Goal: Task Accomplishment & Management: Manage account settings

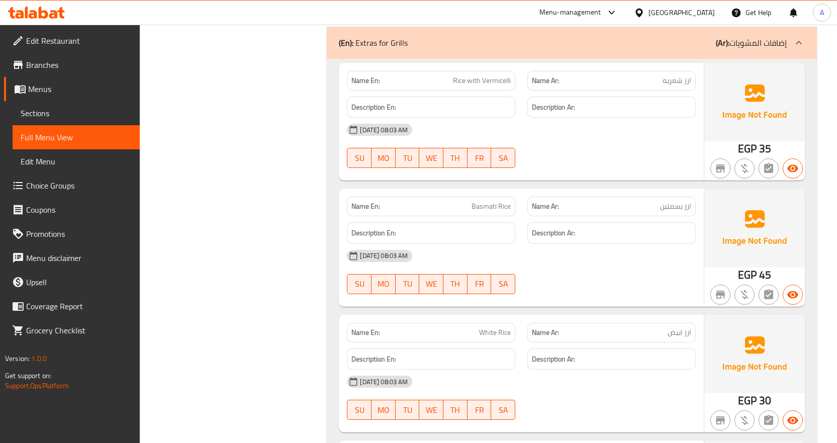
scroll to position [9597, 0]
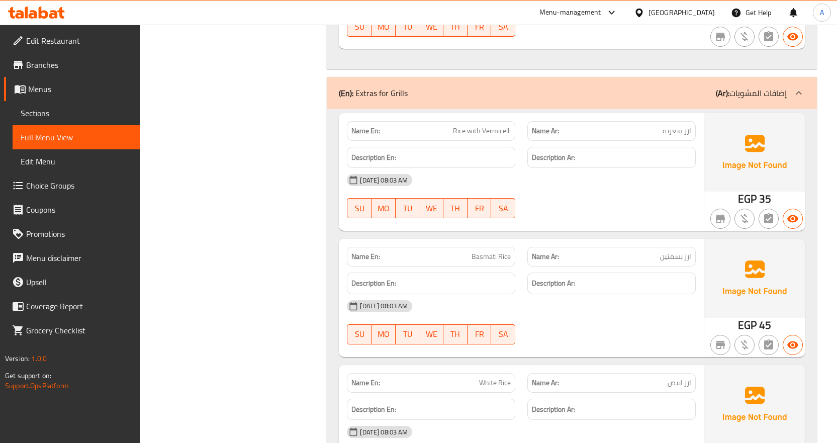
click at [44, 182] on span "Choice Groups" at bounding box center [79, 185] width 106 height 12
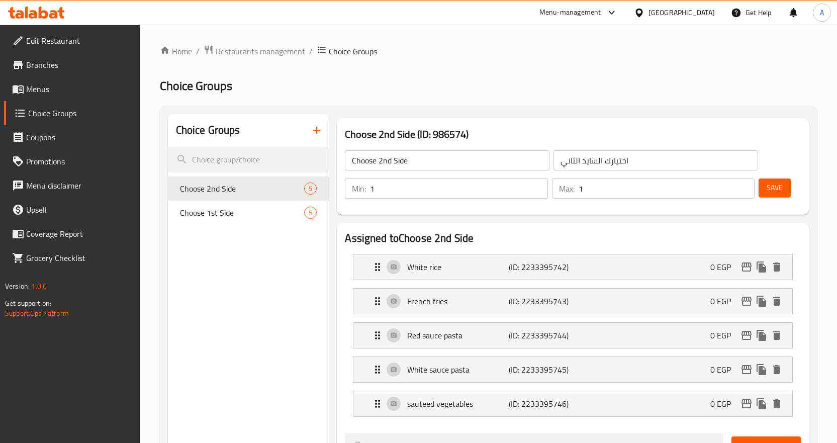
click at [317, 131] on icon "button" at bounding box center [316, 130] width 7 height 7
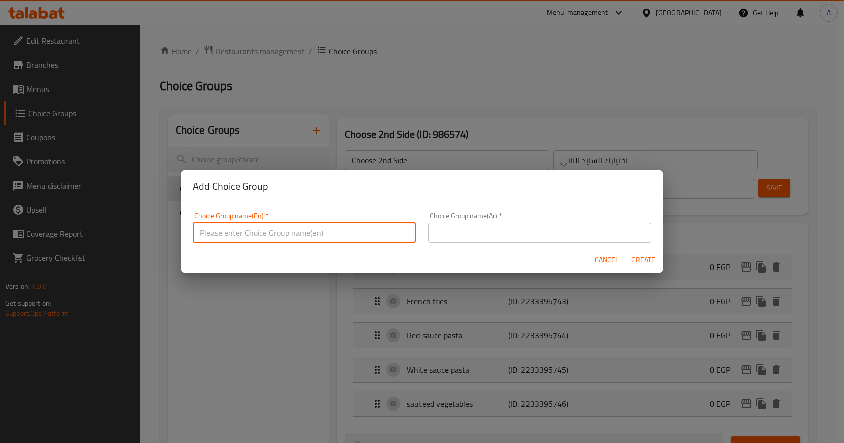
click at [322, 226] on input "text" at bounding box center [304, 233] width 223 height 20
type input "Extras for grills"
click at [598, 229] on input "text" at bounding box center [539, 233] width 223 height 20
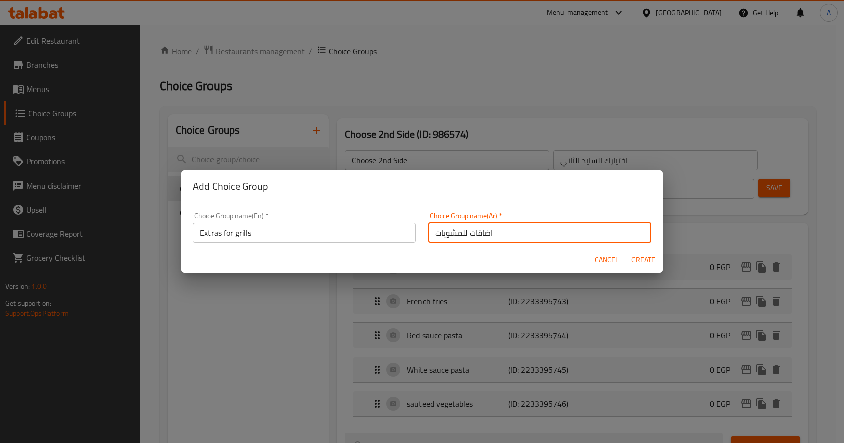
type input "اضاقات للمشويات"
click at [643, 260] on span "Create" at bounding box center [643, 260] width 24 height 13
type input "Extras for grills"
type input "اضاقات للمشويات"
type input "0"
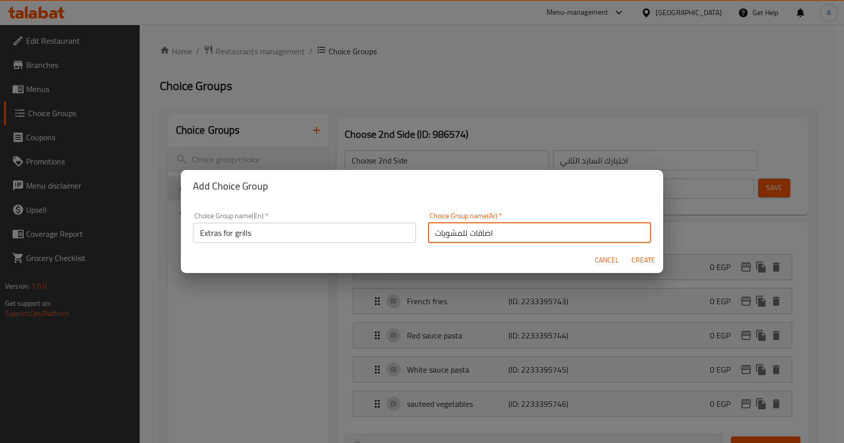
type input "0"
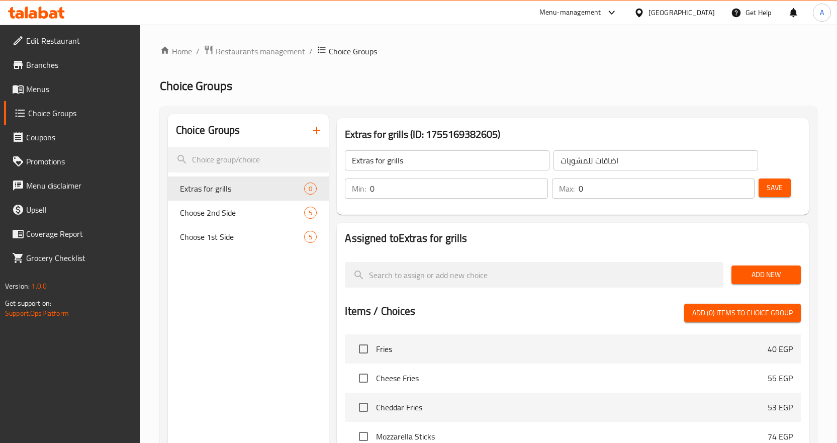
click at [767, 188] on span "Save" at bounding box center [774, 187] width 16 height 13
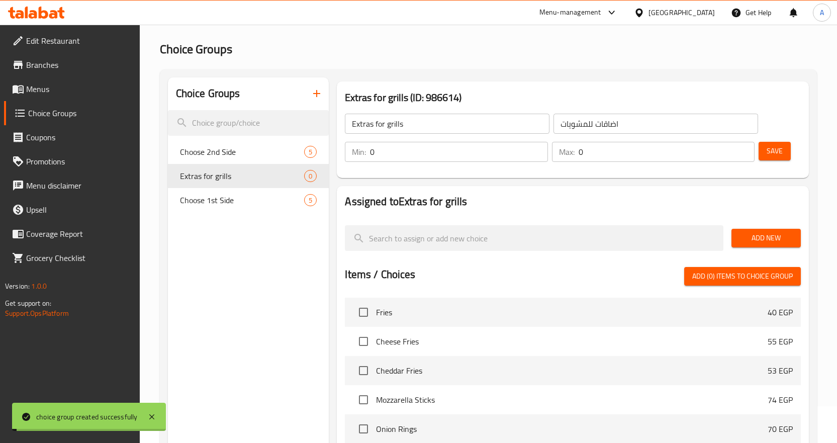
scroll to position [100, 0]
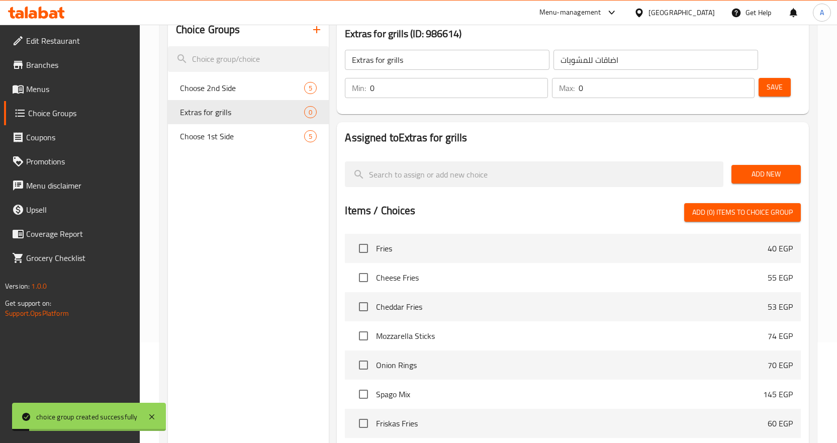
click at [773, 176] on span "Add New" at bounding box center [765, 174] width 53 height 13
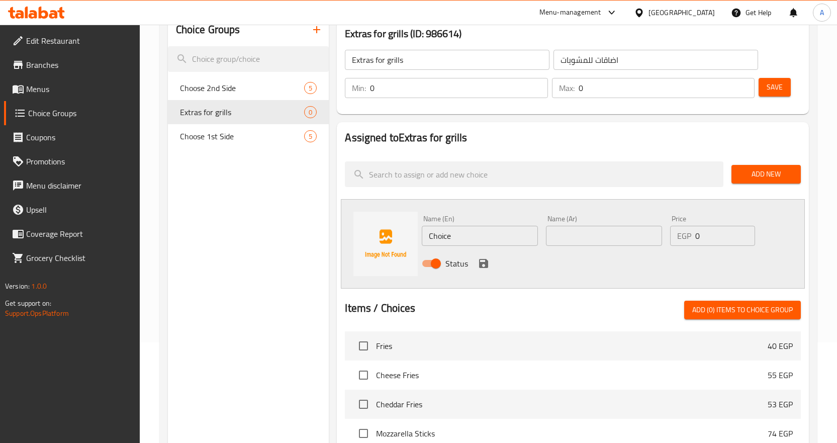
click at [467, 233] on input "Choice" at bounding box center [480, 236] width 116 height 20
paste input "Rice with Vermicelli"
click at [467, 233] on input "Rice with Vermicelli" at bounding box center [480, 236] width 116 height 20
type input "Rice with Vermicelli"
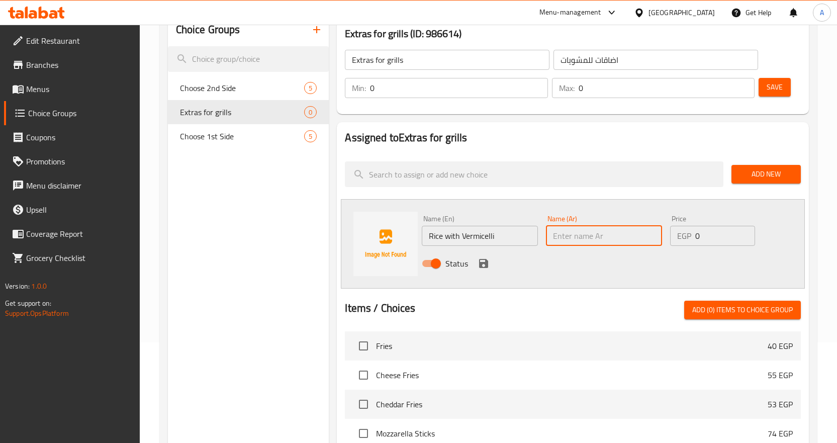
click at [601, 227] on input "text" at bounding box center [604, 236] width 116 height 20
click at [606, 235] on input "text" at bounding box center [604, 236] width 116 height 20
paste input "Rice with Vermicelli"
type input "Rice with Vermicelli"
click at [627, 231] on input "text" at bounding box center [604, 236] width 116 height 20
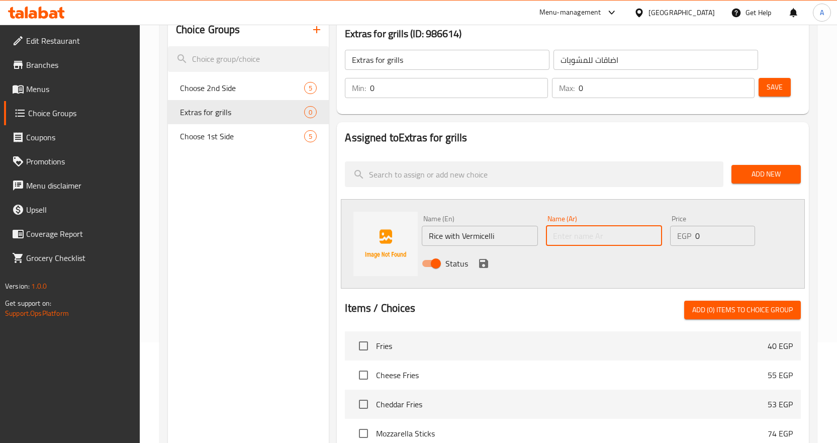
paste input "ارز شعريه"
click at [575, 234] on input "ارز شعريه" at bounding box center [604, 236] width 116 height 20
type input "ارز مع شعريه"
click at [712, 238] on input "0" at bounding box center [725, 236] width 60 height 20
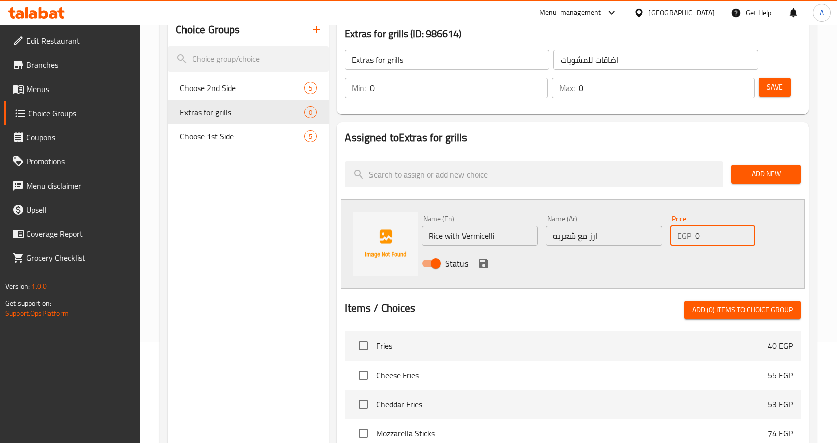
click at [712, 238] on input "0" at bounding box center [725, 236] width 60 height 20
type input "35"
click at [482, 263] on icon "save" at bounding box center [483, 263] width 9 height 9
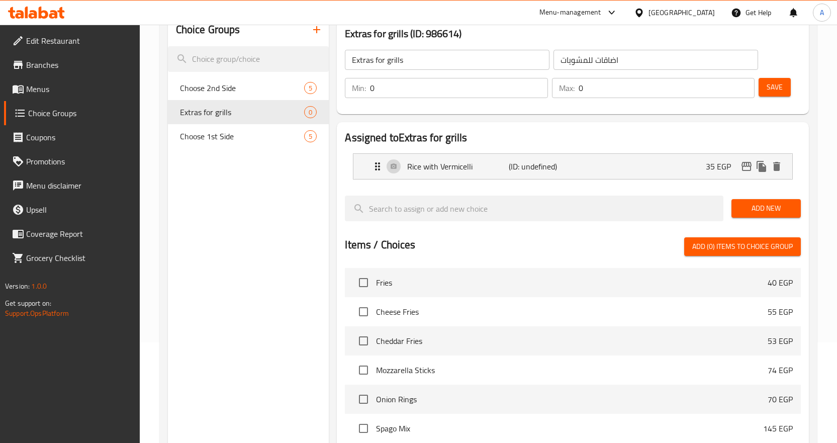
click at [782, 85] on span "Save" at bounding box center [774, 87] width 16 height 13
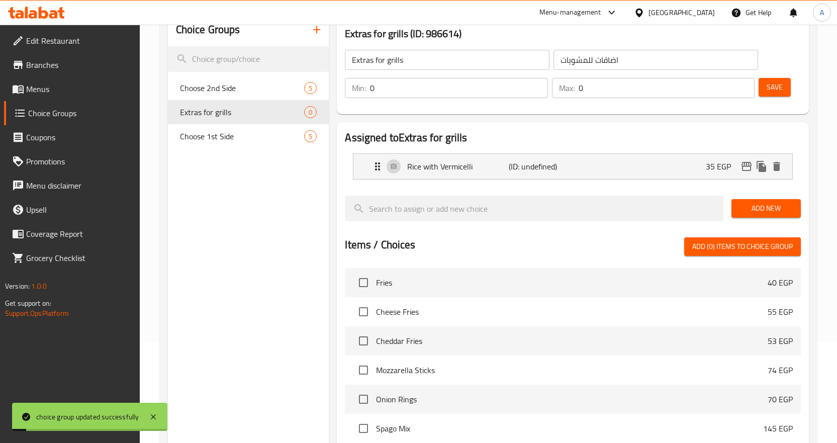
click at [767, 210] on span "Add New" at bounding box center [765, 208] width 53 height 13
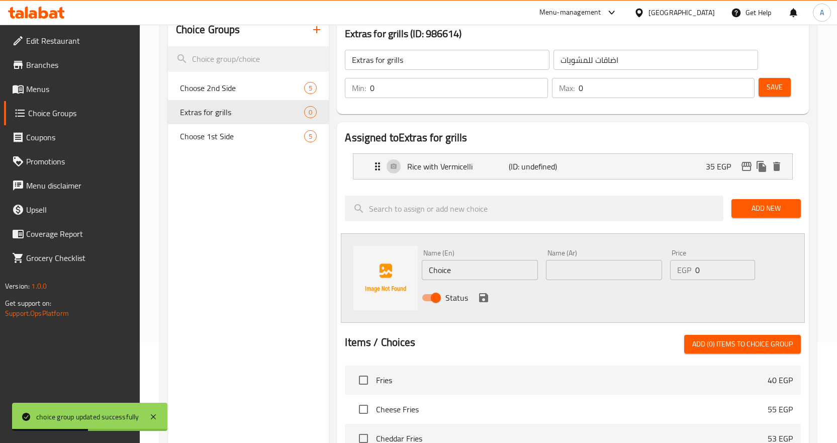
click at [466, 270] on input "Choice" at bounding box center [480, 270] width 116 height 20
paste input "Basmati R"
click at [466, 270] on input "Choice" at bounding box center [480, 270] width 116 height 20
type input "Basmati Rice"
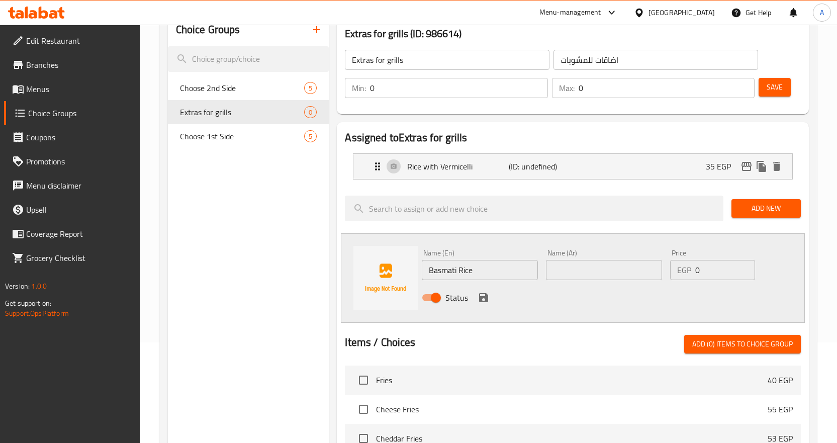
click at [597, 267] on input "text" at bounding box center [604, 270] width 116 height 20
paste input "ارز بسمتين"
drag, startPoint x: 558, startPoint y: 271, endPoint x: 547, endPoint y: 274, distance: 11.3
click at [547, 274] on input "ارز بسمتين" at bounding box center [604, 270] width 116 height 20
type input "ارز بسمتي"
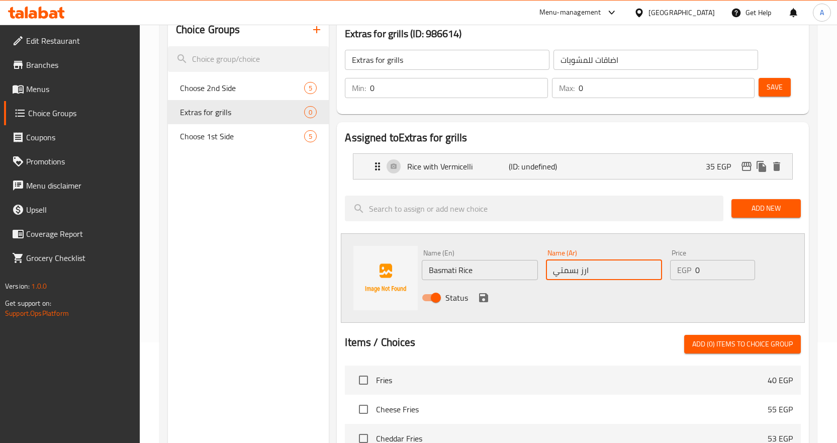
click at [703, 270] on input "0" at bounding box center [725, 270] width 60 height 20
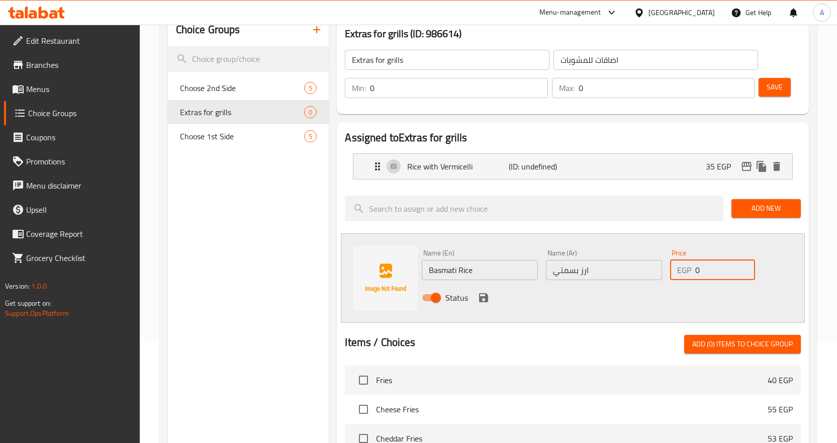
click at [703, 270] on input "0" at bounding box center [725, 270] width 60 height 20
type input "45"
click at [480, 293] on icon "save" at bounding box center [483, 297] width 9 height 9
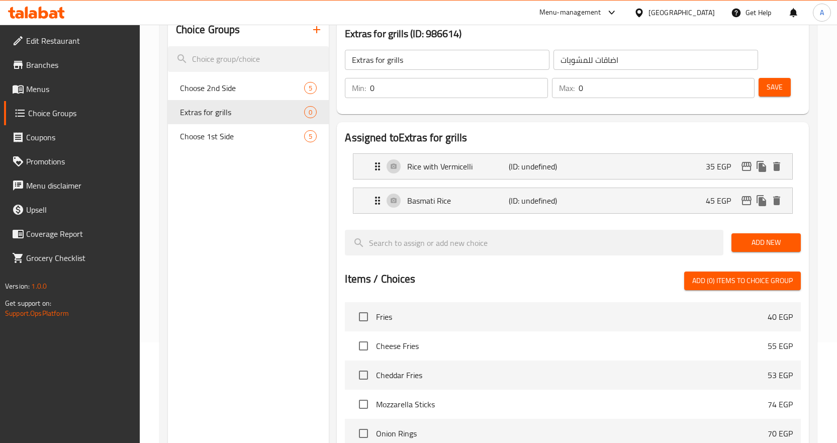
click at [778, 83] on span "Save" at bounding box center [774, 87] width 16 height 13
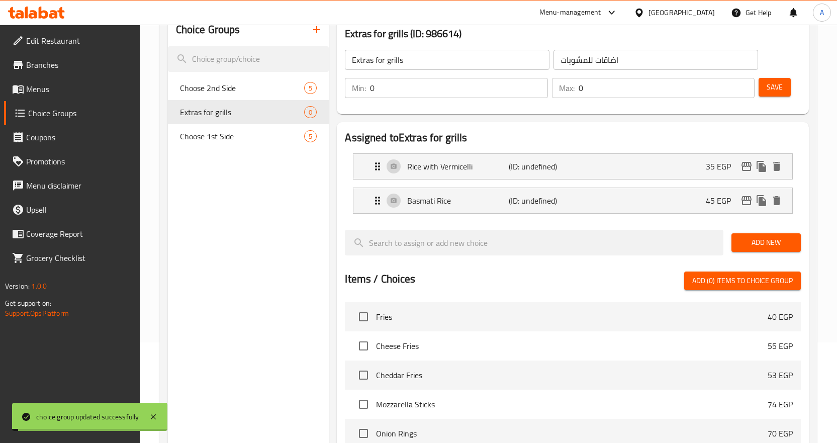
drag, startPoint x: 749, startPoint y: 241, endPoint x: 727, endPoint y: 243, distance: 21.7
click at [749, 241] on span "Add New" at bounding box center [765, 242] width 53 height 13
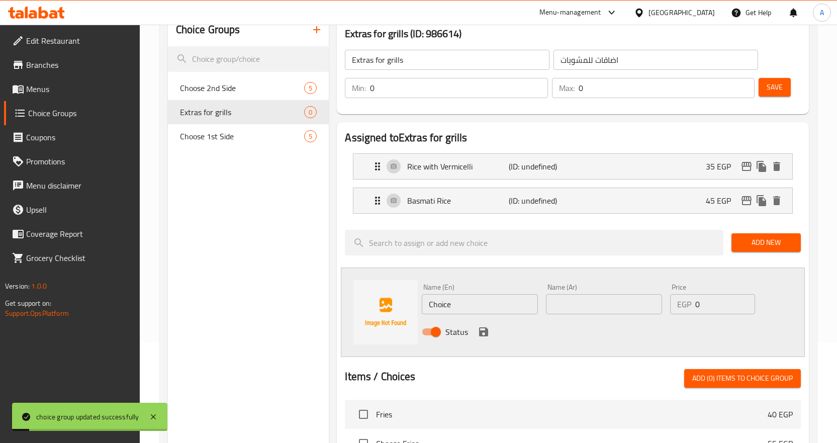
click at [489, 302] on input "Choice" at bounding box center [480, 304] width 116 height 20
paste input "White R"
click at [489, 302] on input "White Rice" at bounding box center [480, 304] width 116 height 20
type input "White Rice"
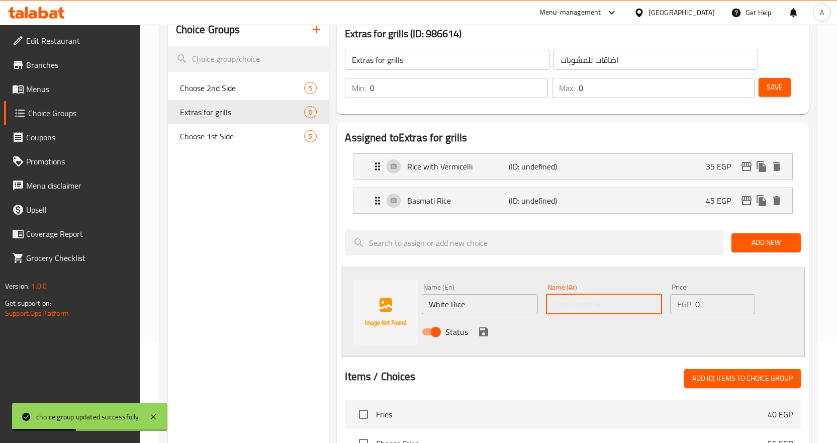
click at [616, 298] on input "text" at bounding box center [604, 304] width 116 height 20
paste input "ارز ابيض"
type input "ارز ابيض"
click at [711, 306] on input "0" at bounding box center [725, 304] width 60 height 20
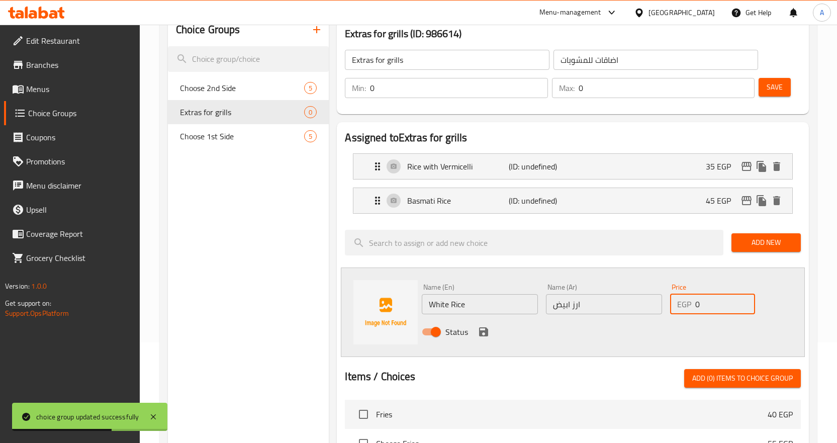
click at [711, 306] on input "0" at bounding box center [725, 304] width 60 height 20
type input "30"
click at [482, 333] on icon "save" at bounding box center [483, 332] width 12 height 12
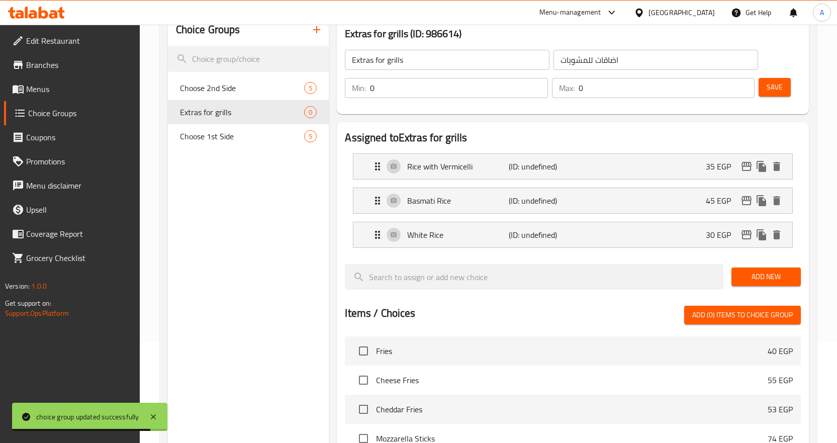
click at [767, 96] on button "Save" at bounding box center [774, 87] width 32 height 19
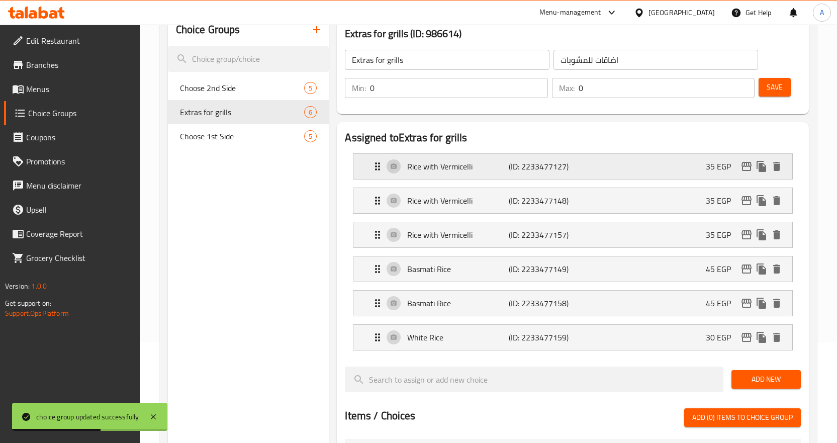
click at [779, 166] on icon "delete" at bounding box center [776, 166] width 7 height 9
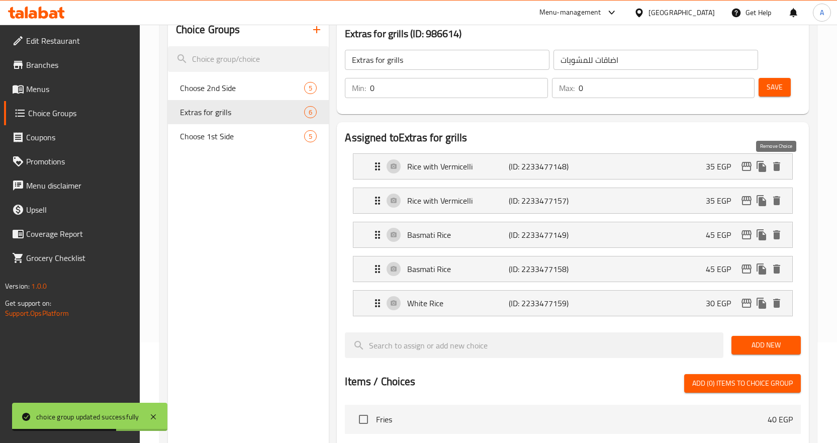
click at [779, 166] on icon "delete" at bounding box center [776, 166] width 7 height 9
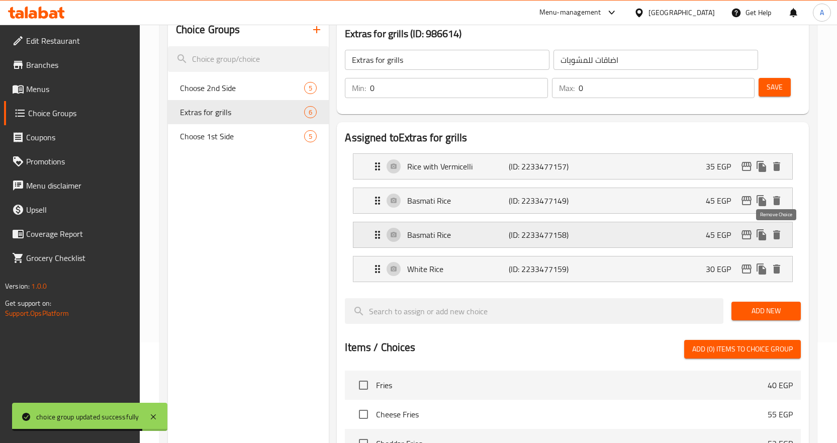
click at [774, 233] on icon "delete" at bounding box center [776, 234] width 7 height 9
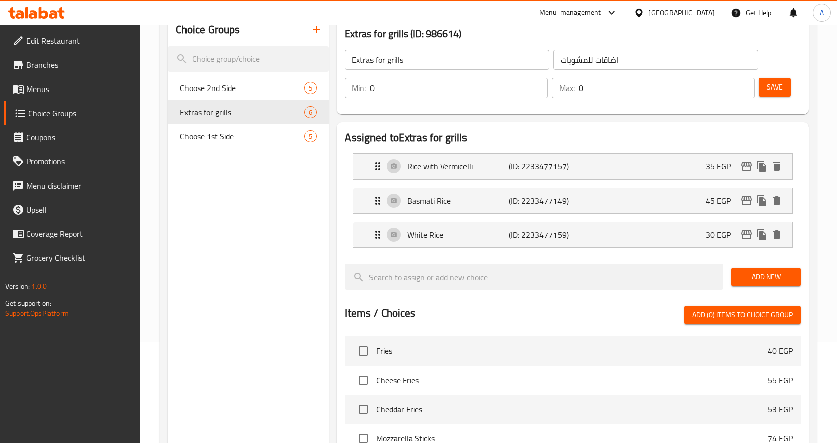
click at [763, 274] on span "Add New" at bounding box center [765, 276] width 53 height 13
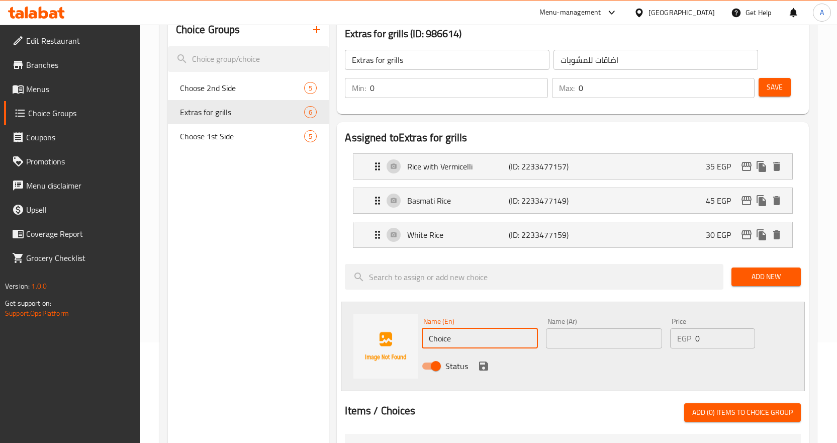
click at [474, 333] on input "Choice" at bounding box center [480, 338] width 116 height 20
paste input "Mandi R"
type input "Mandi Rice"
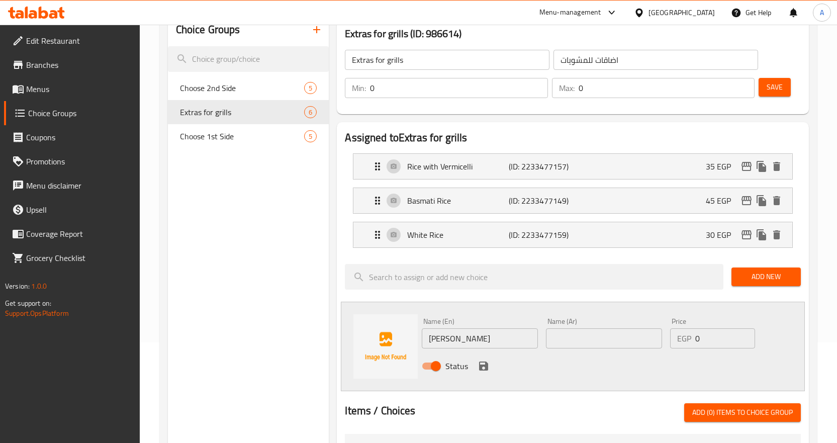
click at [591, 341] on input "text" at bounding box center [604, 338] width 116 height 20
paste input "ارز مندي"
type input "ارز مندي"
click at [721, 334] on input "0" at bounding box center [725, 338] width 60 height 20
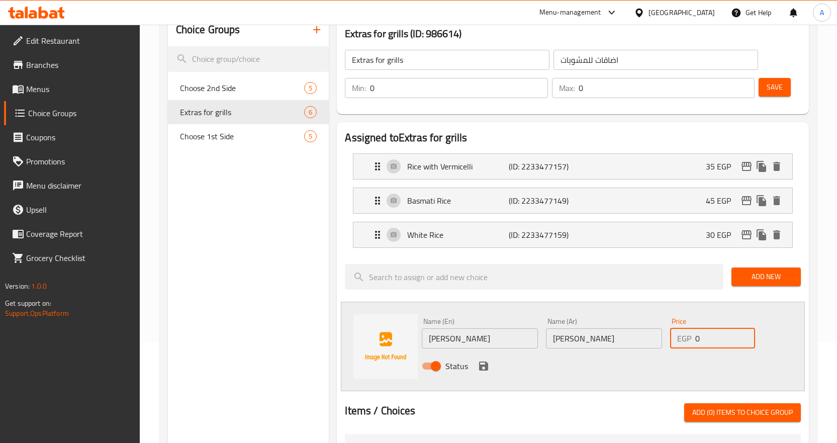
click at [721, 334] on input "0" at bounding box center [725, 338] width 60 height 20
type input "50"
click at [482, 366] on icon "save" at bounding box center [483, 366] width 12 height 12
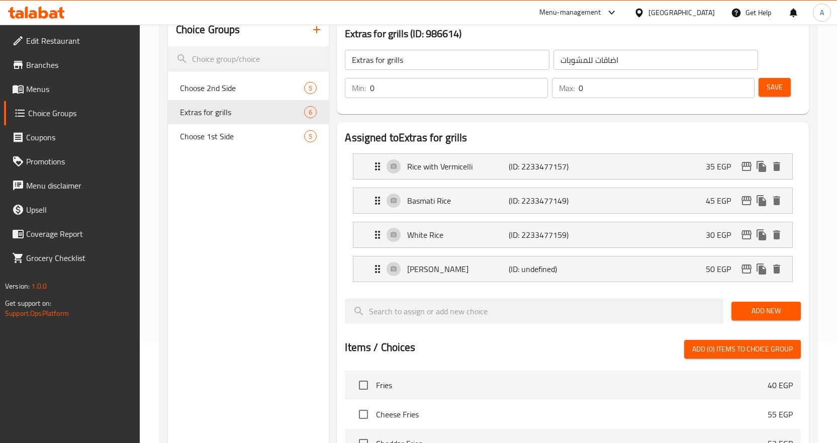
click at [778, 92] on span "Save" at bounding box center [774, 87] width 16 height 13
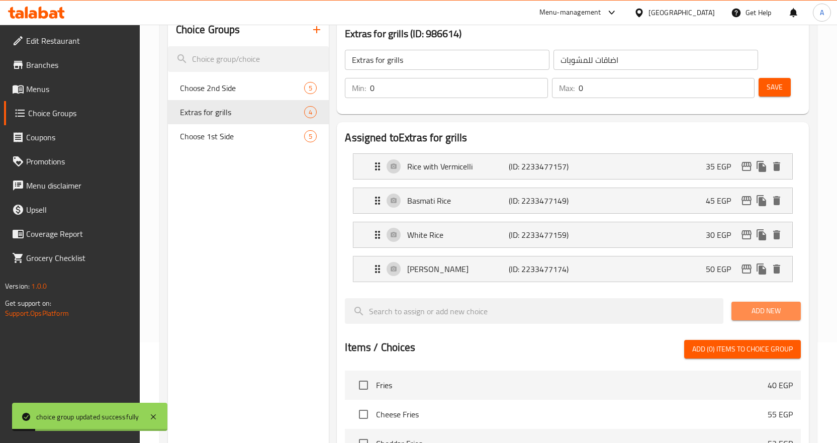
click at [786, 314] on span "Add New" at bounding box center [765, 311] width 53 height 13
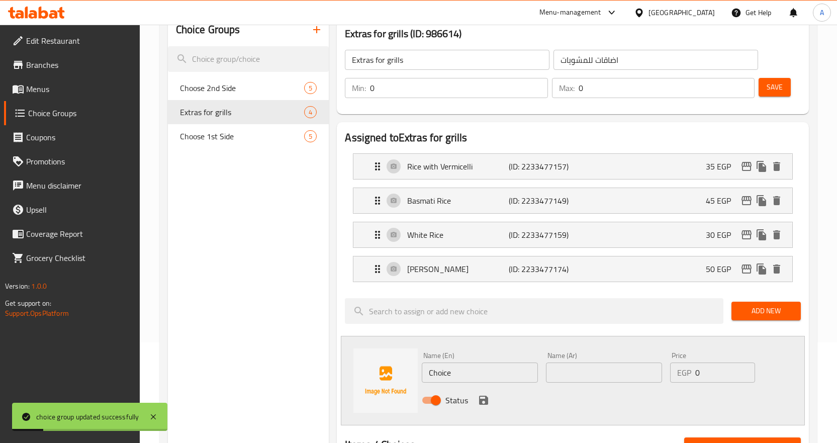
click at [481, 373] on input "Choice" at bounding box center [480, 372] width 116 height 20
paste input "Madghout R"
type input "Madghout Rice"
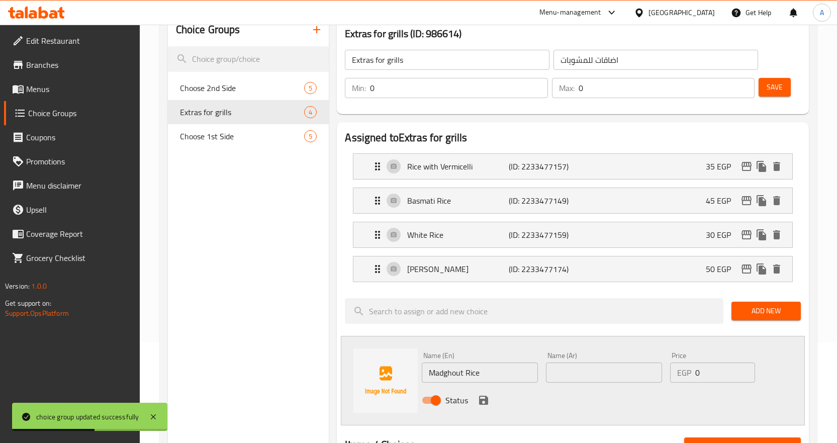
click at [612, 366] on input "text" at bounding box center [604, 372] width 116 height 20
paste input "ارز مضغوط"
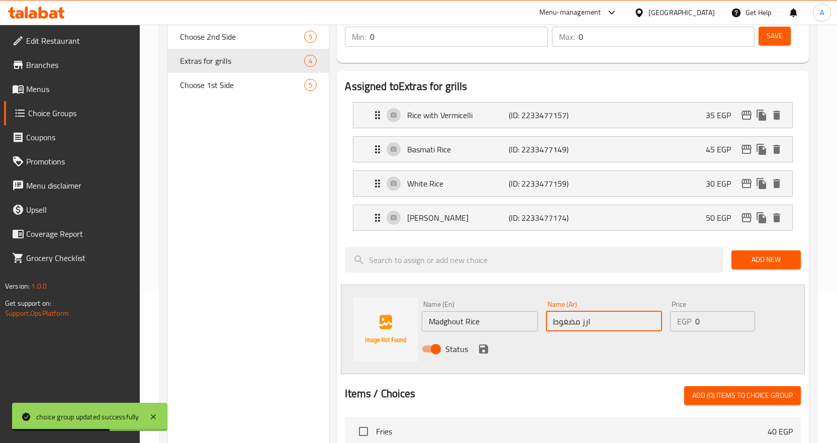
scroll to position [201, 0]
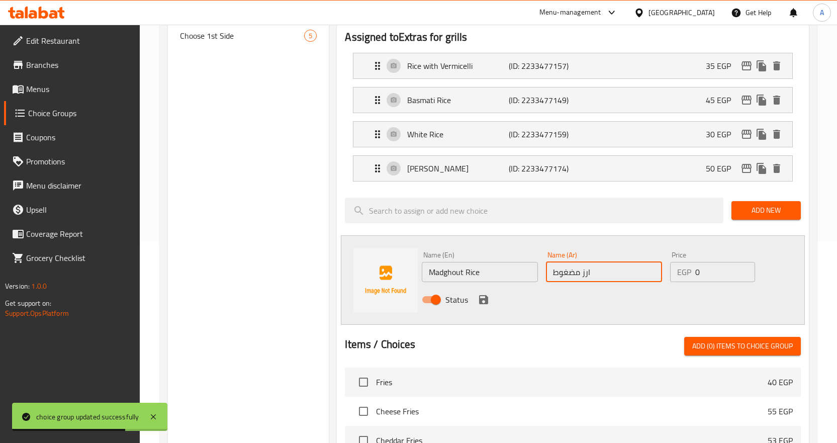
type input "ارز مضغوط"
click at [719, 274] on input "0" at bounding box center [725, 272] width 60 height 20
type input "50"
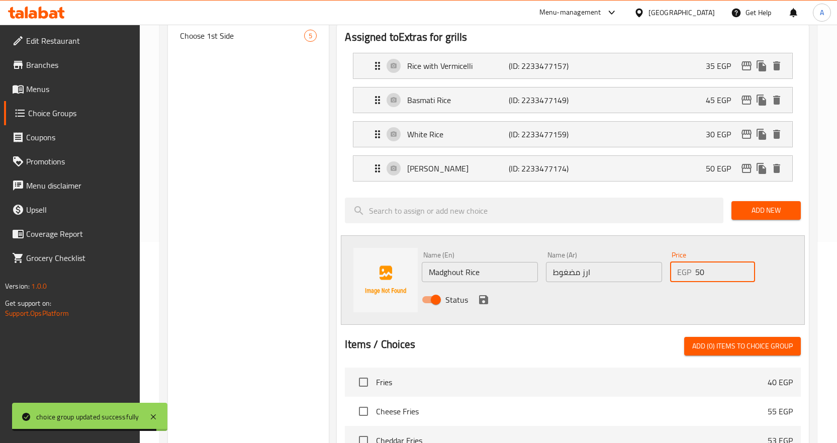
click at [481, 301] on icon "save" at bounding box center [483, 299] width 9 height 9
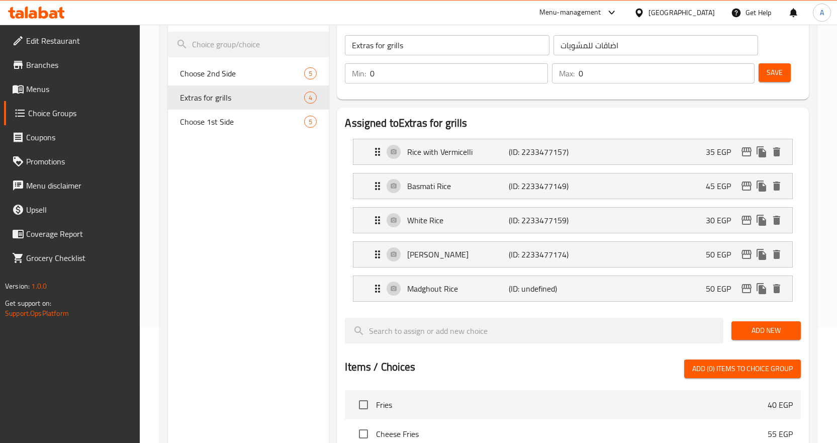
scroll to position [0, 0]
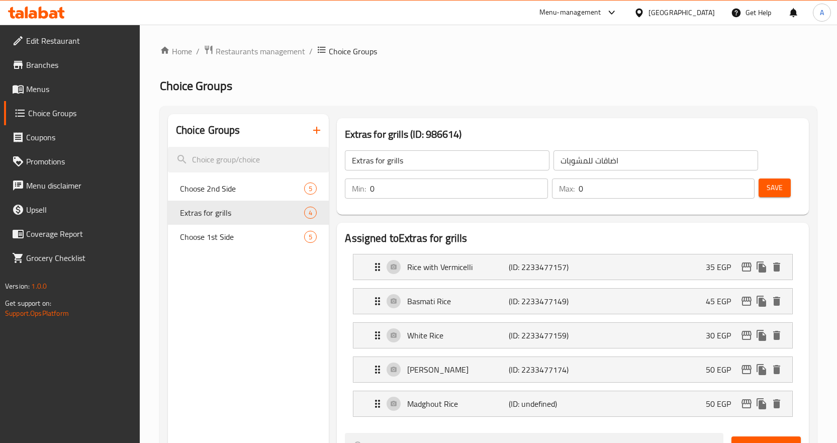
click at [771, 185] on span "Save" at bounding box center [774, 187] width 16 height 13
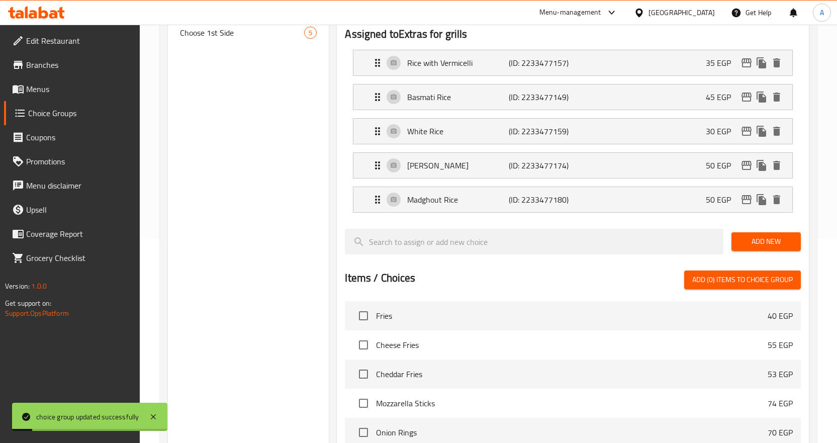
scroll to position [251, 0]
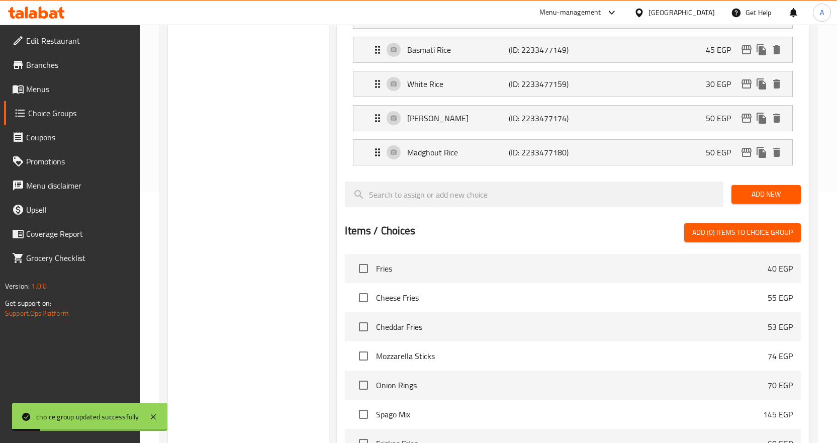
click at [774, 192] on span "Add New" at bounding box center [765, 194] width 53 height 13
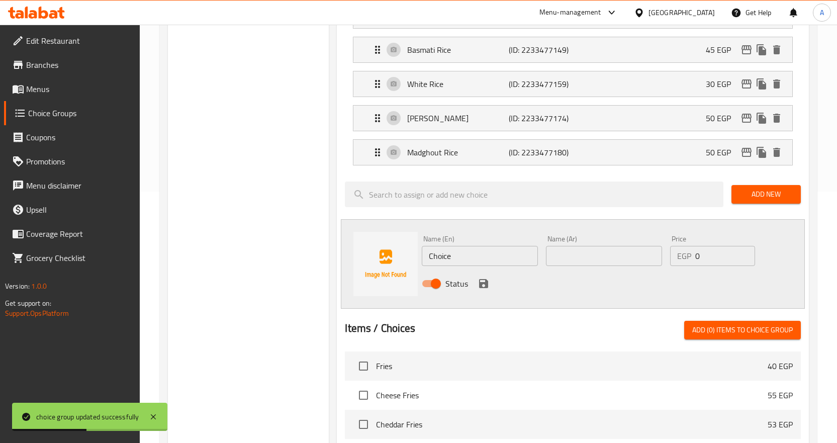
click at [502, 250] on input "Choice" at bounding box center [480, 256] width 116 height 20
paste input "Bread"
click at [502, 250] on input "Bread" at bounding box center [480, 256] width 116 height 20
type input "Bread"
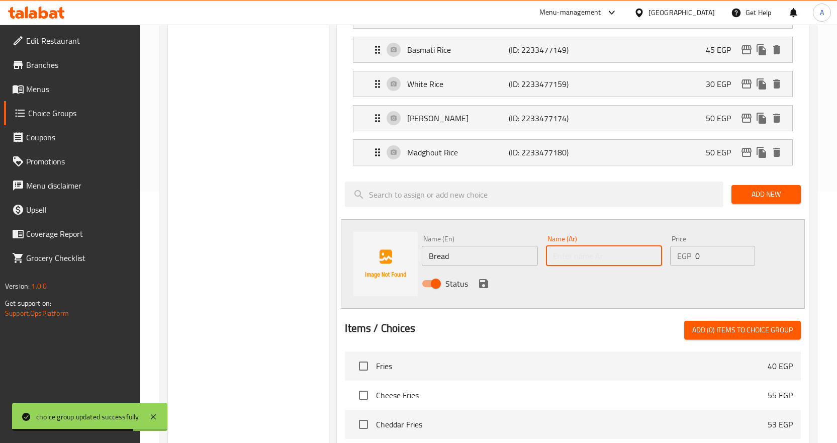
click at [605, 255] on input "text" at bounding box center [604, 256] width 116 height 20
paste input "عيش"
type input "عيش"
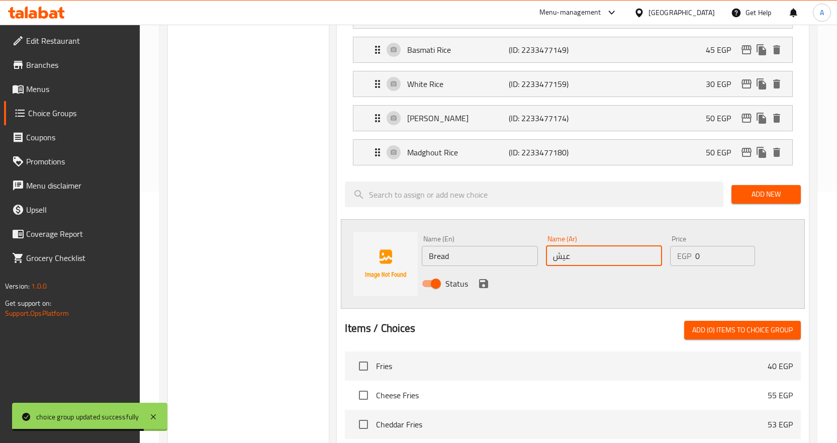
click at [718, 249] on input "0" at bounding box center [725, 256] width 60 height 20
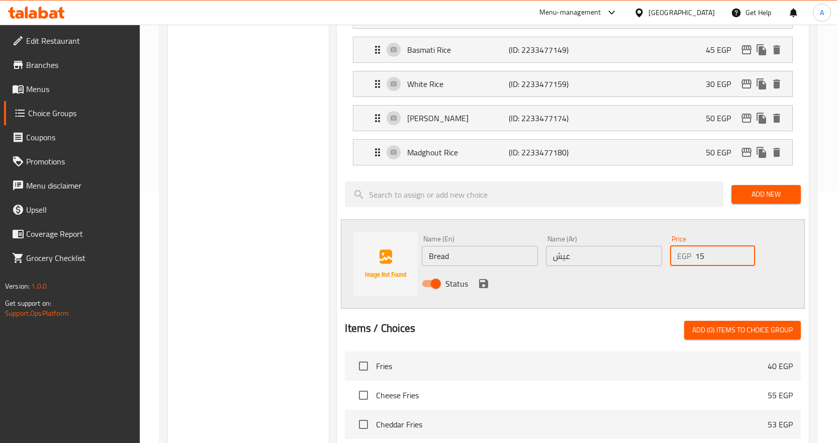
type input "15"
click at [486, 281] on icon "save" at bounding box center [483, 283] width 9 height 9
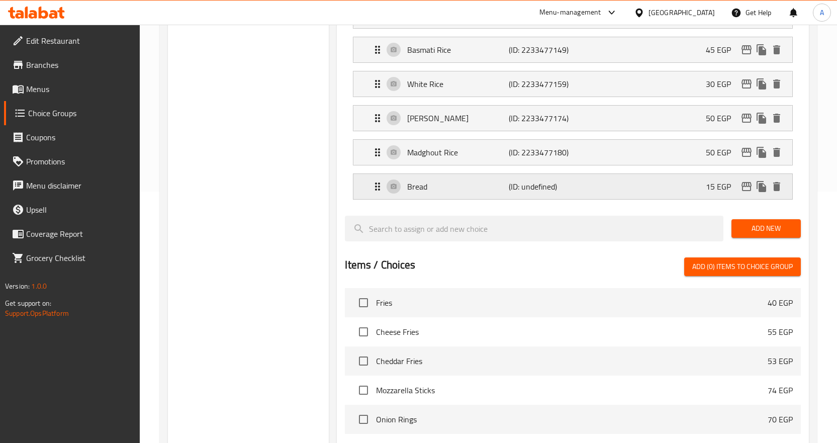
scroll to position [0, 0]
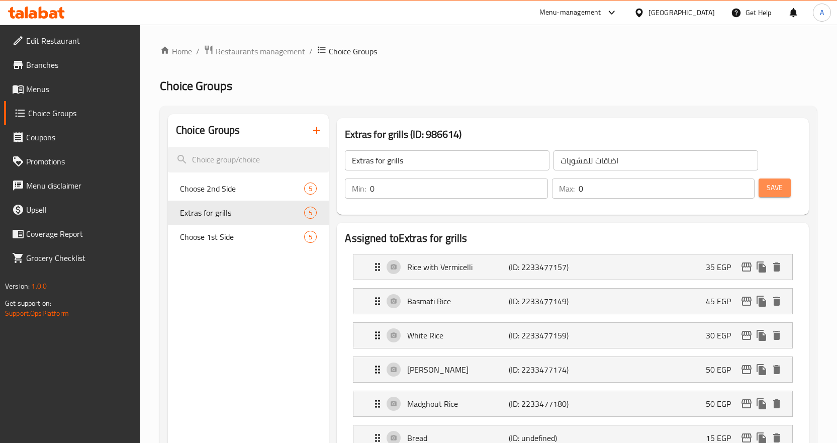
click at [768, 184] on span "Save" at bounding box center [774, 187] width 16 height 13
click at [316, 129] on icon "button" at bounding box center [317, 130] width 12 height 12
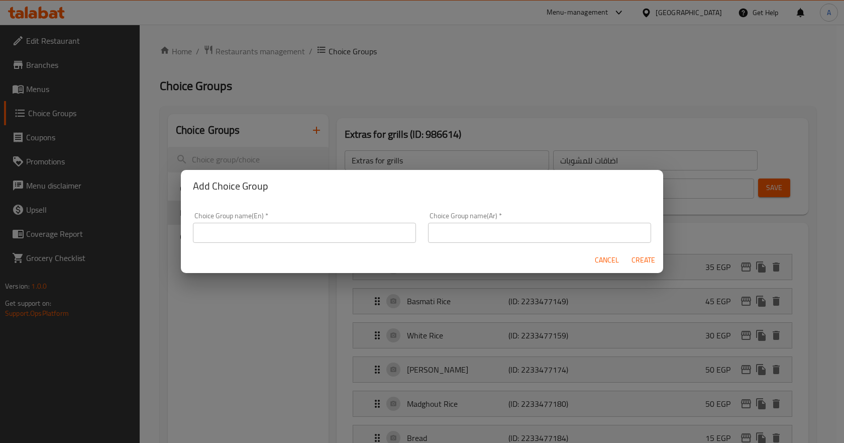
click at [349, 233] on input "text" at bounding box center [304, 233] width 223 height 20
type input "ُ"
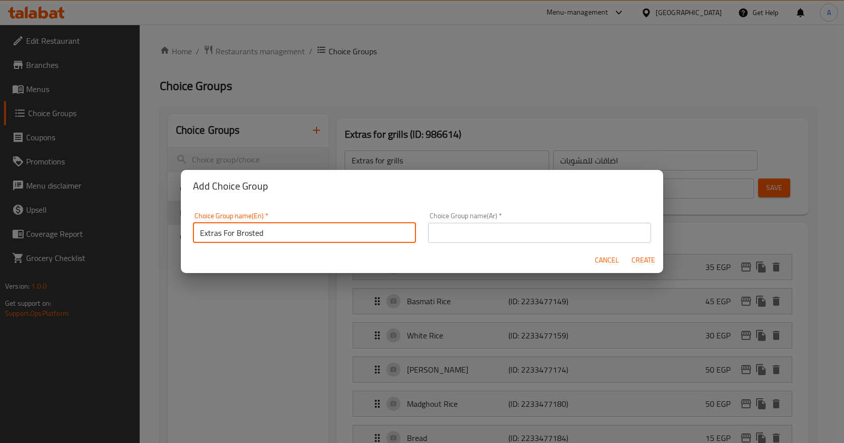
click at [249, 233] on input "Extras For Brosted" at bounding box center [304, 233] width 223 height 20
click at [287, 231] on input "Extras For Broasted" at bounding box center [304, 233] width 223 height 20
type input "Extras For Broasted"
click at [592, 232] on input "text" at bounding box center [539, 233] width 223 height 20
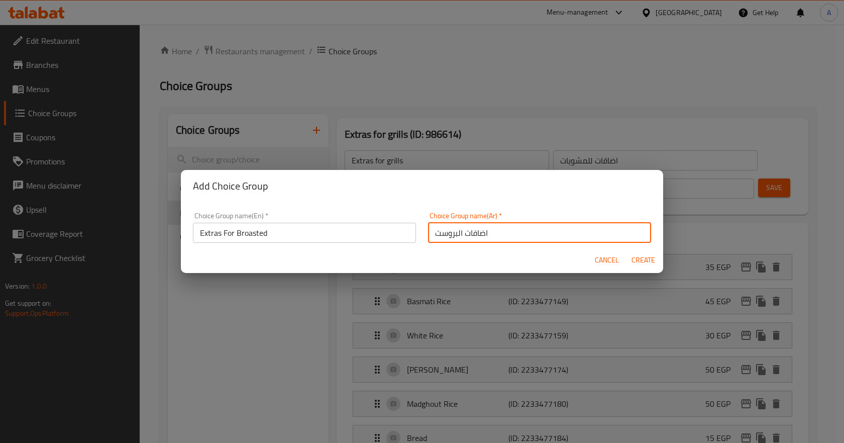
type input "اضافات البروست"
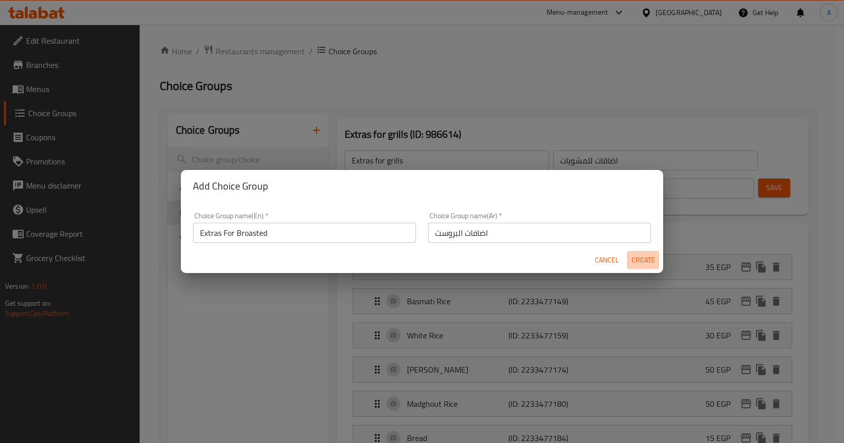
click at [634, 263] on span "Create" at bounding box center [643, 260] width 24 height 13
type input "Extras For Broasted"
type input "اضافات البروست"
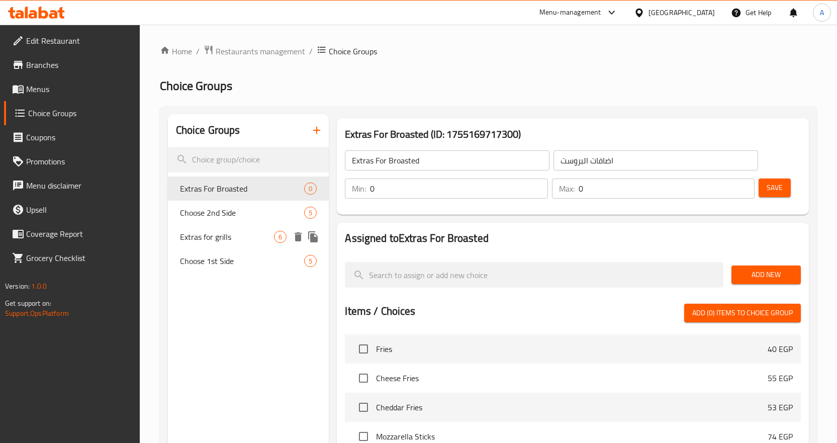
click at [236, 234] on span "Extras for grills" at bounding box center [227, 237] width 94 height 12
type input "Extras for grills"
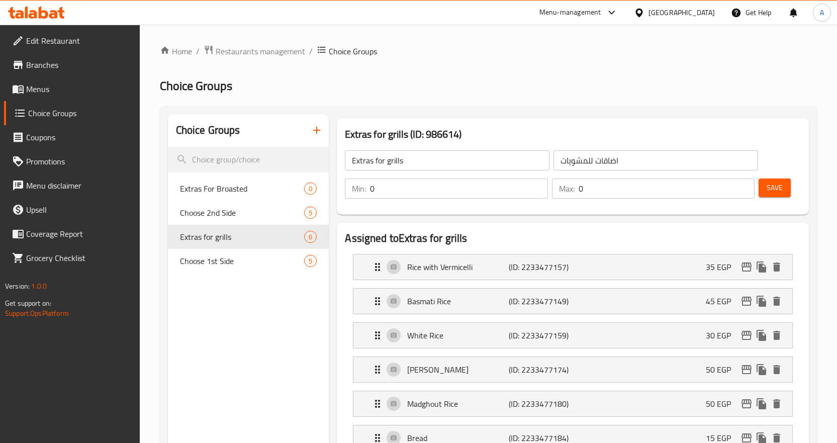
click at [604, 162] on input "اضاقات للمشويات" at bounding box center [655, 160] width 205 height 20
type input "اضافات للمشويات"
click at [773, 185] on span "Save" at bounding box center [774, 187] width 16 height 13
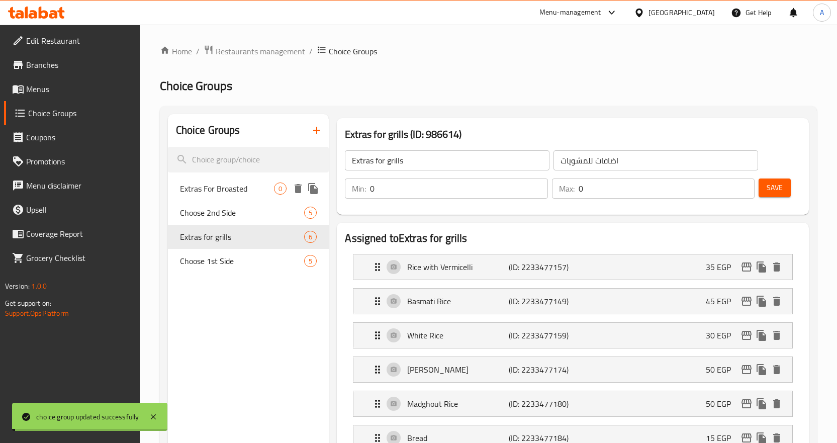
click at [232, 188] on span "Extras For Broasted" at bounding box center [227, 188] width 94 height 12
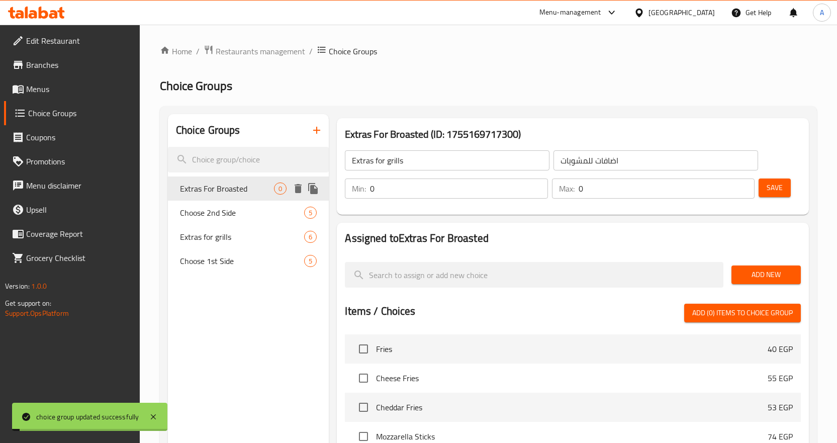
type input "Extras For Broasted"
type input "اضافات البروست"
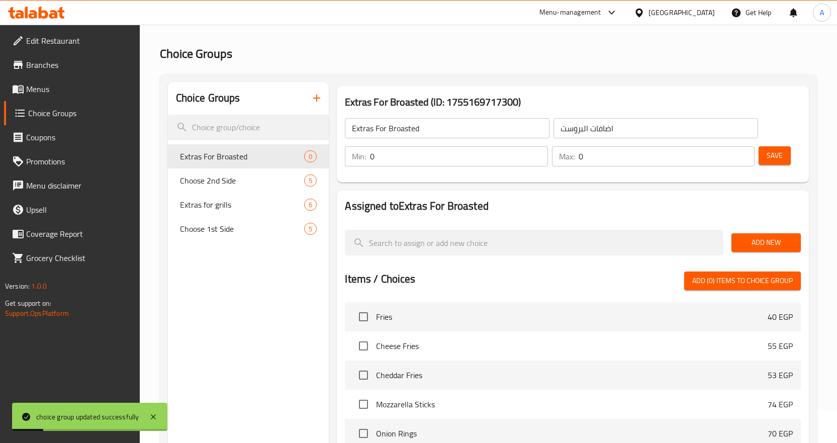
scroll to position [50, 0]
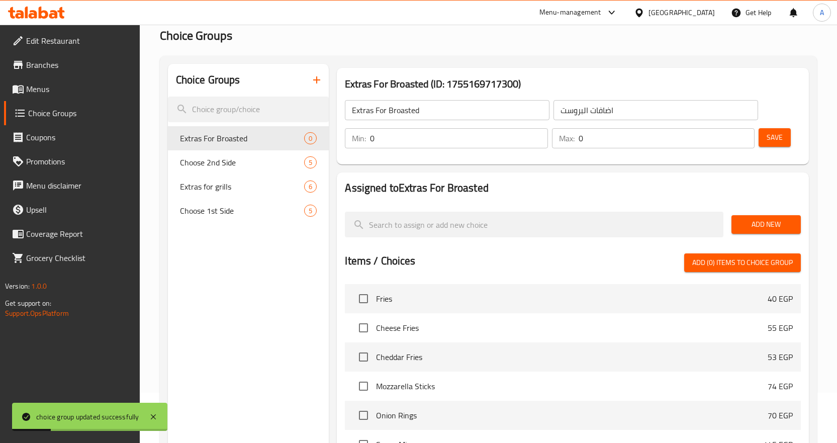
click at [770, 225] on span "Add New" at bounding box center [765, 224] width 53 height 13
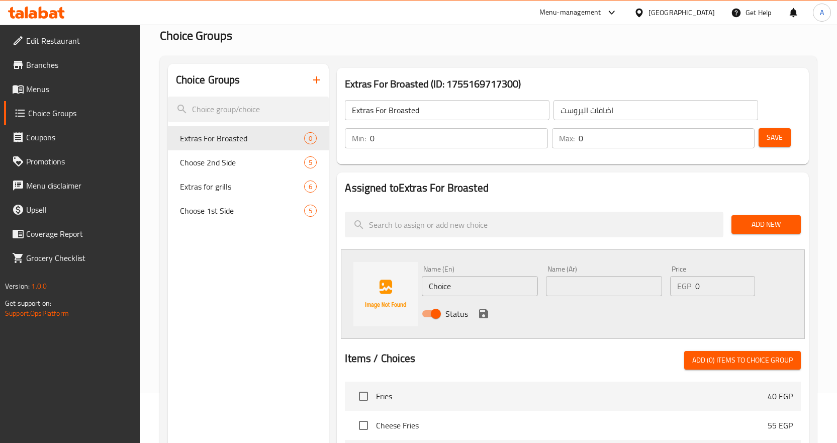
click at [518, 284] on input "Choice" at bounding box center [480, 286] width 116 height 20
paste input "R"
click at [518, 284] on input "Choice" at bounding box center [480, 286] width 116 height 20
type input "Rice"
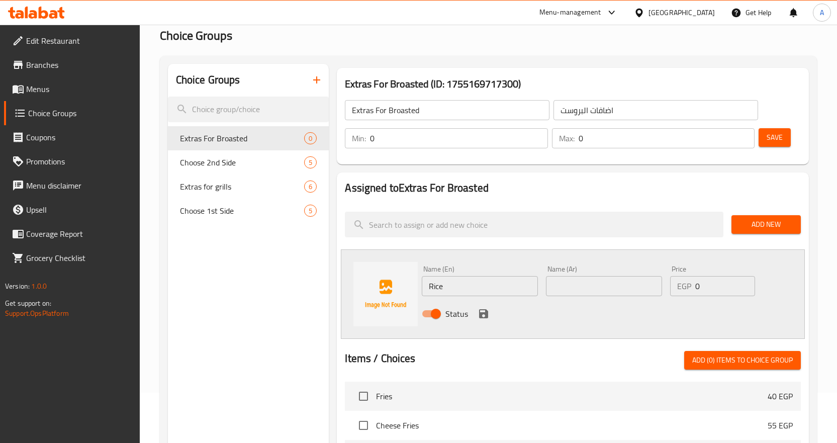
click at [621, 281] on input "text" at bounding box center [604, 286] width 116 height 20
paste input "ارز"
type input "ارز"
click at [725, 284] on input "0" at bounding box center [725, 286] width 60 height 20
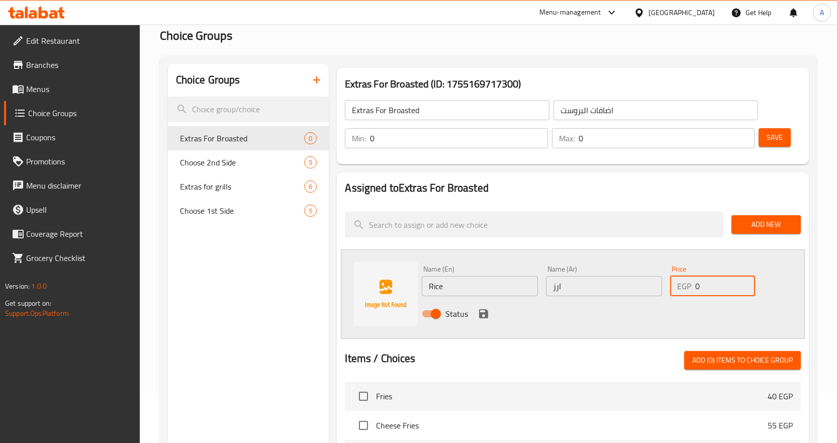
click at [725, 284] on input "0" at bounding box center [725, 286] width 60 height 20
type input "25"
click at [483, 311] on icon "save" at bounding box center [483, 314] width 12 height 12
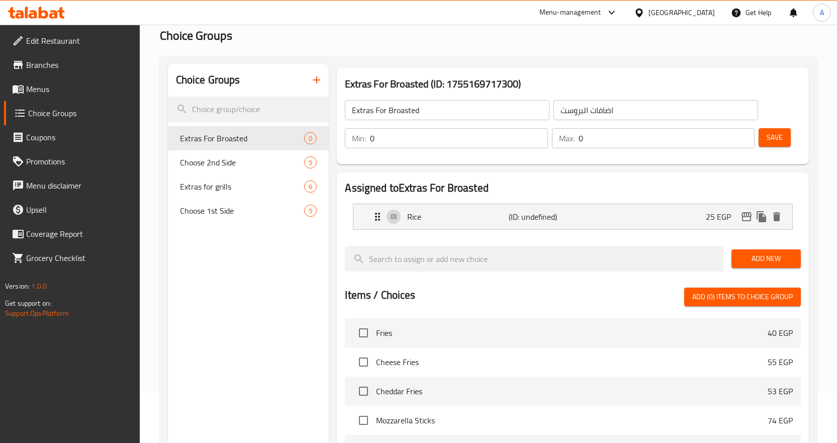
click at [789, 136] on button "Save" at bounding box center [774, 137] width 32 height 19
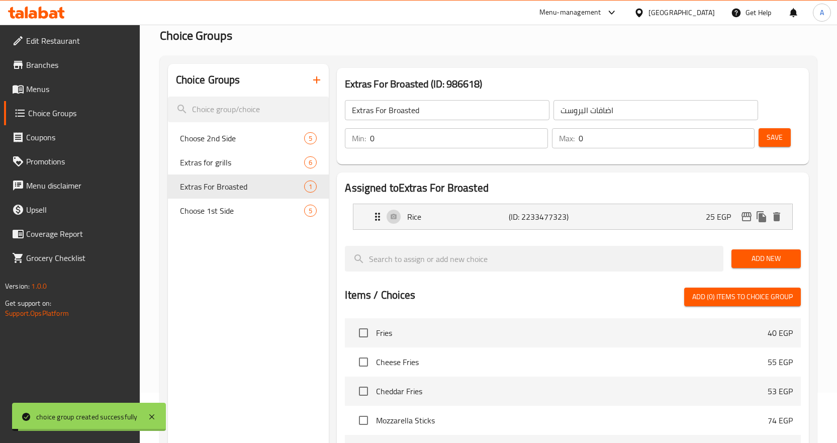
click at [766, 259] on span "Add New" at bounding box center [765, 258] width 53 height 13
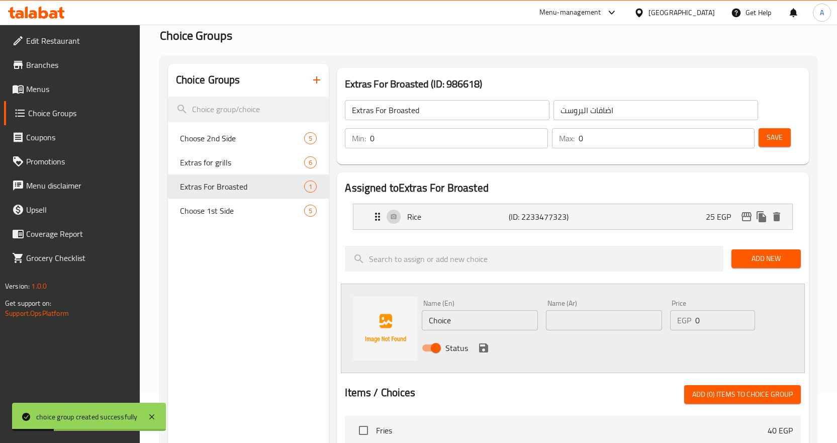
click at [497, 321] on input "Choice" at bounding box center [480, 320] width 116 height 20
paste input "Fries"
type input "Fries"
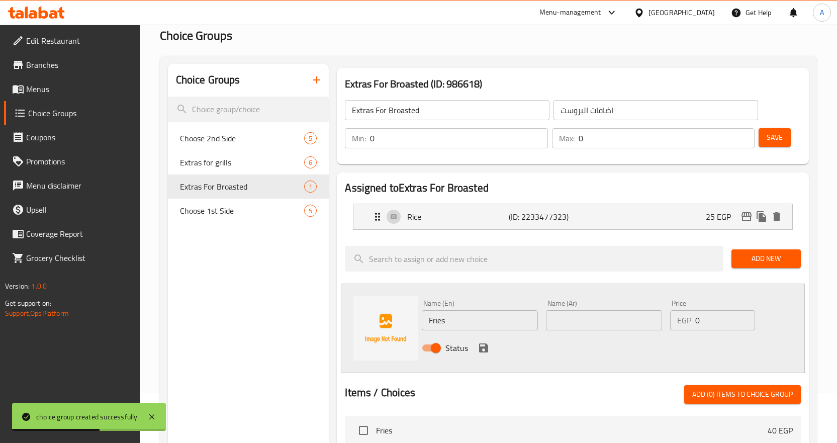
click at [618, 318] on input "text" at bounding box center [604, 320] width 116 height 20
paste input "بطاطس فرایز"
type input "بطاطس فرایز"
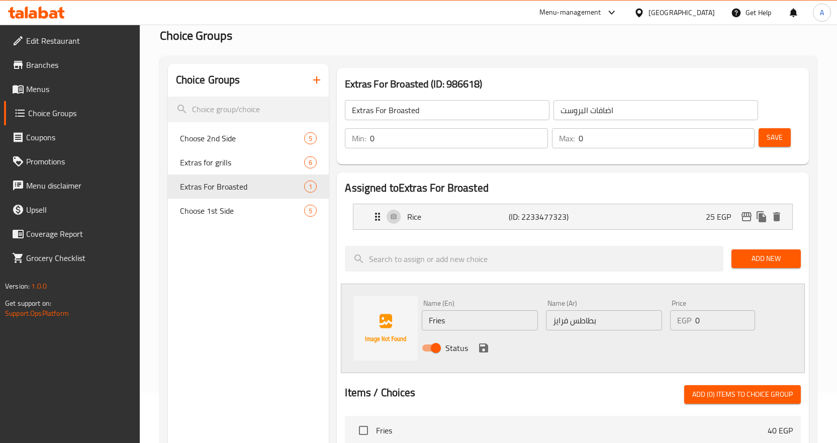
click at [716, 319] on input "0" at bounding box center [725, 320] width 60 height 20
type input "15"
click at [476, 350] on button "save" at bounding box center [483, 347] width 15 height 15
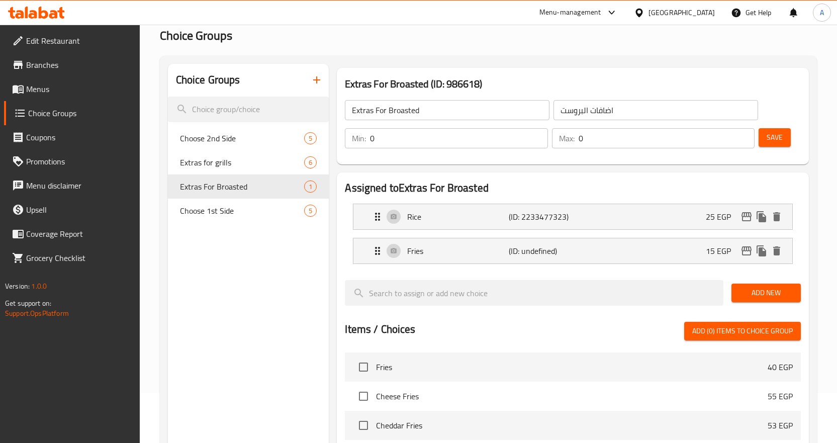
click at [777, 142] on span "Save" at bounding box center [774, 137] width 16 height 13
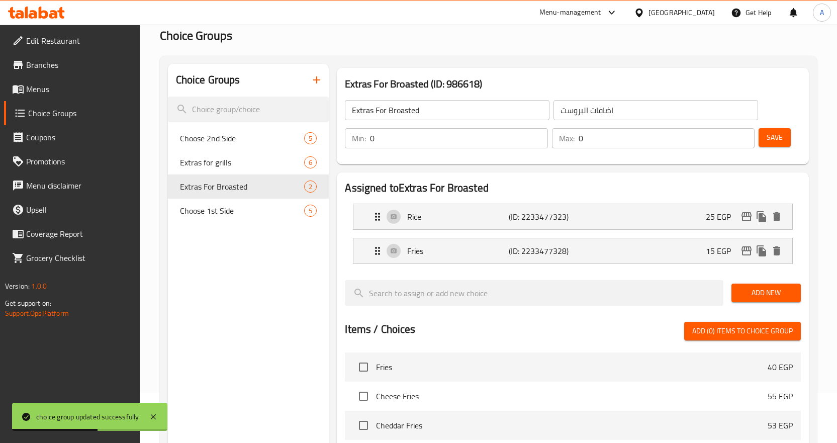
click at [763, 294] on span "Add New" at bounding box center [765, 292] width 53 height 13
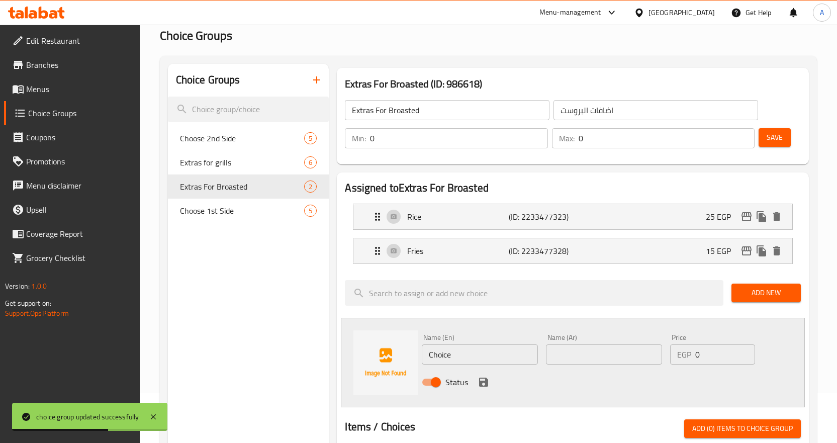
click at [473, 355] on input "Choice" at bounding box center [480, 354] width 116 height 20
paste input "oleslaw"
type input "Coleslaw"
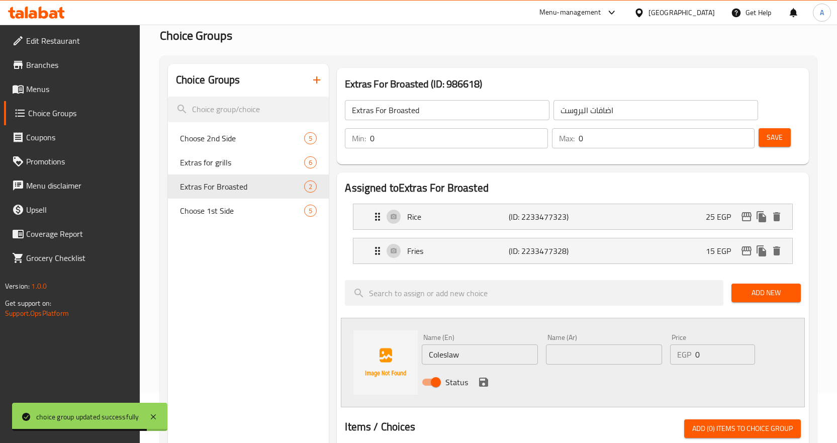
click at [620, 355] on input "text" at bounding box center [604, 354] width 116 height 20
paste input "كلوسلو"
type input "كلوسلو"
click at [751, 350] on input "0" at bounding box center [725, 354] width 60 height 20
click at [722, 355] on input "0" at bounding box center [725, 354] width 60 height 20
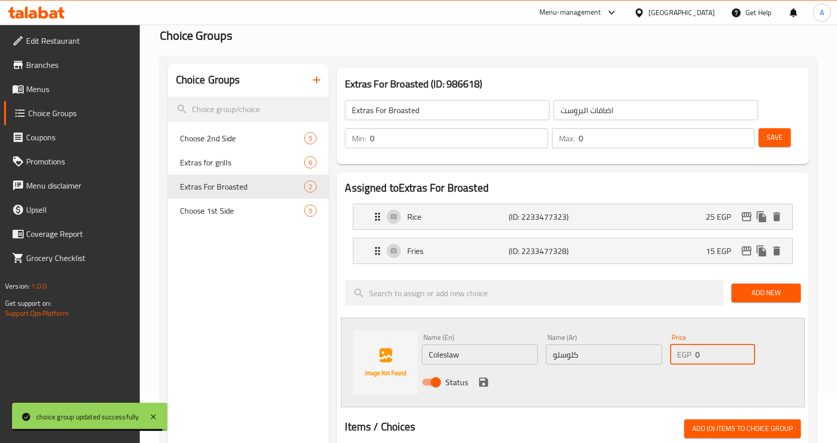
click at [722, 355] on input "0" at bounding box center [725, 354] width 60 height 20
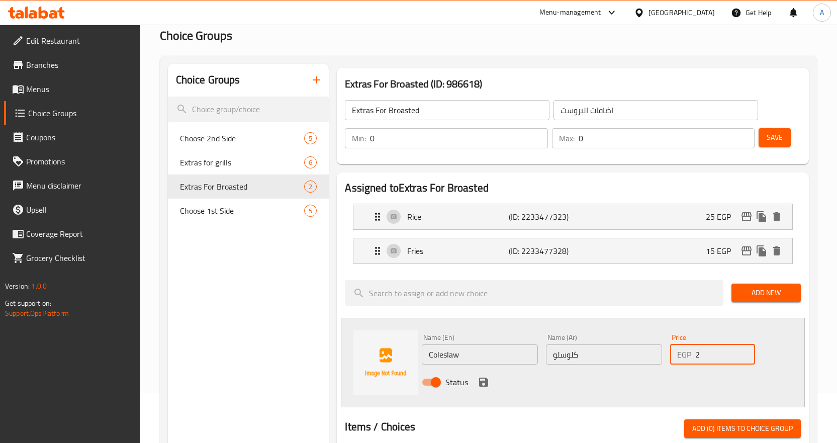
type input "20"
click at [483, 380] on icon "save" at bounding box center [483, 381] width 9 height 9
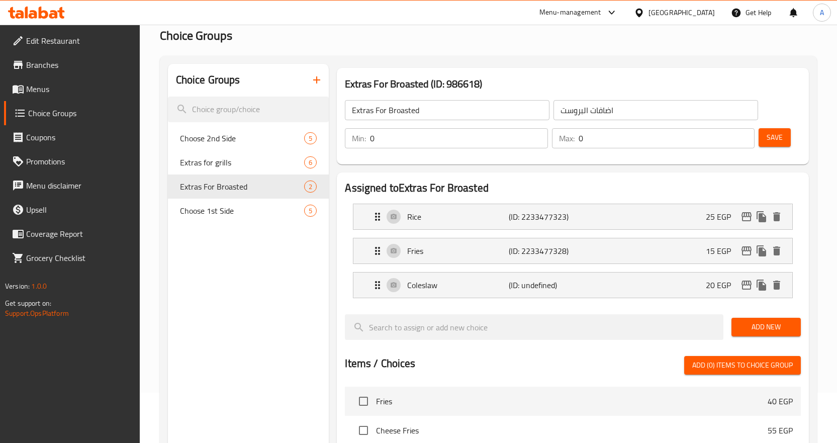
click at [776, 134] on span "Save" at bounding box center [774, 137] width 16 height 13
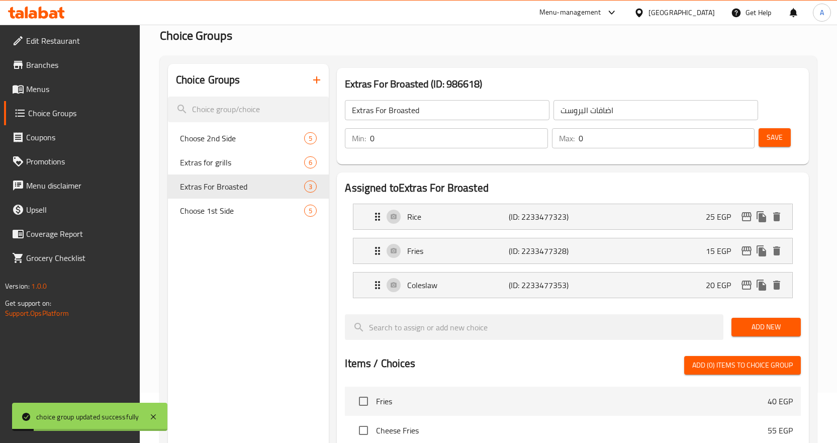
click at [748, 324] on span "Add New" at bounding box center [765, 327] width 53 height 13
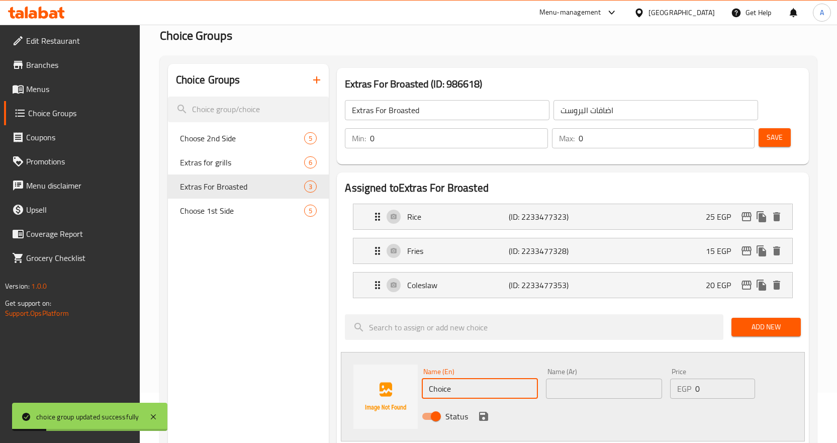
click at [463, 396] on input "Choice" at bounding box center [480, 388] width 116 height 20
paste input "eddar Sau"
type input "Cheddar Sauce"
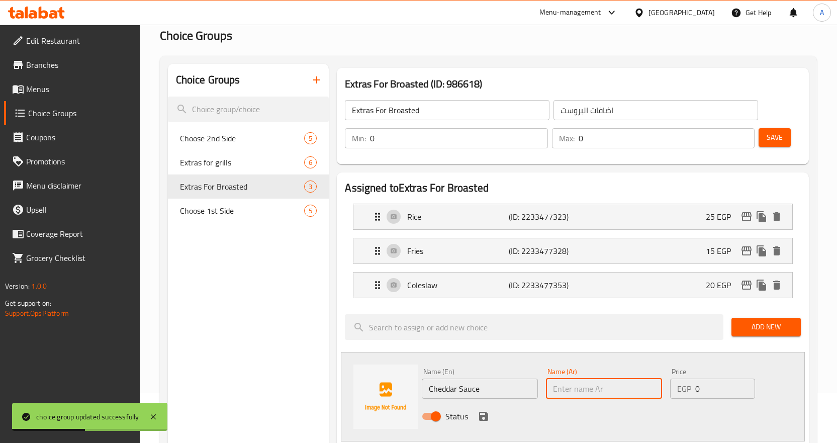
click at [612, 390] on input "text" at bounding box center [604, 388] width 116 height 20
paste input "صوص شيدر"
type input "صوص شيدر"
click at [724, 386] on input "0" at bounding box center [725, 388] width 60 height 20
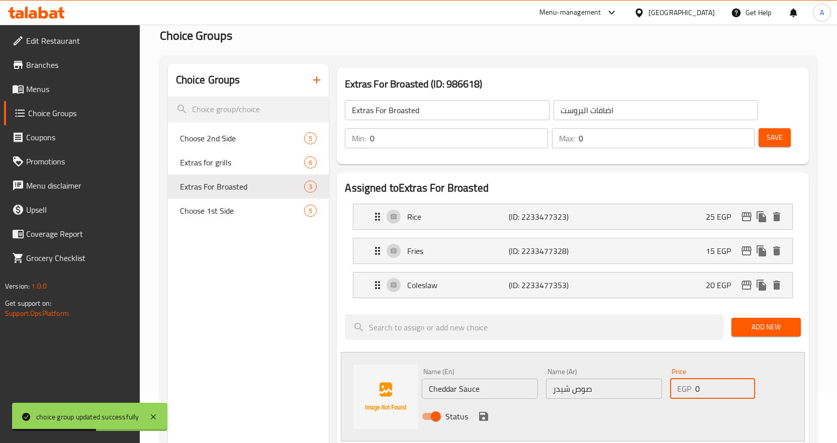
click at [724, 386] on input "0" at bounding box center [725, 388] width 60 height 20
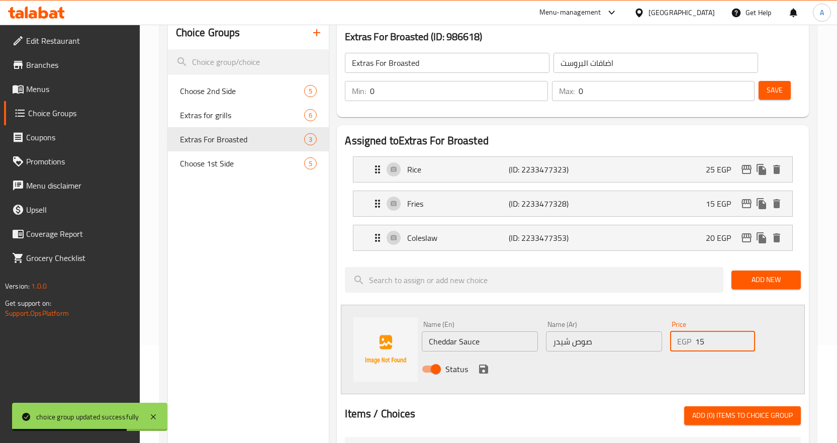
scroll to position [151, 0]
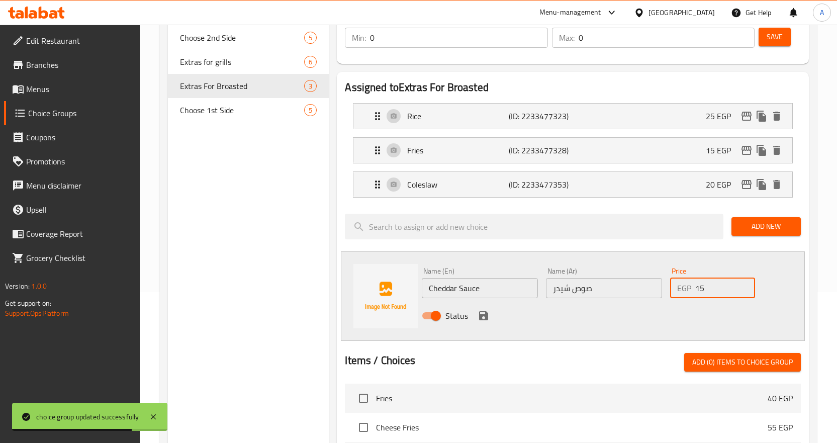
type input "15"
click at [476, 311] on div "Status" at bounding box center [604, 315] width 372 height 27
click at [486, 316] on icon "save" at bounding box center [483, 315] width 9 height 9
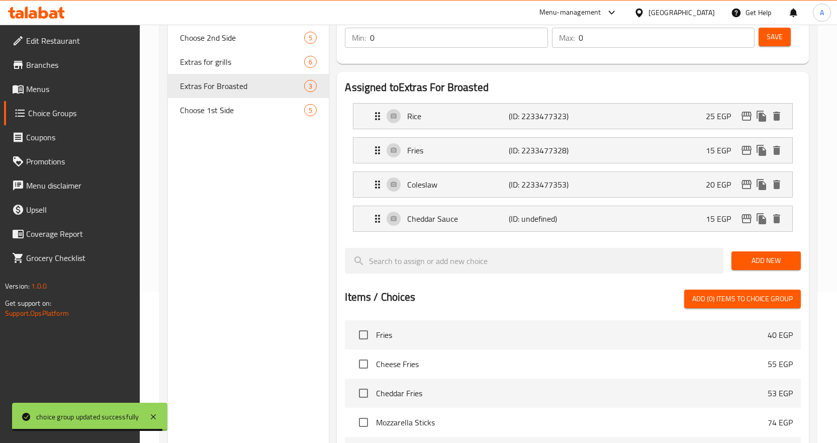
click at [769, 42] on span "Save" at bounding box center [774, 37] width 16 height 13
click at [761, 262] on span "Add New" at bounding box center [765, 260] width 53 height 13
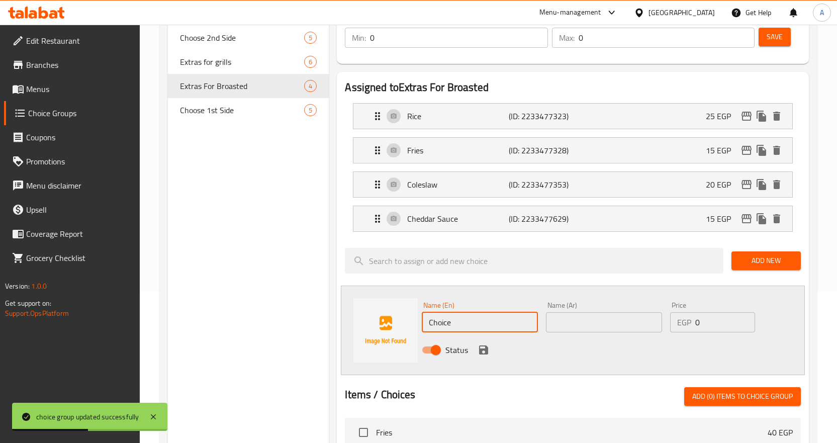
click at [493, 319] on input "Choice" at bounding box center [480, 322] width 116 height 20
paste input "Thousand Island"
click at [493, 319] on input "Thousand Island" at bounding box center [480, 322] width 116 height 20
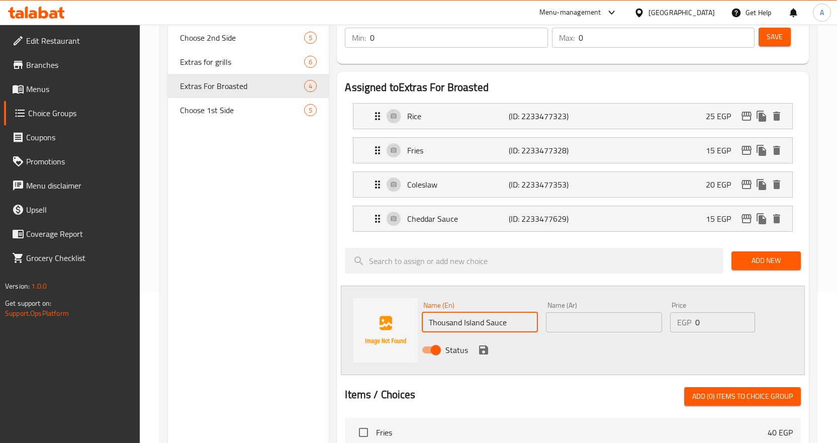
type input "Thousand Island Sauce"
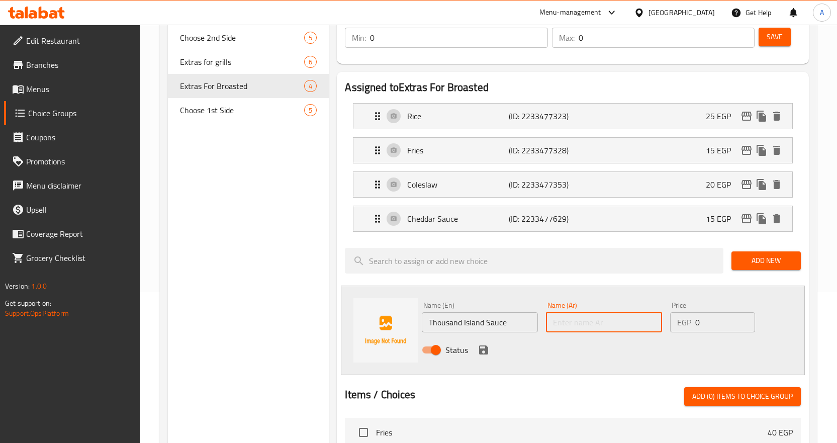
click at [626, 328] on input "text" at bounding box center [604, 322] width 116 height 20
paste input "صوص تاوزاند ايلاند"
click at [589, 321] on input "صوص تاوزاند ايلاند" at bounding box center [604, 322] width 116 height 20
click at [450, 323] on input "Thousand Island Sauce" at bounding box center [480, 322] width 116 height 20
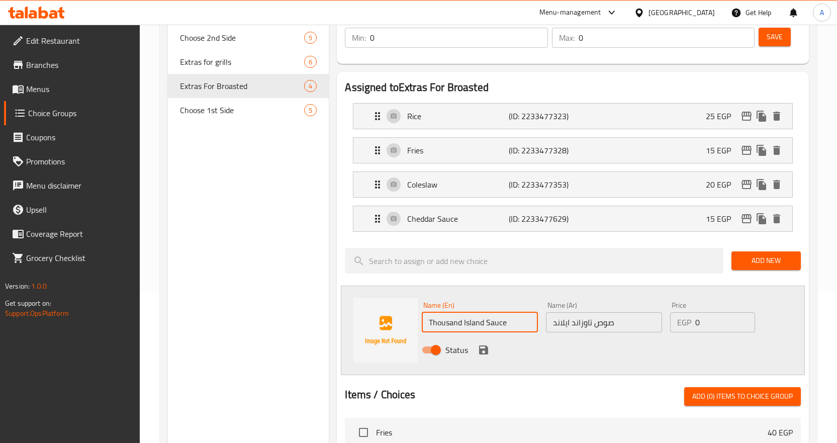
click at [450, 323] on input "Thousand Island Sauce" at bounding box center [480, 322] width 116 height 20
click at [472, 321] on input "Thousand Island Sauce" at bounding box center [480, 322] width 116 height 20
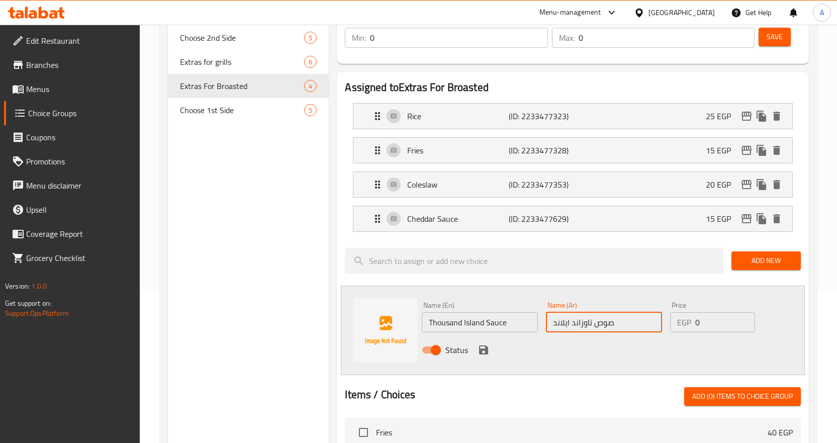
click at [582, 319] on input "صوص تاوزاند ايلاند" at bounding box center [604, 322] width 116 height 20
paste input "اوزند آ"
type input "صوص ثاوزند آيلاند"
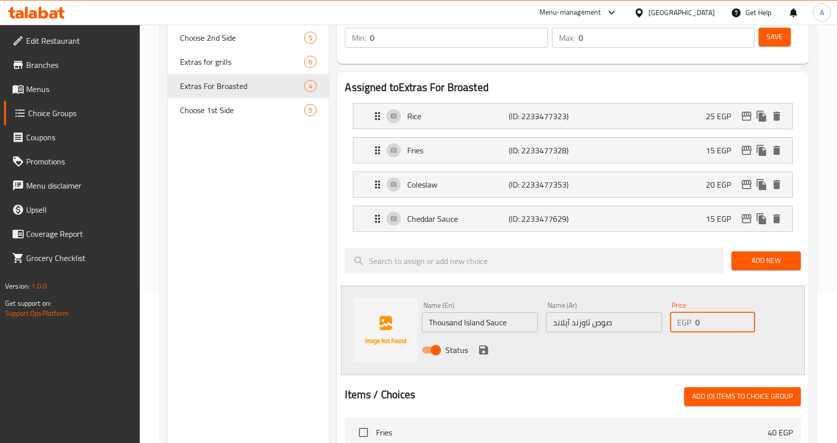
click at [704, 314] on input "0" at bounding box center [725, 322] width 60 height 20
type input "15"
click at [482, 348] on icon "save" at bounding box center [483, 350] width 12 height 12
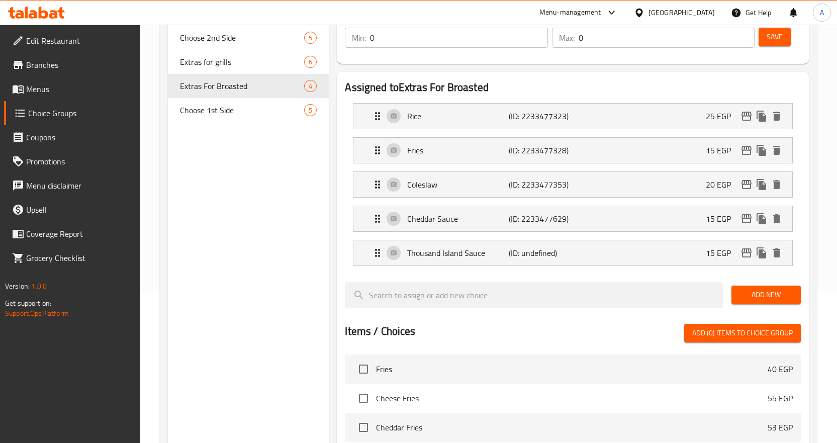
click at [775, 40] on span "Save" at bounding box center [774, 37] width 16 height 13
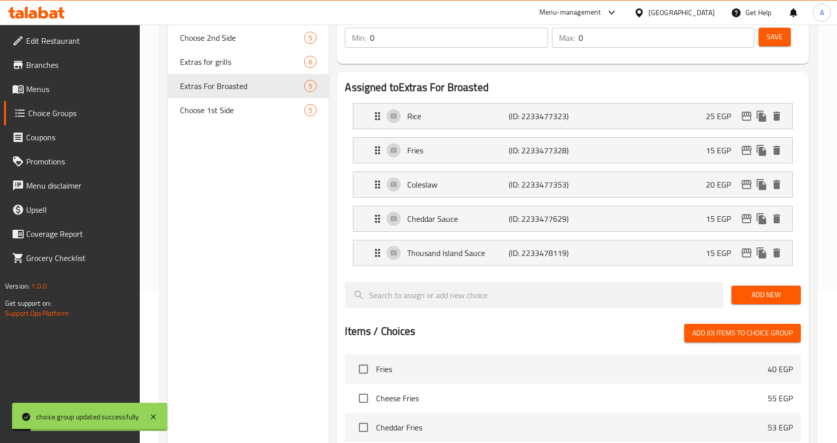
click at [770, 282] on div "Add New" at bounding box center [765, 295] width 77 height 34
click at [764, 291] on span "Add New" at bounding box center [765, 294] width 53 height 13
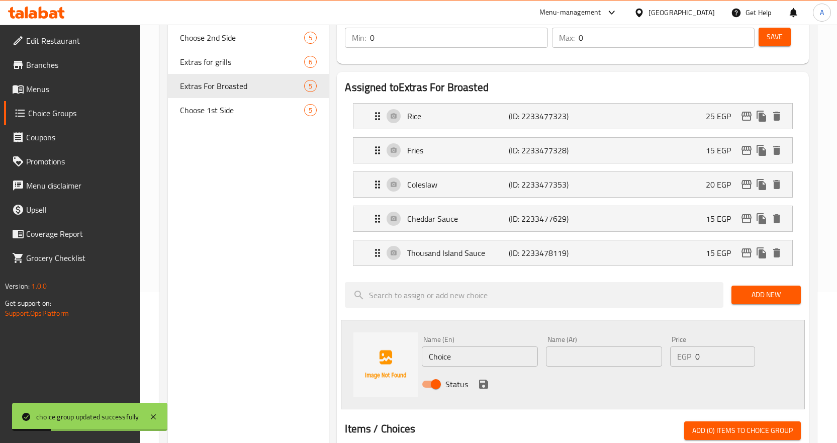
click at [449, 356] on input "Choice" at bounding box center [480, 356] width 116 height 20
paste input "Bread"
type input "Bread"
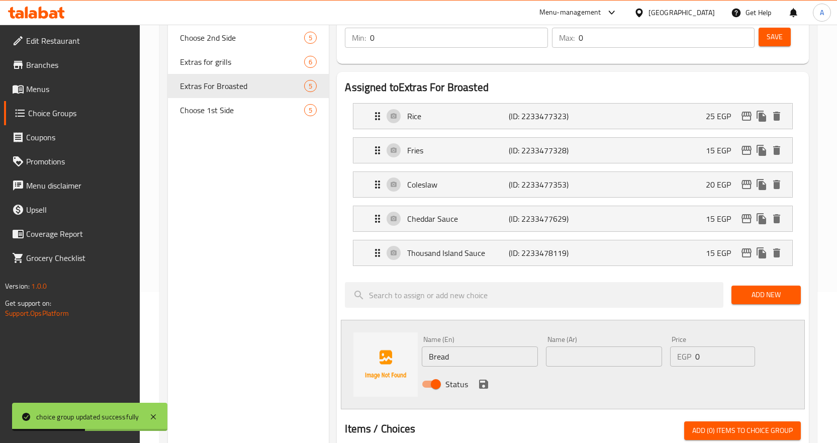
click at [589, 367] on div "Name (Ar) Name (Ar)" at bounding box center [604, 351] width 124 height 39
click at [610, 356] on input "text" at bounding box center [604, 356] width 116 height 20
paste input "عيش"
type input "عيش"
click at [718, 357] on input "0" at bounding box center [725, 356] width 60 height 20
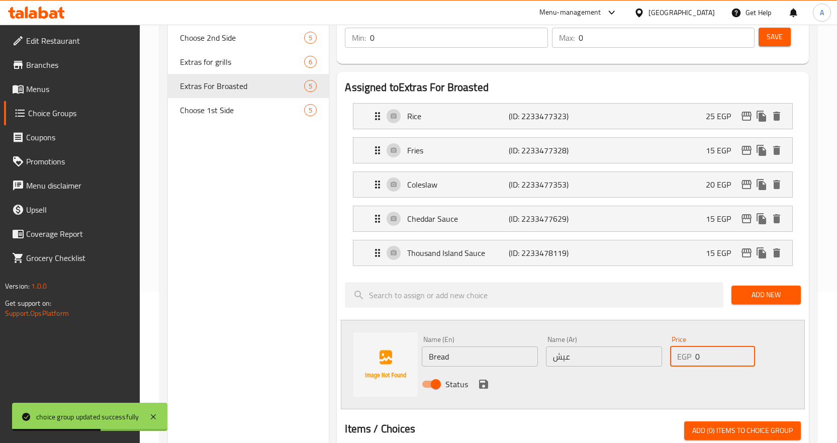
click at [718, 357] on input "0" at bounding box center [725, 356] width 60 height 20
type input "15"
click at [481, 381] on icon "save" at bounding box center [483, 384] width 12 height 12
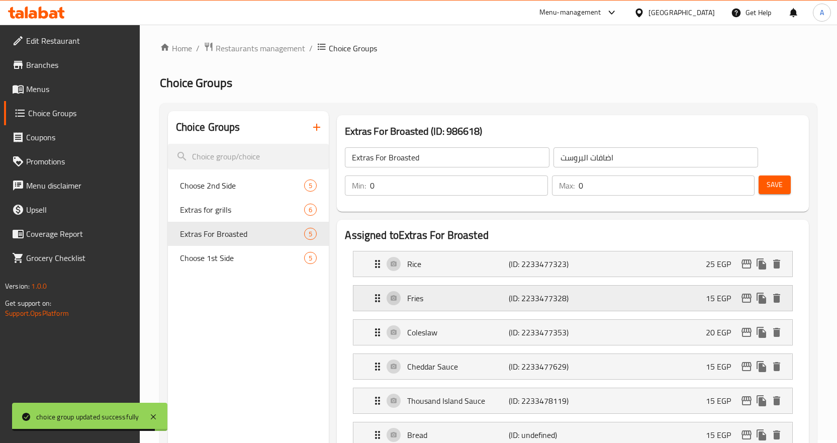
scroll to position [100, 0]
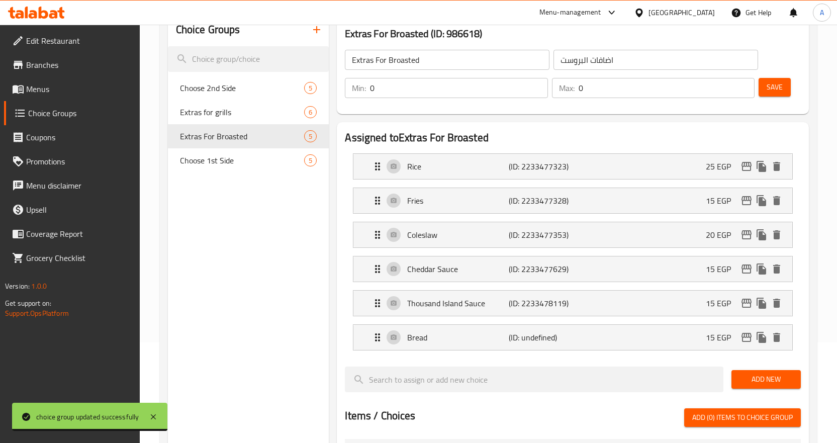
click at [777, 87] on span "Save" at bounding box center [774, 87] width 16 height 13
click at [73, 89] on span "Menus" at bounding box center [79, 89] width 106 height 12
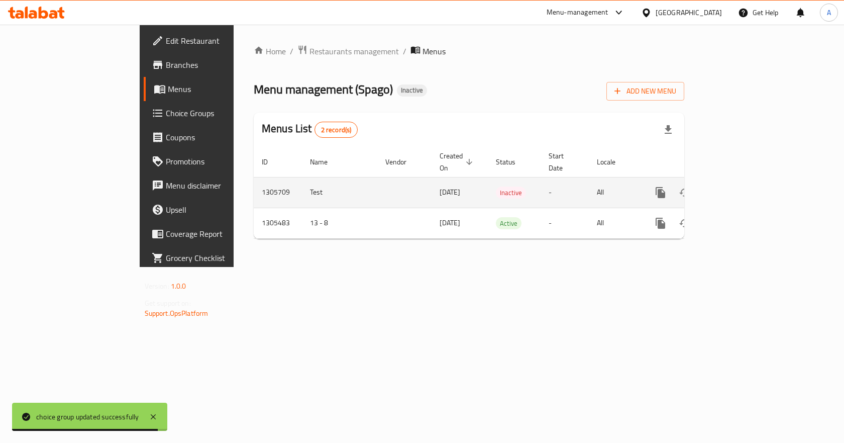
click at [739, 186] on icon "enhanced table" at bounding box center [733, 192] width 12 height 12
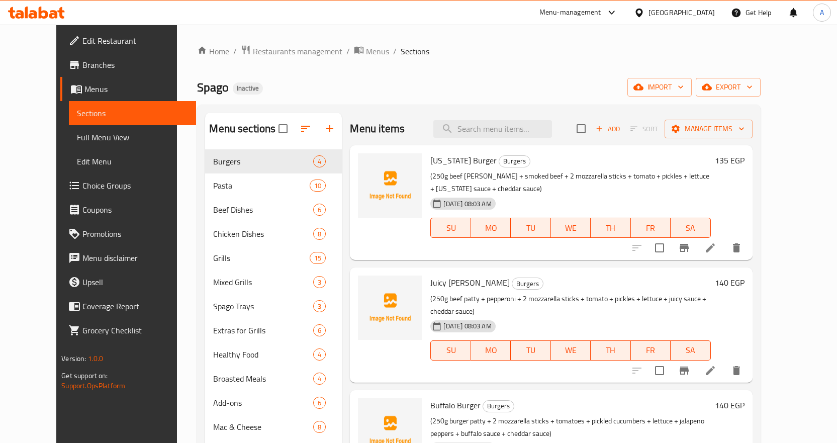
click at [82, 186] on span "Choice Groups" at bounding box center [135, 185] width 106 height 12
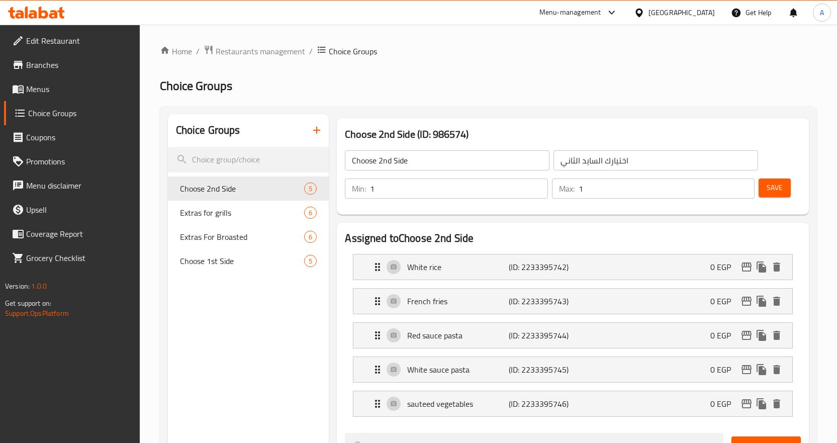
click at [70, 91] on span "Menus" at bounding box center [79, 89] width 106 height 12
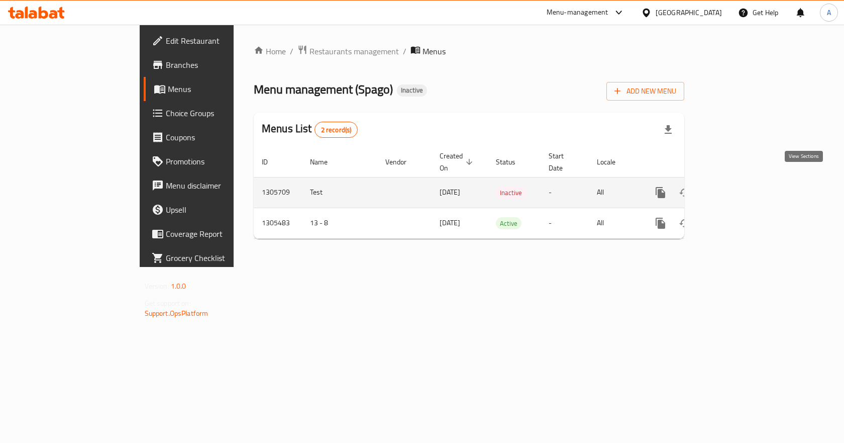
click at [739, 186] on icon "enhanced table" at bounding box center [733, 192] width 12 height 12
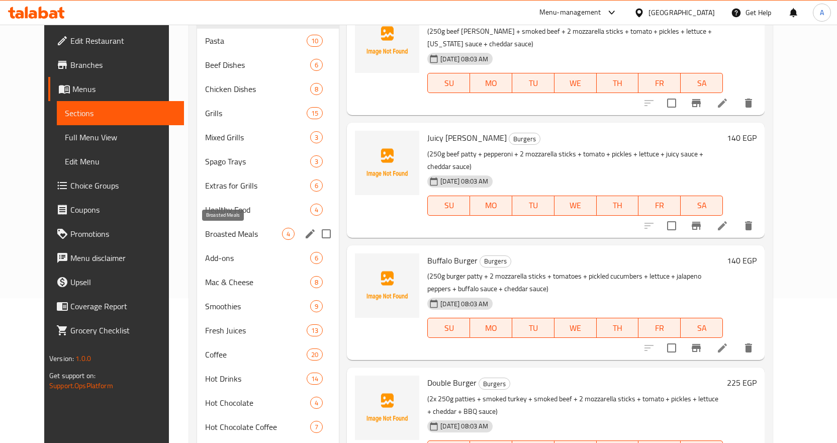
scroll to position [151, 0]
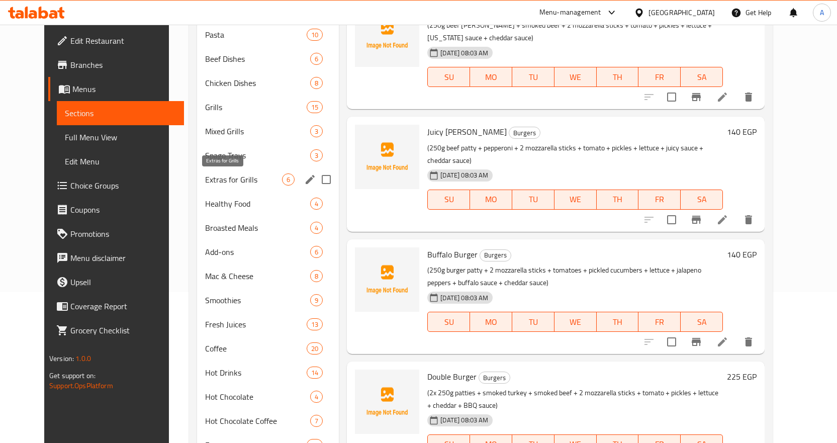
click at [230, 177] on span "Extras for Grills" at bounding box center [243, 179] width 77 height 12
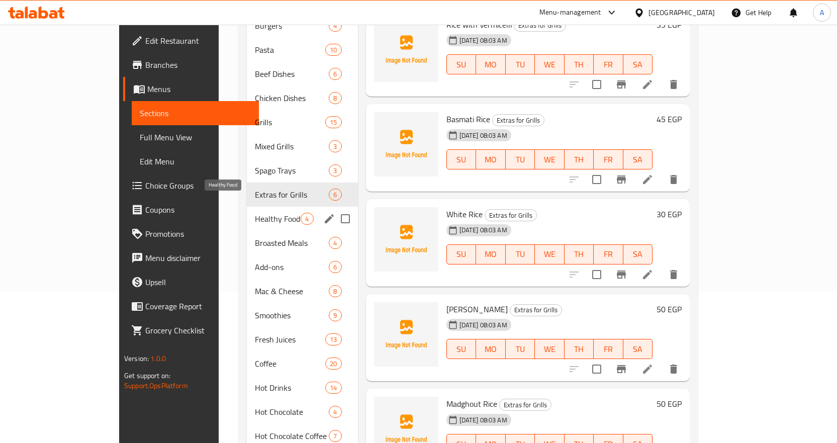
click at [255, 213] on span "Healthy Food" at bounding box center [278, 219] width 46 height 12
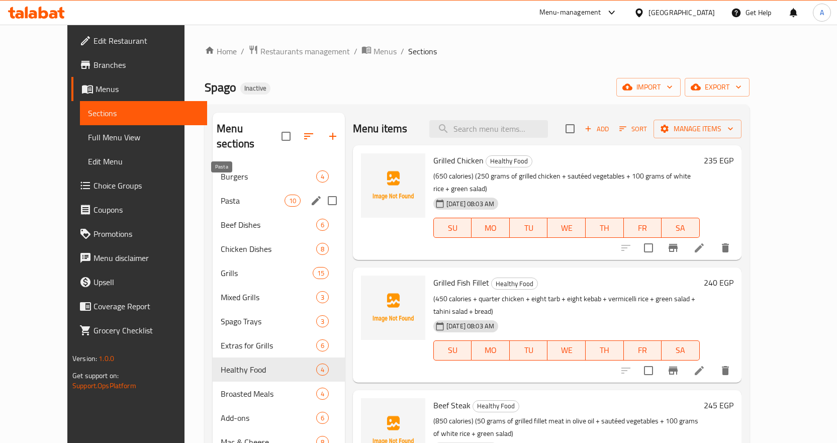
click at [221, 194] on span "Pasta" at bounding box center [253, 200] width 64 height 12
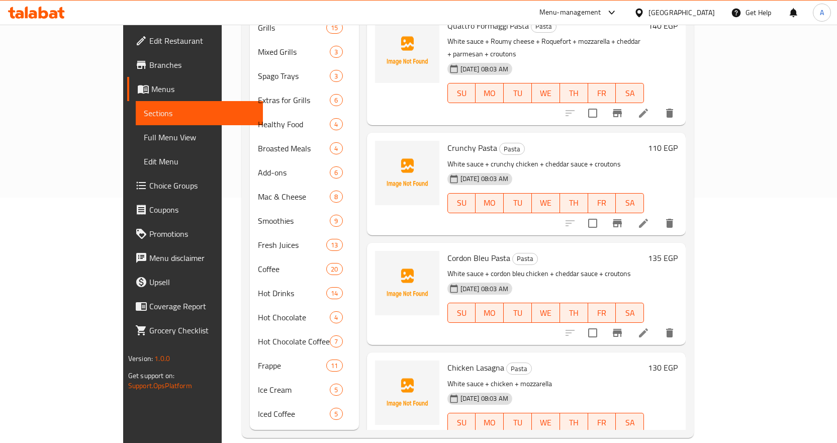
scroll to position [44, 0]
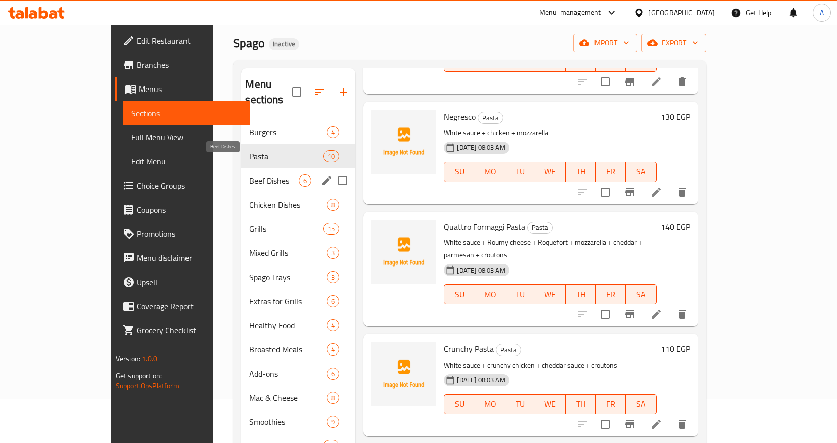
click at [249, 174] on span "Beef Dishes" at bounding box center [273, 180] width 49 height 12
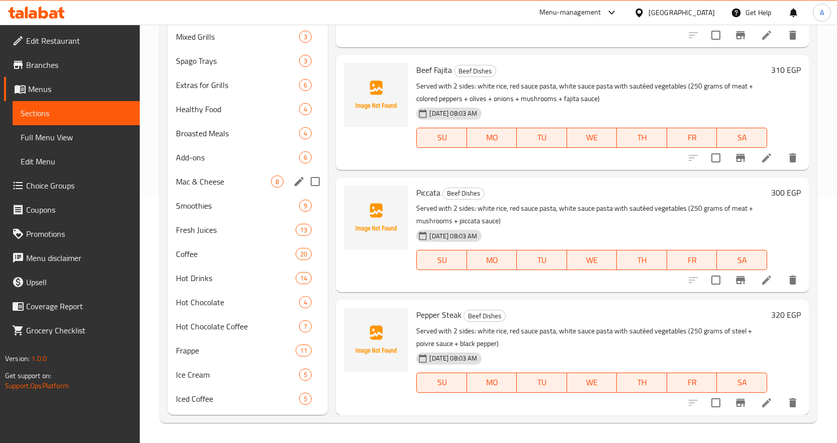
scroll to position [44, 0]
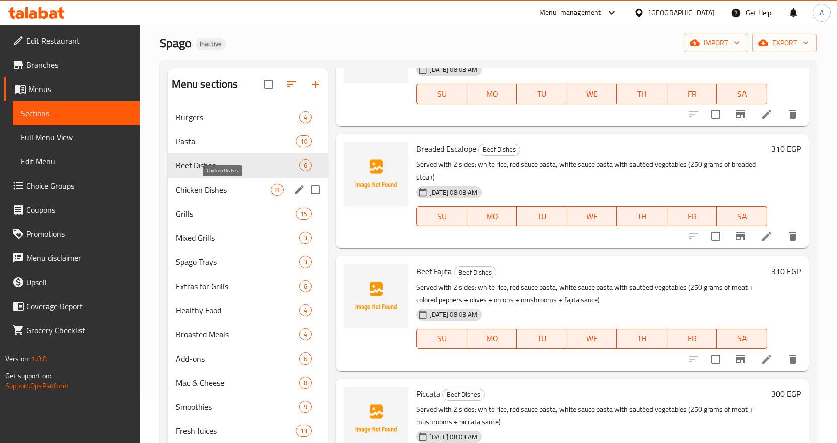
click at [216, 187] on span "Chicken Dishes" at bounding box center [223, 189] width 95 height 12
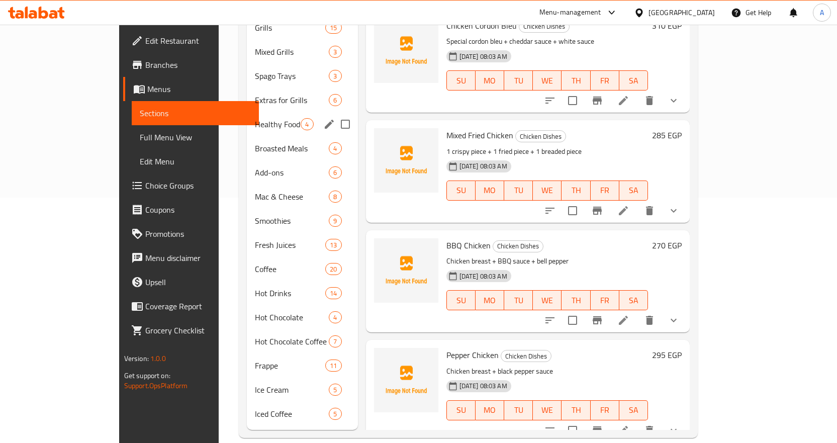
scroll to position [94, 0]
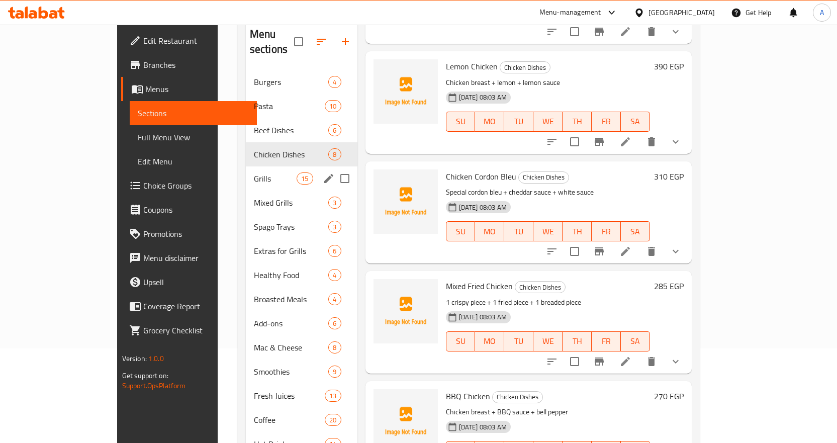
click at [246, 166] on div "Grills 15" at bounding box center [302, 178] width 112 height 24
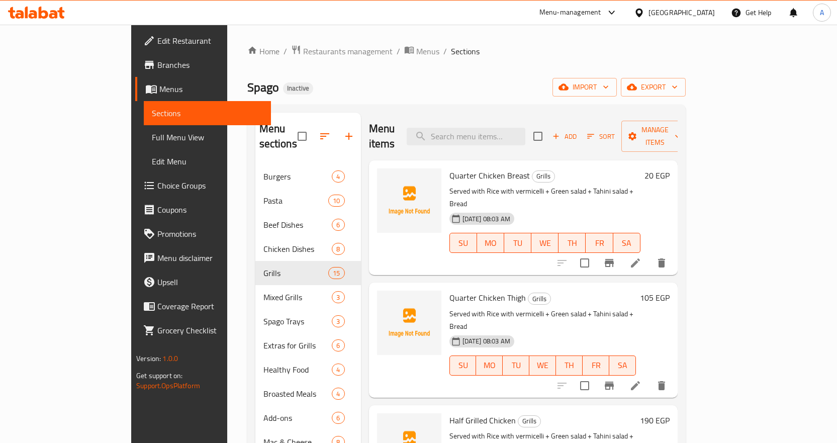
click at [458, 168] on span "Quarter Chicken Breast" at bounding box center [489, 175] width 80 height 15
copy h6 "Quarter Chicken Breast"
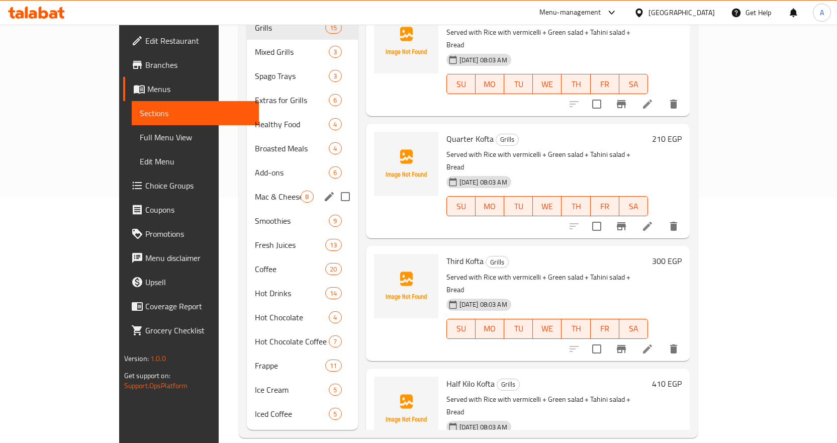
scroll to position [44, 0]
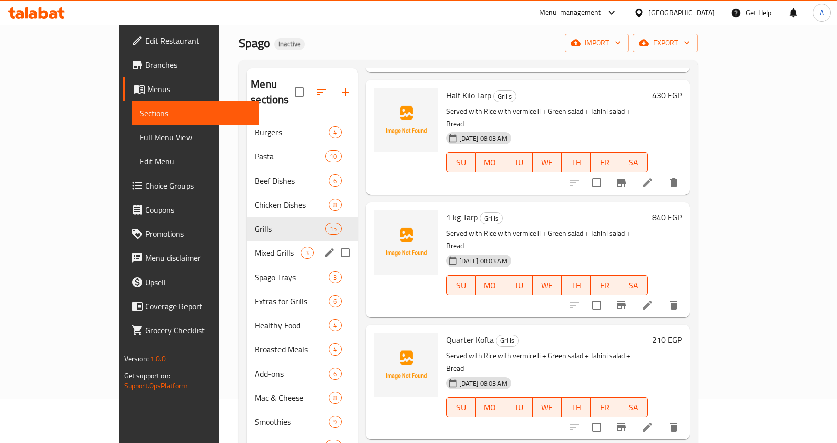
click at [255, 247] on span "Mixed Grills" at bounding box center [278, 253] width 46 height 12
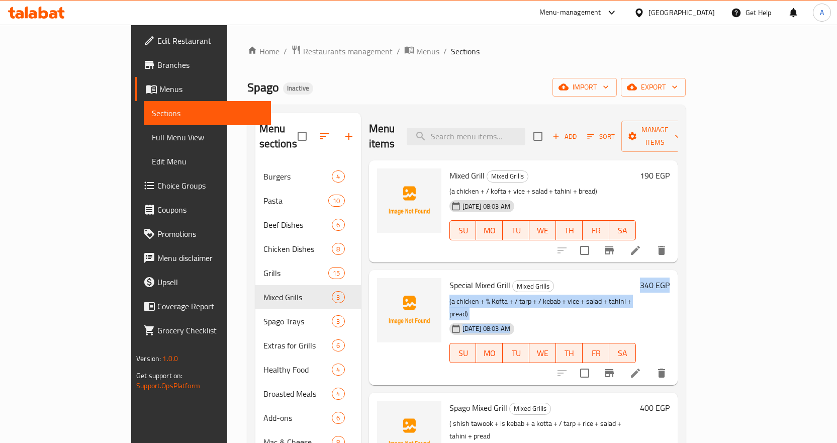
drag, startPoint x: 794, startPoint y: 270, endPoint x: 821, endPoint y: 271, distance: 26.1
click at [705, 271] on div "Home / Restaurants management / Menus / Sections Spago Inactive import export M…" at bounding box center [466, 364] width 478 height 678
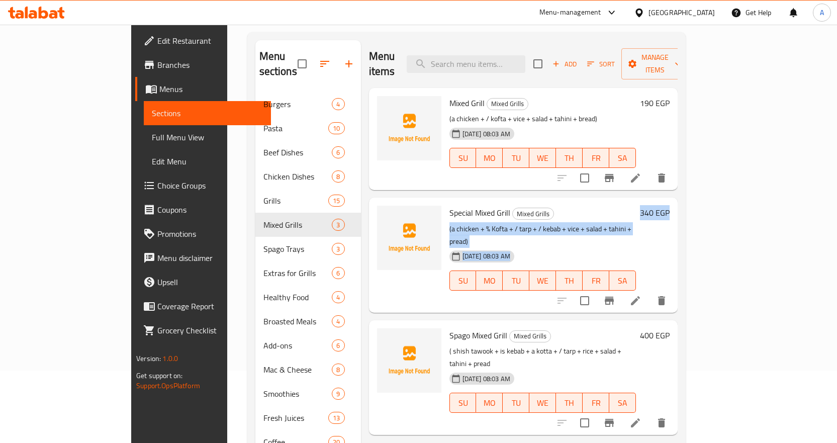
scroll to position [100, 0]
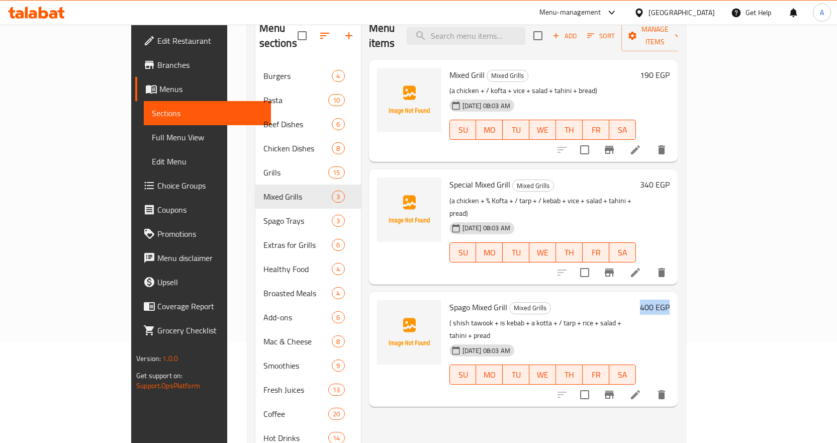
drag, startPoint x: 771, startPoint y: 277, endPoint x: 801, endPoint y: 279, distance: 30.7
click at [673, 296] on div "Spago Mixed Grill Mixed Grills ( shish tawook + is kebab + a kotta + / tarp + r…" at bounding box center [559, 349] width 228 height 107
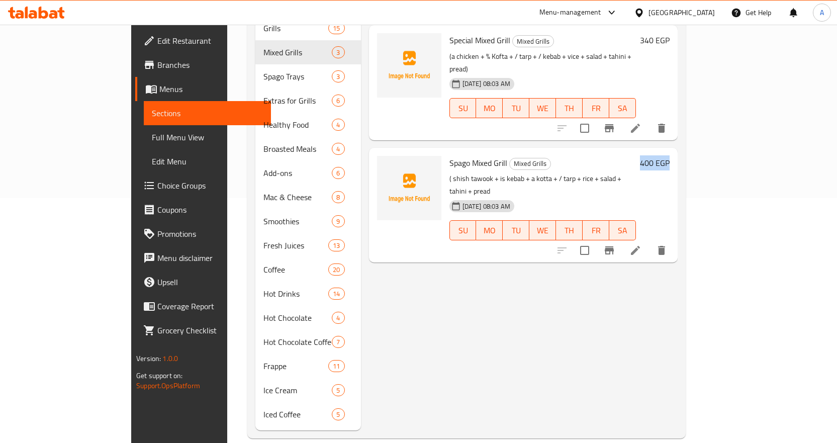
scroll to position [245, 0]
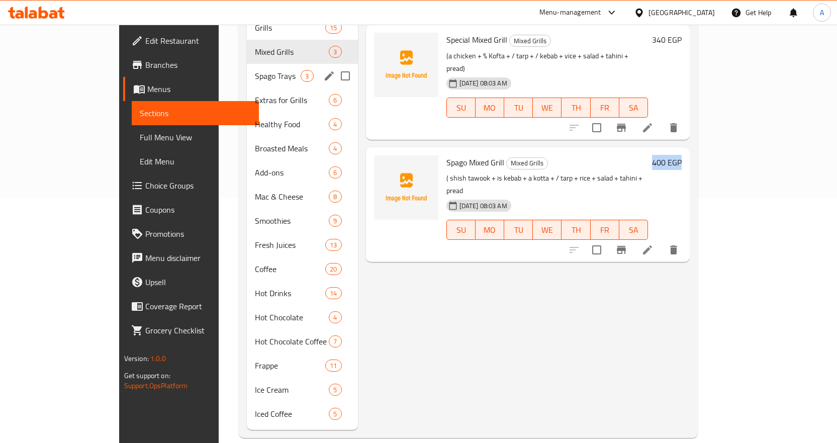
click at [255, 70] on span "Spago Trays" at bounding box center [278, 76] width 46 height 12
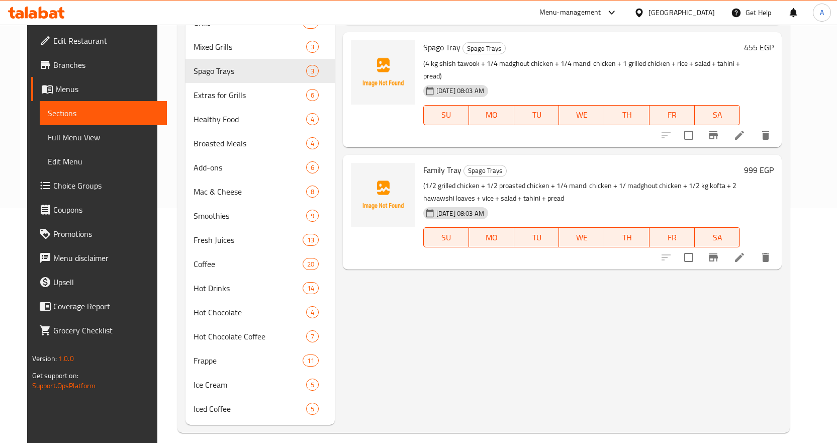
scroll to position [44, 0]
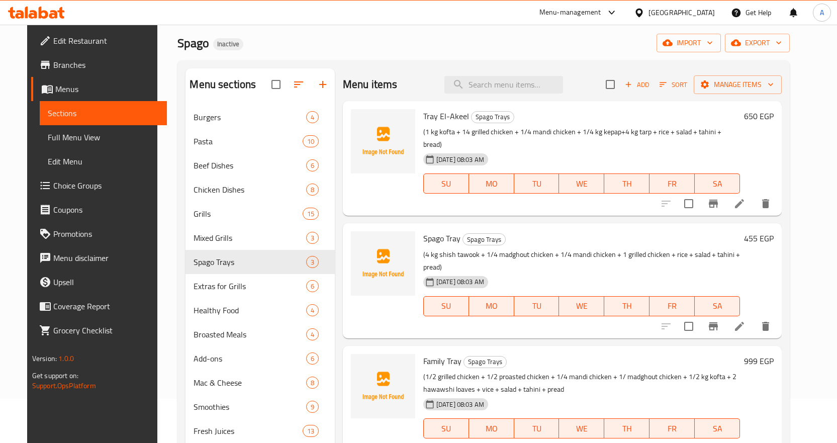
click at [773, 119] on h6 "650 EGP" at bounding box center [759, 116] width 30 height 14
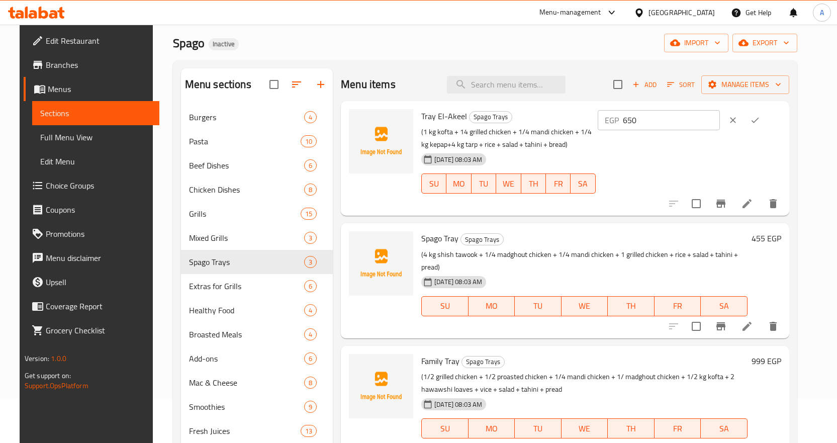
click at [760, 119] on icon "ok" at bounding box center [755, 120] width 10 height 10
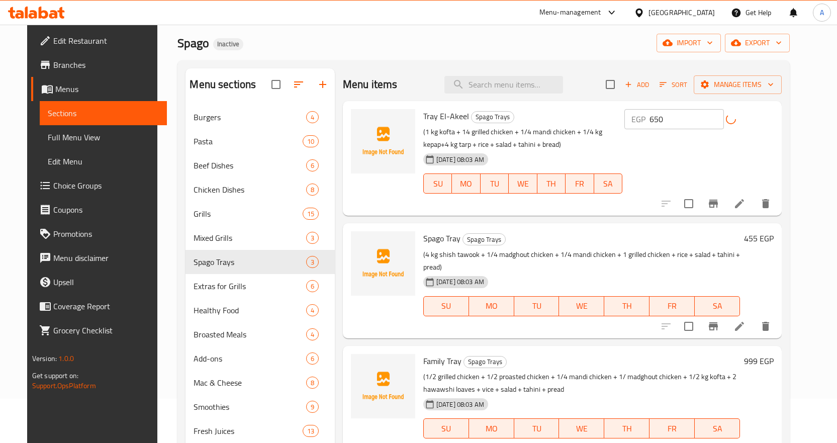
click at [773, 240] on h6 "455 EGP" at bounding box center [759, 238] width 30 height 14
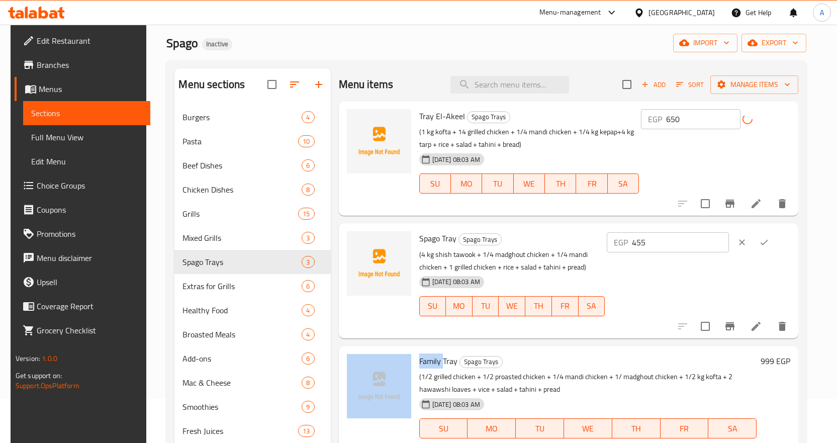
click at [790, 240] on div "EGP 455 ​" at bounding box center [697, 242] width 183 height 22
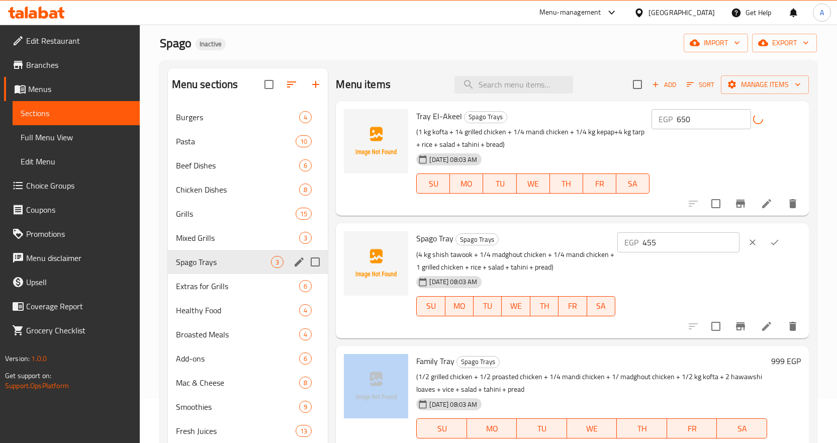
click at [213, 269] on div "Spago Trays 3" at bounding box center [248, 262] width 160 height 24
click at [225, 239] on span "Mixed Grills" at bounding box center [223, 238] width 95 height 12
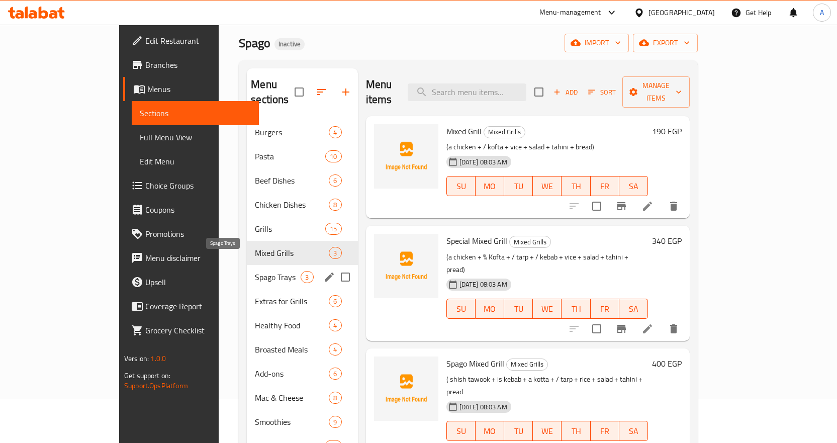
click at [255, 271] on span "Spago Trays" at bounding box center [278, 277] width 46 height 12
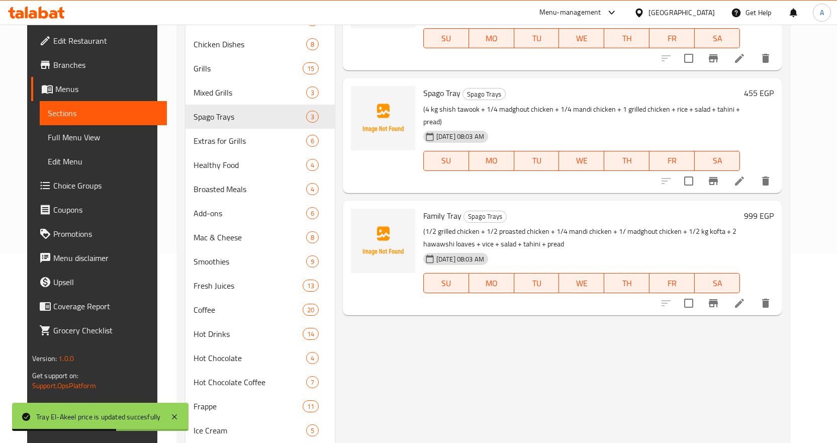
scroll to position [195, 0]
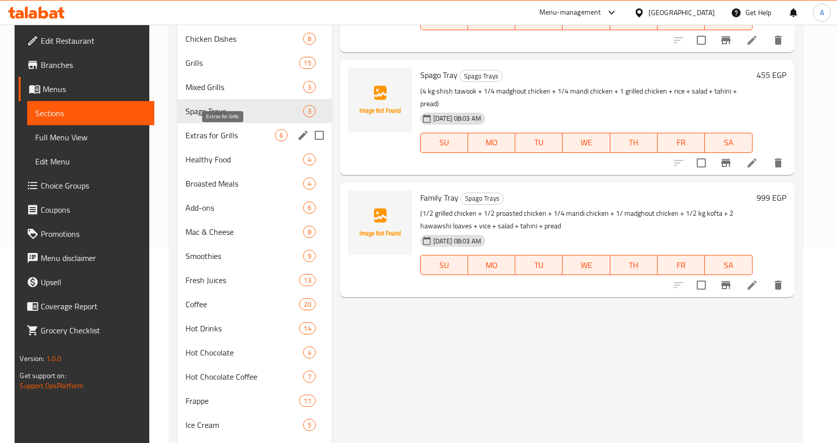
click at [225, 137] on span "Extras for Grills" at bounding box center [229, 135] width 89 height 12
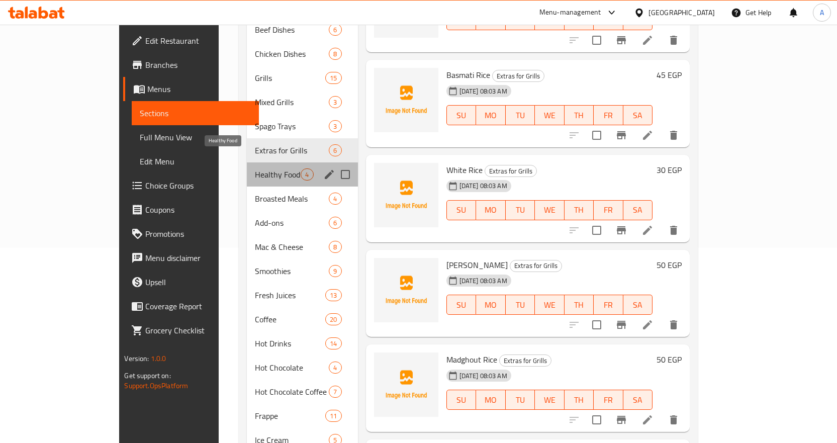
click at [255, 168] on span "Healthy Food" at bounding box center [278, 174] width 46 height 12
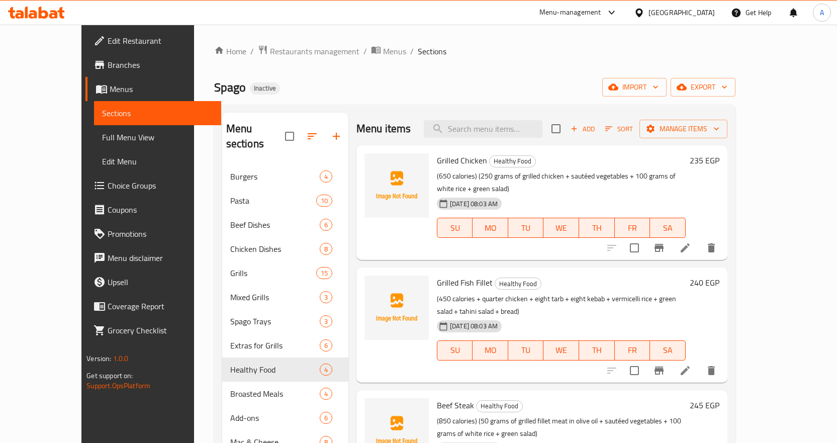
click at [465, 176] on p "(650 calories) (250 grams of grilled chicken + sautéed vegetables + 100 grams o…" at bounding box center [561, 182] width 249 height 25
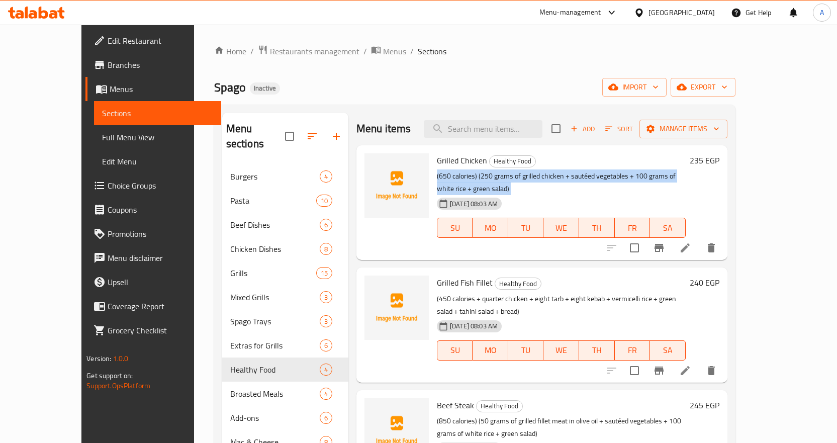
click at [465, 176] on p "(650 calories) (250 grams of grilled chicken + sautéed vegetables + 100 grams o…" at bounding box center [561, 182] width 249 height 25
click at [102, 137] on span "Full Menu View" at bounding box center [157, 137] width 111 height 12
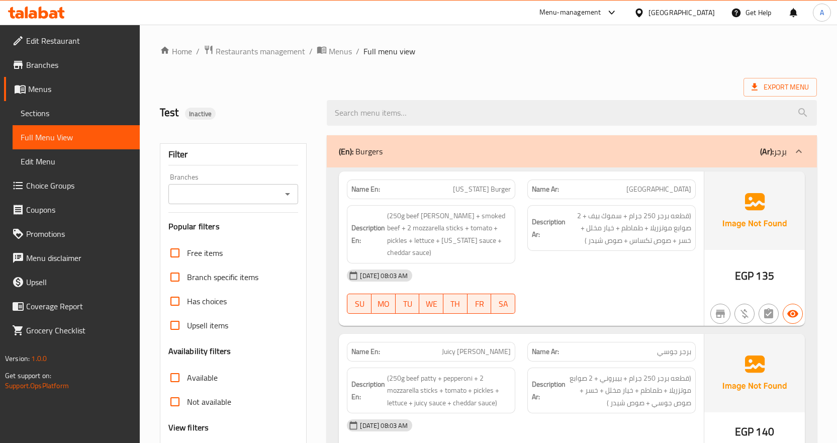
scroll to position [301, 0]
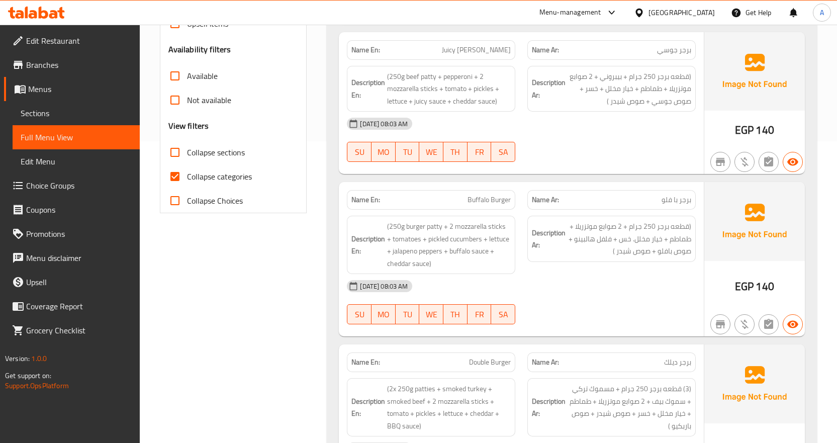
click at [175, 173] on input "Collapse categories" at bounding box center [175, 176] width 24 height 24
checkbox input "false"
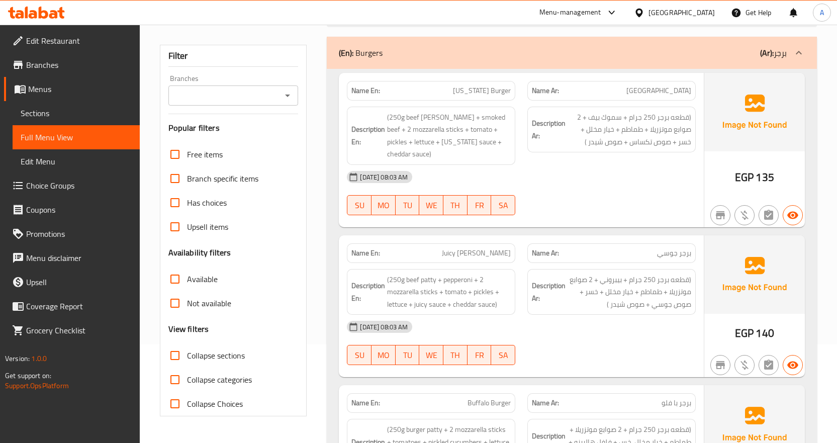
scroll to position [201, 0]
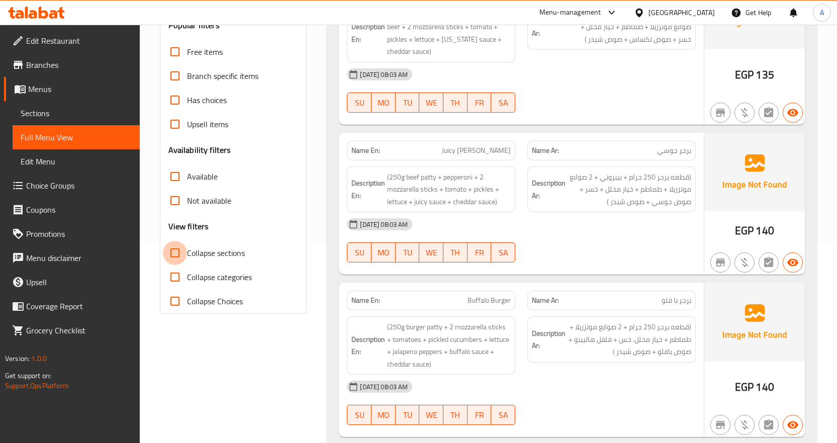
click at [171, 253] on input "Collapse sections" at bounding box center [175, 253] width 24 height 24
checkbox input "true"
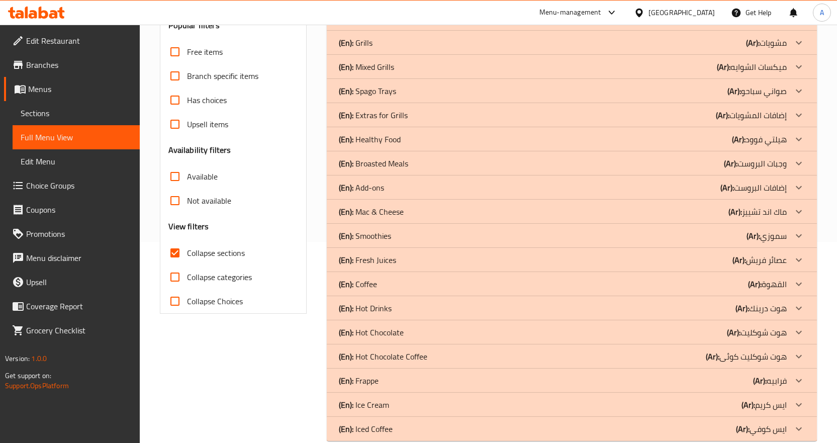
scroll to position [219, 0]
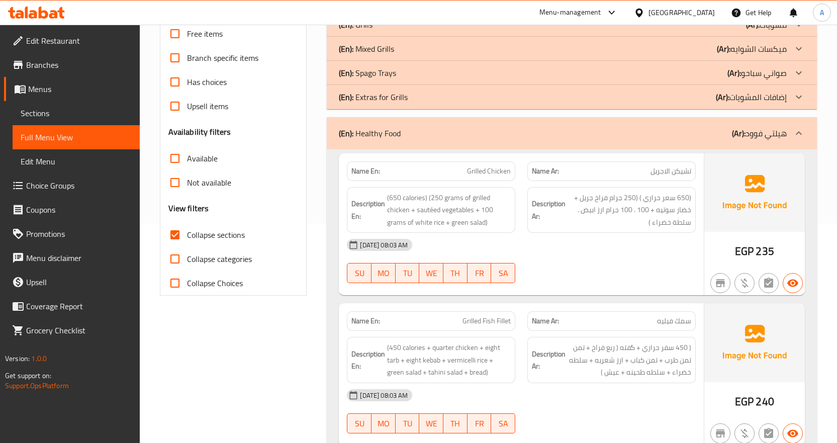
click at [632, 174] on p "Name Ar: تشيكن الاجريل" at bounding box center [611, 171] width 159 height 11
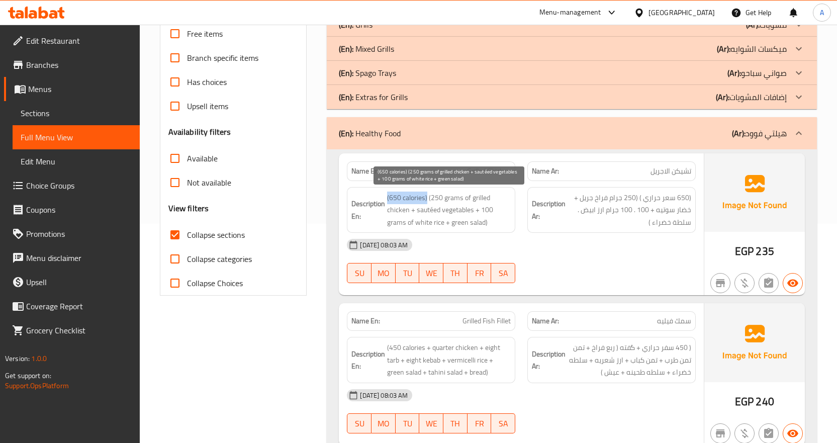
drag, startPoint x: 427, startPoint y: 199, endPoint x: 387, endPoint y: 203, distance: 39.9
click at [387, 203] on span "(650 calories) (250 grams of grilled chicken + sautéed vegetables + 100 grams o…" at bounding box center [449, 209] width 124 height 37
click at [463, 191] on span "(650 calories) (250 grams of grilled chicken + sautéed vegetables + 100 grams o…" at bounding box center [449, 209] width 124 height 37
drag, startPoint x: 482, startPoint y: 212, endPoint x: 445, endPoint y: 223, distance: 38.3
click at [445, 223] on span "(650 calories) (250 grams of grilled chicken + sautéed vegetables + 100 grams o…" at bounding box center [449, 209] width 124 height 37
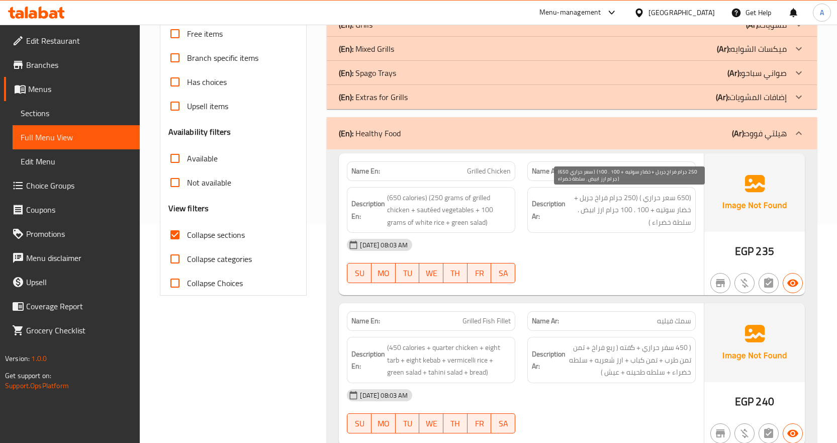
click at [633, 210] on span "(650 سعر حراري ) (250 جرام فراخ جريل + خضار سوتيه + 100 . 100 جرام ارز ابيض . س…" at bounding box center [629, 209] width 124 height 37
drag, startPoint x: 639, startPoint y: 198, endPoint x: 585, endPoint y: 218, distance: 57.1
click at [585, 218] on span "(650 سعر حراري ) (250 جرام فراخ جريل + خضار سوتيه + 100 . 100 جرام ارز ابيض . س…" at bounding box center [629, 209] width 124 height 37
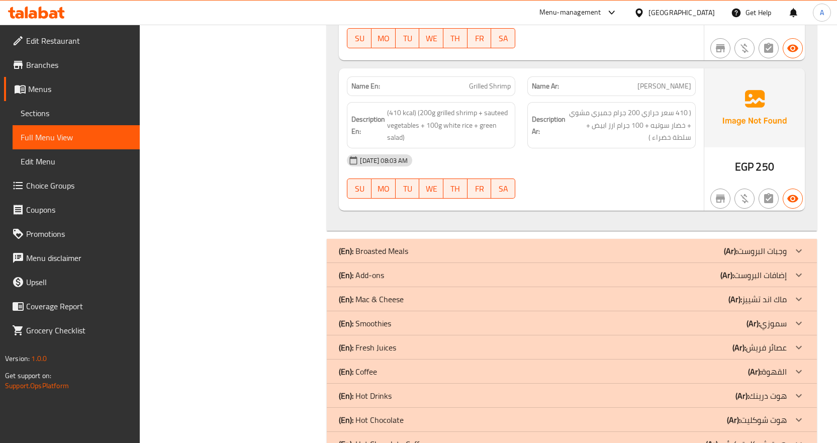
scroll to position [772, 0]
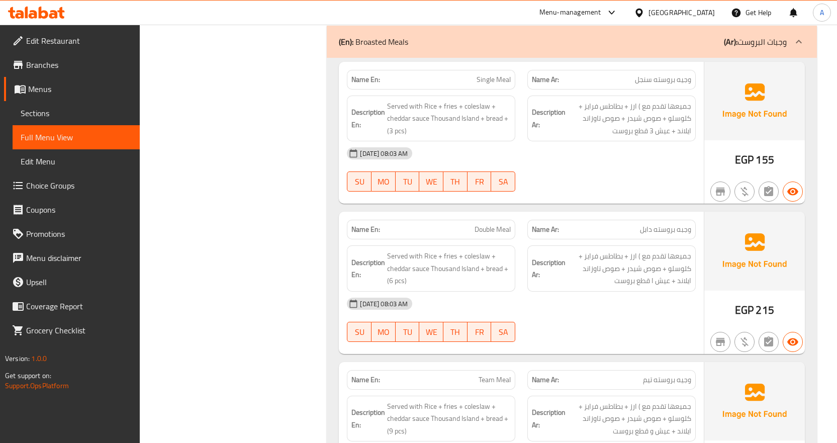
scroll to position [973, 0]
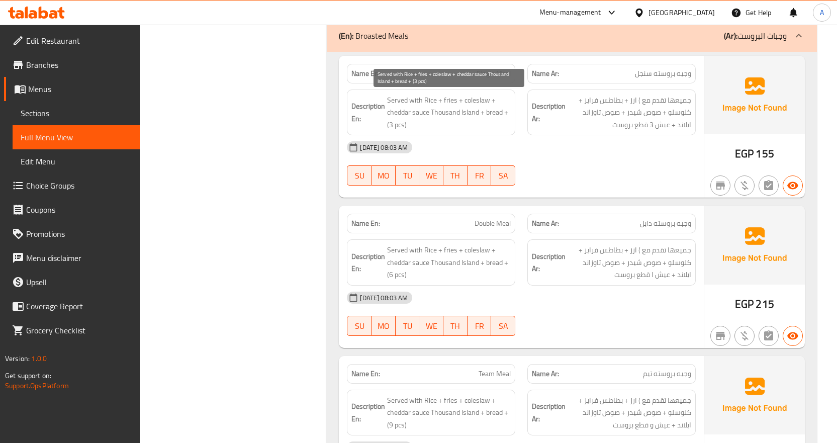
click at [440, 117] on span "Served with Rice + fries + coleslaw + cheddar sauce Thousand Island + bread + (…" at bounding box center [449, 112] width 124 height 37
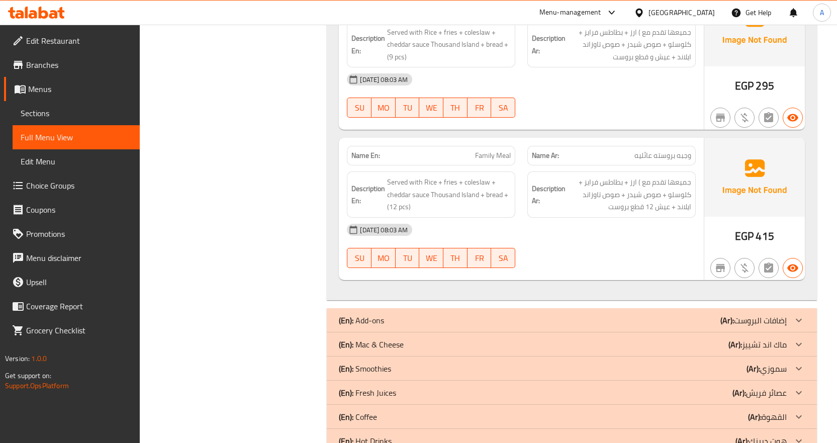
scroll to position [1441, 0]
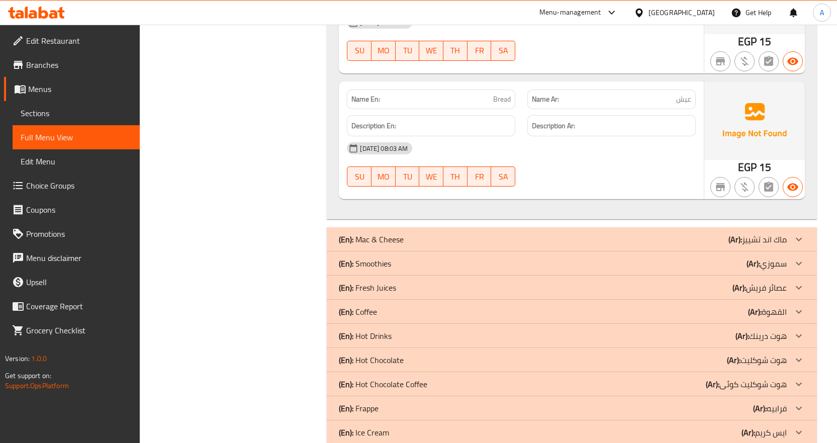
scroll to position [2278, 0]
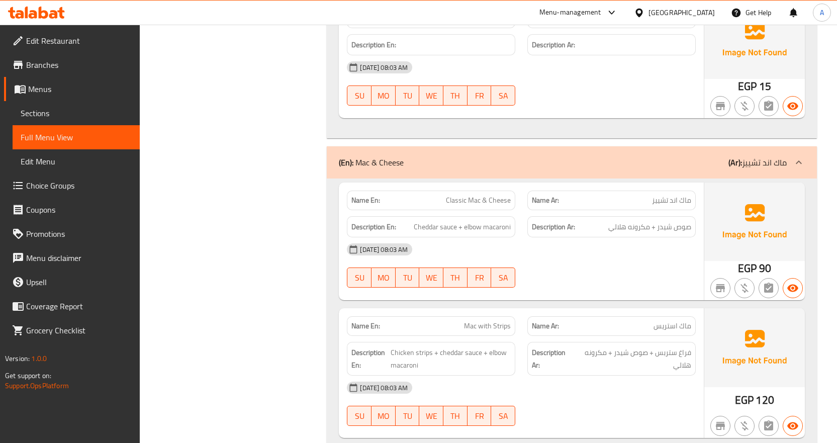
scroll to position [2379, 0]
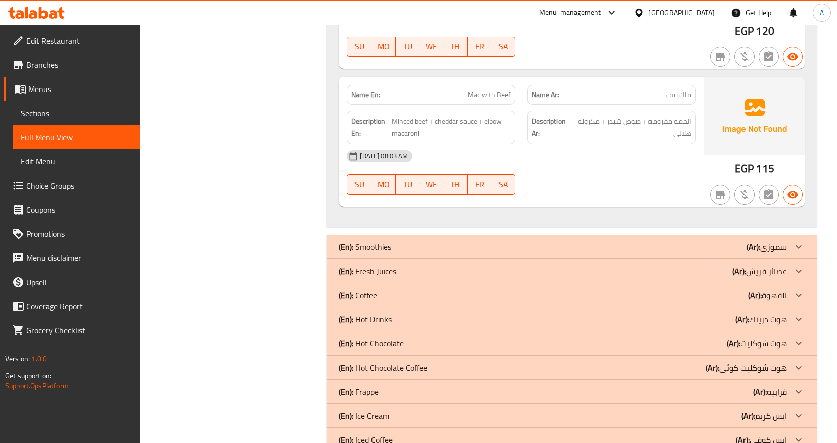
scroll to position [3384, 0]
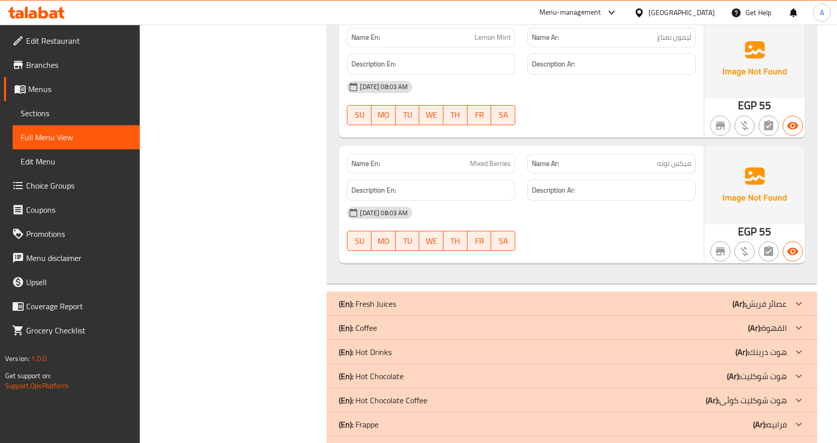
scroll to position [4539, 0]
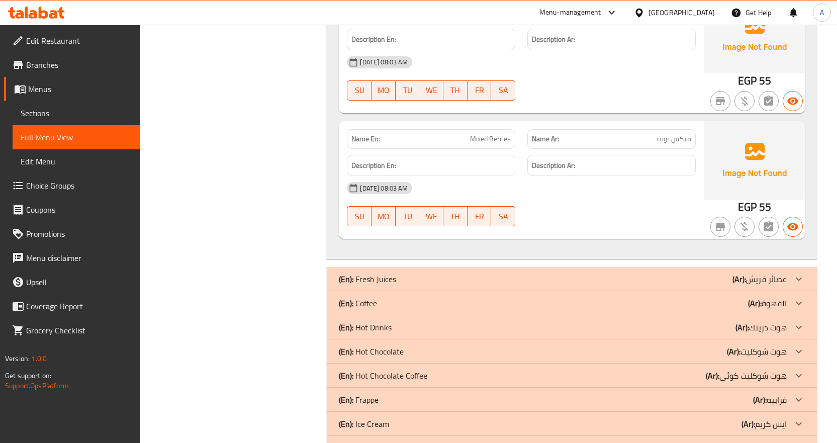
click at [491, 138] on span "Mixed Berries" at bounding box center [490, 139] width 41 height 11
copy span "Mixed Berries"
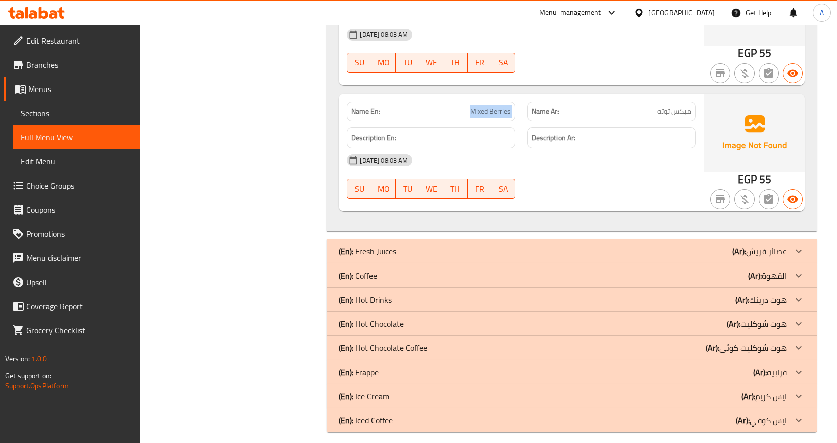
scroll to position [4577, 0]
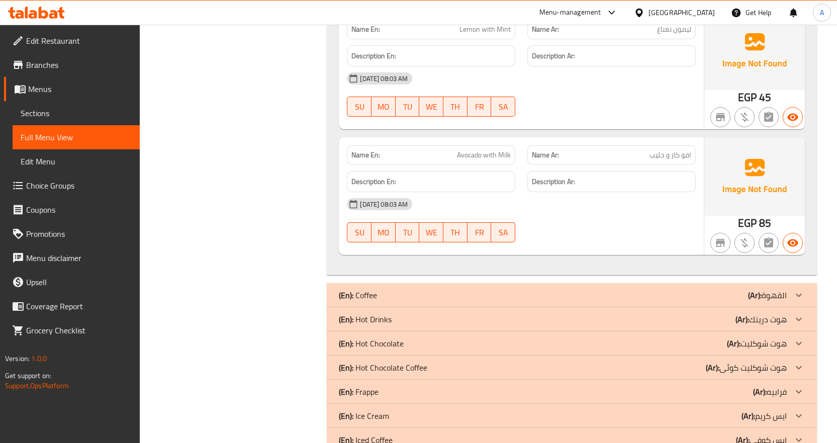
scroll to position [6244, 0]
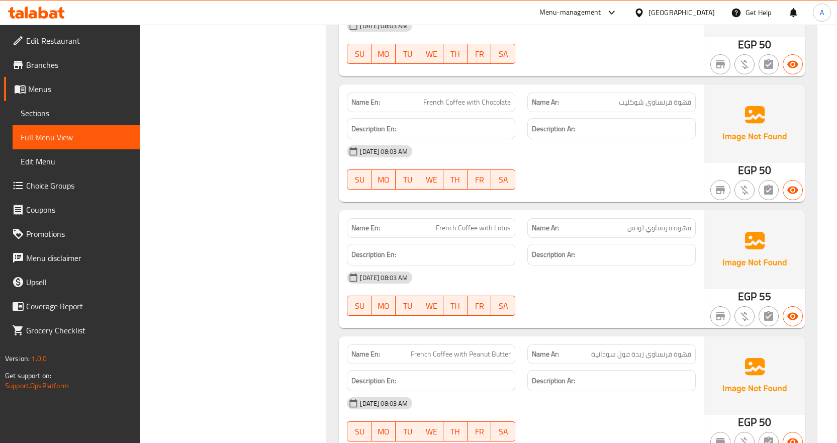
scroll to position [9287, 0]
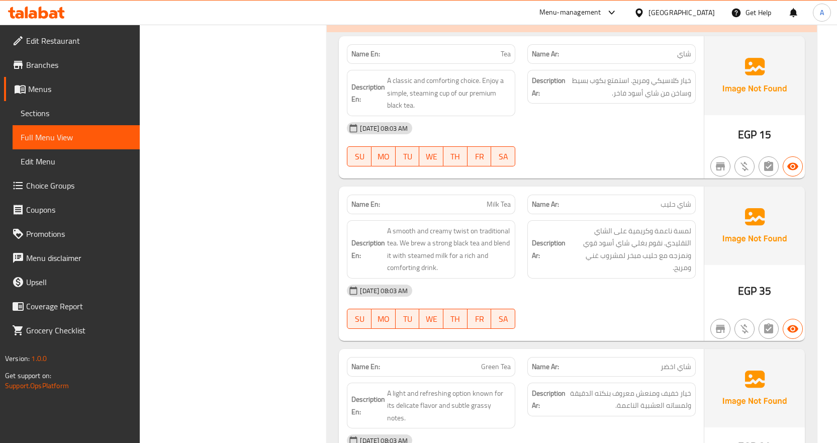
scroll to position [9538, 0]
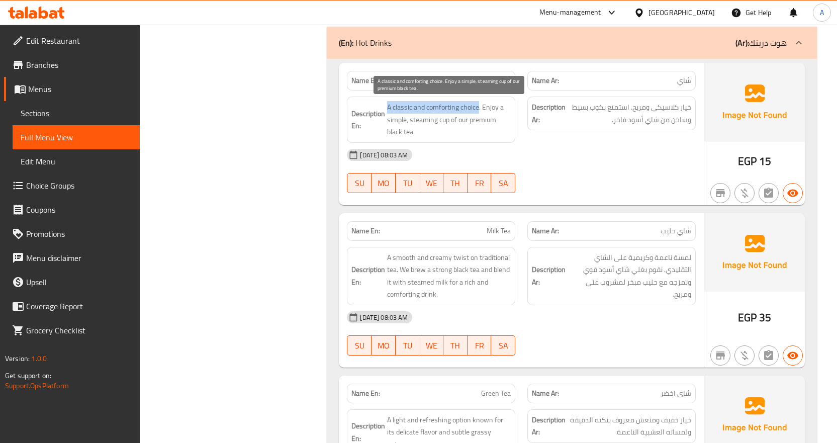
drag, startPoint x: 390, startPoint y: 108, endPoint x: 477, endPoint y: 109, distance: 86.9
click at [415, 110] on span "A classic and comforting choice. Enjoy a simple, steaming cup of our premium bl…" at bounding box center [449, 119] width 124 height 37
drag, startPoint x: 388, startPoint y: 107, endPoint x: 445, endPoint y: 107, distance: 57.3
click at [445, 107] on span "A classic and comforting choice. Enjoy a simple, steaming cup of our premium bl…" at bounding box center [449, 119] width 124 height 37
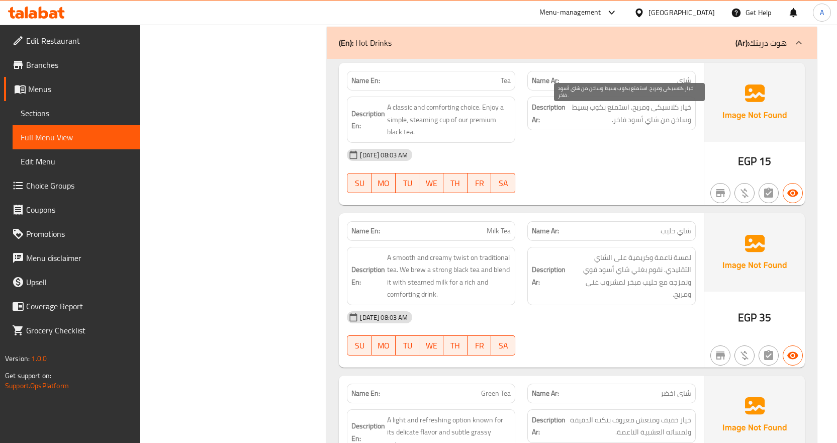
click at [636, 112] on span "خيار كلاسيكي ومريح. استمتع بكوب بسيط وساخن من شاي أسود فاخر." at bounding box center [629, 113] width 124 height 25
drag, startPoint x: 690, startPoint y: 111, endPoint x: 637, endPoint y: 110, distance: 53.8
click at [637, 110] on span "خيار كلاسيكي ومريح. استمتع بكوب بسيط وساخن من شاي أسود فاخر." at bounding box center [629, 113] width 124 height 25
drag, startPoint x: 614, startPoint y: 110, endPoint x: 598, endPoint y: 119, distance: 18.7
click at [593, 116] on span "خيار كلاسيكي ومريح. استمتع بكوب بسيط وساخن من شاي أسود فاخر." at bounding box center [629, 113] width 124 height 25
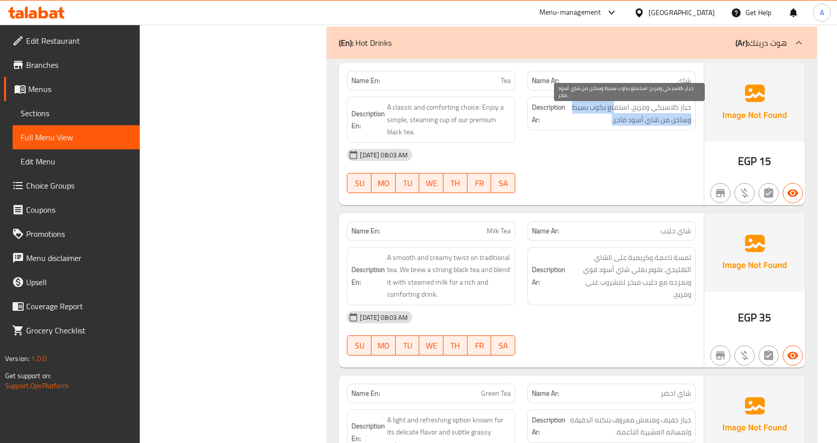
click at [598, 119] on span "خيار كلاسيكي ومريح. استمتع بكوب بسيط وساخن من شاي أسود فاخر." at bounding box center [629, 113] width 124 height 25
drag, startPoint x: 630, startPoint y: 104, endPoint x: 611, endPoint y: 119, distance: 24.3
click at [611, 119] on span "خيار كلاسيكي ومريح. استمتع بكوب بسيط وساخن من شاي أسود فاخر." at bounding box center [629, 113] width 124 height 25
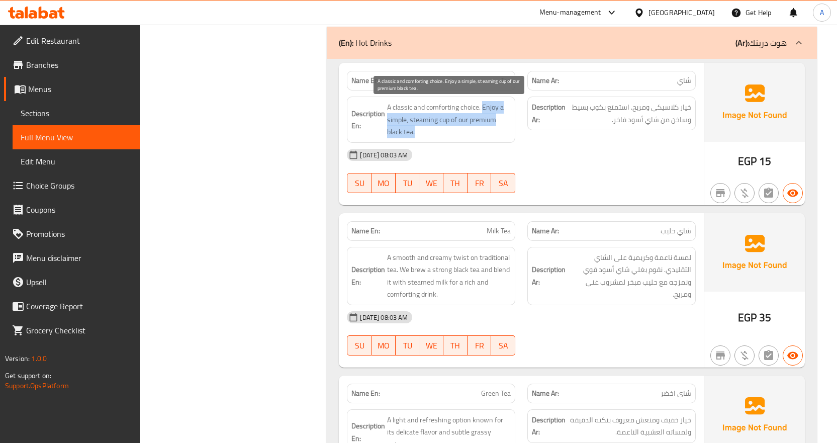
drag, startPoint x: 481, startPoint y: 106, endPoint x: 498, endPoint y: 130, distance: 28.9
click at [498, 130] on span "A classic and comforting choice. Enjoy a simple, steaming cup of our premium bl…" at bounding box center [449, 119] width 124 height 37
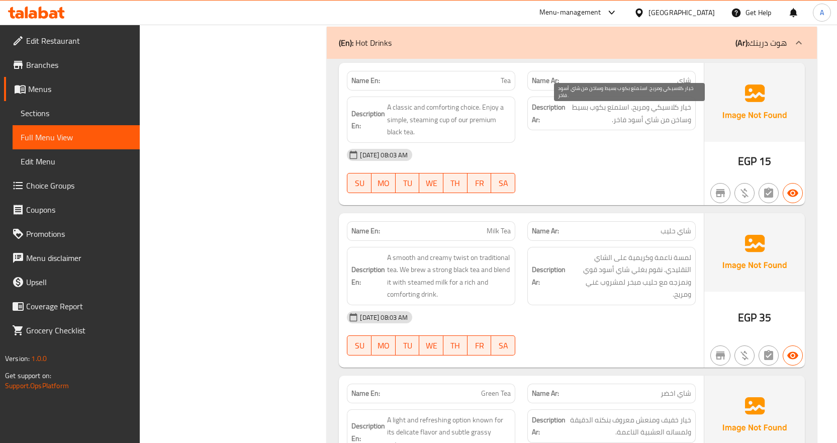
click at [611, 125] on span "خيار كلاسيكي ومريح. استمتع بكوب بسيط وساخن من شاي أسود فاخر." at bounding box center [629, 113] width 124 height 25
drag, startPoint x: 630, startPoint y: 105, endPoint x: 610, endPoint y: 118, distance: 24.4
click at [610, 118] on span "خيار كلاسيكي ومريح. استمتع بكوب بسيط وساخن من شاي أسود فاخر." at bounding box center [629, 113] width 124 height 25
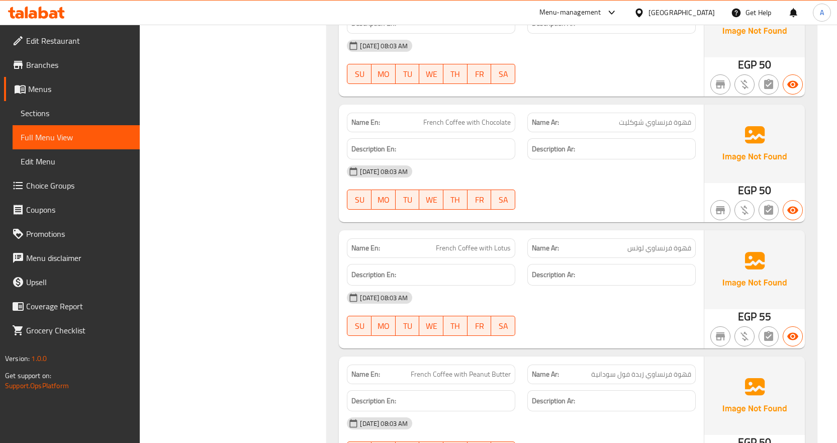
scroll to position [8835, 0]
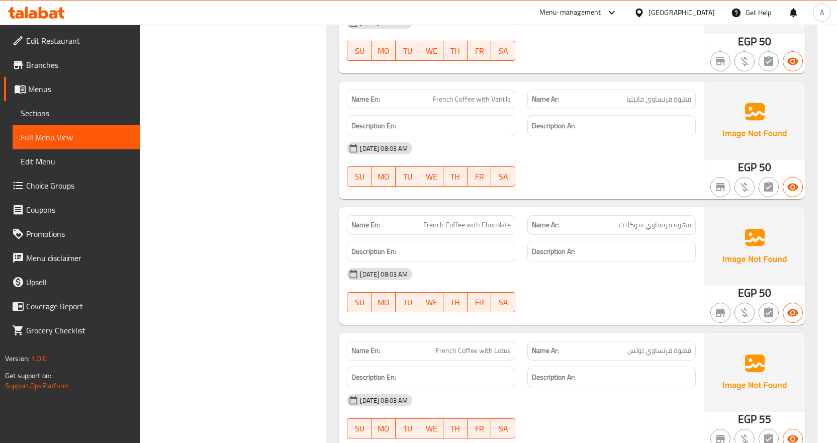
click at [69, 132] on span "Full Menu View" at bounding box center [76, 137] width 111 height 12
click at [66, 91] on span "Menus" at bounding box center [80, 89] width 104 height 12
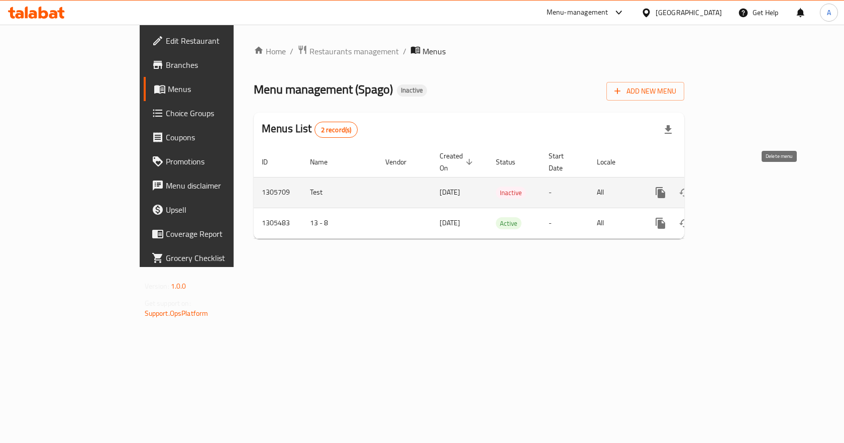
click at [715, 186] on icon "enhanced table" at bounding box center [709, 192] width 12 height 12
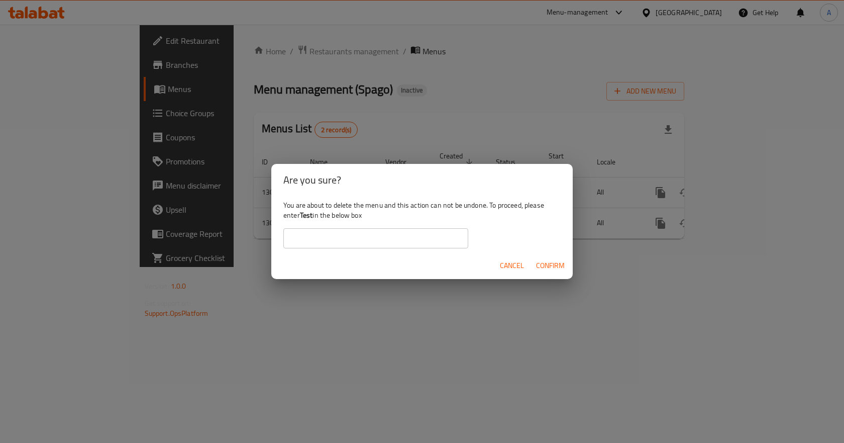
click at [310, 214] on b "Test" at bounding box center [306, 215] width 13 height 13
copy div "Test"
click at [343, 238] on input "text" at bounding box center [375, 238] width 185 height 20
paste input "Test"
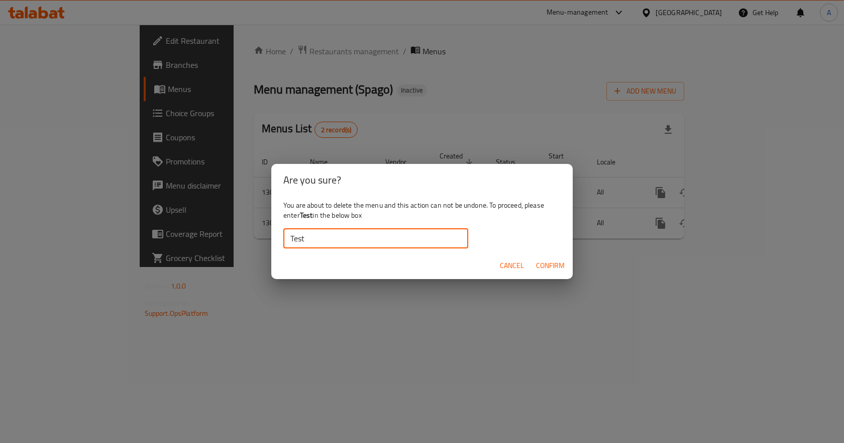
type input "Test"
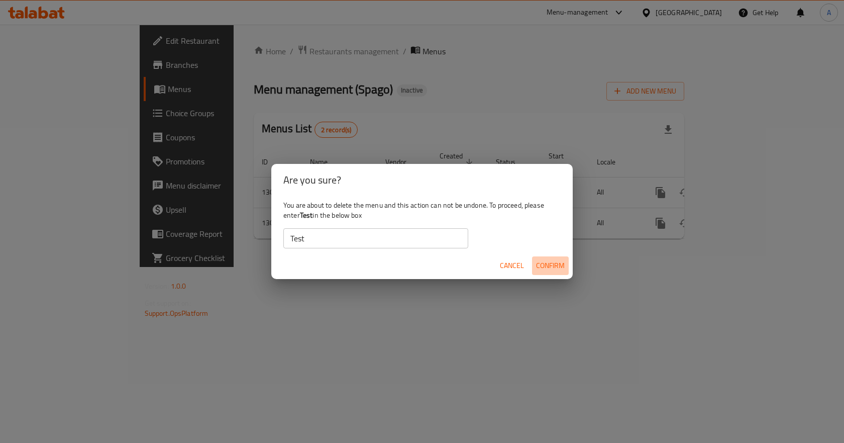
click at [559, 265] on span "Confirm" at bounding box center [550, 265] width 29 height 13
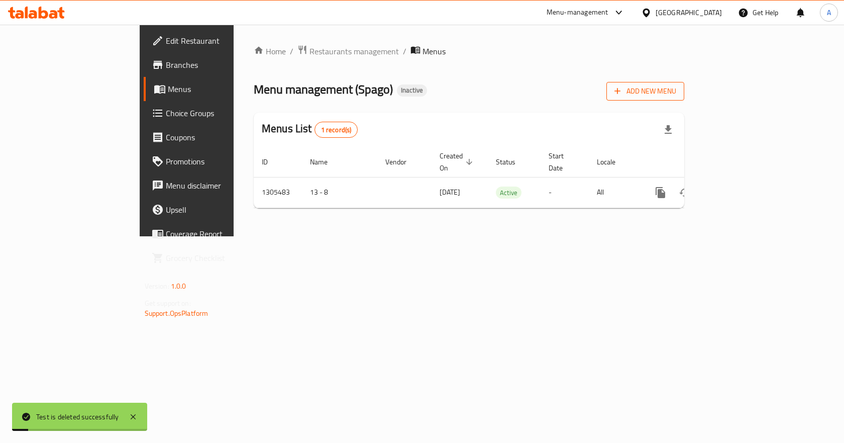
click at [676, 90] on span "Add New Menu" at bounding box center [646, 91] width 62 height 13
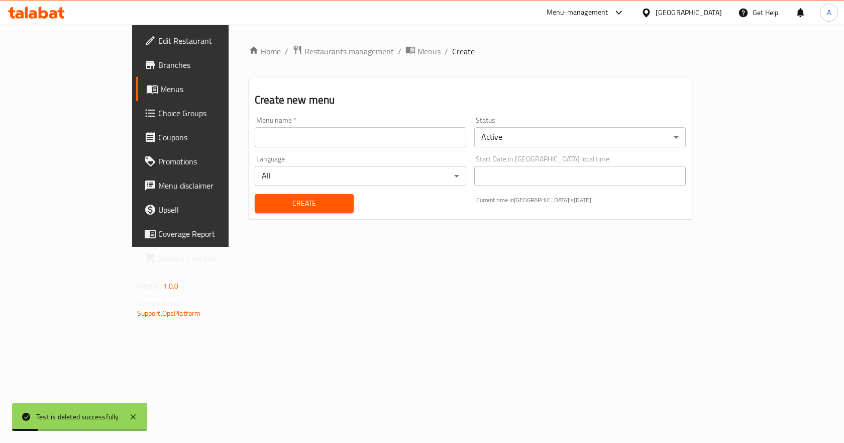
click at [377, 136] on input "text" at bounding box center [361, 137] width 212 height 20
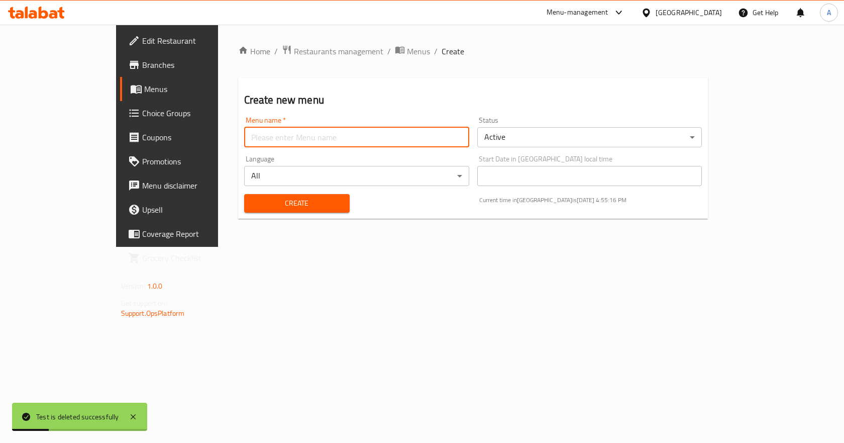
type input "test"
click at [307, 206] on span "Create" at bounding box center [296, 203] width 89 height 13
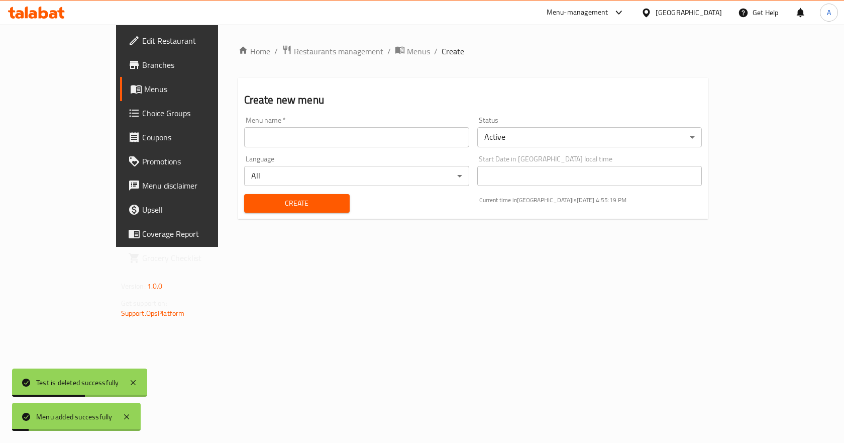
click at [144, 87] on span "Menus" at bounding box center [196, 89] width 105 height 12
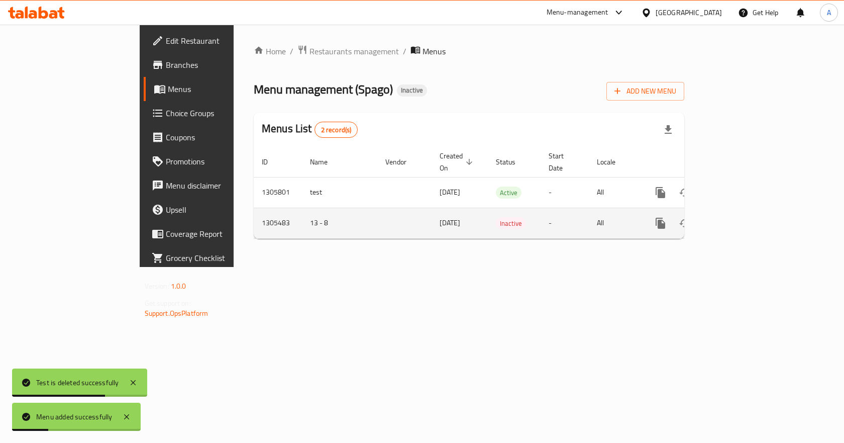
click at [697, 211] on button "enhanced table" at bounding box center [685, 223] width 24 height 24
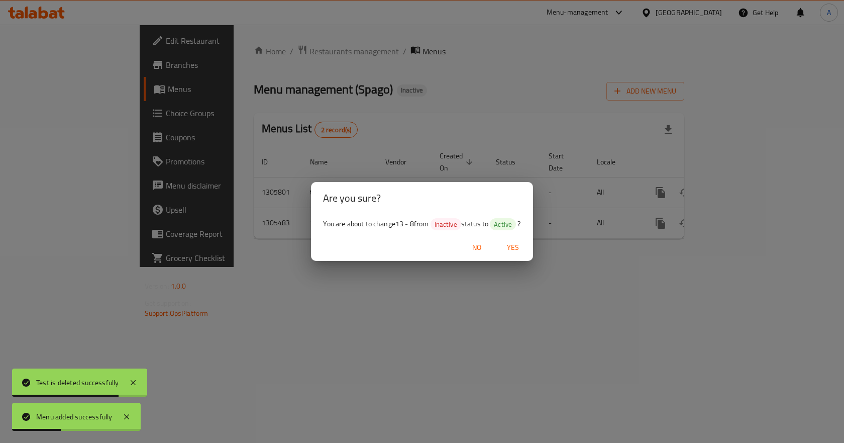
click at [517, 247] on span "Yes" at bounding box center [513, 247] width 24 height 13
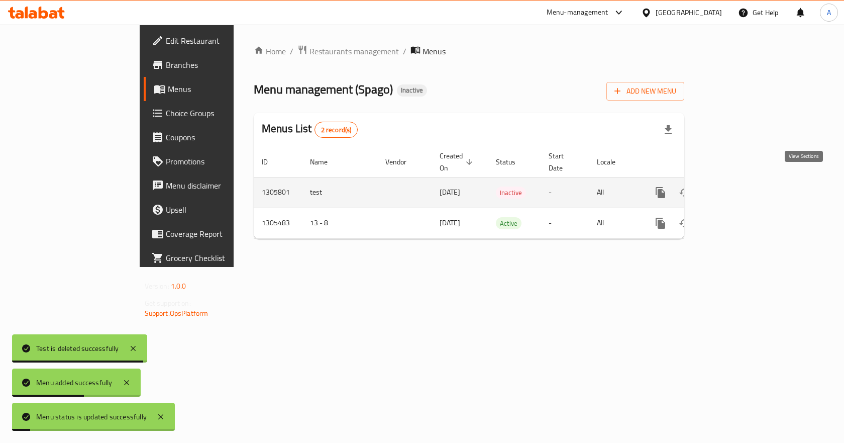
click at [739, 186] on icon "enhanced table" at bounding box center [733, 192] width 12 height 12
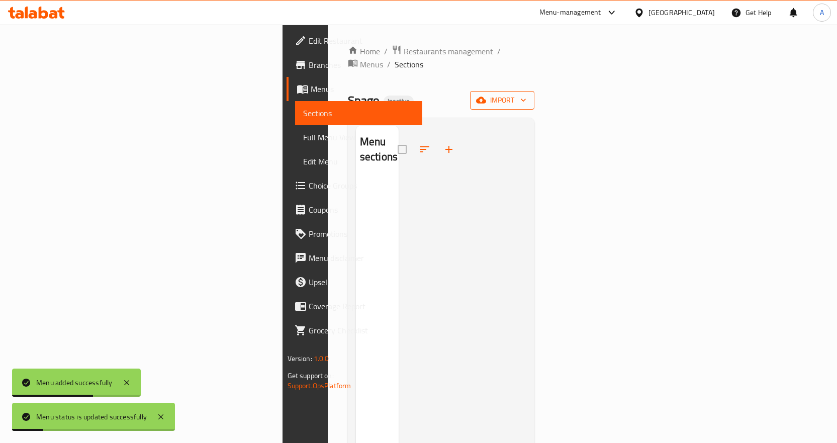
click at [526, 94] on span "import" at bounding box center [502, 100] width 48 height 13
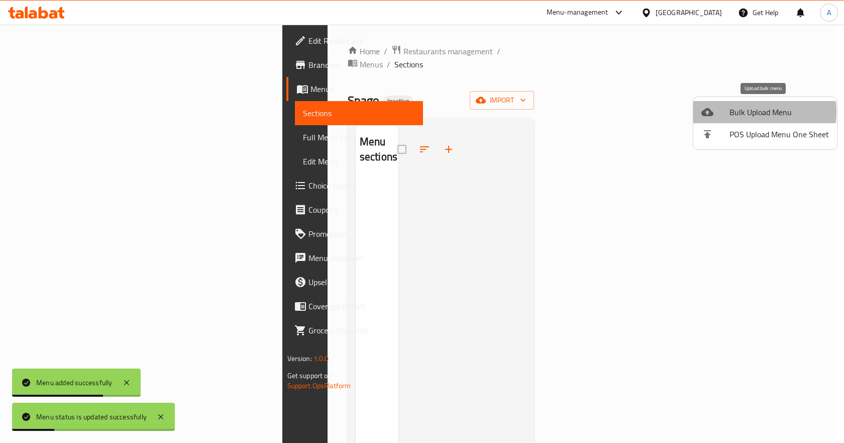
click at [728, 112] on div at bounding box center [715, 112] width 28 height 12
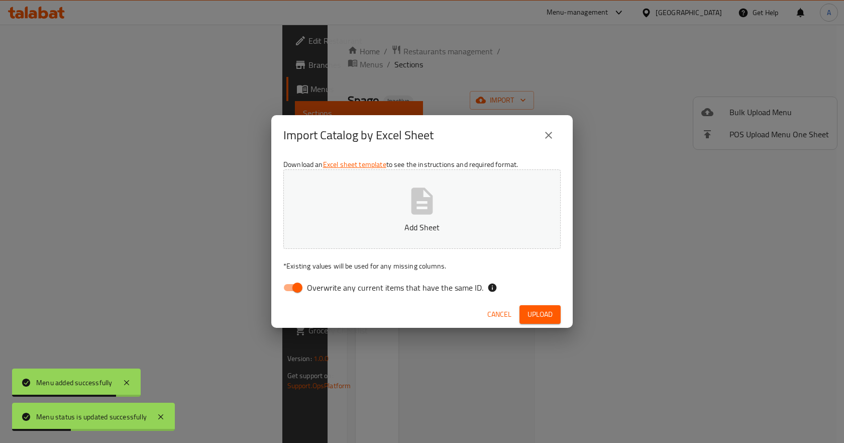
click at [297, 286] on input "Overwrite any current items that have the same ID." at bounding box center [297, 287] width 57 height 19
checkbox input "false"
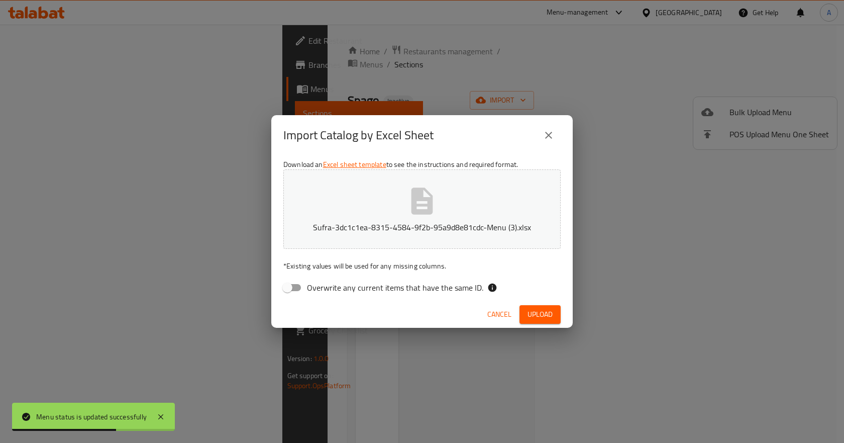
click at [540, 311] on span "Upload" at bounding box center [540, 314] width 25 height 13
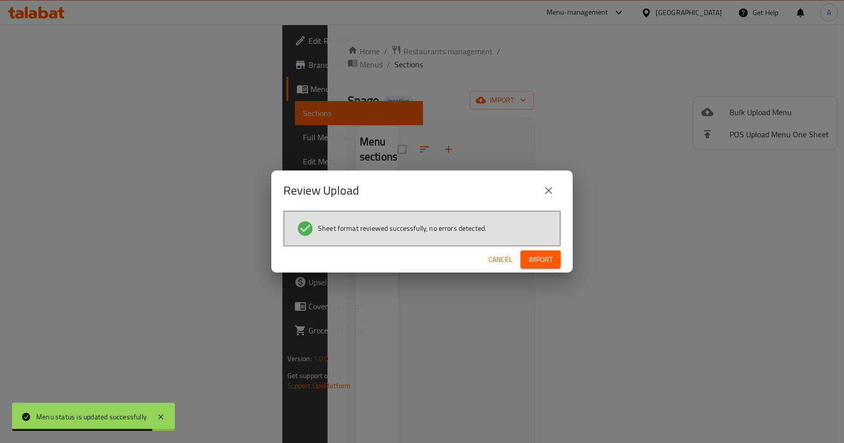
click at [553, 238] on div "Sheet format reviewed successfully, no errors detected." at bounding box center [421, 229] width 277 height 36
click at [545, 259] on span "Import" at bounding box center [541, 259] width 24 height 13
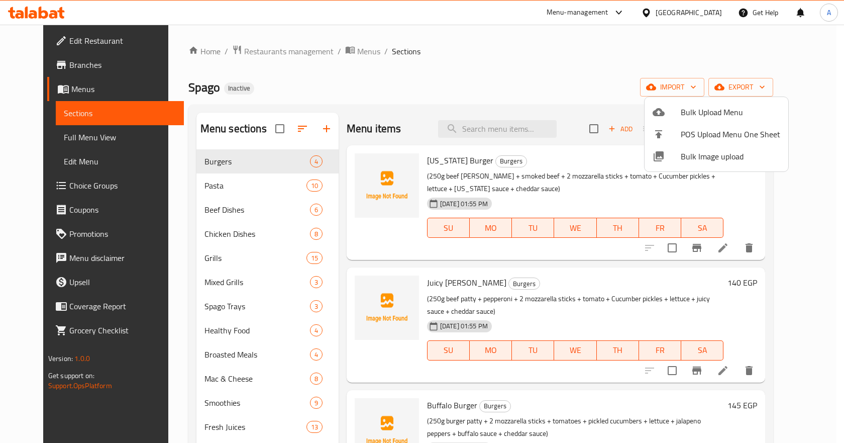
click at [86, 139] on div at bounding box center [422, 221] width 844 height 443
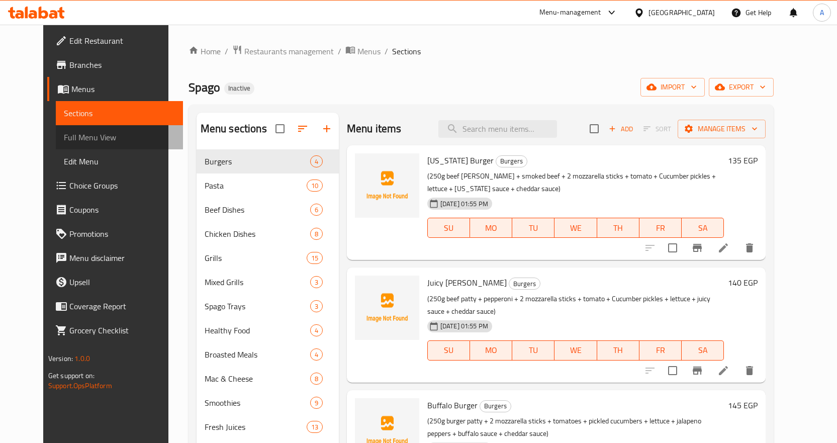
click at [86, 139] on span "Full Menu View" at bounding box center [119, 137] width 111 height 12
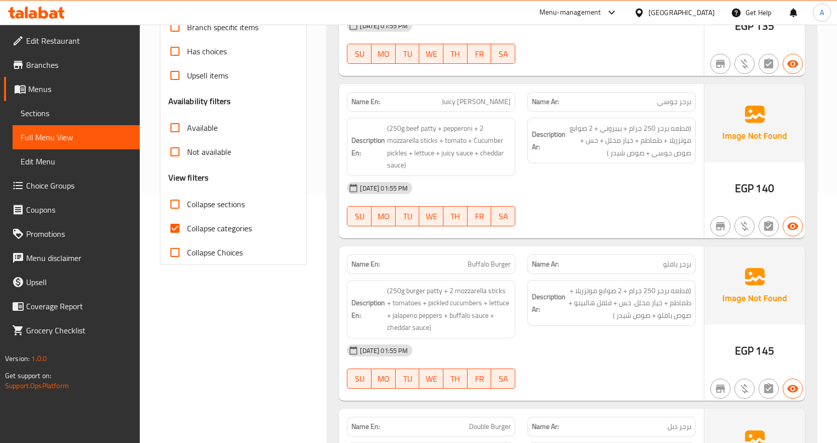
scroll to position [251, 0]
click at [172, 222] on input "Collapse categories" at bounding box center [175, 227] width 24 height 24
checkbox input "false"
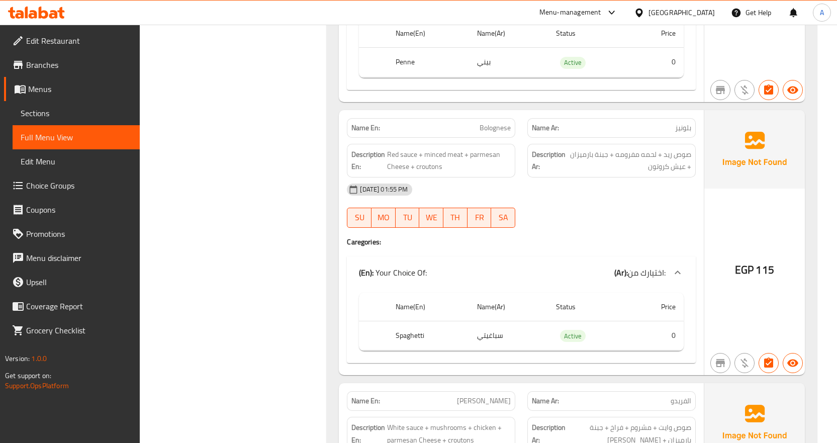
scroll to position [1658, 0]
copy span "Bolognese"
click at [47, 94] on span "Menus" at bounding box center [80, 89] width 104 height 12
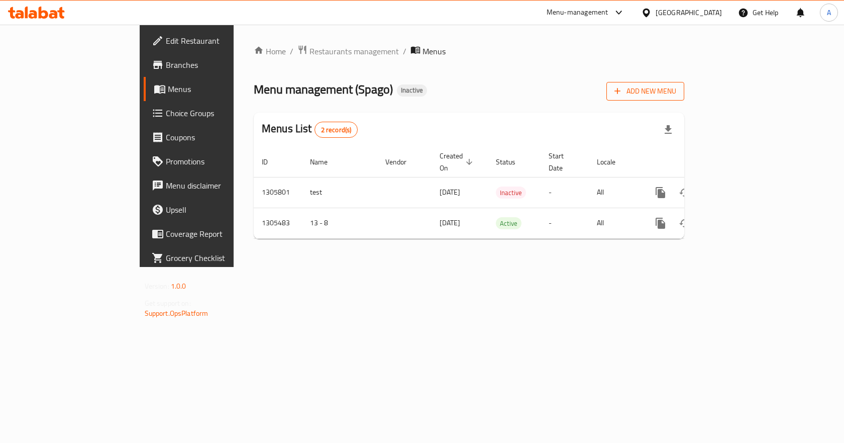
click at [676, 92] on span "Add New Menu" at bounding box center [646, 91] width 62 height 13
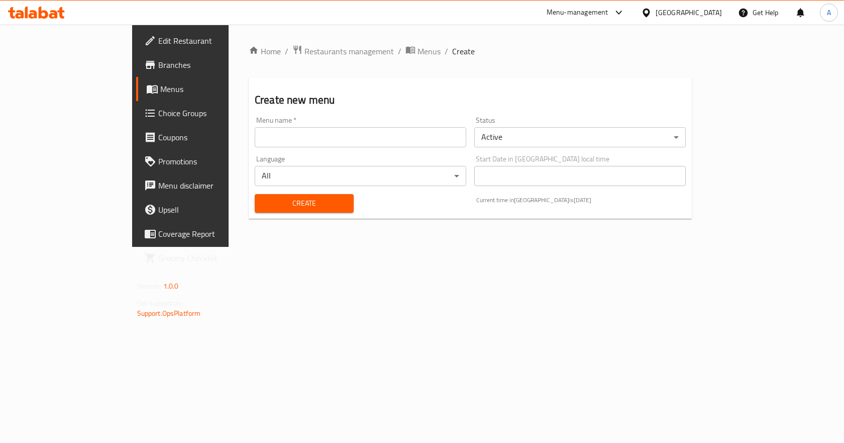
click at [437, 126] on div "Menu name   * Menu name *" at bounding box center [361, 132] width 212 height 31
click at [430, 134] on input "text" at bounding box center [361, 137] width 212 height 20
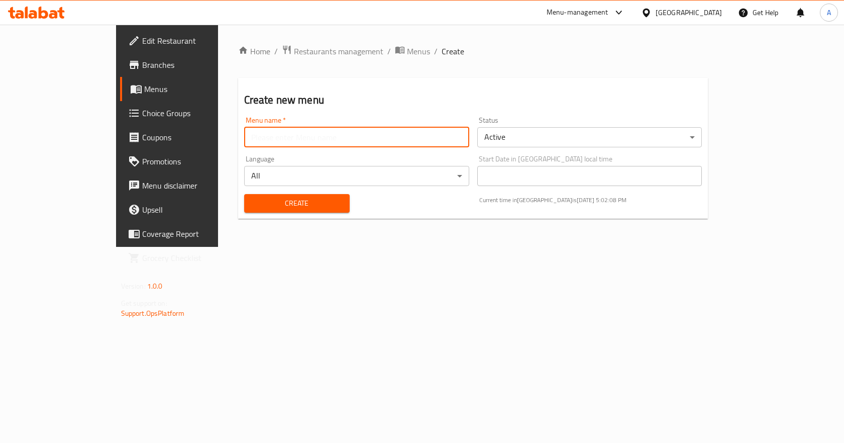
type input "test"
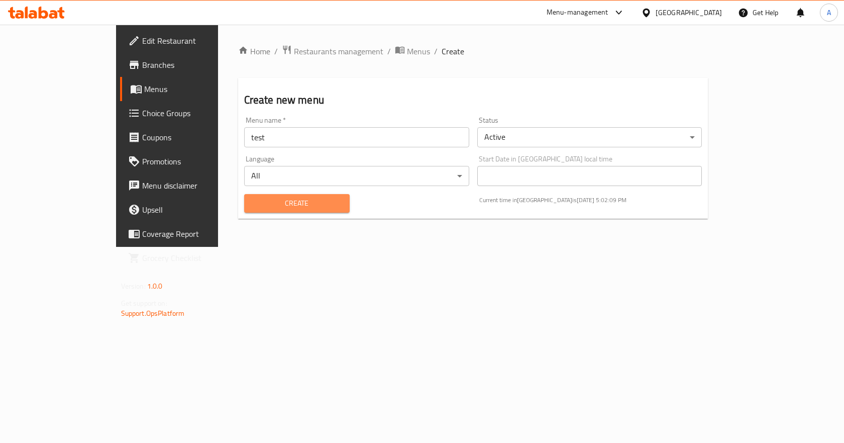
click at [269, 207] on span "Create" at bounding box center [296, 203] width 89 height 13
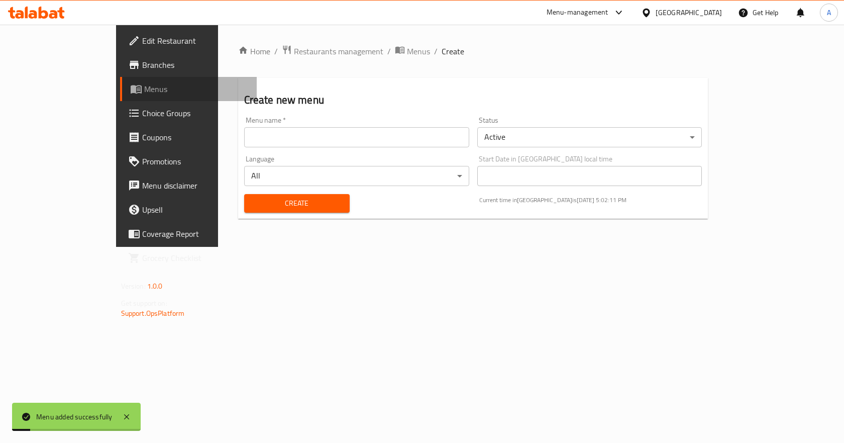
click at [144, 90] on span "Menus" at bounding box center [196, 89] width 105 height 12
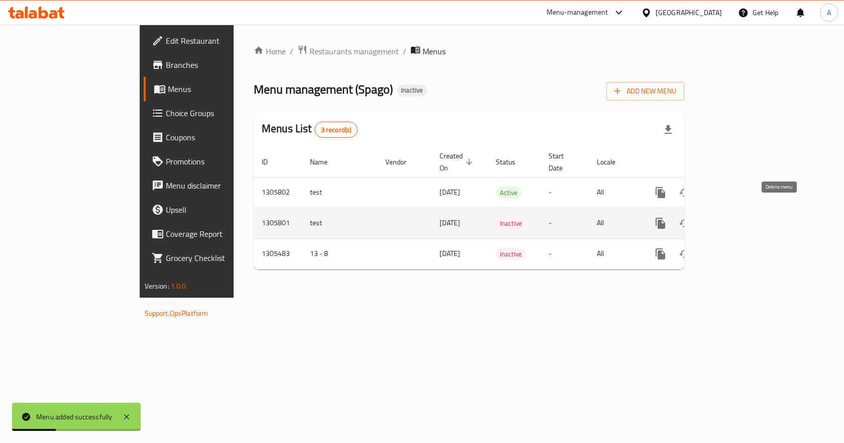
click at [715, 217] on icon "enhanced table" at bounding box center [709, 223] width 12 height 12
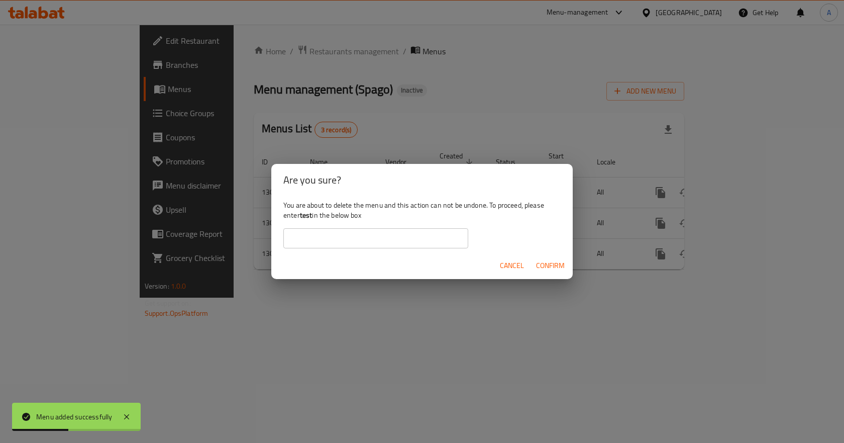
click at [308, 215] on b "test" at bounding box center [306, 215] width 13 height 13
copy div "test"
click at [320, 232] on input "text" at bounding box center [375, 238] width 185 height 20
paste input "test"
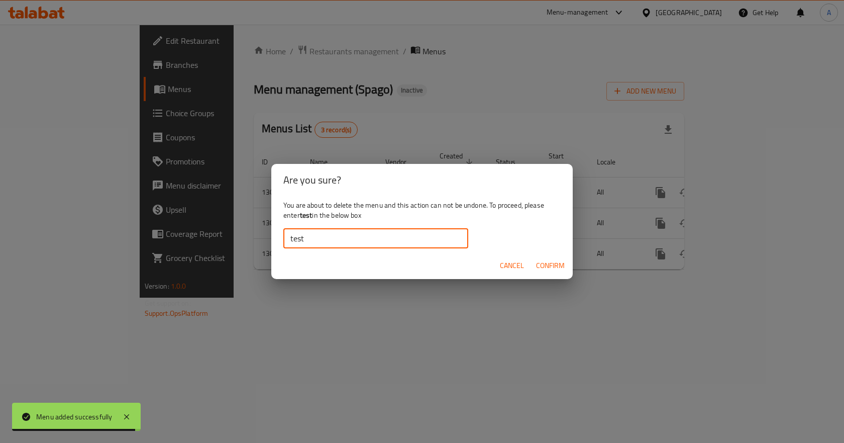
type input "test"
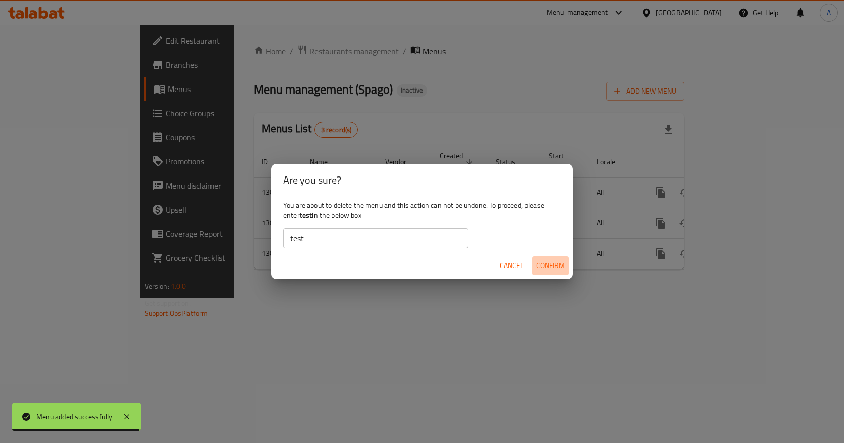
click at [542, 264] on span "Confirm" at bounding box center [550, 265] width 29 height 13
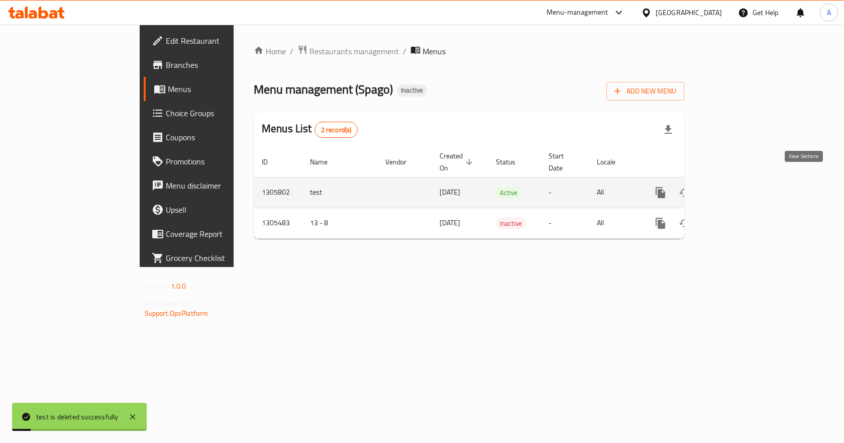
click at [739, 186] on icon "enhanced table" at bounding box center [733, 192] width 12 height 12
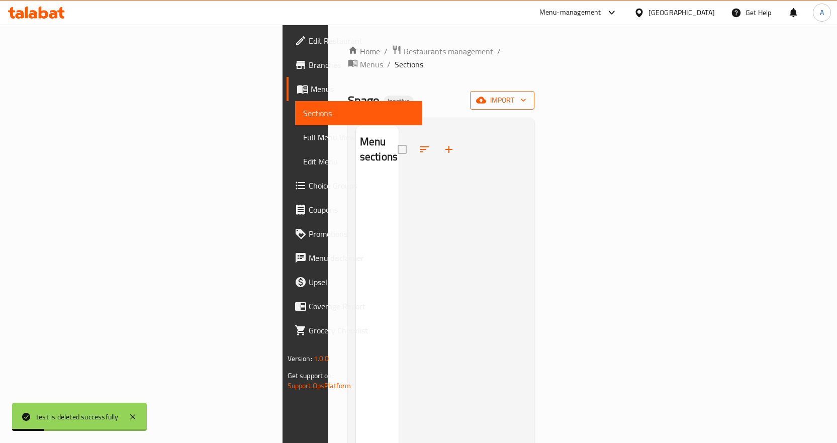
click at [534, 91] on button "import" at bounding box center [502, 100] width 64 height 19
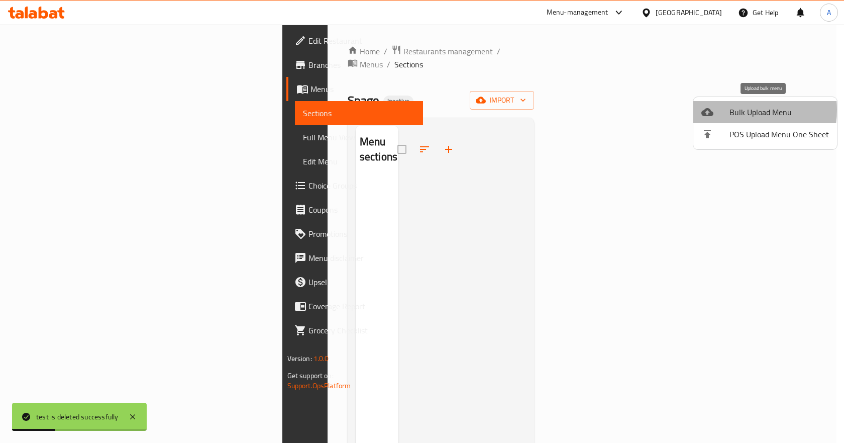
click at [728, 110] on div at bounding box center [715, 112] width 28 height 12
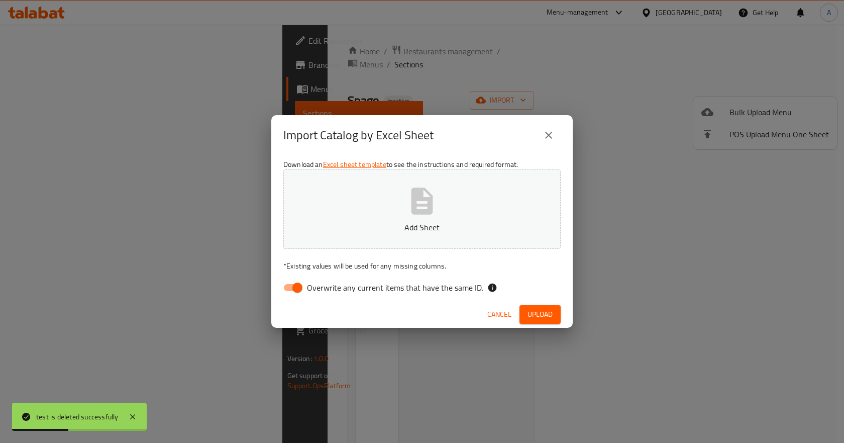
click at [296, 286] on input "Overwrite any current items that have the same ID." at bounding box center [297, 287] width 57 height 19
checkbox input "false"
click at [539, 315] on span "Upload" at bounding box center [540, 314] width 25 height 13
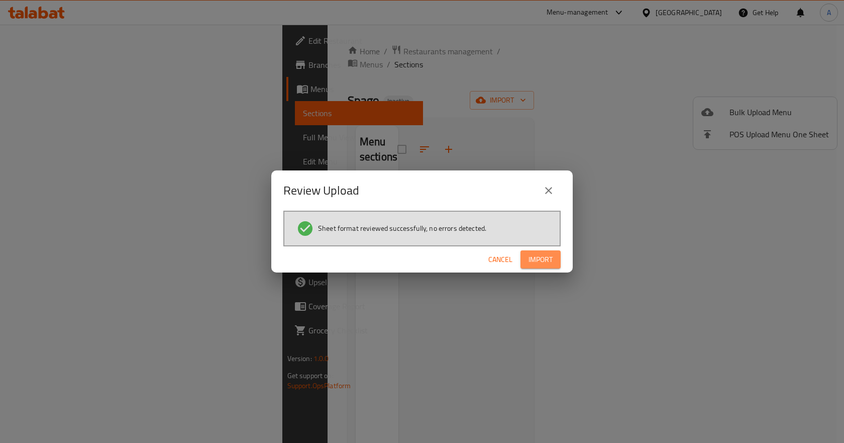
click at [551, 259] on span "Import" at bounding box center [541, 259] width 24 height 13
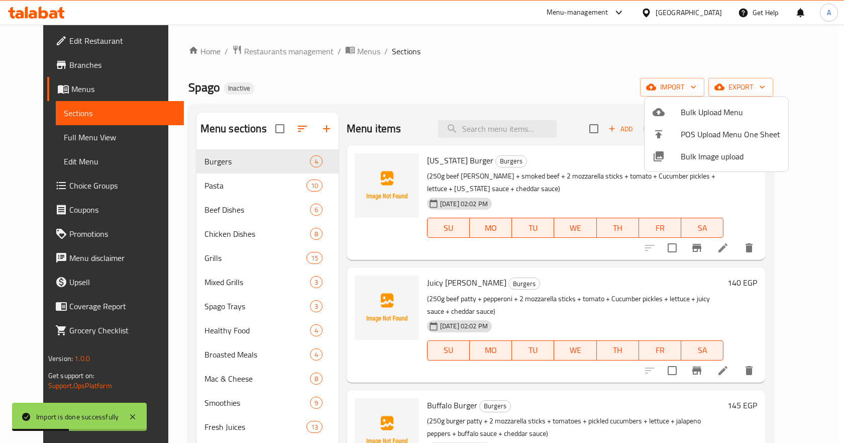
click at [64, 185] on div at bounding box center [422, 221] width 844 height 443
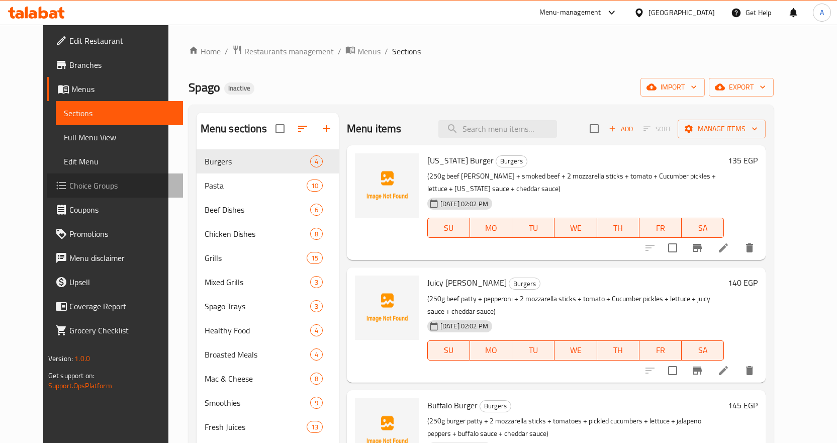
click at [69, 185] on span "Choice Groups" at bounding box center [122, 185] width 106 height 12
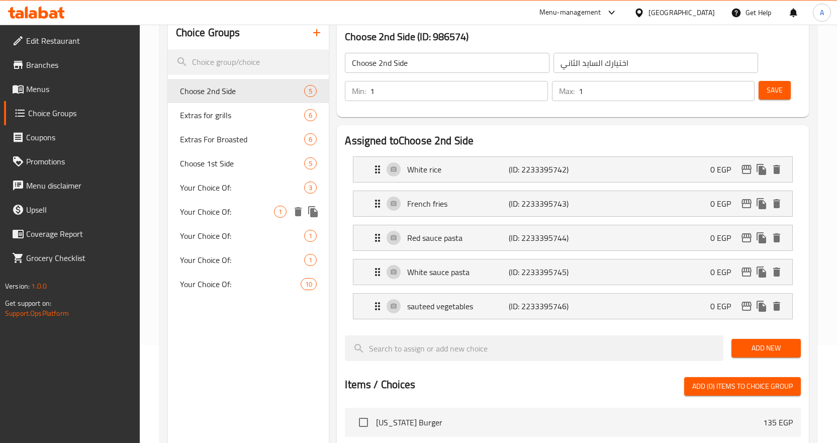
scroll to position [100, 0]
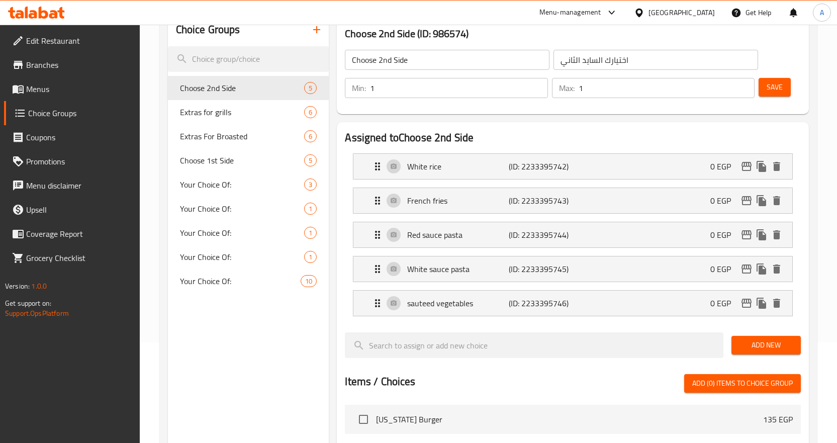
click at [61, 94] on span "Menus" at bounding box center [79, 89] width 106 height 12
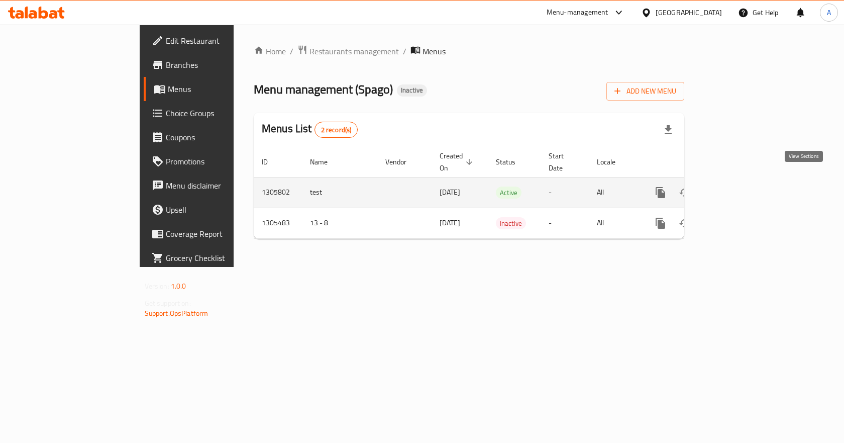
click at [738, 188] on icon "enhanced table" at bounding box center [733, 192] width 9 height 9
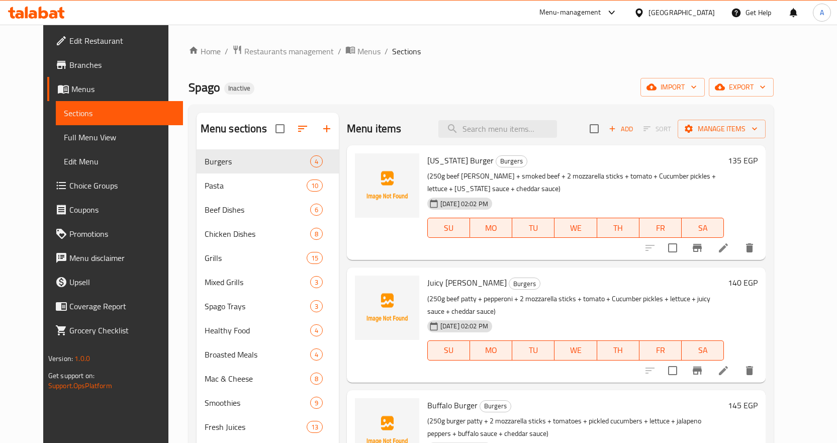
click at [69, 182] on span "Choice Groups" at bounding box center [122, 185] width 106 height 12
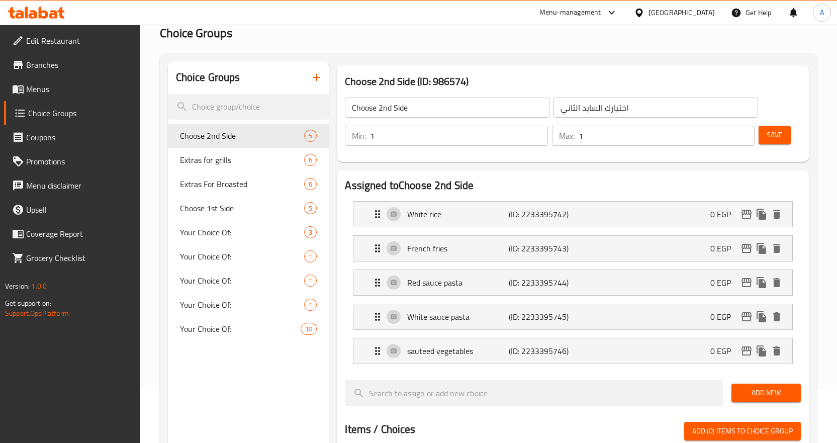
scroll to position [50, 0]
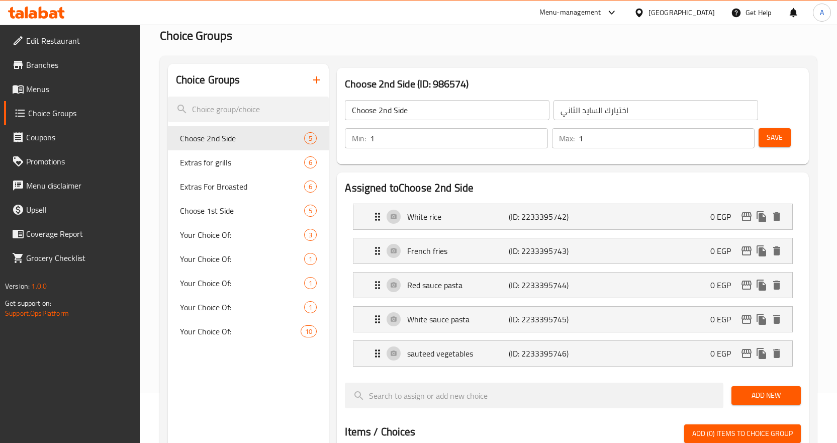
click at [82, 85] on span "Menus" at bounding box center [79, 89] width 106 height 12
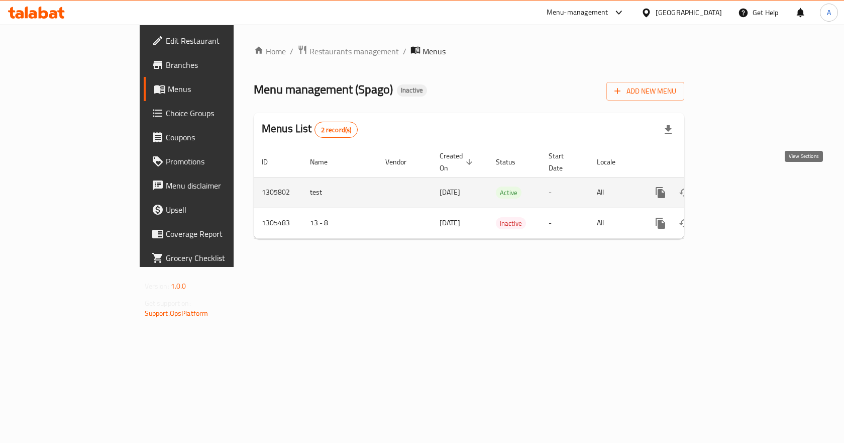
click at [739, 186] on icon "enhanced table" at bounding box center [733, 192] width 12 height 12
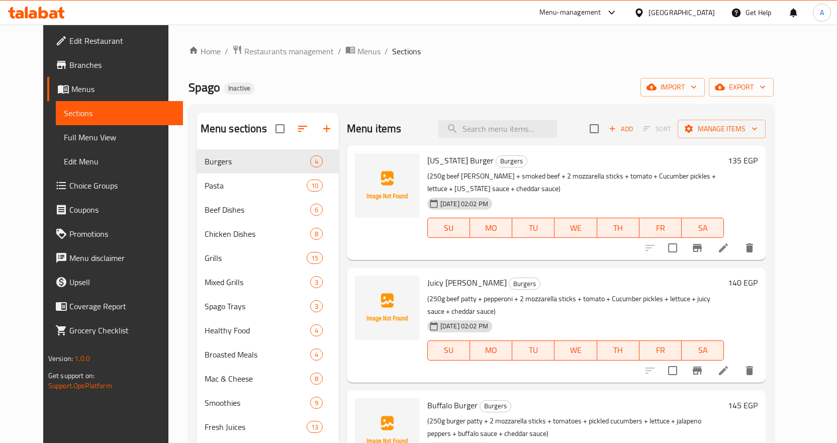
click at [78, 137] on span "Full Menu View" at bounding box center [119, 137] width 111 height 12
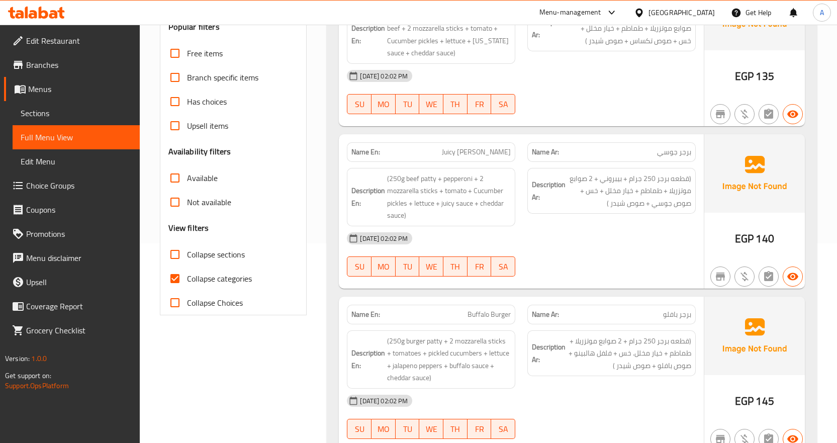
scroll to position [201, 0]
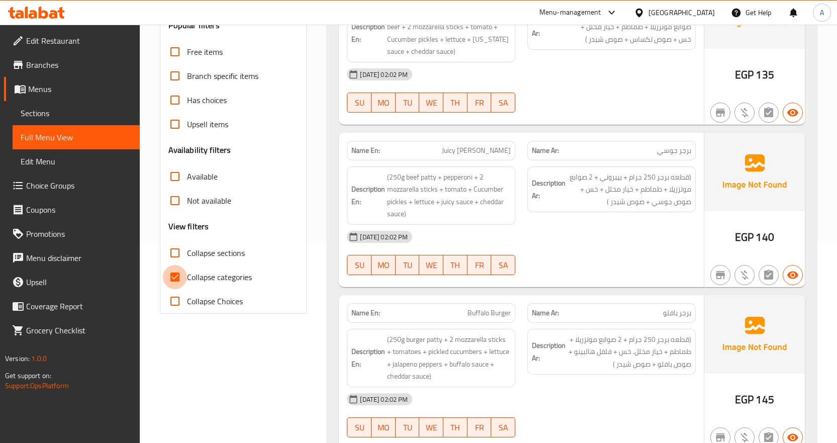
click at [174, 276] on input "Collapse categories" at bounding box center [175, 277] width 24 height 24
checkbox input "false"
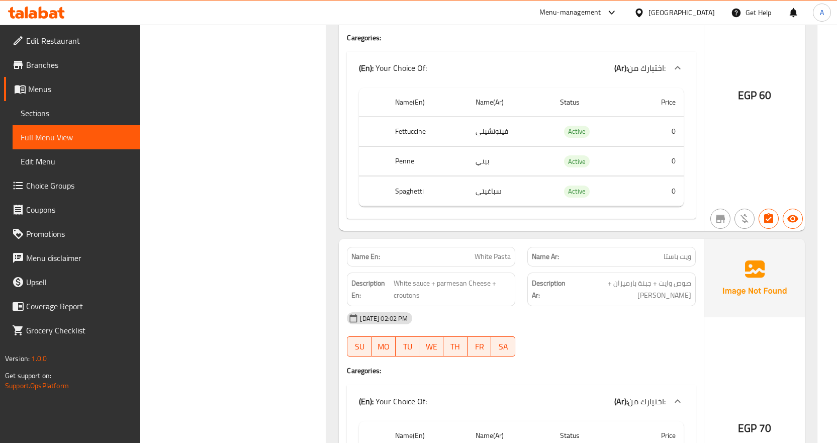
scroll to position [1206, 0]
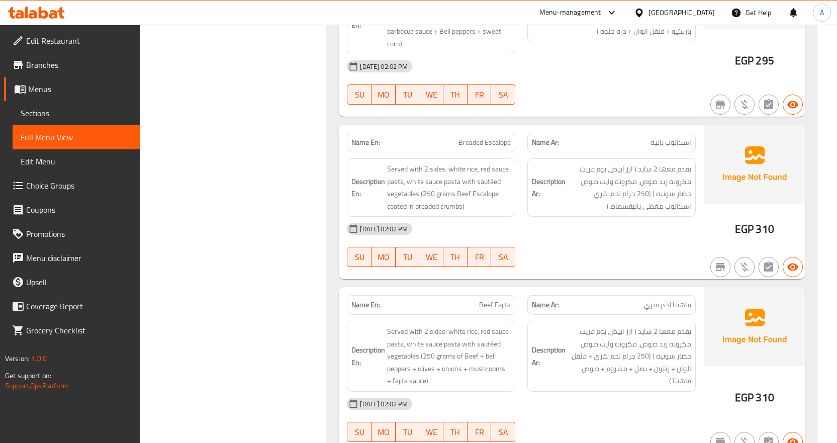
scroll to position [4221, 0]
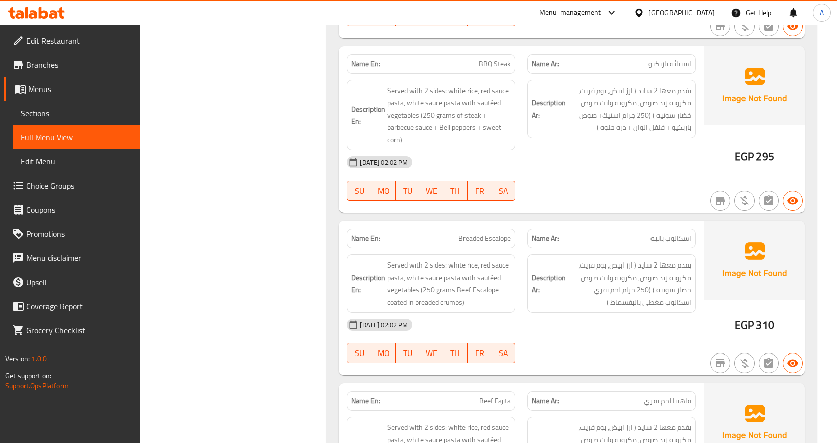
copy span "Steak"
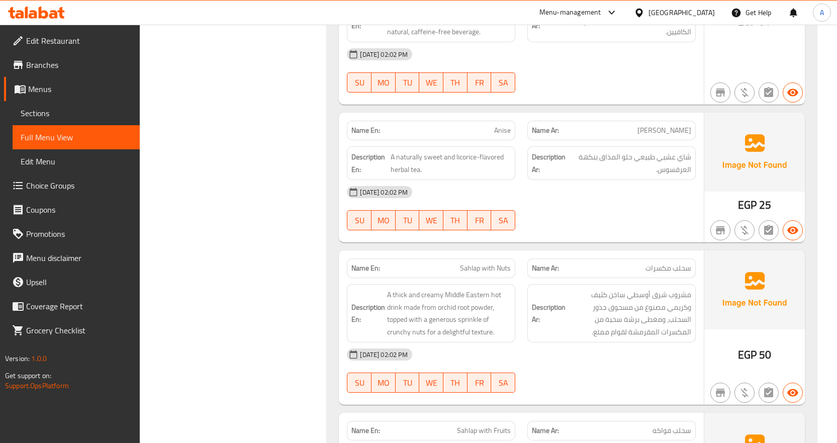
scroll to position [18610, 0]
click at [70, 115] on span "Sections" at bounding box center [76, 113] width 111 height 12
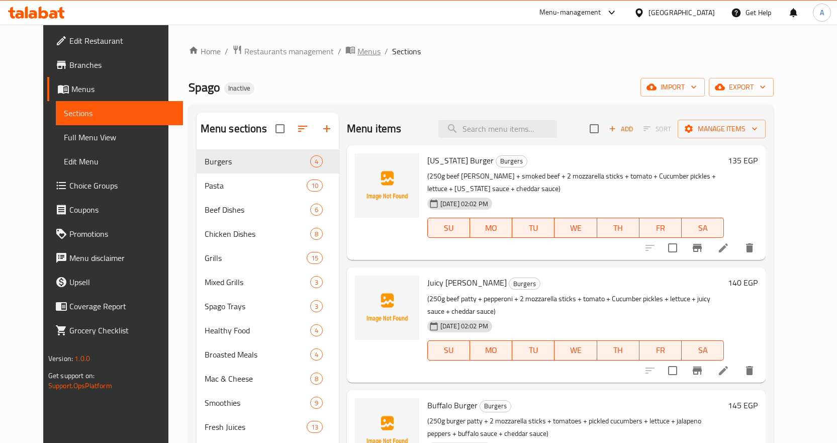
click at [357, 46] on span "Menus" at bounding box center [368, 51] width 23 height 12
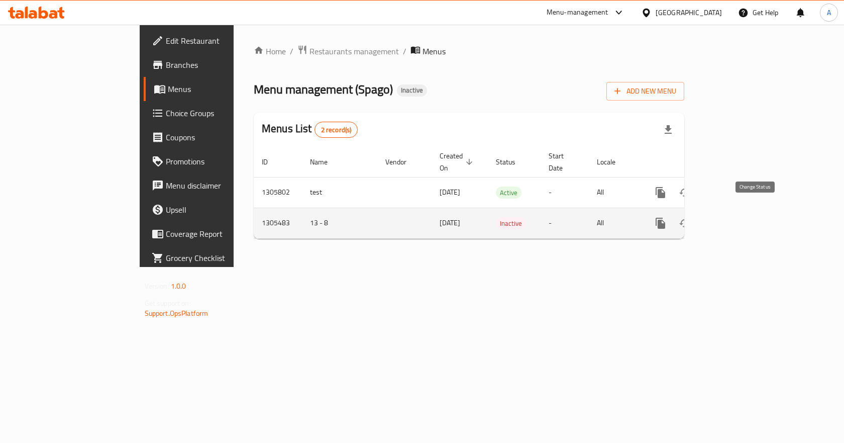
click at [691, 217] on icon "enhanced table" at bounding box center [685, 223] width 12 height 12
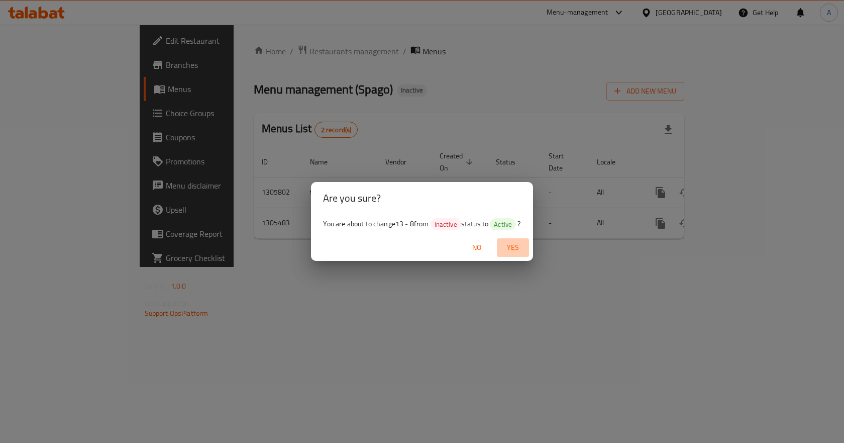
click at [517, 249] on span "Yes" at bounding box center [513, 247] width 24 height 13
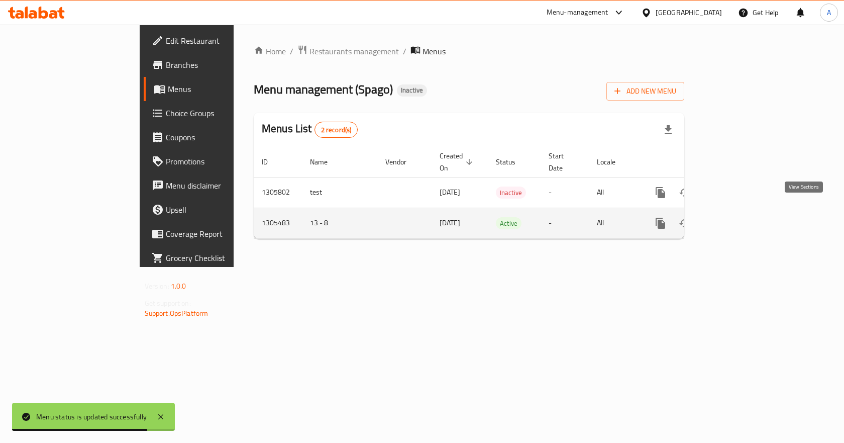
click at [739, 217] on icon "enhanced table" at bounding box center [733, 223] width 12 height 12
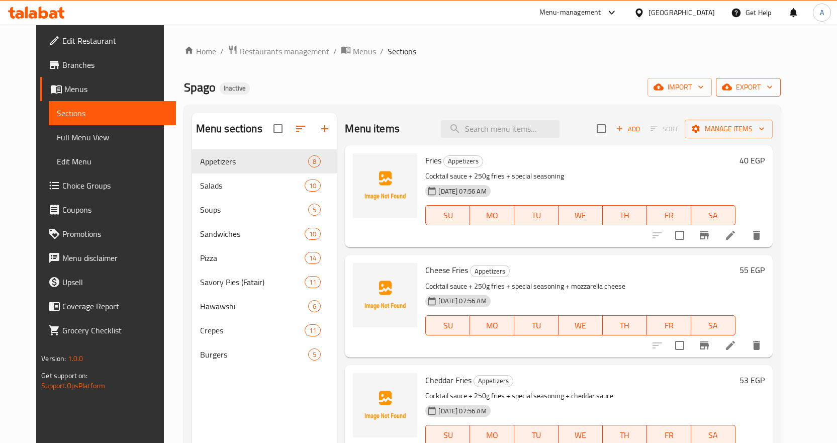
click at [772, 86] on span "export" at bounding box center [748, 87] width 49 height 13
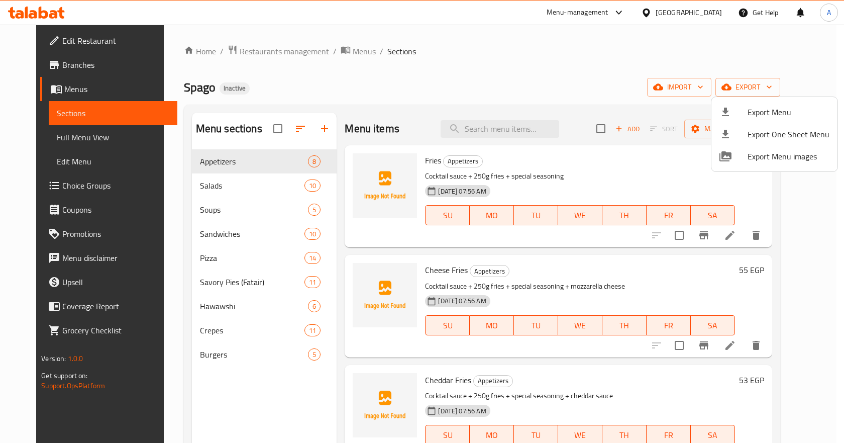
click at [765, 118] on span "Export Menu" at bounding box center [789, 112] width 82 height 12
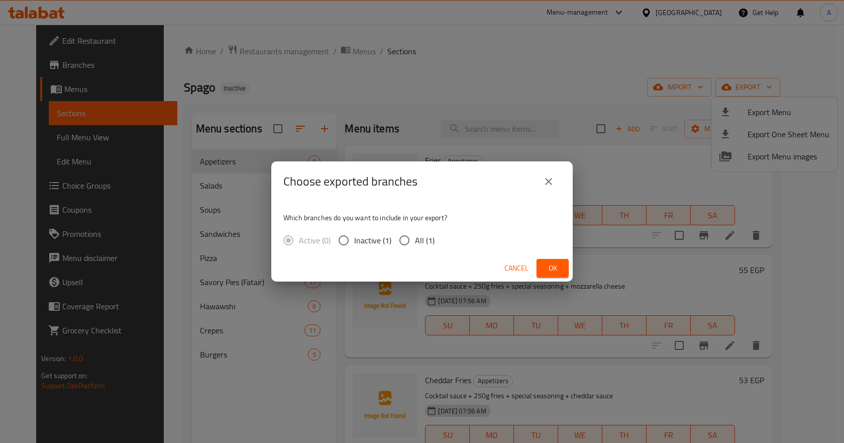
click at [415, 240] on span "All (1)" at bounding box center [425, 240] width 20 height 12
click at [415, 240] on input "All (1)" at bounding box center [404, 240] width 21 height 21
radio input "true"
click at [551, 177] on icon "close" at bounding box center [549, 181] width 12 height 12
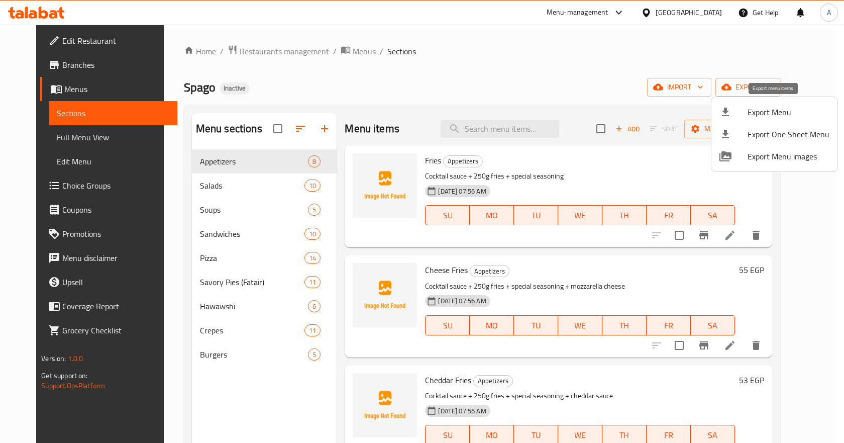
click at [752, 111] on span "Export Menu" at bounding box center [789, 112] width 82 height 12
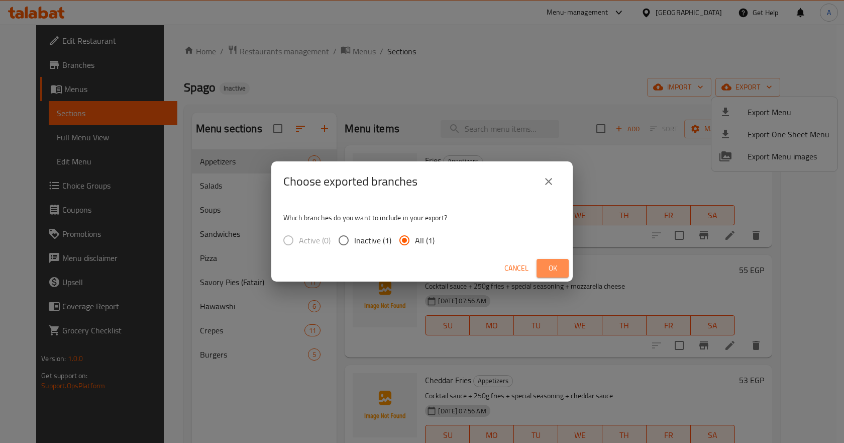
click at [542, 268] on button "Ok" at bounding box center [553, 268] width 32 height 19
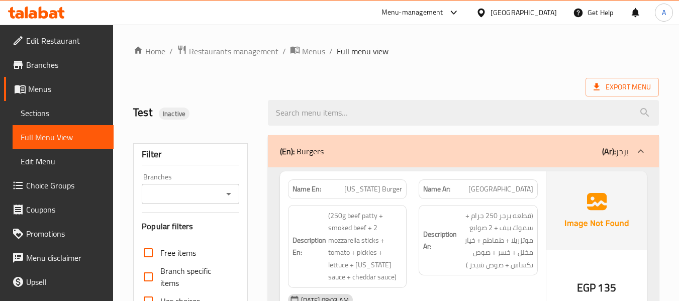
scroll to position [301, 0]
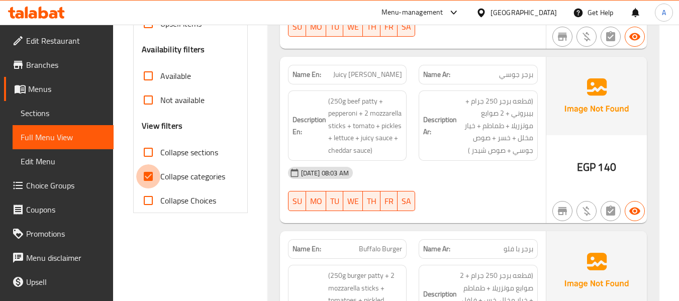
click at [152, 176] on input "Collapse categories" at bounding box center [148, 176] width 24 height 24
checkbox input "false"
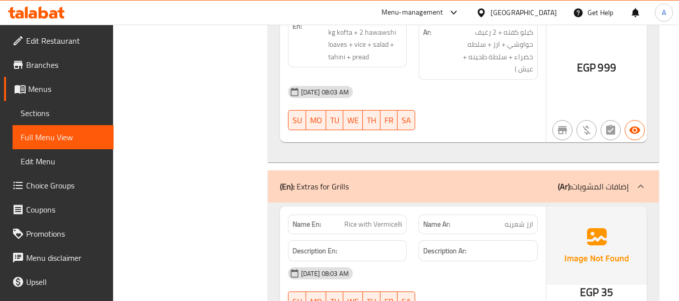
scroll to position [10670, 0]
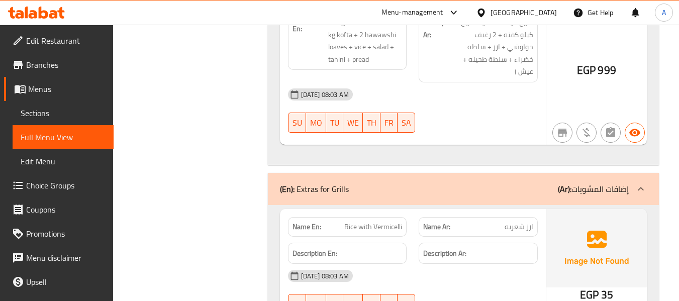
copy span "Rice with Vermicelli"
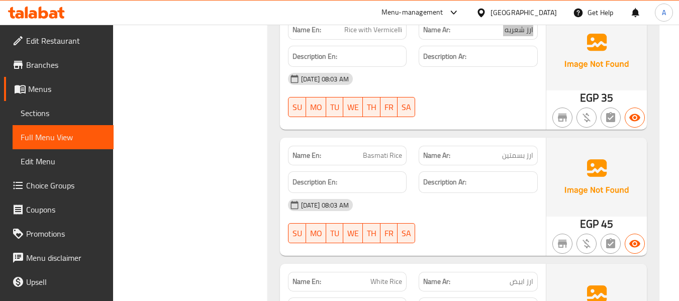
scroll to position [10871, 0]
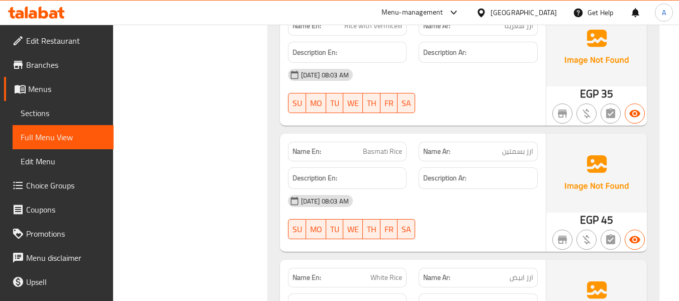
copy span "Basmati Rice"
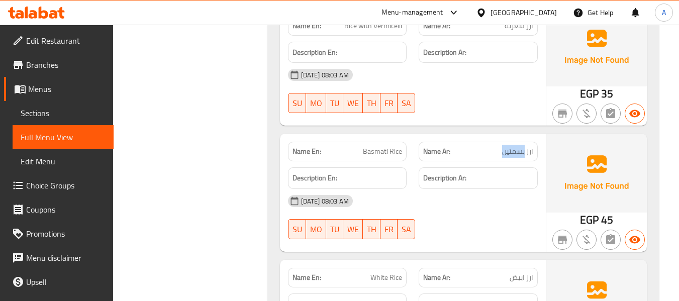
copy span "ارز بسمتين"
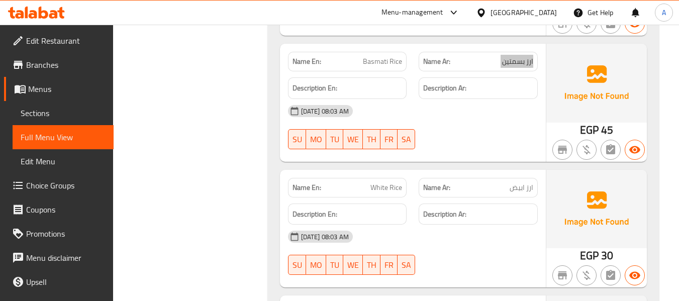
scroll to position [10971, 0]
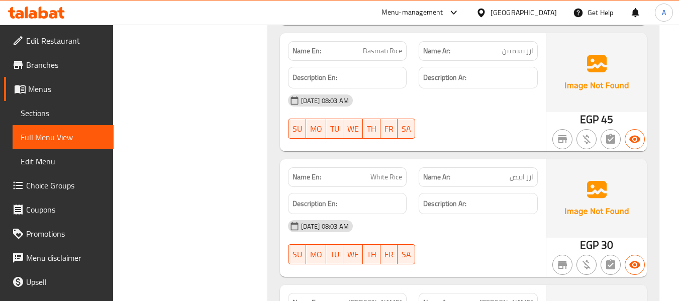
copy span "White Rice"
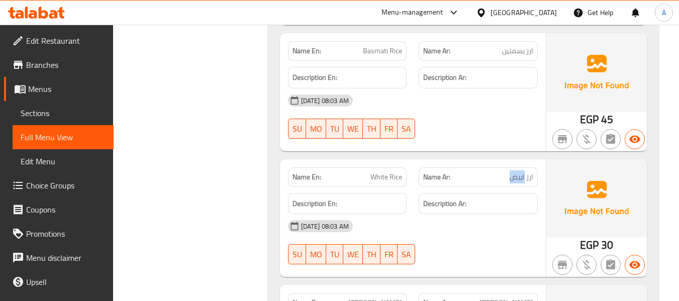
copy span "ارز ابيض"
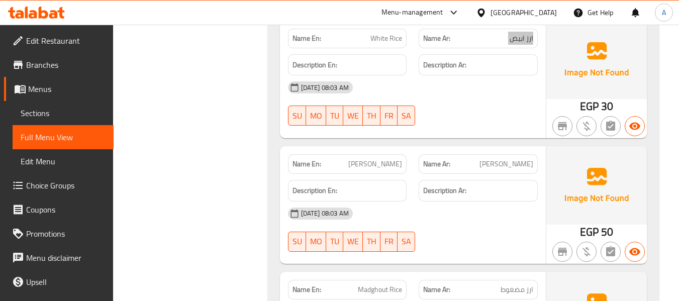
scroll to position [11122, 0]
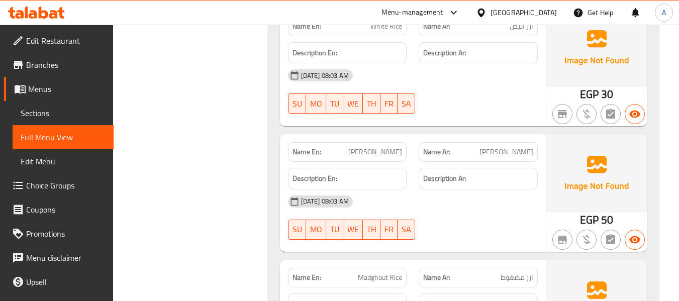
copy span "Mandi Rice"
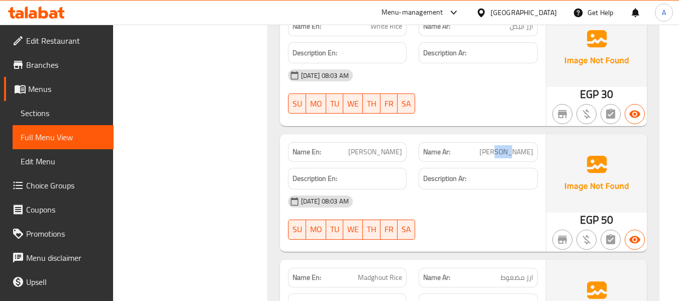
copy span "ارز مندي"
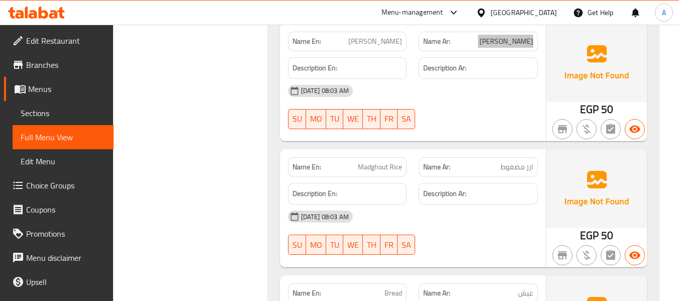
scroll to position [11222, 0]
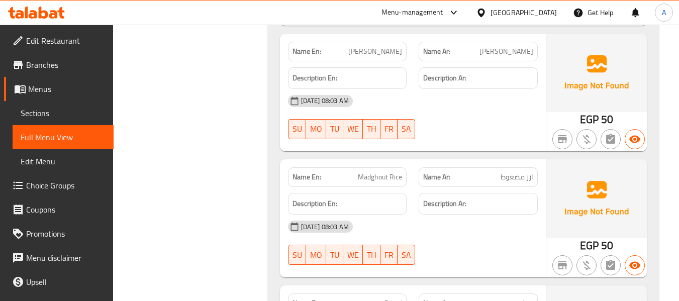
copy span "Madghout Rice"
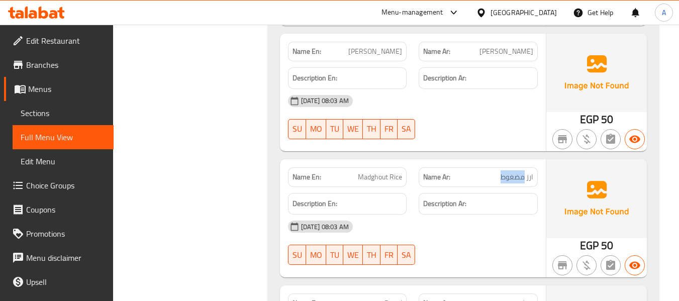
copy span "ارز مضغوط"
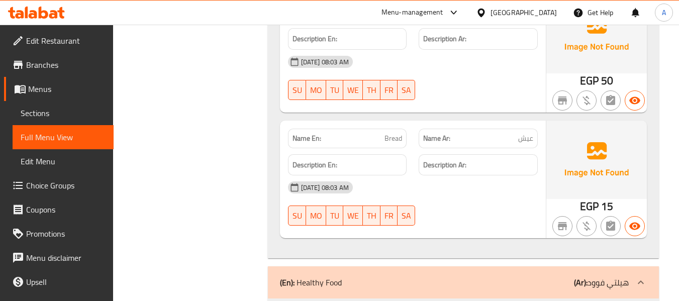
scroll to position [11423, 0]
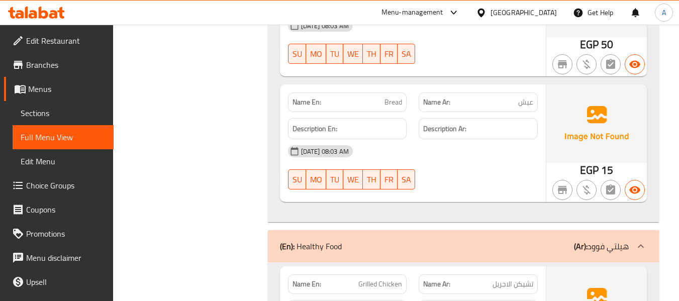
copy span "Bread"
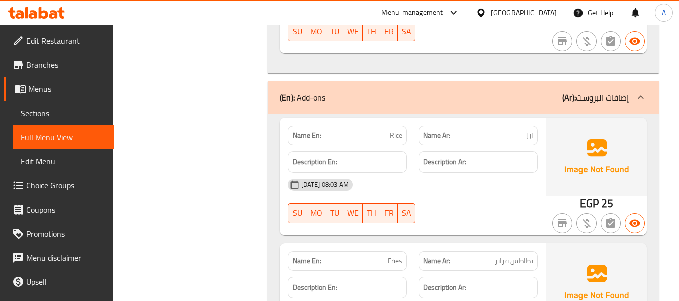
scroll to position [13132, 0]
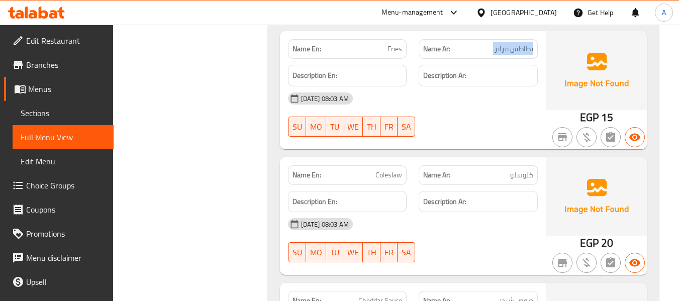
scroll to position [13333, 0]
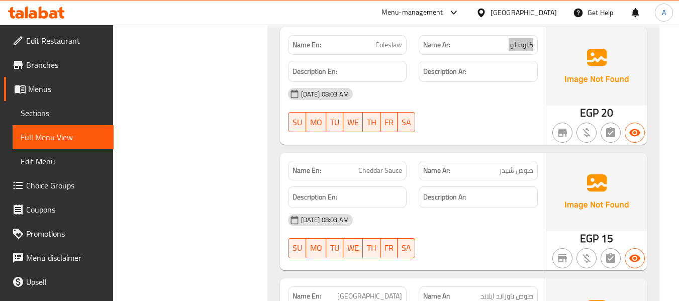
scroll to position [13433, 0]
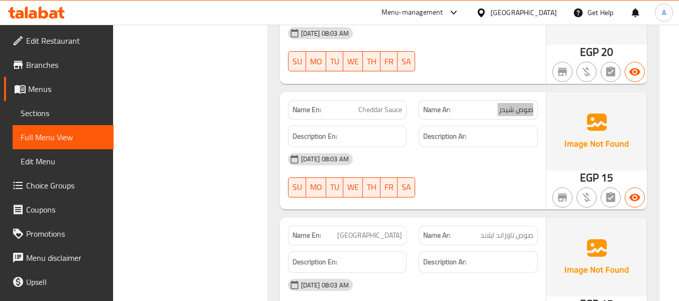
scroll to position [13484, 0]
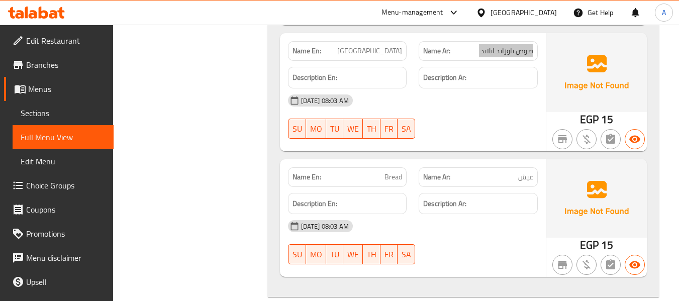
scroll to position [13685, 0]
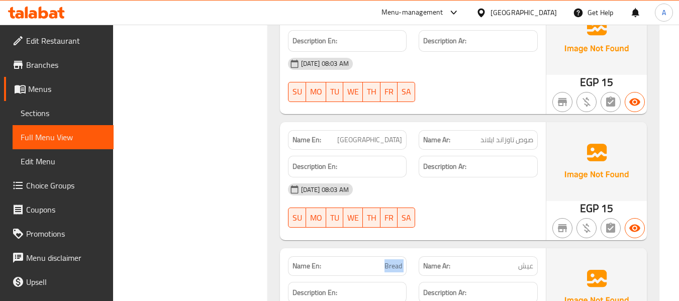
scroll to position [13584, 0]
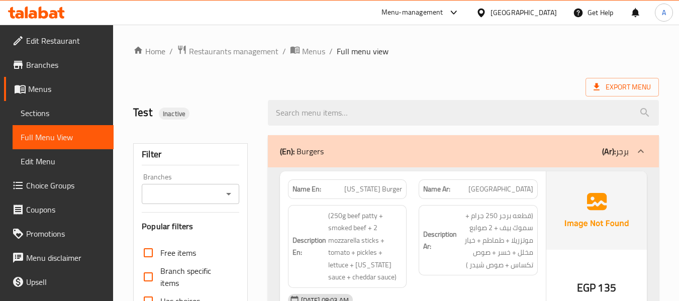
scroll to position [251, 0]
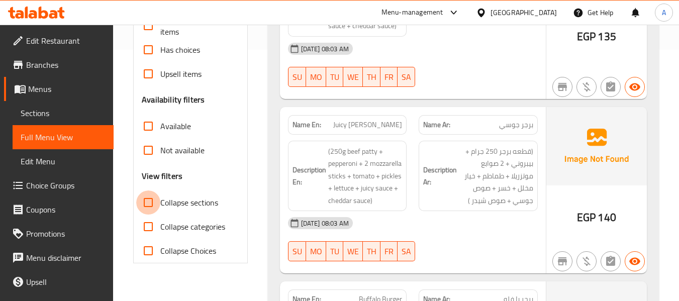
click at [145, 202] on input "Collapse sections" at bounding box center [148, 202] width 24 height 24
checkbox input "true"
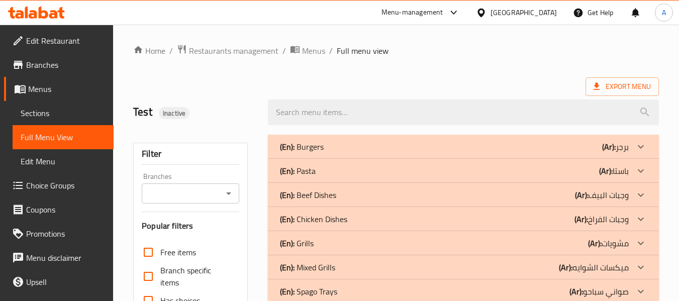
scroll to position [0, 0]
click at [643, 143] on icon at bounding box center [641, 147] width 12 height 12
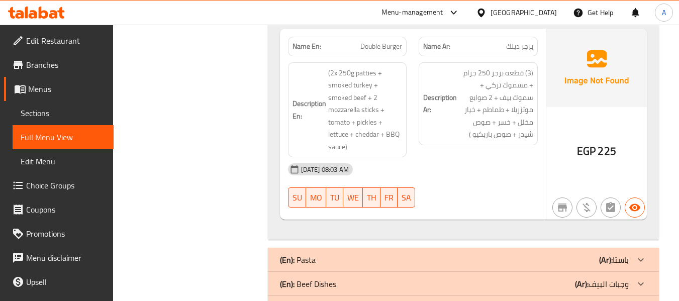
scroll to position [854, 0]
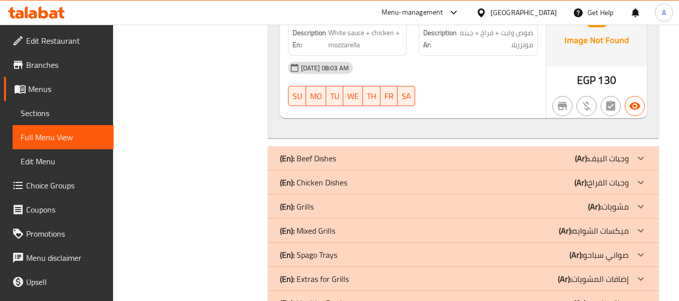
scroll to position [2412, 0]
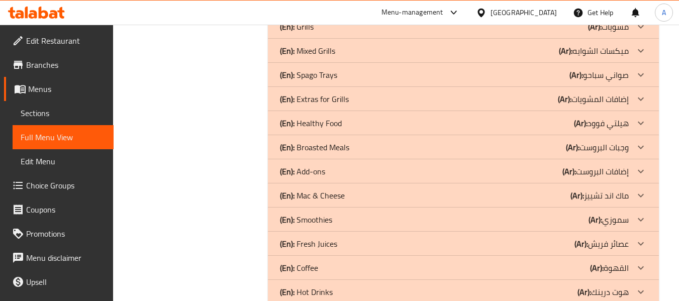
scroll to position [3718, 0]
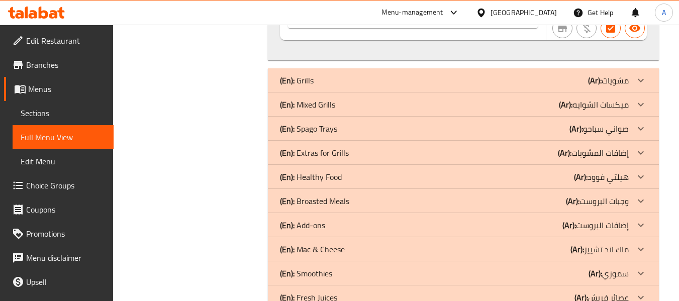
scroll to position [7286, 0]
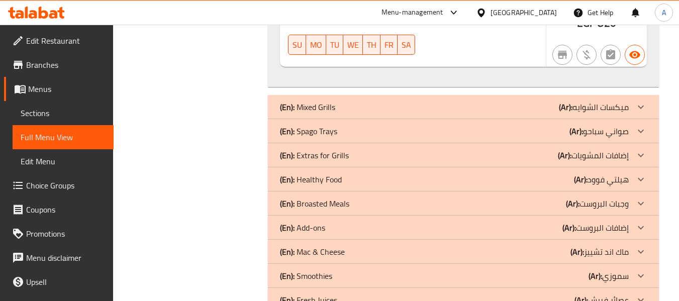
scroll to position [9547, 0]
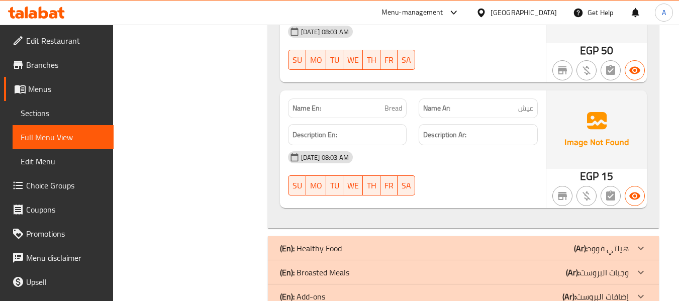
scroll to position [10370, 0]
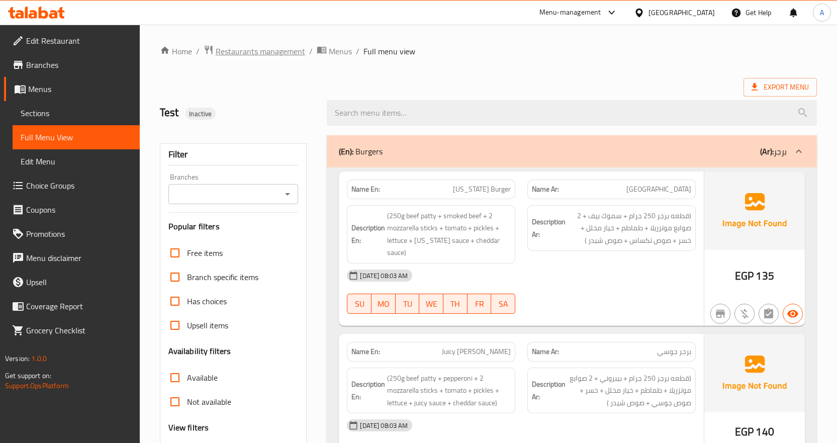
click at [242, 52] on span "Restaurants management" at bounding box center [260, 51] width 89 height 12
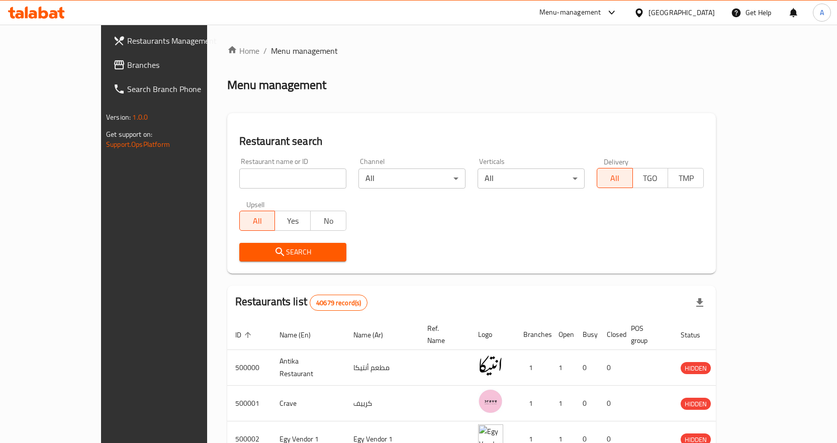
click at [127, 63] on span "Branches" at bounding box center [180, 65] width 106 height 12
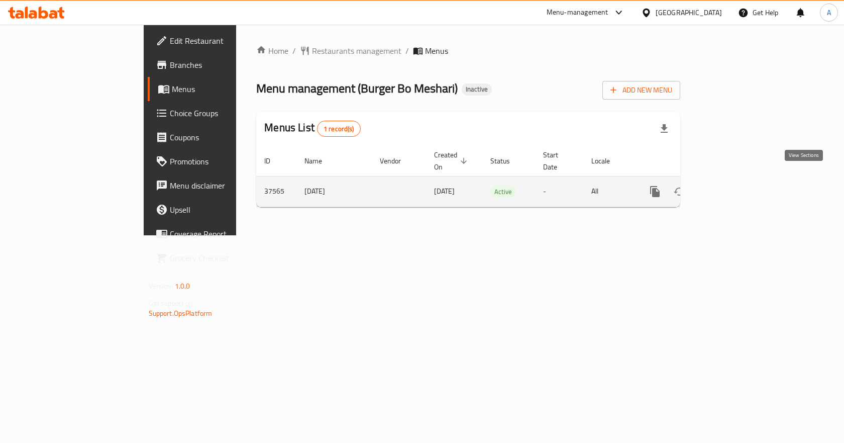
click at [734, 185] on icon "enhanced table" at bounding box center [728, 191] width 12 height 12
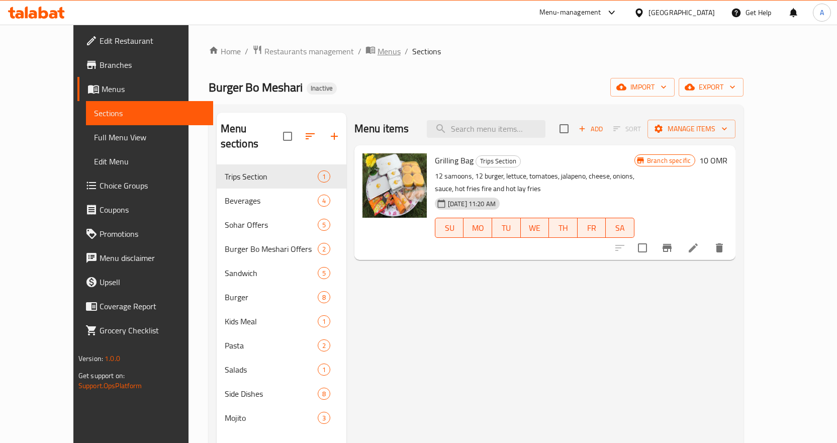
click at [377, 49] on span "Menus" at bounding box center [388, 51] width 23 height 12
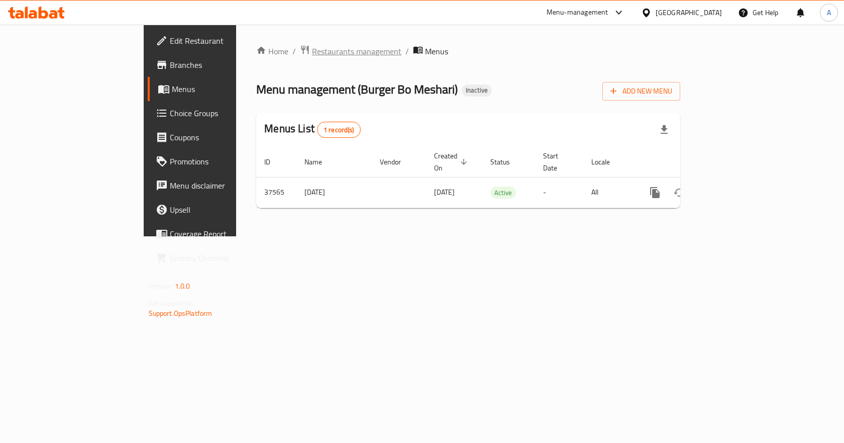
click at [312, 54] on span "Restaurants management" at bounding box center [356, 51] width 89 height 12
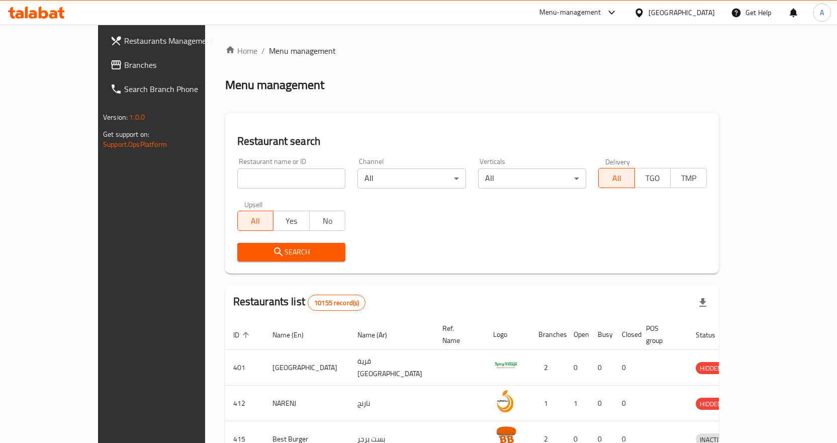
click at [124, 65] on span "Branches" at bounding box center [177, 65] width 106 height 12
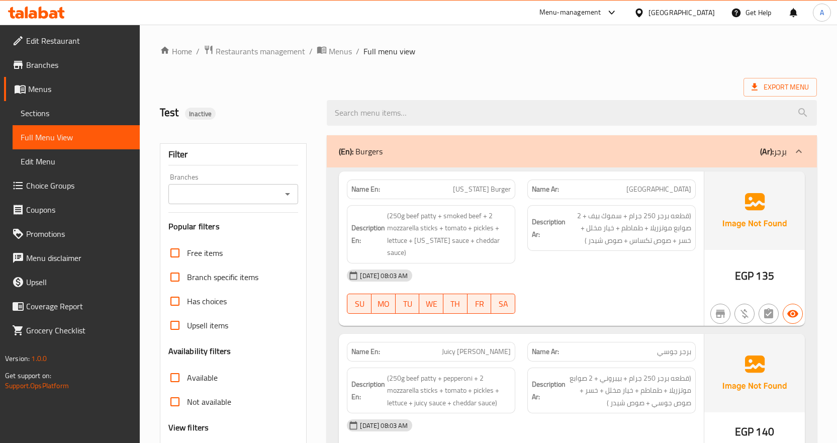
click at [707, 13] on div "[GEOGRAPHIC_DATA]" at bounding box center [681, 12] width 66 height 11
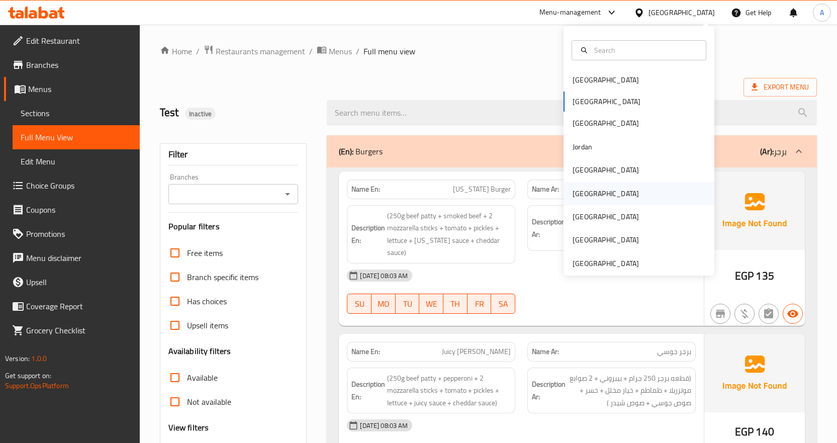
click at [595, 198] on div "Oman" at bounding box center [638, 193] width 151 height 23
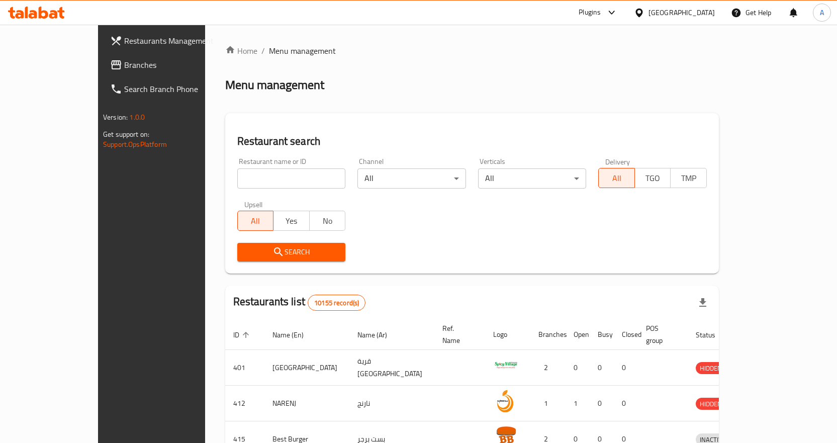
click at [124, 62] on span "Branches" at bounding box center [177, 65] width 106 height 12
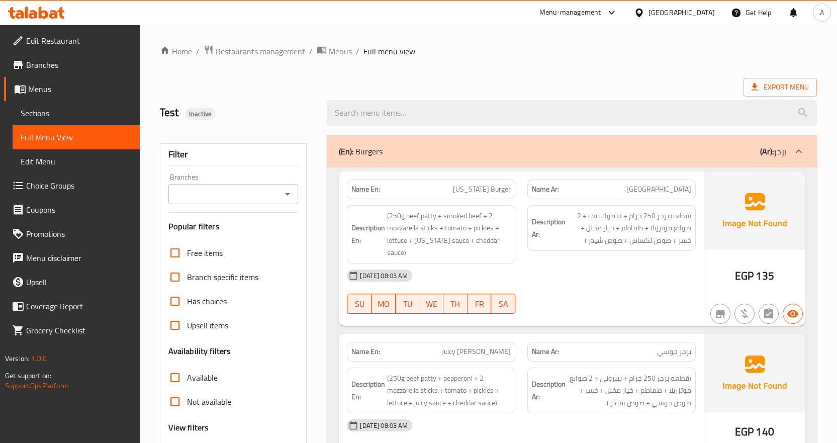
click at [47, 87] on span "Menus" at bounding box center [80, 89] width 104 height 12
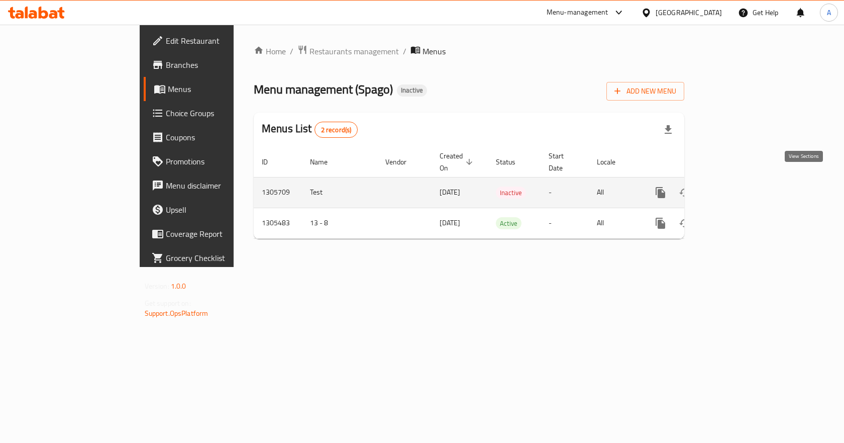
click at [739, 186] on icon "enhanced table" at bounding box center [733, 192] width 12 height 12
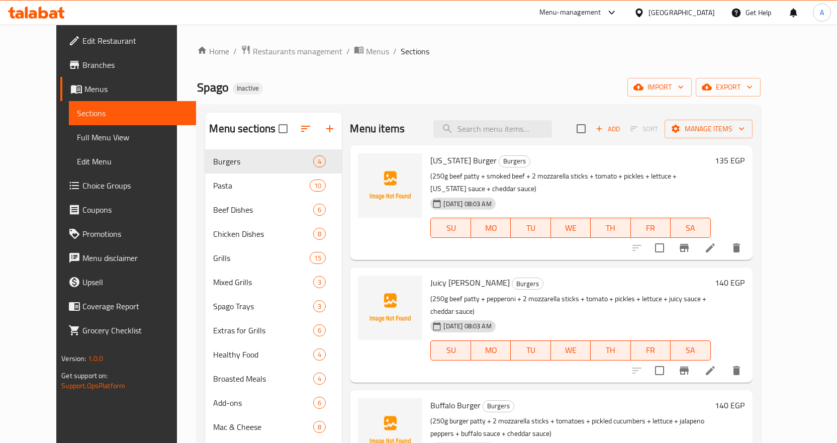
click at [360, 46] on ol "Home / Restaurants management / Menus / Sections" at bounding box center [478, 51] width 563 height 13
click at [366, 50] on span "Menus" at bounding box center [377, 51] width 23 height 12
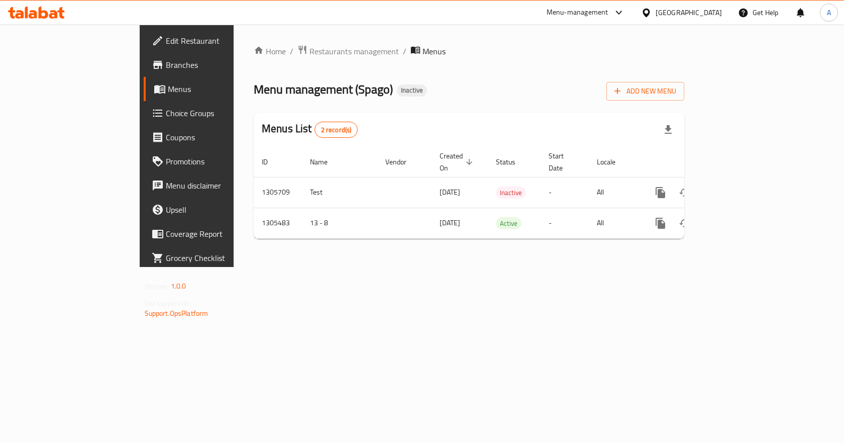
click at [705, 15] on div "[GEOGRAPHIC_DATA]" at bounding box center [689, 12] width 66 height 11
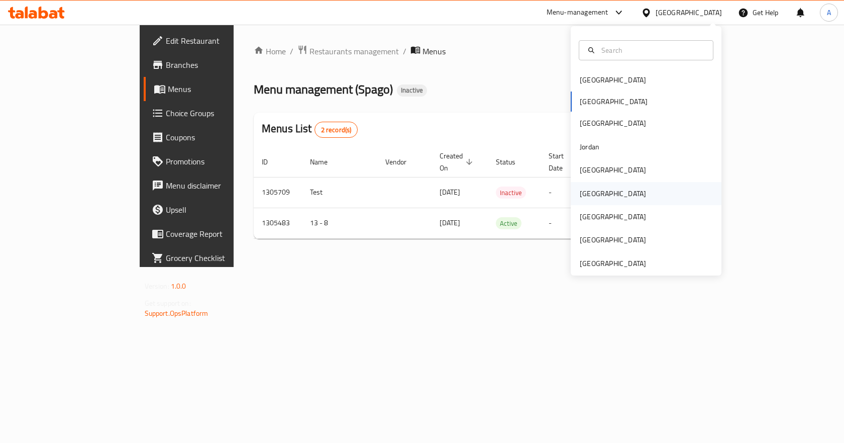
click at [599, 196] on div "[GEOGRAPHIC_DATA]" at bounding box center [646, 193] width 151 height 23
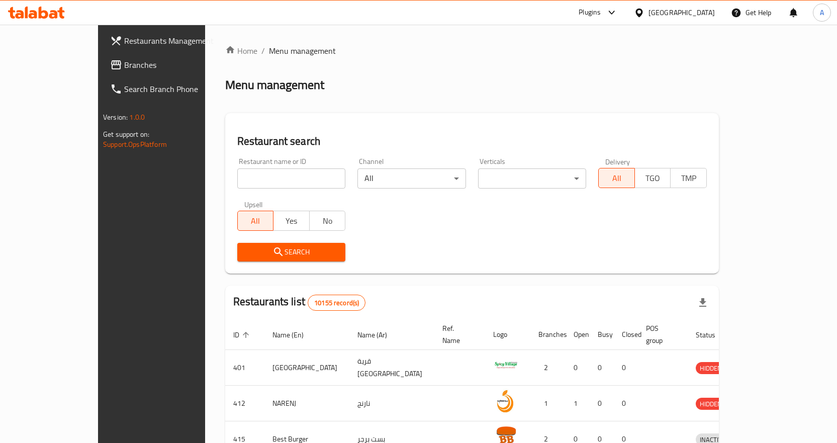
click at [124, 63] on span "Branches" at bounding box center [177, 65] width 106 height 12
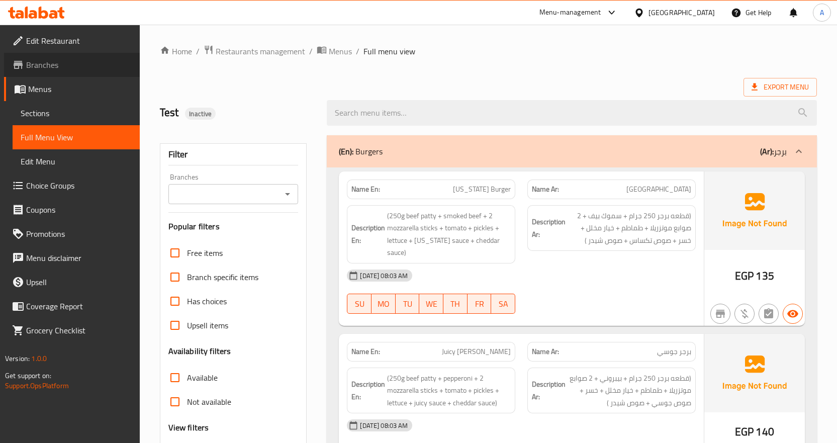
click at [59, 66] on span "Branches" at bounding box center [79, 65] width 106 height 12
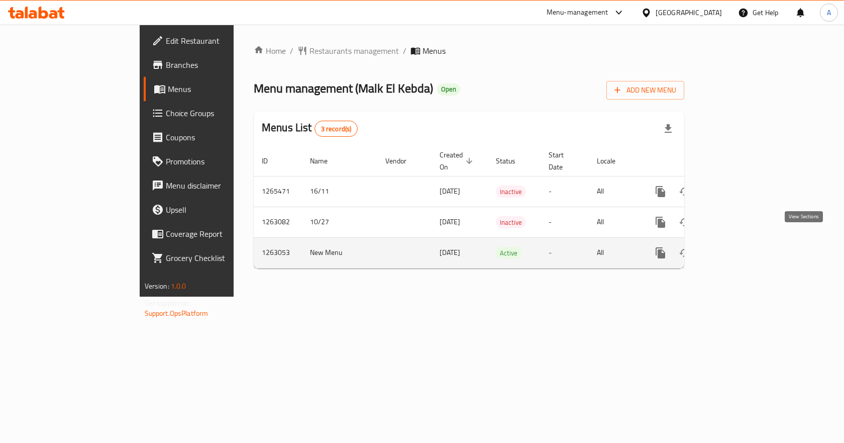
click at [739, 247] on icon "enhanced table" at bounding box center [733, 253] width 12 height 12
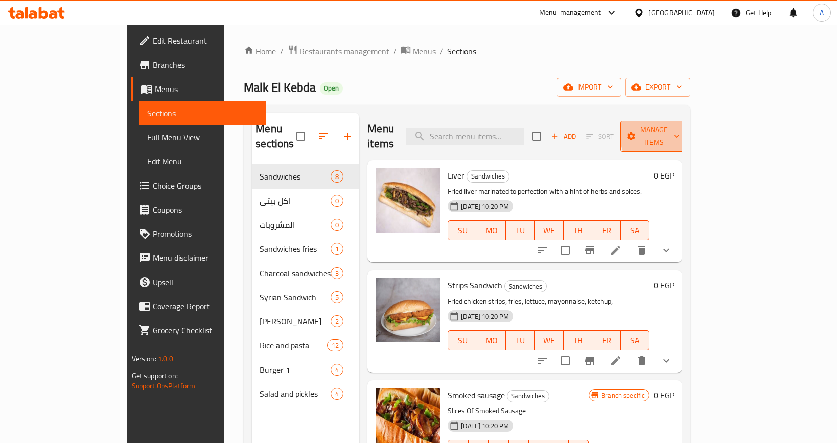
click at [679, 130] on span "Manage items" at bounding box center [653, 136] width 51 height 25
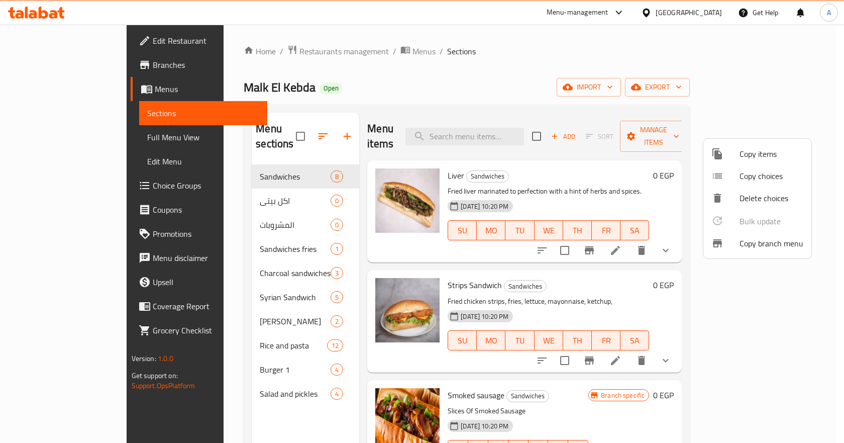
click at [768, 244] on span "Copy branch menu" at bounding box center [772, 243] width 64 height 12
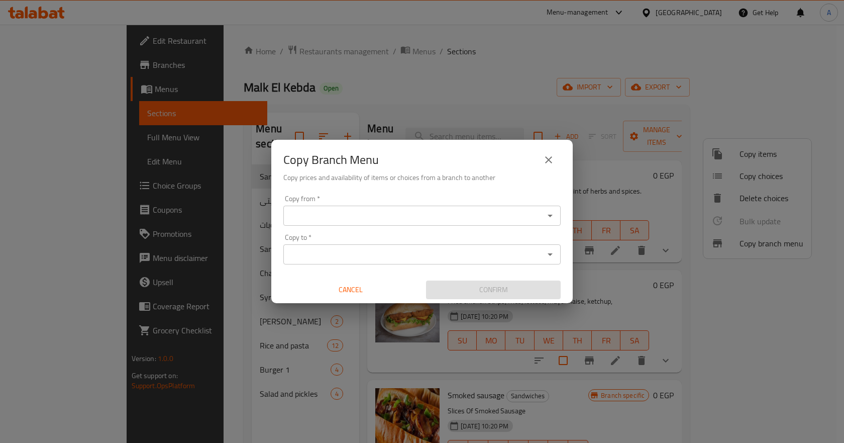
click at [477, 223] on div "Copy from *" at bounding box center [421, 216] width 277 height 20
click at [495, 214] on input "Copy from   *" at bounding box center [413, 216] width 255 height 14
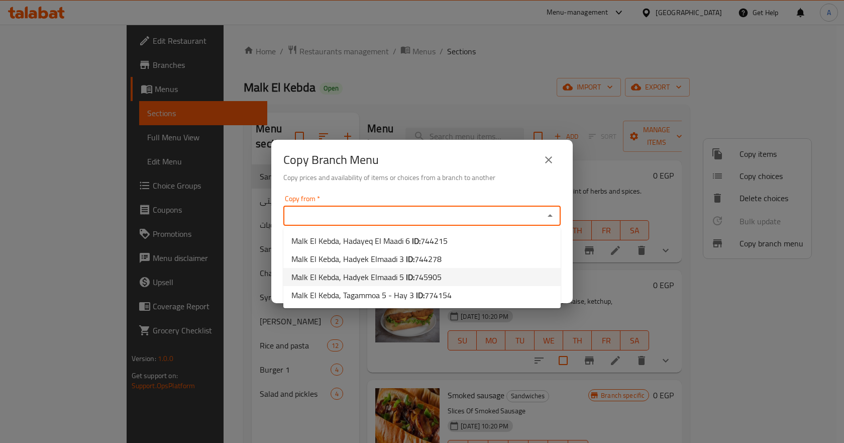
click at [444, 273] on li "Malk El Kebda, Hadyek Elmaadi 5 ID: 745905" at bounding box center [421, 277] width 277 height 18
type input "Malk El Kebda, Hadyek Elmaadi 5"
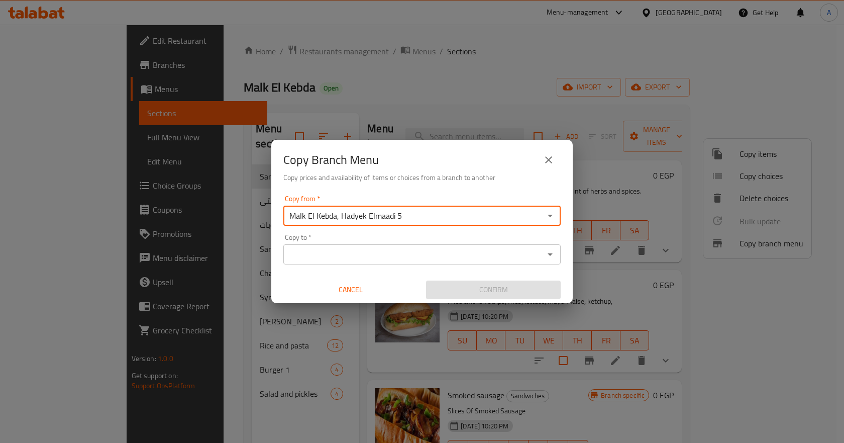
click at [481, 257] on input "Copy to   *" at bounding box center [413, 254] width 255 height 14
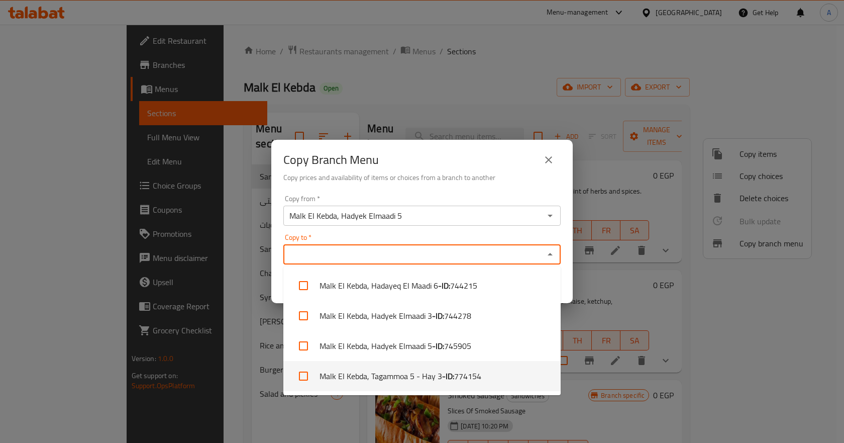
click at [433, 372] on li "Malk El Kebda, Tagammoa 5 - Hay 3 - ID: 774154" at bounding box center [421, 376] width 277 height 30
checkbox input "true"
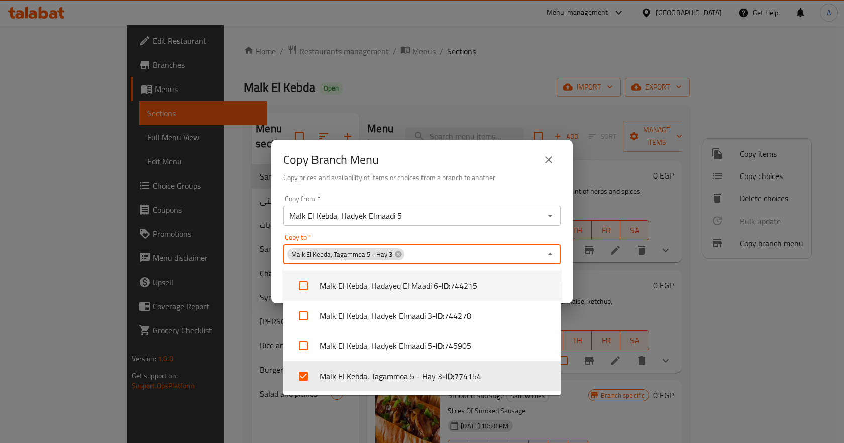
click at [447, 235] on div "Copy to   * Malk El Kebda, Tagammoa 5 - Hay 3 Copy to *" at bounding box center [421, 249] width 277 height 31
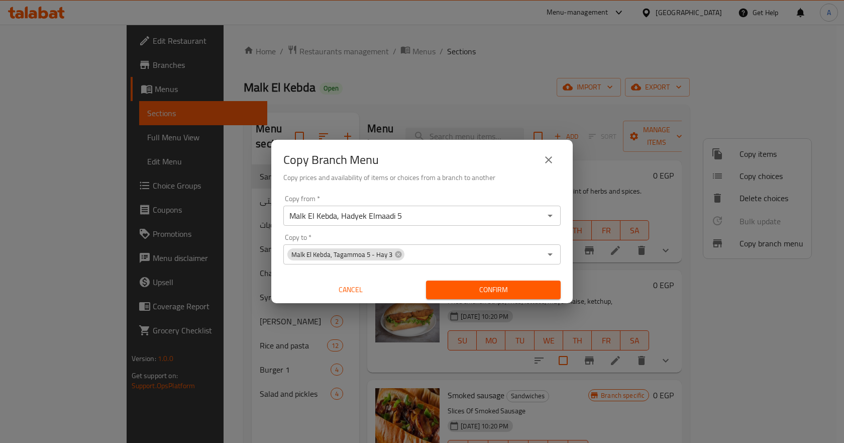
click at [518, 185] on div "Copy Branch Menu Copy prices and availability of items or choices from a branch…" at bounding box center [421, 165] width 301 height 51
click at [529, 291] on span "Confirm" at bounding box center [493, 289] width 119 height 13
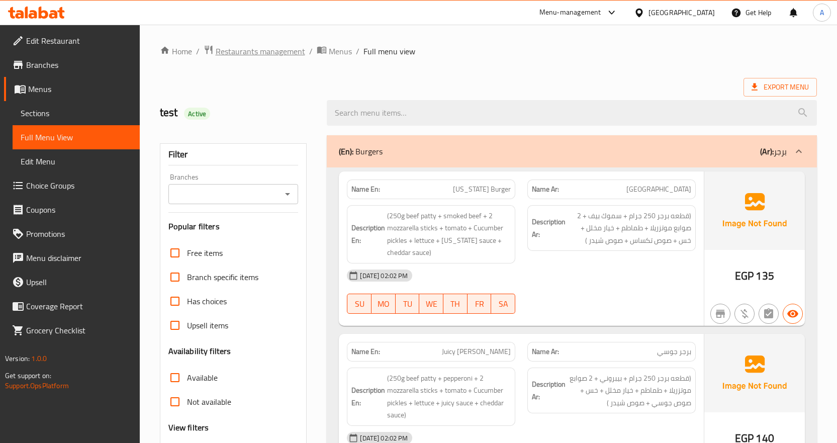
click at [269, 55] on span "Restaurants management" at bounding box center [260, 51] width 89 height 12
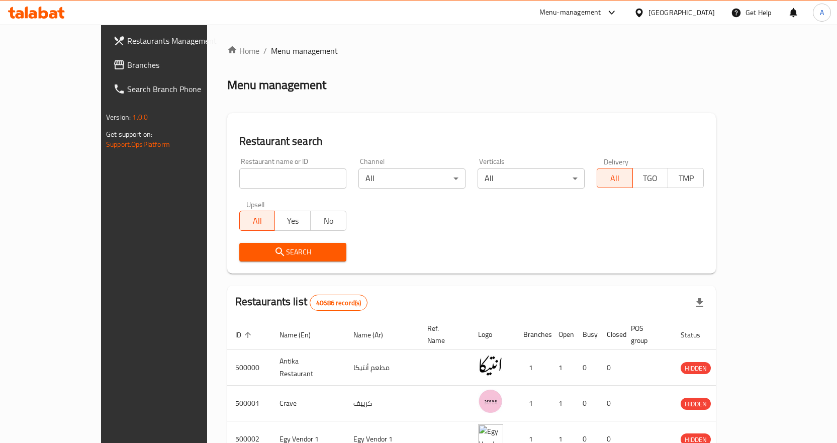
click at [127, 64] on span "Branches" at bounding box center [180, 65] width 106 height 12
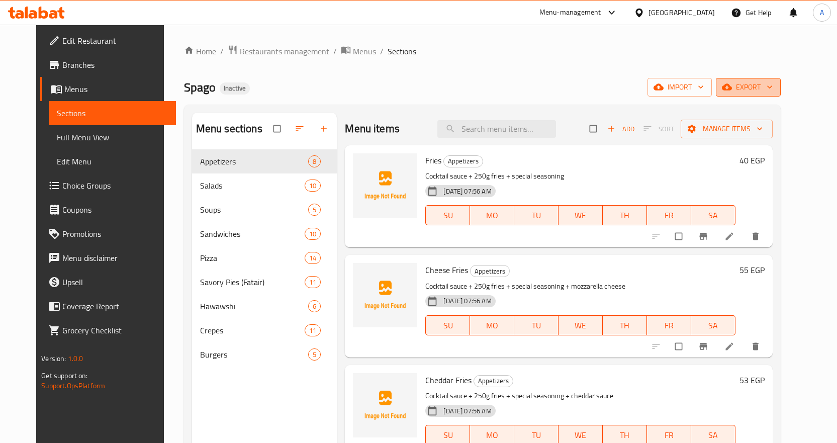
click at [772, 86] on span "export" at bounding box center [748, 87] width 49 height 13
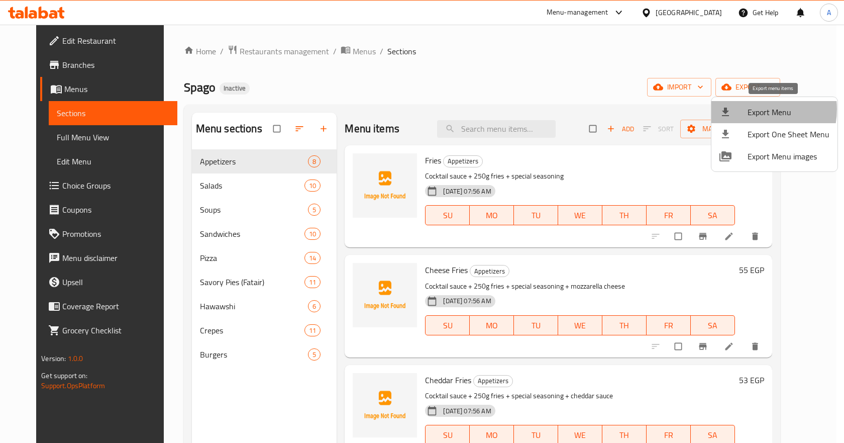
click at [752, 109] on span "Export Menu" at bounding box center [789, 112] width 82 height 12
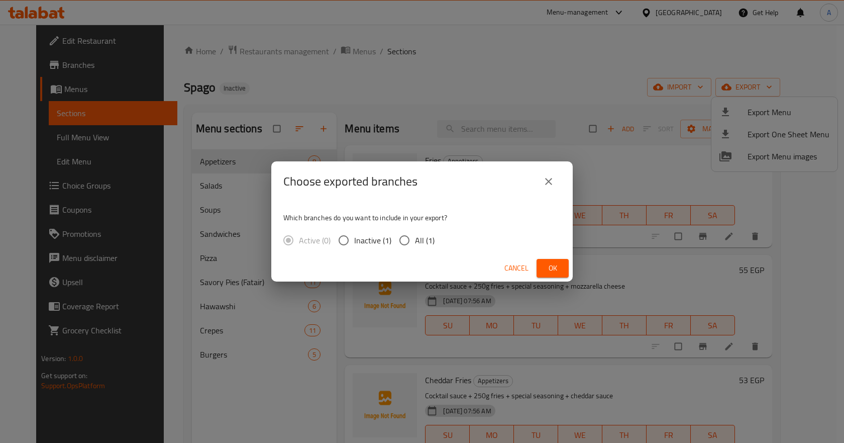
click at [550, 180] on icon "close" at bounding box center [549, 181] width 12 height 12
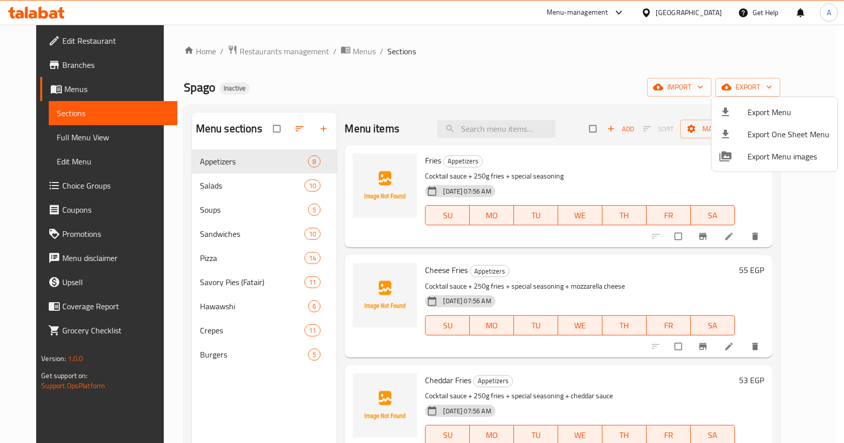
click at [631, 82] on div at bounding box center [422, 221] width 844 height 443
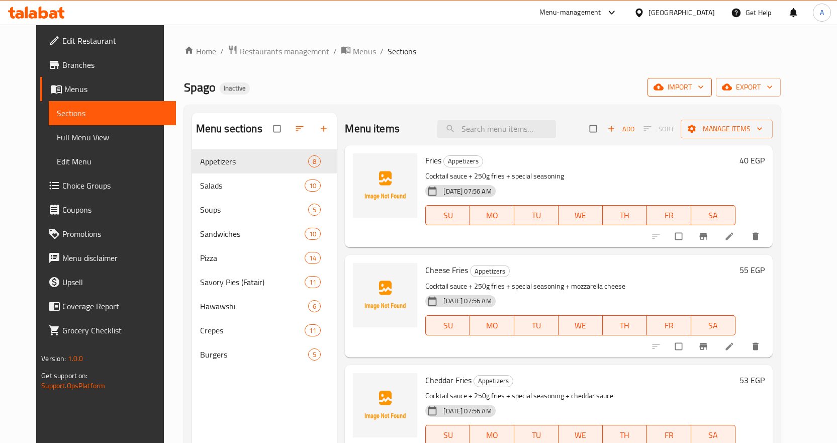
click at [705, 85] on icon "button" at bounding box center [700, 87] width 10 height 10
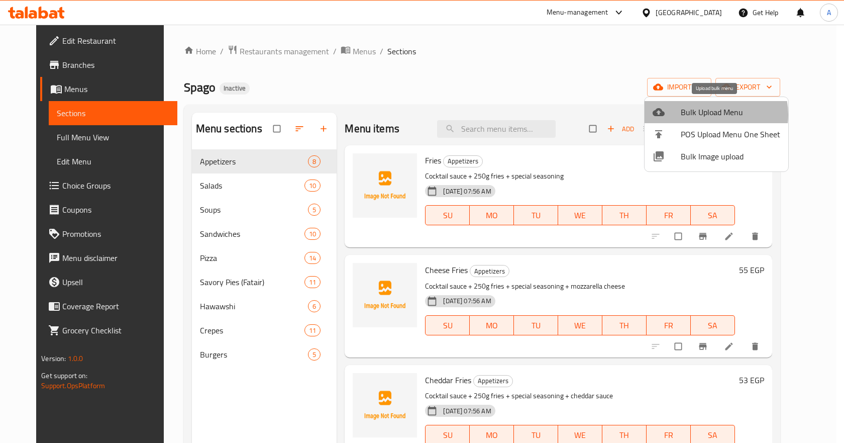
click at [708, 115] on span "Bulk Upload Menu" at bounding box center [730, 112] width 99 height 12
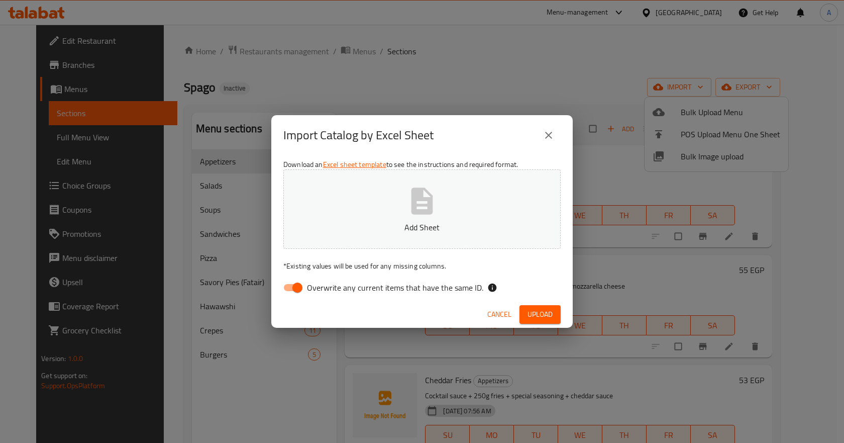
drag, startPoint x: 291, startPoint y: 283, endPoint x: 511, endPoint y: 210, distance: 231.0
click at [292, 283] on input "Overwrite any current items that have the same ID." at bounding box center [297, 287] width 57 height 19
checkbox input "false"
click at [543, 311] on span "Upload" at bounding box center [540, 314] width 25 height 13
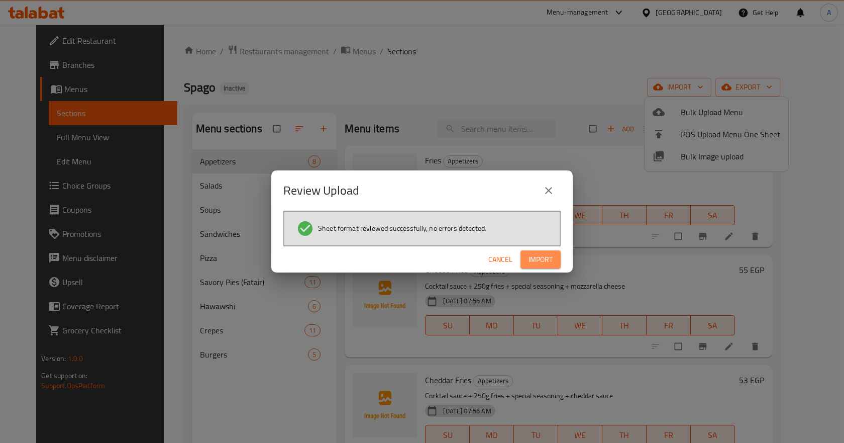
click at [540, 263] on span "Import" at bounding box center [541, 259] width 24 height 13
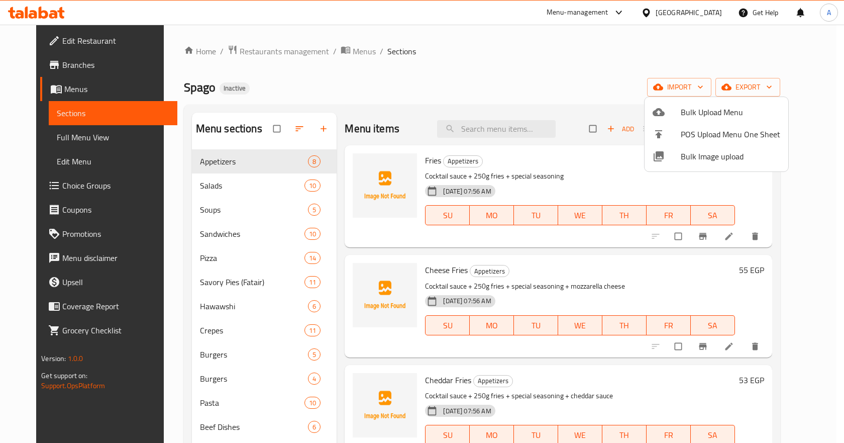
click at [489, 75] on div at bounding box center [422, 221] width 844 height 443
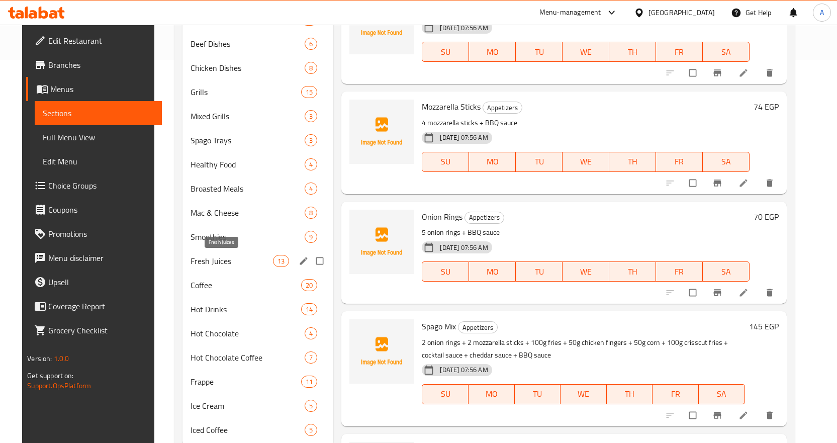
scroll to position [414, 0]
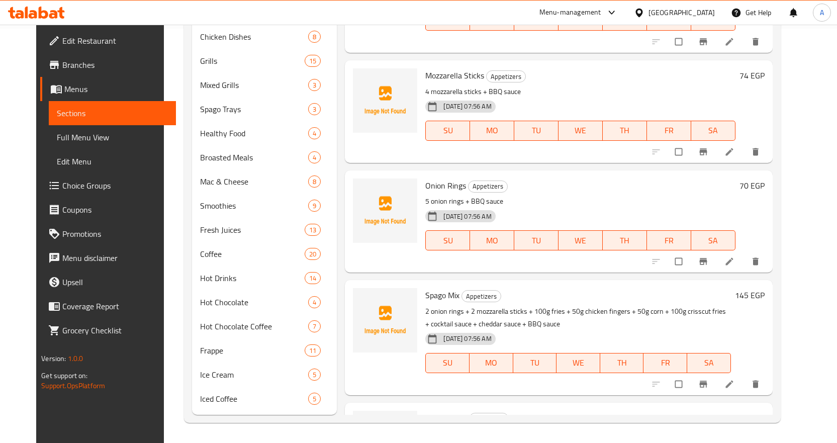
click at [87, 137] on span "Full Menu View" at bounding box center [112, 137] width 111 height 12
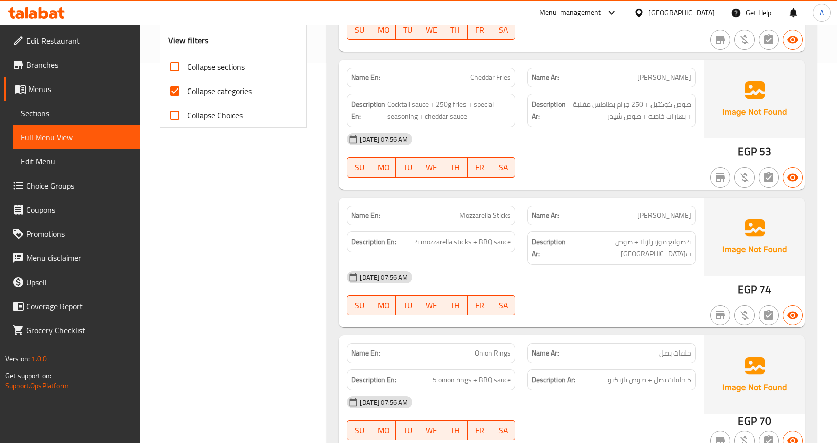
scroll to position [314, 0]
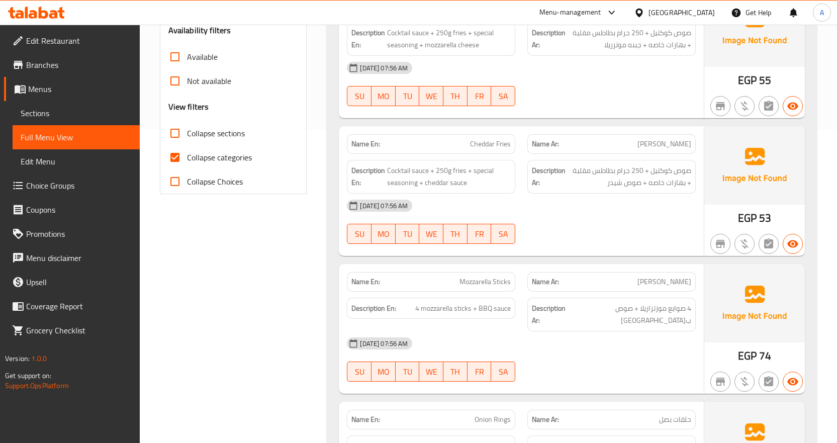
click at [175, 160] on input "Collapse categories" at bounding box center [175, 157] width 24 height 24
checkbox input "false"
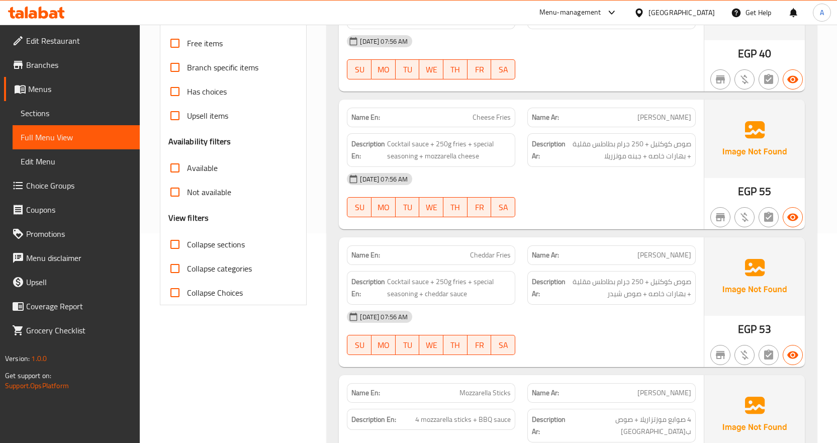
scroll to position [213, 0]
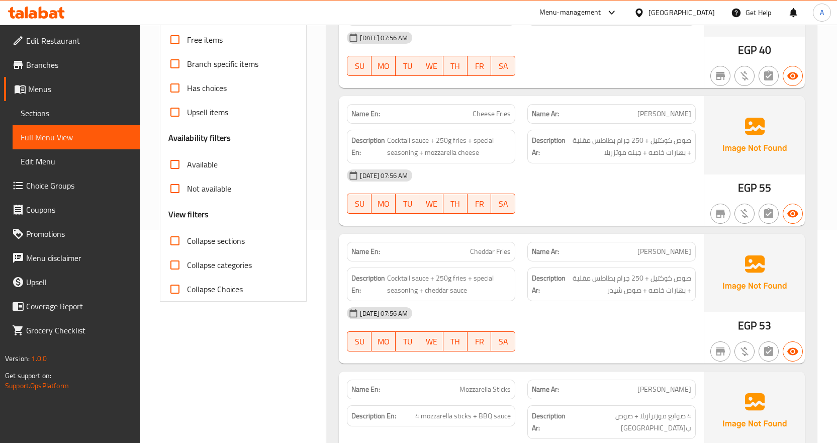
click at [171, 246] on input "Collapse sections" at bounding box center [175, 241] width 24 height 24
checkbox input "true"
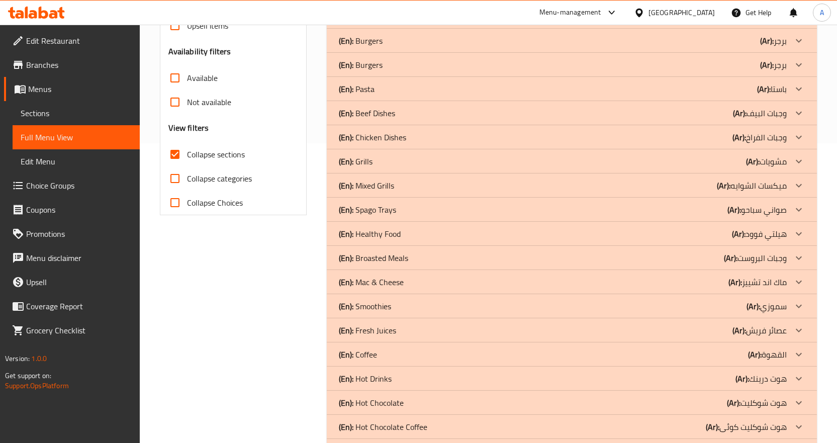
scroll to position [388, 0]
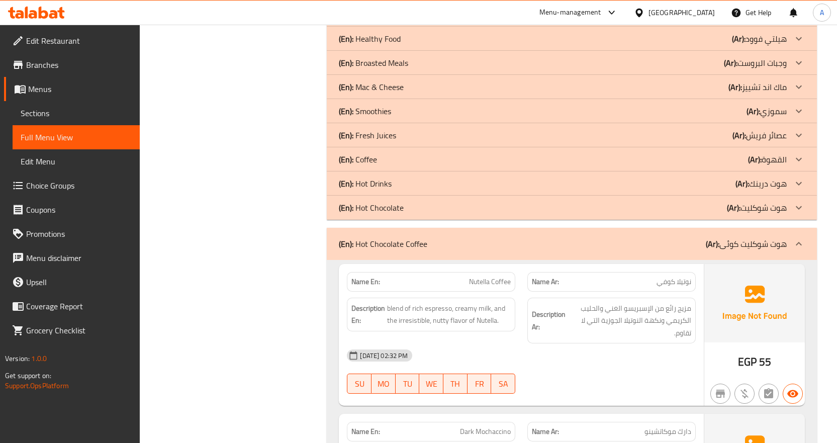
scroll to position [438, 0]
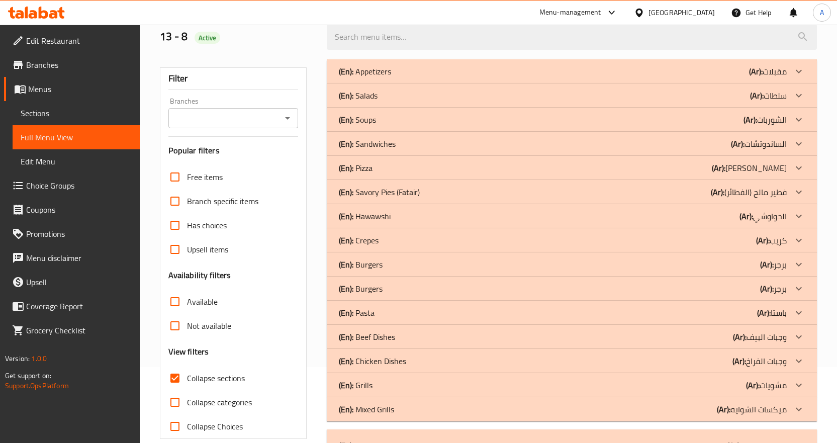
scroll to position [0, 0]
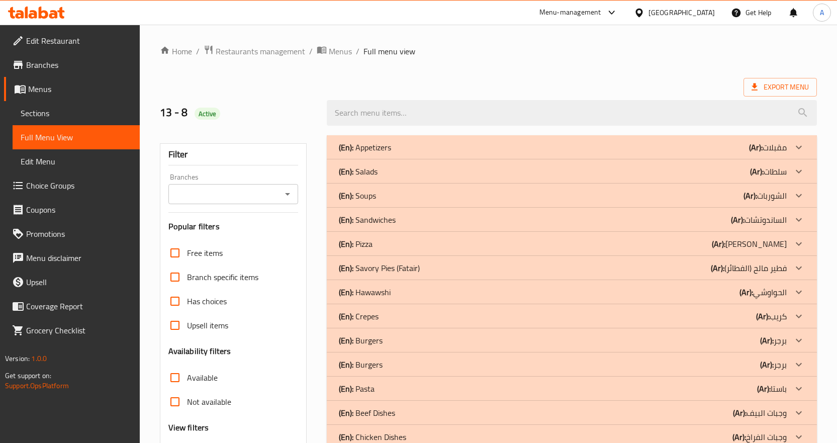
click at [46, 107] on span "Sections" at bounding box center [76, 113] width 111 height 12
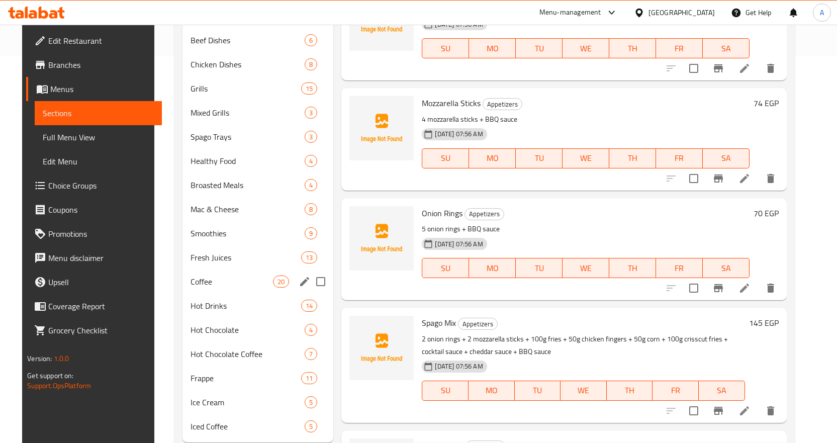
scroll to position [414, 0]
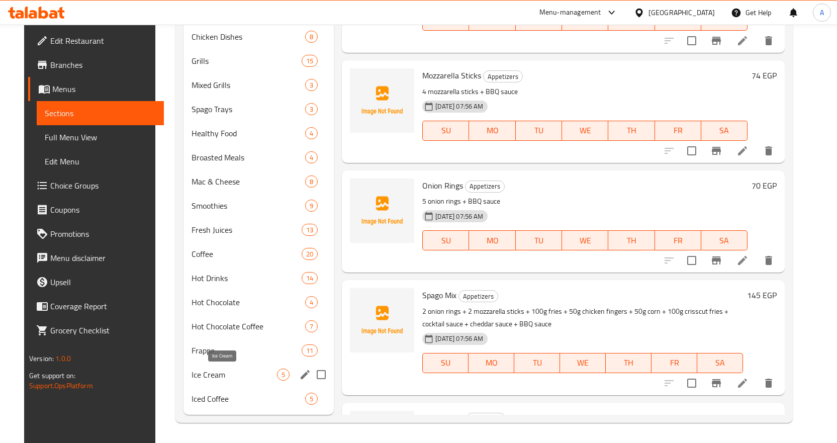
click at [196, 374] on span "Ice Cream" at bounding box center [233, 374] width 85 height 12
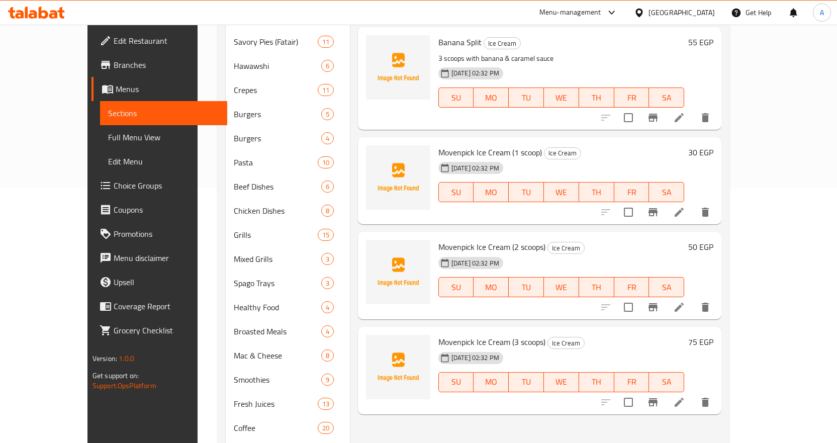
scroll to position [12, 0]
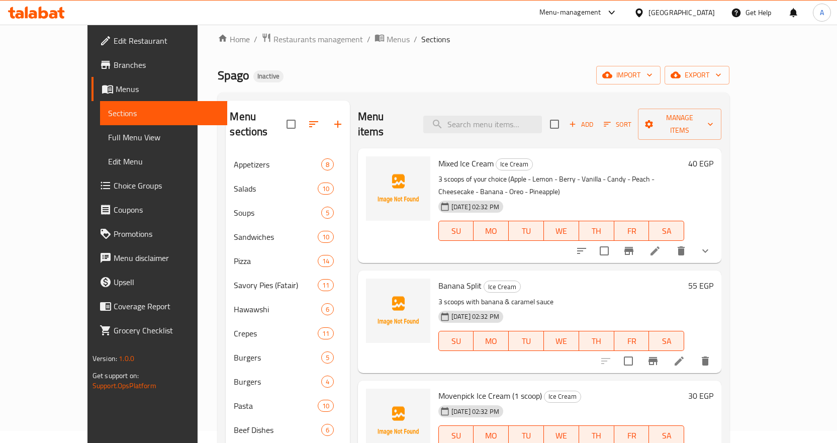
click at [711, 245] on icon "show more" at bounding box center [705, 251] width 12 height 12
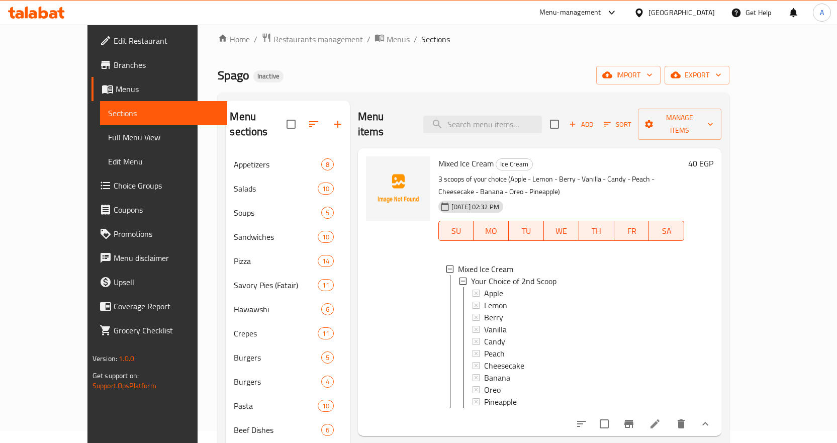
scroll to position [2, 0]
click at [659, 419] on icon at bounding box center [654, 423] width 9 height 9
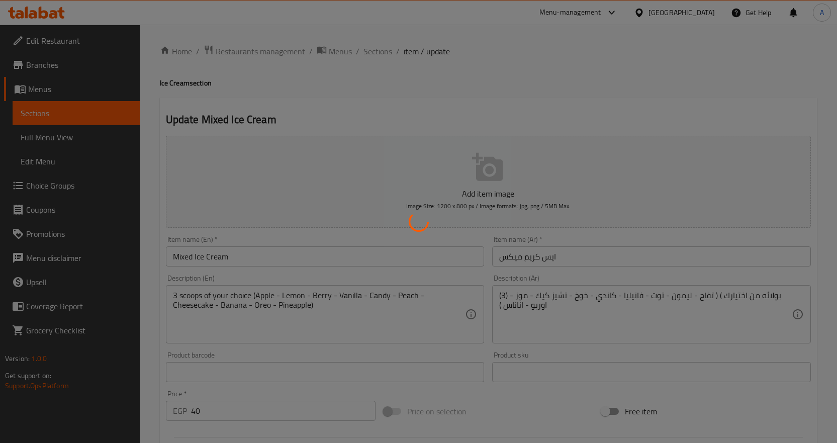
type input "اختيارك من البوله الثانيه:"
type input "1"
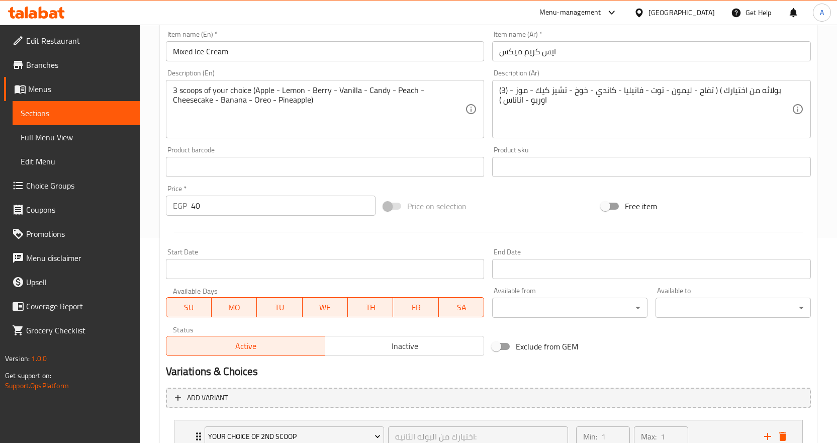
scroll to position [284, 0]
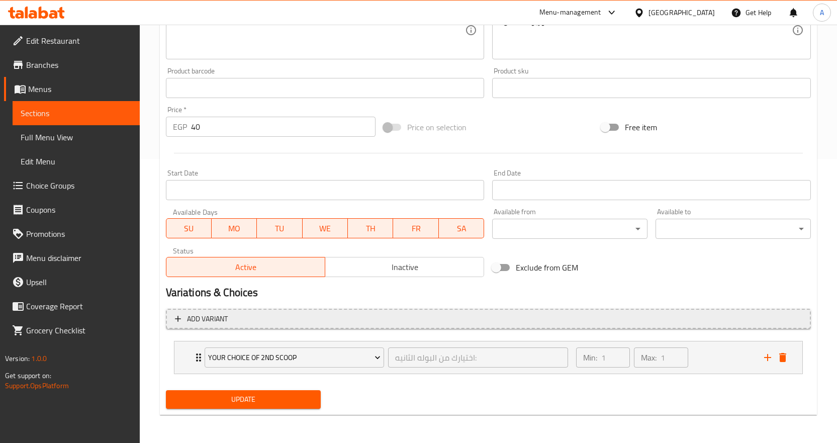
click at [176, 317] on icon "button" at bounding box center [178, 319] width 10 height 10
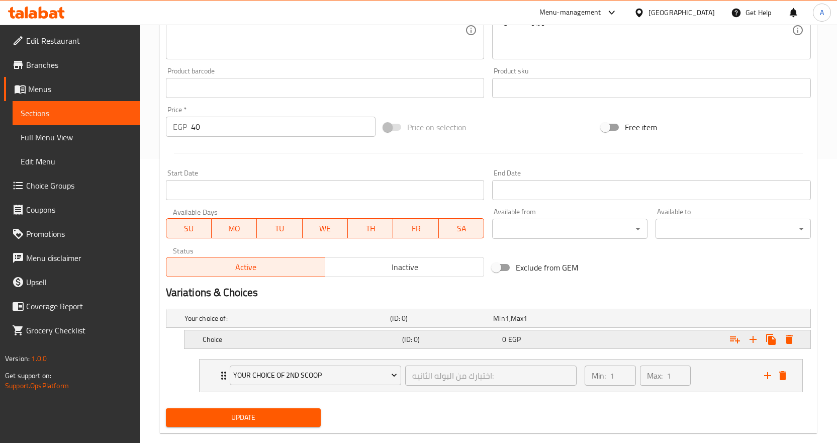
click at [280, 323] on h5 "Choice" at bounding box center [285, 318] width 202 height 10
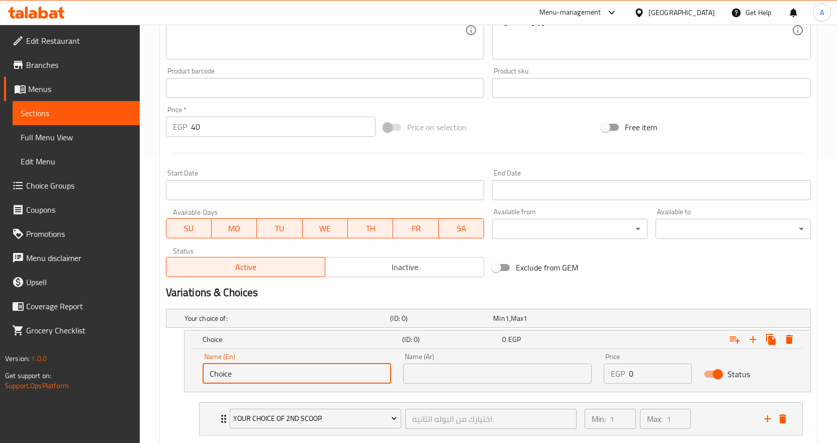
click at [266, 371] on input "Choice" at bounding box center [296, 373] width 188 height 20
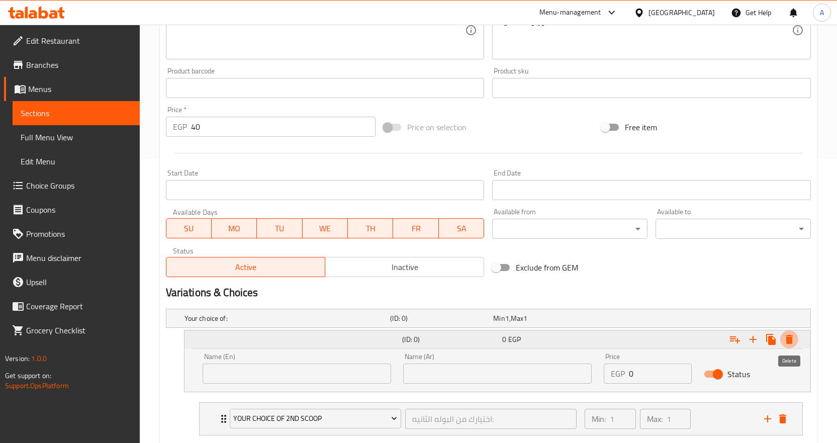
click at [789, 338] on icon "Expand" at bounding box center [788, 339] width 7 height 9
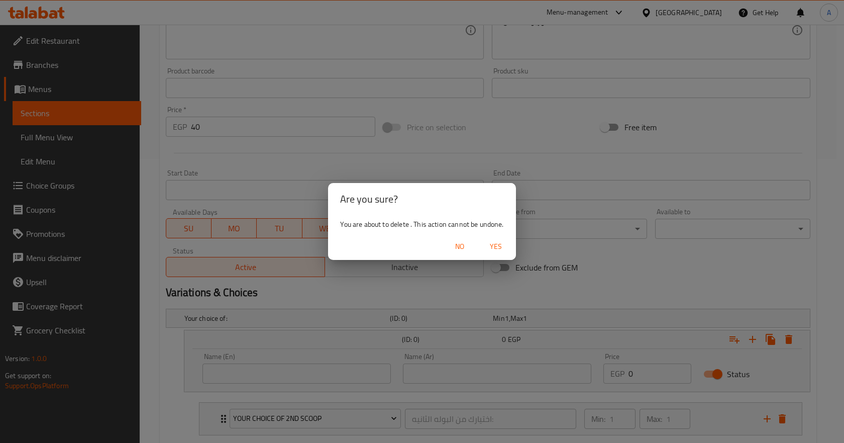
click at [493, 249] on span "Yes" at bounding box center [496, 246] width 24 height 13
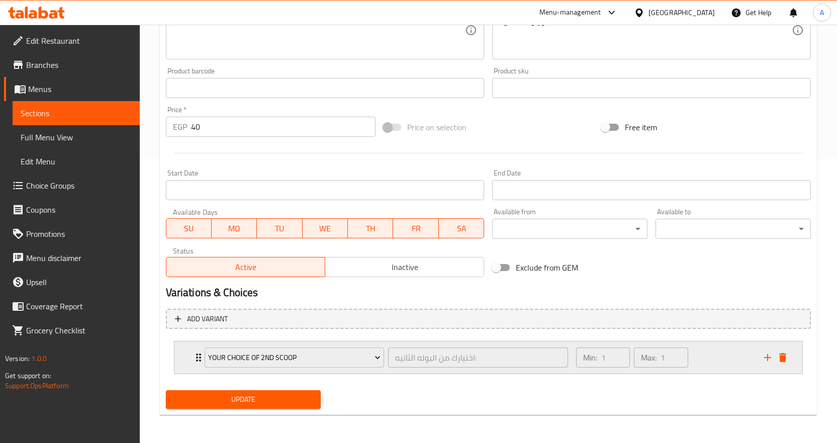
click at [197, 355] on icon "Expand" at bounding box center [198, 357] width 5 height 8
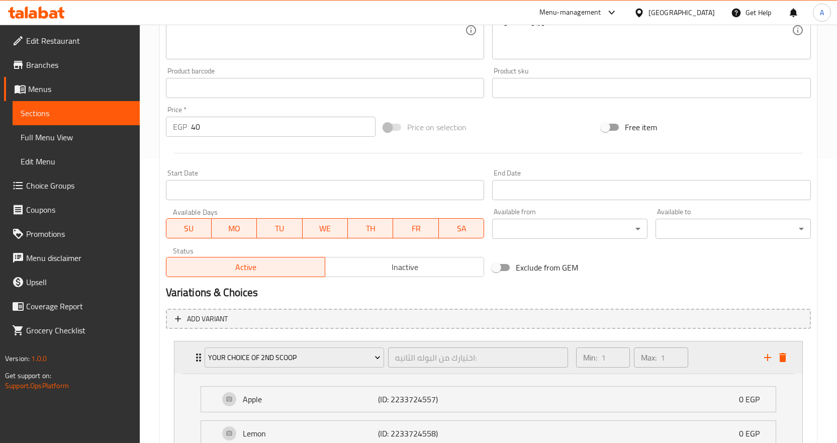
scroll to position [485, 0]
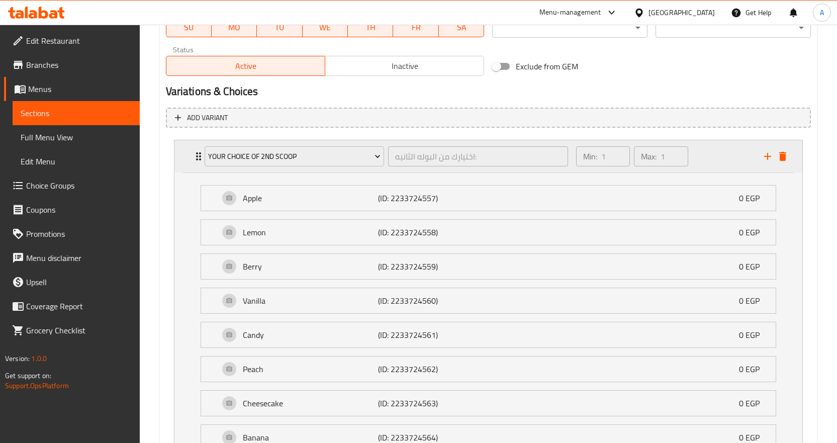
click at [198, 155] on div "Your Choice of 2nd Scoop اختيارك من البوله الثانيه: ​" at bounding box center [386, 156] width 376 height 32
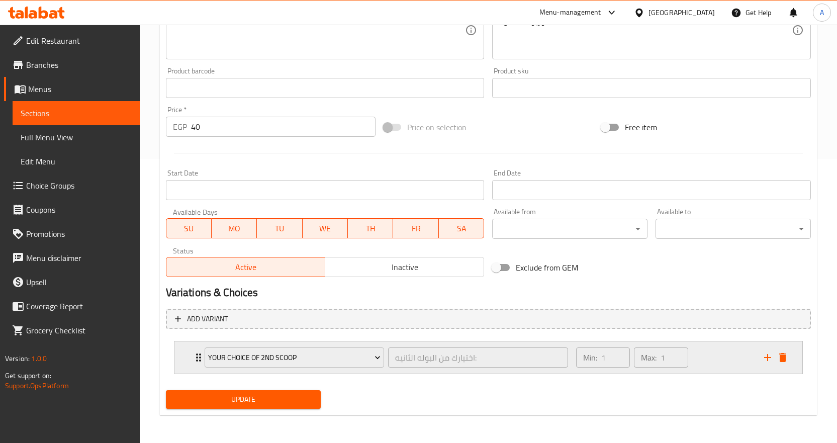
scroll to position [284, 0]
click at [764, 356] on icon "add" at bounding box center [767, 357] width 12 height 12
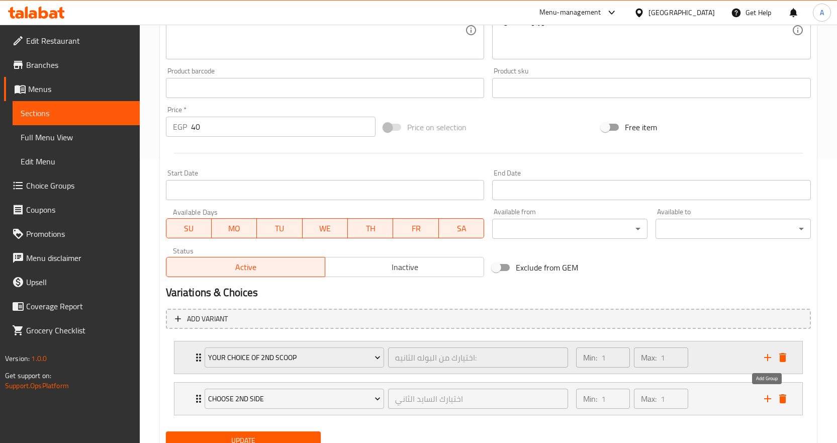
scroll to position [325, 0]
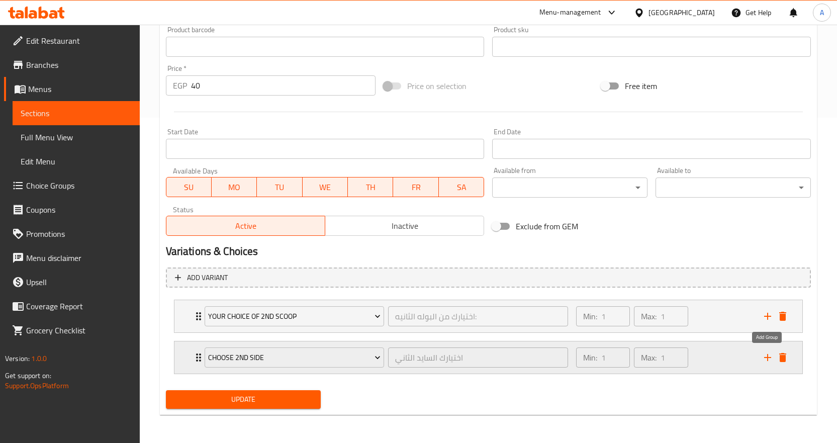
click at [768, 357] on icon "add" at bounding box center [767, 357] width 7 height 7
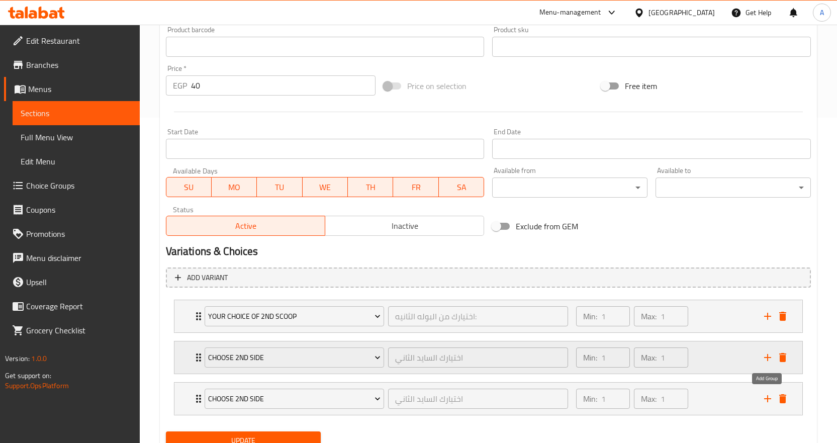
scroll to position [366, 0]
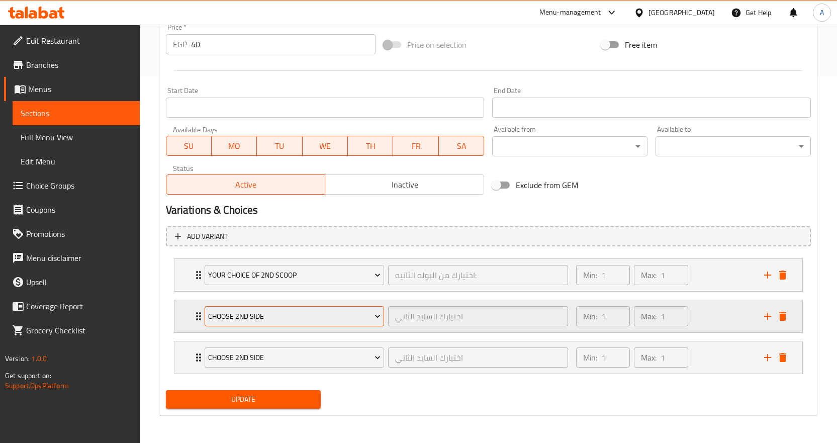
click at [307, 316] on span "Choose 2nd Side" at bounding box center [294, 316] width 172 height 13
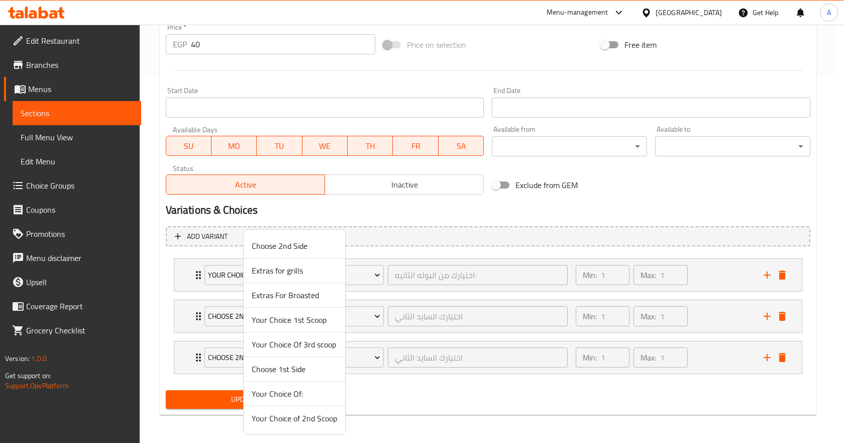
click at [305, 343] on span "Your Choice Of 3rd scoop" at bounding box center [294, 344] width 85 height 12
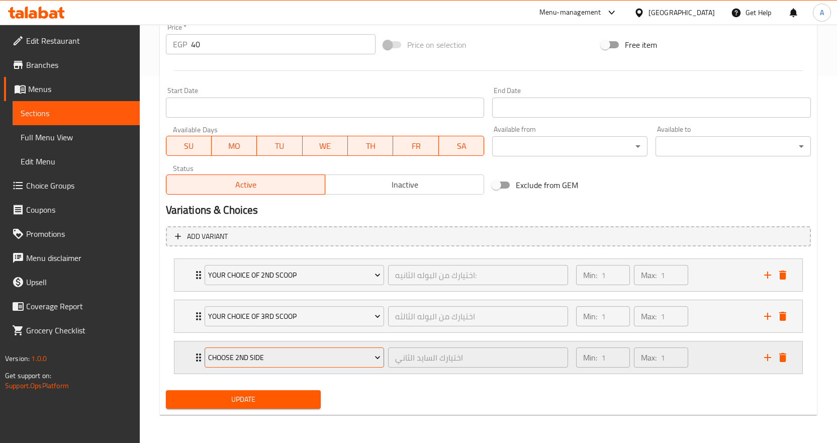
click at [310, 357] on span "Choose 2nd Side" at bounding box center [294, 357] width 172 height 13
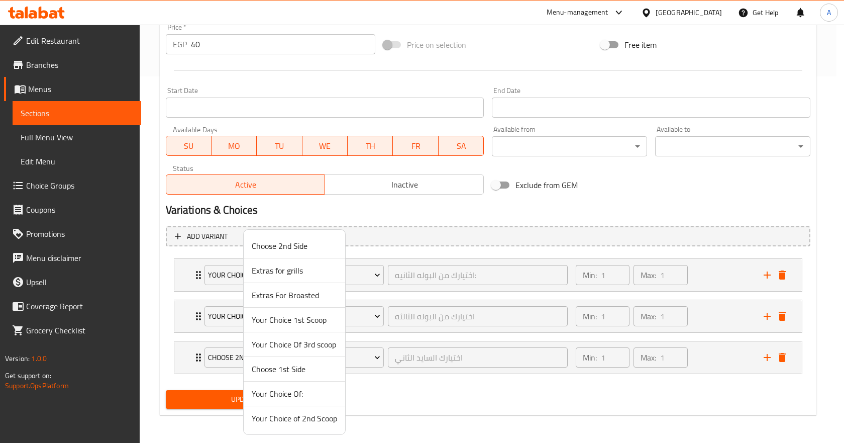
click at [308, 320] on span "Your Choice 1st Scoop" at bounding box center [294, 320] width 85 height 12
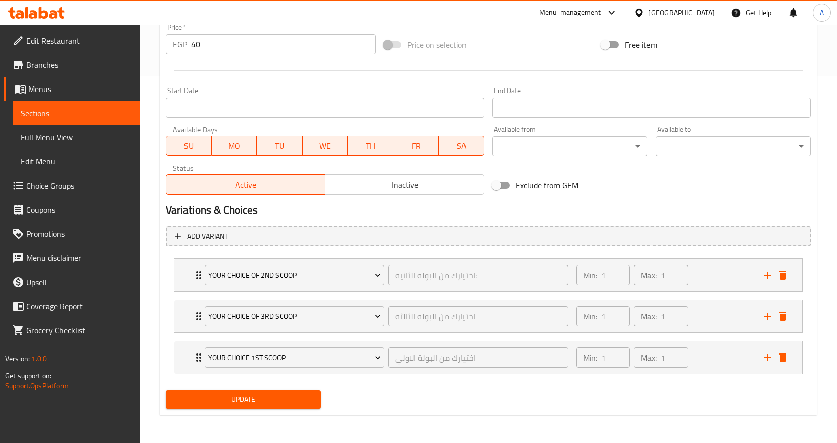
click at [415, 411] on div "Update" at bounding box center [488, 399] width 653 height 27
click at [284, 394] on span "Update" at bounding box center [243, 399] width 139 height 13
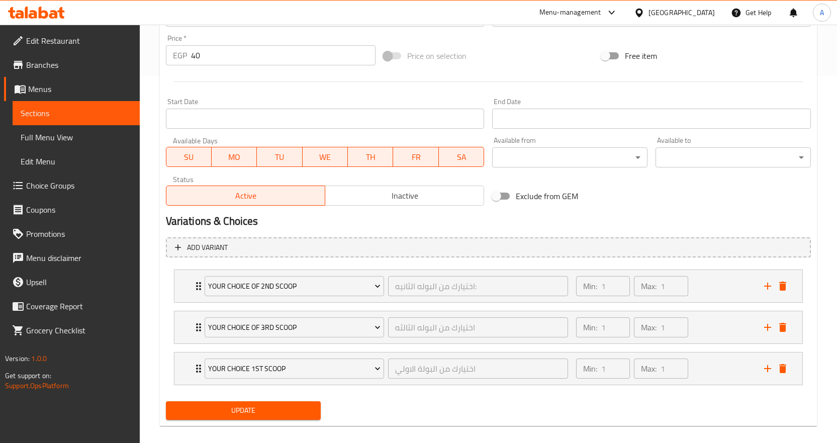
scroll to position [75, 0]
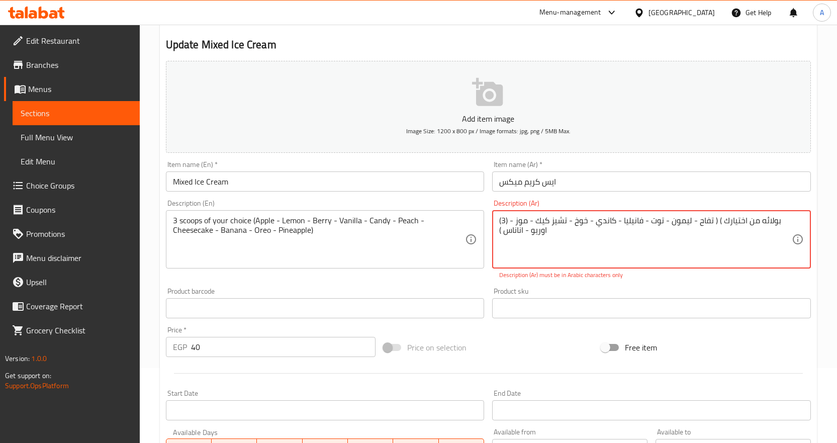
drag, startPoint x: 502, startPoint y: 221, endPoint x: 495, endPoint y: 221, distance: 6.5
click at [495, 221] on div "(3) بولائه من اختيارك ) ( تفاح - ليمون - توت - فانيليا - كاندي - خوخ - تشيز كيك…" at bounding box center [651, 239] width 319 height 58
drag, startPoint x: 501, startPoint y: 230, endPoint x: 490, endPoint y: 233, distance: 11.6
click at [490, 233] on div "Description (Ar) 3) بولائه من اختيارك ) ( تفاح - ليمون - توت - فانيليا - كاندي …" at bounding box center [651, 239] width 327 height 88
click at [504, 222] on textarea "3) بولائه من اختيارك ) ( تفاح - ليمون - توت - فانيليا - كاندي - خوخ - تشيز كيك …" at bounding box center [645, 240] width 292 height 48
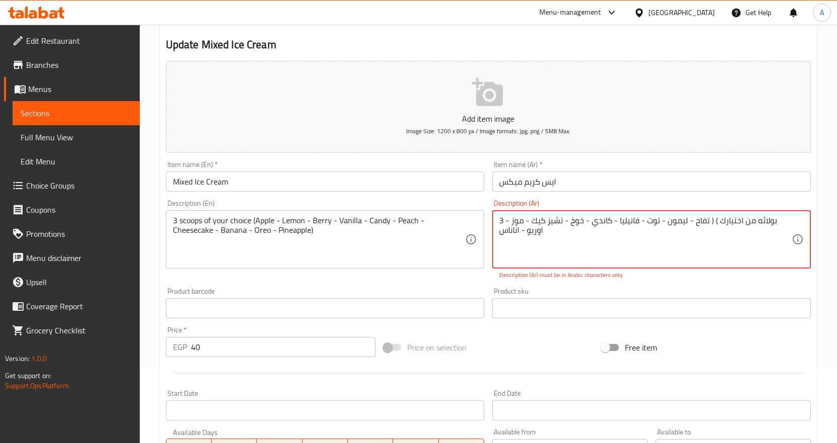
drag, startPoint x: 731, startPoint y: 220, endPoint x: 726, endPoint y: 223, distance: 6.3
click at [726, 223] on textarea "3 بولائه من اختيارك ) ( تفاح - ليمون - توت - فانيليا - كاندي - خوخ - تشيز كيك -…" at bounding box center [645, 240] width 292 height 48
click at [673, 254] on textarea "3 بولائه من اختيارك تفاح - ليمون - توت - فانيليا - كاندي - خوخ - تشيز كيك - موز…" at bounding box center [645, 240] width 292 height 48
click at [676, 287] on div "Product sku Product sku" at bounding box center [651, 302] width 319 height 31
drag, startPoint x: 770, startPoint y: 222, endPoint x: 777, endPoint y: 220, distance: 6.8
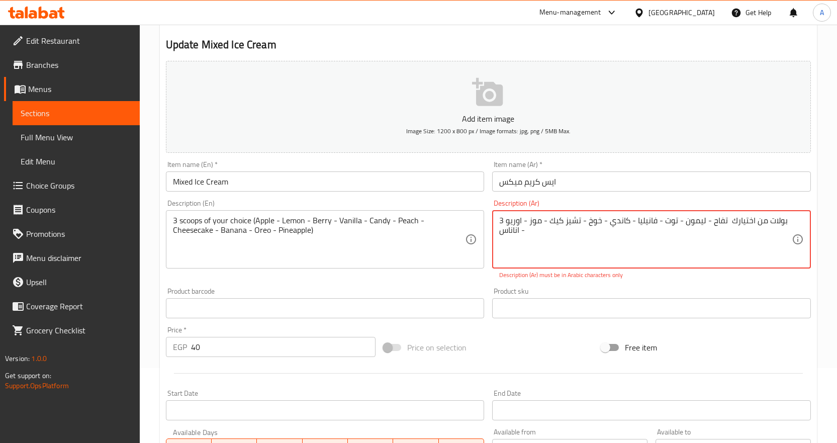
click at [691, 280] on div "Description (Ar) 3 بولات من اختيارك تفاح - ليمون - توت - فانيليا - كاندي - خوخ …" at bounding box center [651, 239] width 327 height 88
drag, startPoint x: 504, startPoint y: 220, endPoint x: 492, endPoint y: 220, distance: 12.1
click at [668, 277] on p "Description (Ar) must be in Arabic characters only" at bounding box center [651, 274] width 305 height 9
click at [562, 234] on textarea "بولات من اختيارك تفاح - ليمون - توت - فانيليا - كاندي - خوخ - تشيز كيك - موز - …" at bounding box center [645, 240] width 292 height 48
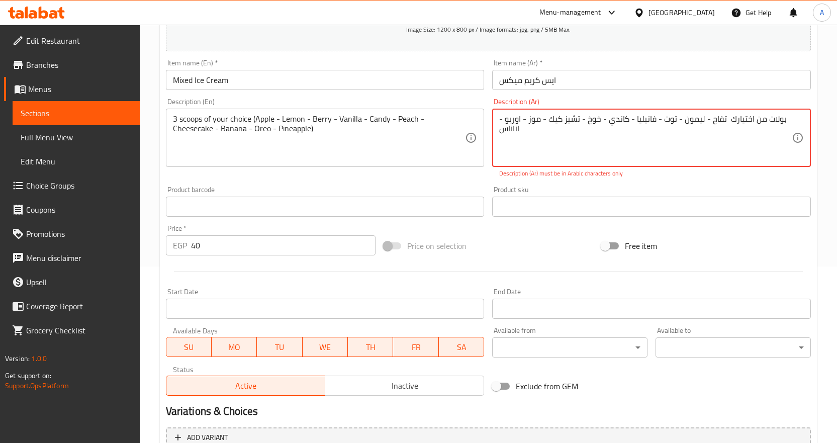
scroll to position [26, 0]
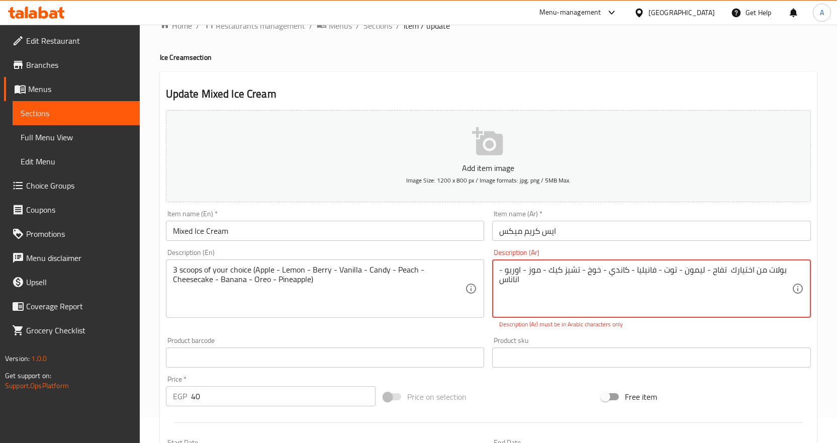
click at [716, 280] on textarea "بولات من اختيارك تفاح - ليمون - توت - فانيليا - كاندي - خوخ - تشيز كيك - موز - …" at bounding box center [645, 289] width 292 height 48
drag, startPoint x: 710, startPoint y: 270, endPoint x: 704, endPoint y: 273, distance: 6.1
click at [704, 273] on textarea "بولات من اختيارك تفاح - ليمون - توت - فانيليا - كاندي - خوخ - تشيز كيك - موز - …" at bounding box center [645, 289] width 292 height 48
click at [678, 272] on textarea "بولات من اختيارك تفاح، ليمون - توت - فانيليا - كاندي - خوخ - تشيز كيك - موز - ا…" at bounding box center [645, 289] width 292 height 48
drag, startPoint x: 663, startPoint y: 270, endPoint x: 658, endPoint y: 270, distance: 5.0
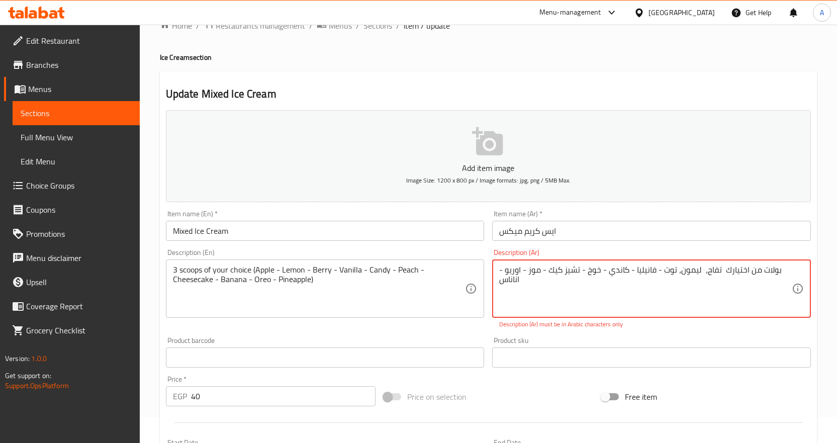
click at [658, 270] on textarea "بولات من اختيارك تفاح، ليمون، توت - فانيليا - كاندي - خوخ - تشيز كيك - موز - او…" at bounding box center [645, 289] width 292 height 48
click at [630, 269] on textarea "بولات من اختيارك تفاح، ليمون، توت، فانيليا - كاندي - خوخ - تشيز كيك - موز - اور…" at bounding box center [645, 289] width 292 height 48
drag, startPoint x: 608, startPoint y: 270, endPoint x: 601, endPoint y: 271, distance: 6.7
click at [601, 271] on textarea "بولات من اختيارك تفاح، ليمون، توت، فانيليا ، كاندي - خوخ - تشيز كيك - موز - اور…" at bounding box center [645, 289] width 292 height 48
click at [605, 270] on textarea "بولات من اختيارك تفاح، ليمون، توت، فانيليا ، كاندي، خوخ - تشيز كيك - موز - اوری…" at bounding box center [645, 289] width 292 height 48
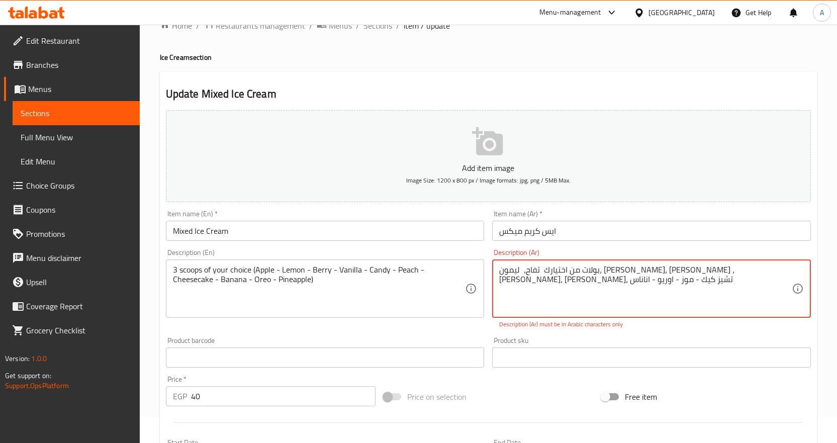
drag, startPoint x: 572, startPoint y: 270, endPoint x: 566, endPoint y: 270, distance: 6.1
click at [566, 270] on textarea "بولات من اختيارك تفاح، ليمون، توت، فانيليا ، كاندي، خوخ، تشيز كيك - موز - اوریو…" at bounding box center [645, 289] width 292 height 48
drag, startPoint x: 552, startPoint y: 271, endPoint x: 546, endPoint y: 271, distance: 6.1
click at [546, 271] on textarea "بولات من اختيارك تفاح، ليمون، توت، فانيليا ، كاندي، خوخ، تشيز كيك، موز - اوریو …" at bounding box center [645, 289] width 292 height 48
drag, startPoint x: 528, startPoint y: 272, endPoint x: 522, endPoint y: 272, distance: 5.6
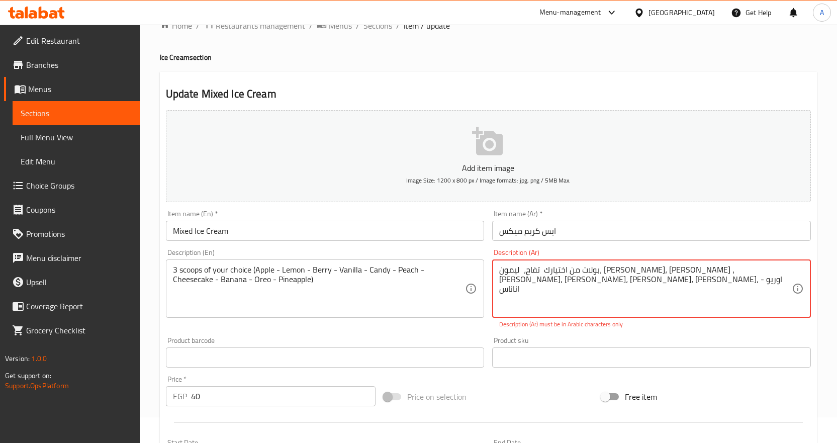
click at [522, 272] on textarea "بولات من اختيارك تفاح، ليمون، توت، فانيليا ، كاندي، خوخ، تشيز كيك، موز، اوریو -…" at bounding box center [645, 289] width 292 height 48
type textarea "بولات من اختيارك تفاح، ليمون، توت، فانيليا ، كاندي، خوخ، تشيز كيك، موز، اوریو، …"
click at [686, 328] on p "Description (Ar) must be in Arabic characters only" at bounding box center [651, 324] width 305 height 9
click at [654, 273] on textarea "بولات من اختيارك تفاح، ليمون، توت، فانيليا ، كاندي، خوخ، تشيز كيك، موز، اوریو، …" at bounding box center [645, 289] width 292 height 48
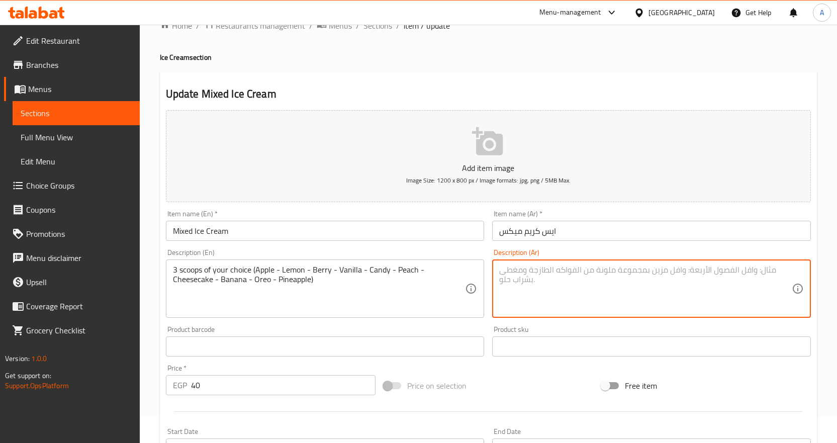
click at [451, 330] on div "Product barcode Product barcode" at bounding box center [325, 341] width 319 height 31
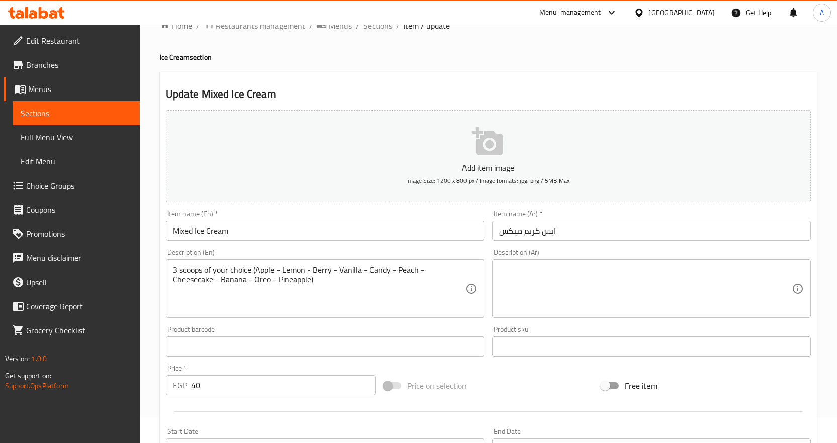
click at [555, 277] on textarea at bounding box center [645, 289] width 292 height 48
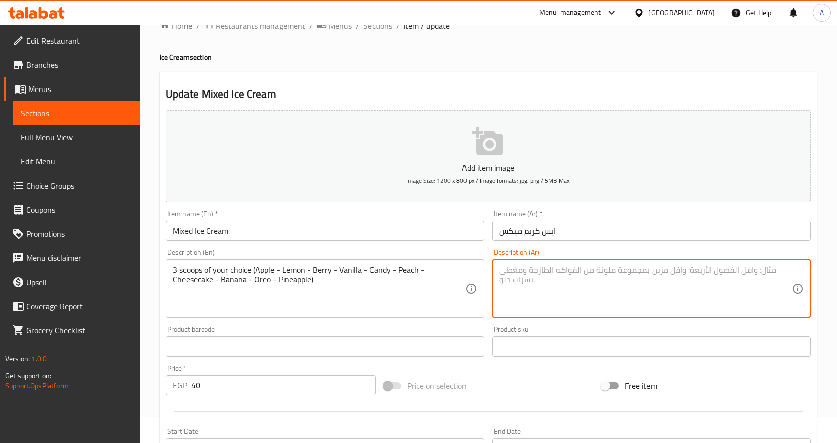
click at [612, 287] on textarea at bounding box center [645, 289] width 292 height 48
paste textarea "٣ بولات من اختيارك تفاح، ليمون، توت، فانيليا ، كاندي، خوخ، تشيز كيك، موز، اوریو…"
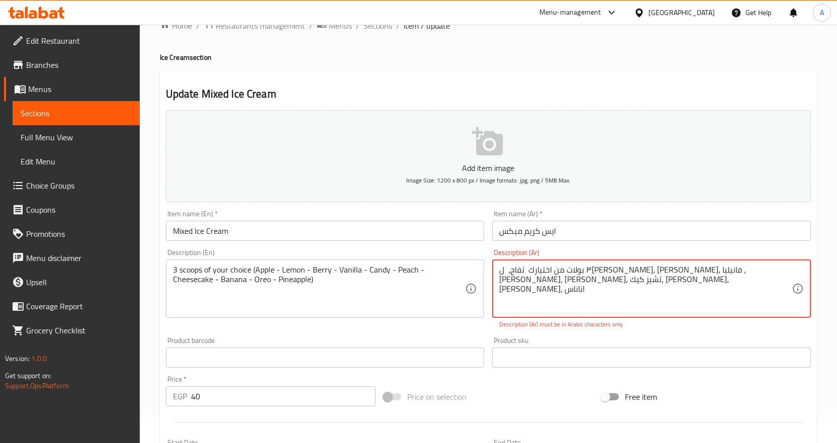
click at [445, 328] on div "Description (En) 3 scoops of your choice (Apple - Lemon - Berry - Vanilla - Can…" at bounding box center [325, 289] width 327 height 88
drag, startPoint x: 501, startPoint y: 272, endPoint x: 484, endPoint y: 273, distance: 16.6
click at [484, 273] on div "Add item image Image Size: 1200 x 800 px / Image formats: jpg, png / 5MB Max. I…" at bounding box center [488, 328] width 653 height 444
type textarea "٣ بولات من اختيارك تفاح، ليمون، توت، فانيليا ، كاندي، خوخ، تشيز كيك، موز، اوریو…"
click at [689, 328] on p "Description (Ar) must be in Arabic characters only" at bounding box center [651, 324] width 305 height 9
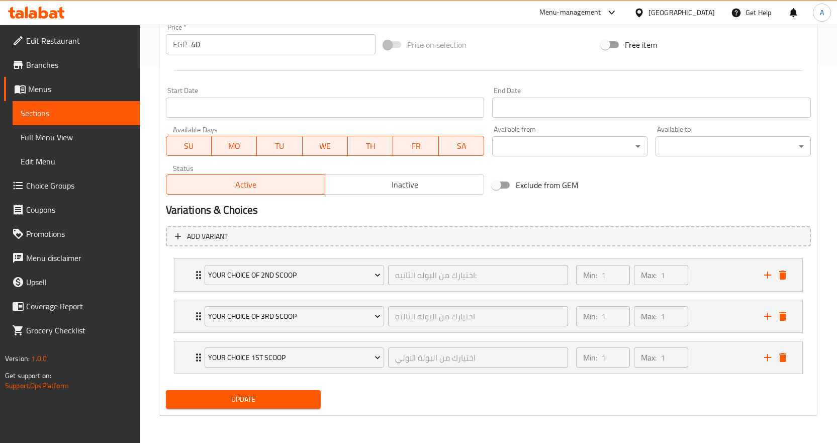
click at [306, 393] on span "Update" at bounding box center [243, 399] width 139 height 13
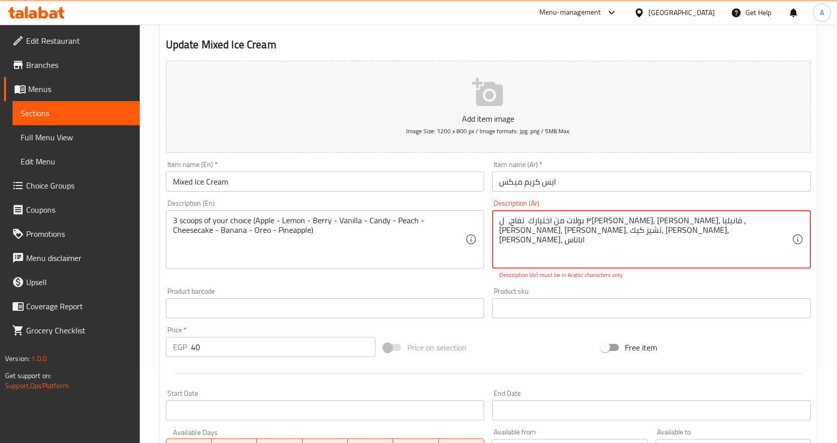
click at [597, 227] on textarea "٣ بولات من اختيارك تفاح، ليمون، توت، فانيليا ، كاندي، خوخ، تشيز كيك، موز، اوریو…" at bounding box center [645, 240] width 292 height 48
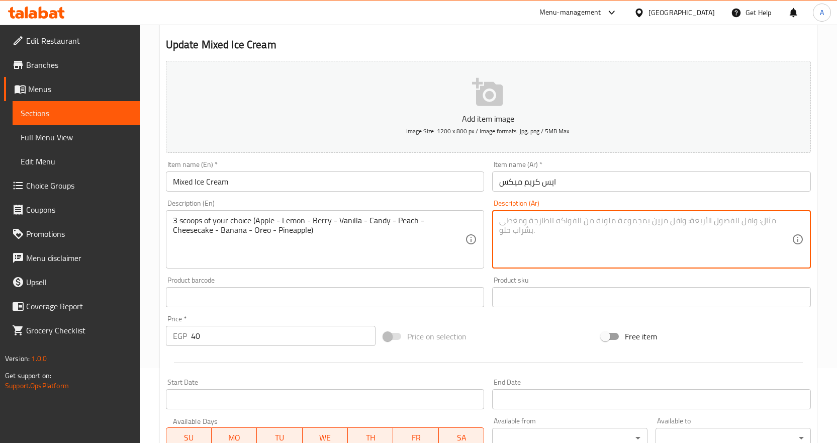
click at [457, 276] on div "Product barcode Product barcode" at bounding box center [325, 291] width 327 height 39
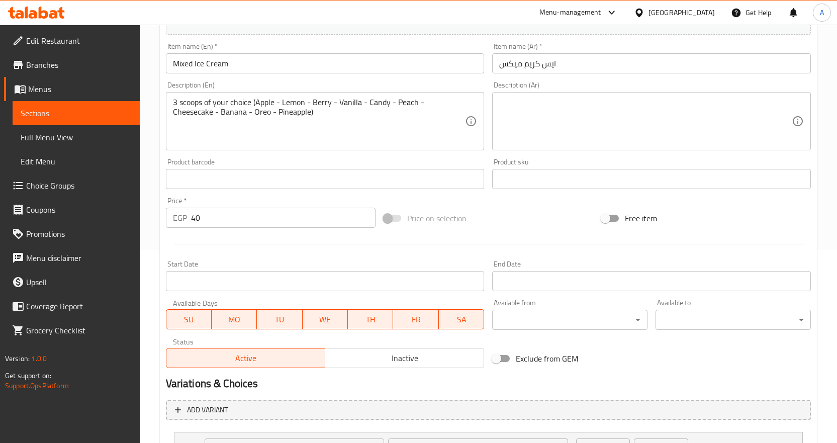
scroll to position [366, 0]
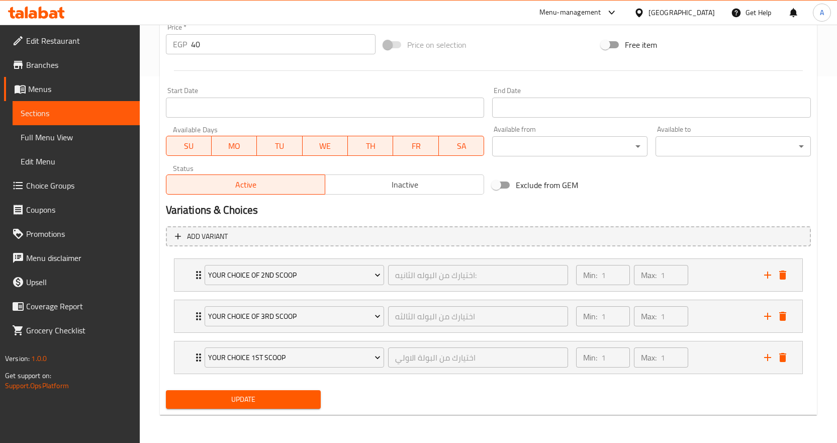
click at [308, 405] on span "Update" at bounding box center [243, 399] width 139 height 13
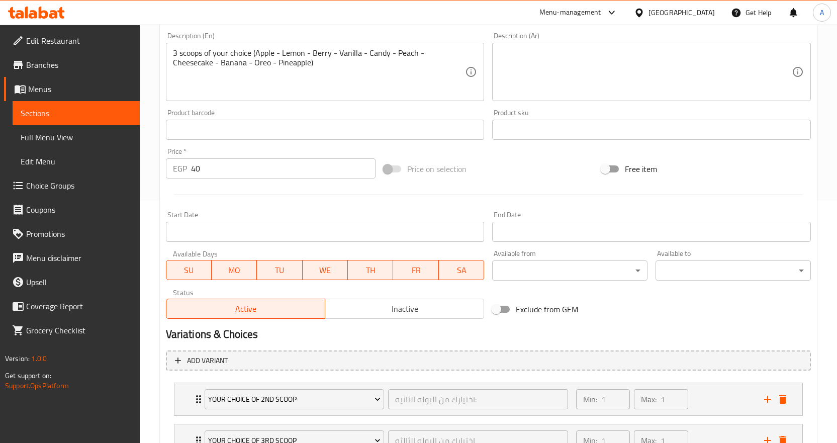
scroll to position [115, 0]
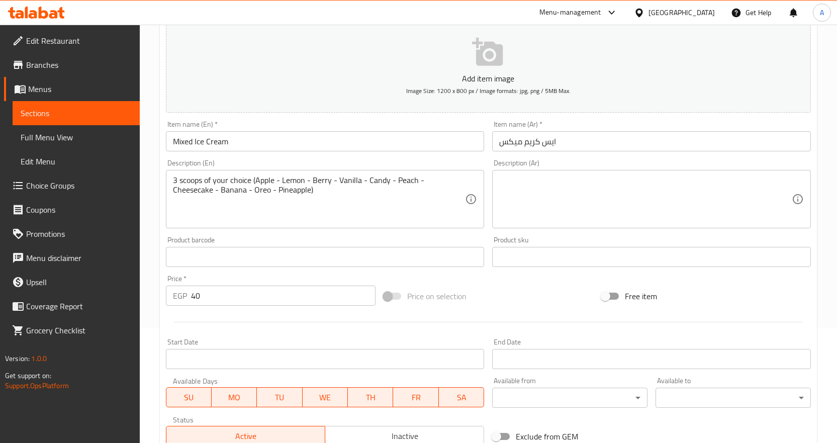
click at [629, 192] on textarea at bounding box center [645, 199] width 292 height 48
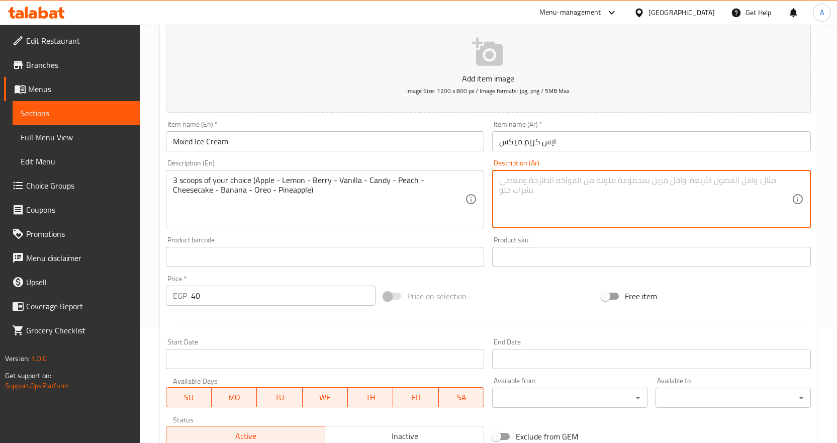
paste textarea "٣ بولات من اختيارك تفاح، ليمون، توت، فانيليا ، كاندي، خوخ، تشيز كيك، موز، اوریو…"
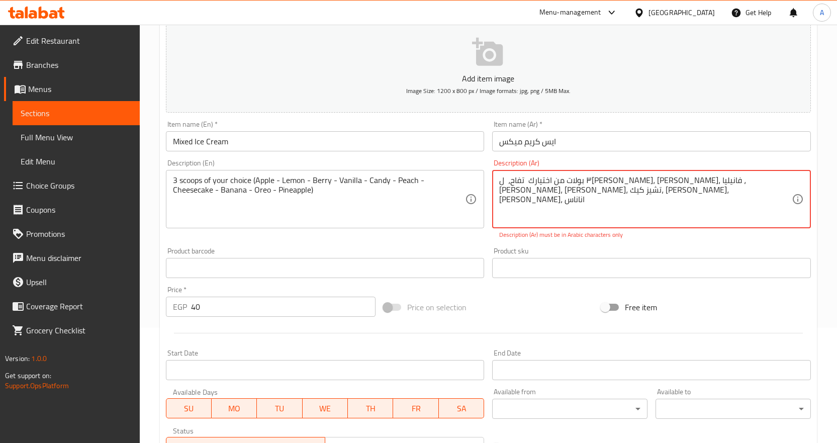
click at [696, 180] on textarea "٣ بولات من اختيارك تفاح، ليمون، توت، فانيليا ، كاندي، خوخ، تشيز كيك، موز، اوریو…" at bounding box center [645, 199] width 292 height 48
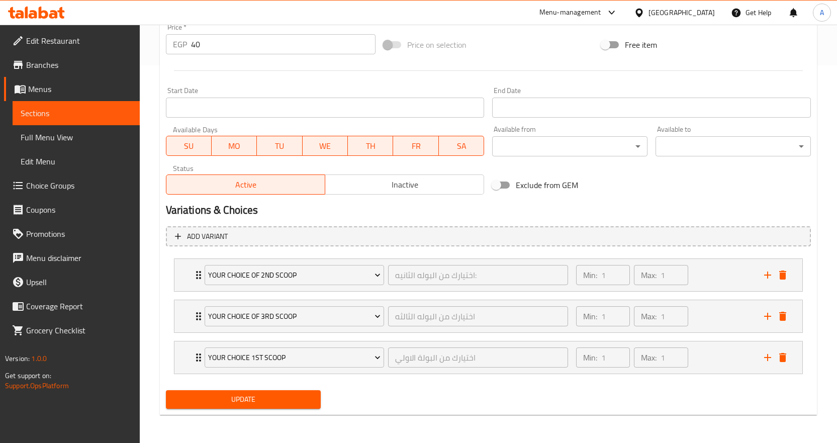
type textarea "٣ بولات من اختيارك تفاح، ليمون، توت، فانيليا ، كاندي، خوخ، تشيز كيك، موز، اوریو…"
click at [299, 399] on span "Update" at bounding box center [243, 399] width 139 height 13
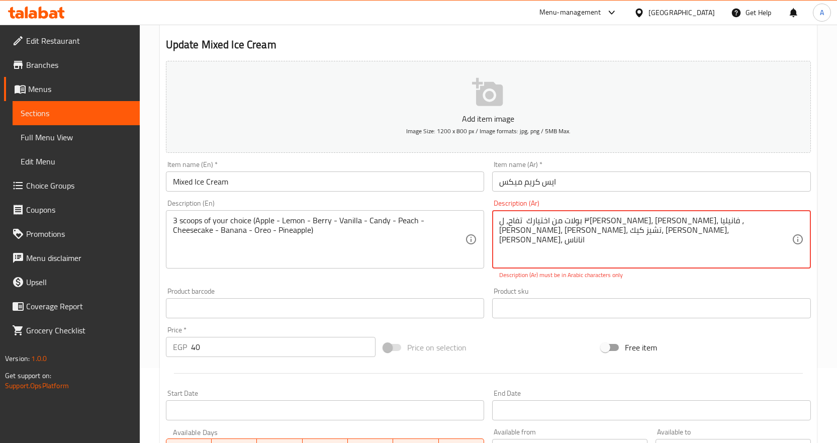
click at [592, 221] on textarea "٣ بولات من اختيارك تفاح، ليمون، توت، فانيليا ، كاندي، خوخ، تشيز كيك، موز، اوریو…" at bounding box center [645, 240] width 292 height 48
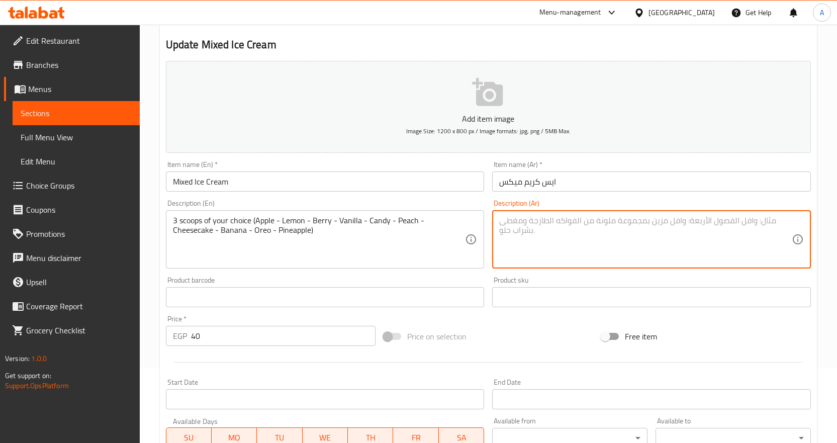
click at [475, 278] on div "Product barcode Product barcode" at bounding box center [325, 291] width 319 height 31
click at [546, 250] on textarea at bounding box center [645, 240] width 292 height 48
paste textarea "3 بولات من اختيارك: تفاح، ليمون، توت، فانيليا، كاندي، خوخ، تشيز كيك، موز، أوريو…"
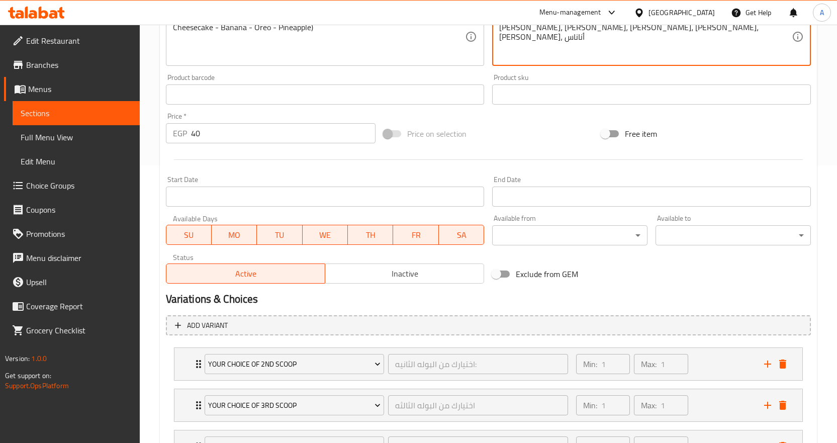
scroll to position [366, 0]
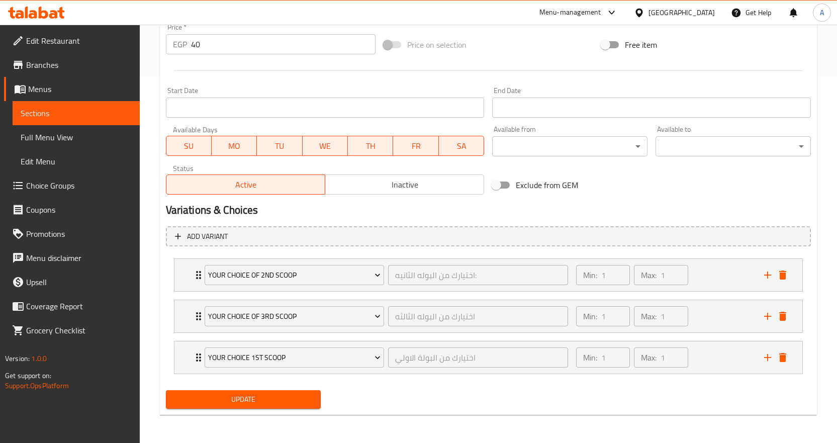
type textarea "3 بولات من اختيارك: تفاح، ليمون، توت، فانيليا، كاندي، خوخ، تشيز كيك، موز، أوريو…"
click at [288, 398] on span "Update" at bounding box center [243, 399] width 139 height 13
click at [77, 138] on span "Full Menu View" at bounding box center [76, 137] width 111 height 12
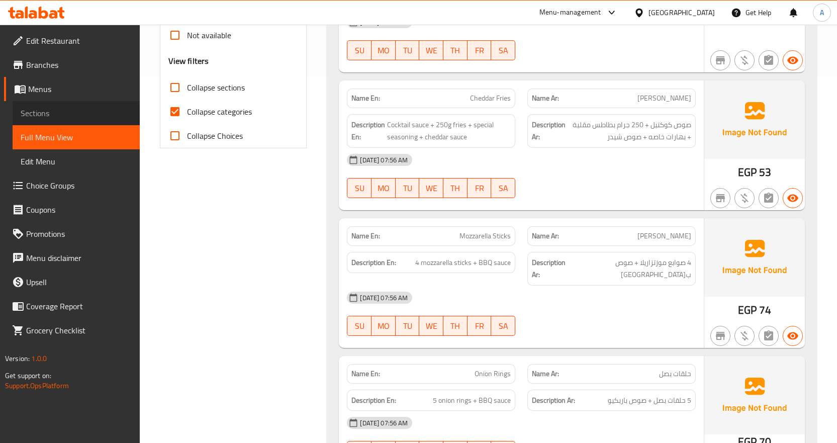
click at [51, 115] on span "Sections" at bounding box center [76, 113] width 111 height 12
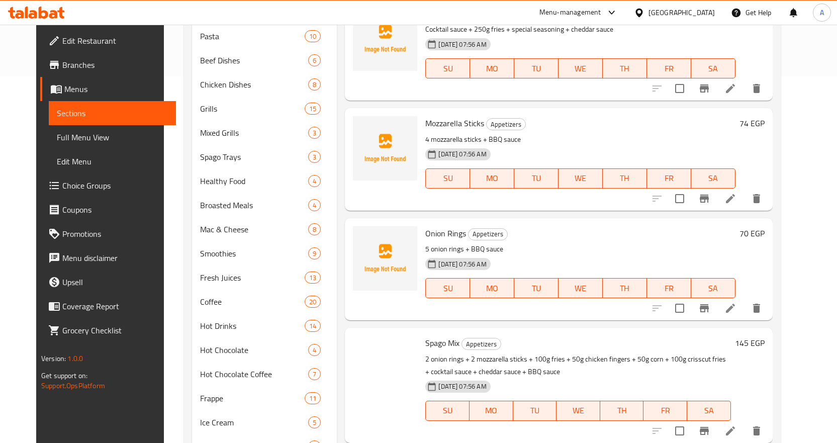
scroll to position [141, 0]
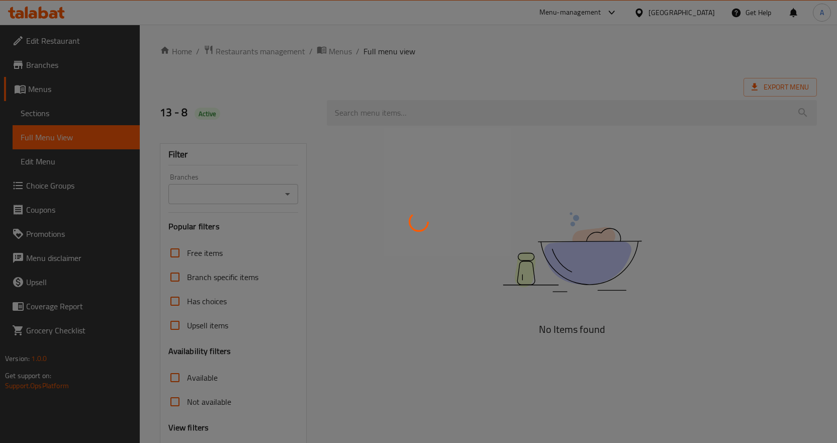
click at [43, 114] on div at bounding box center [418, 221] width 837 height 443
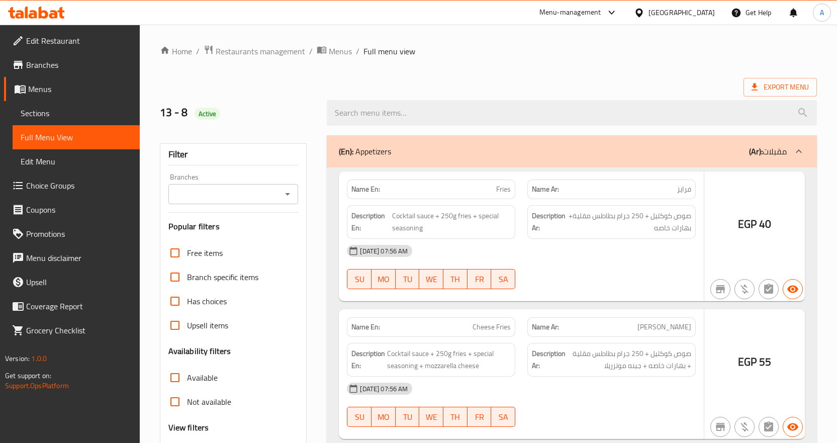
click at [58, 112] on div at bounding box center [418, 221] width 837 height 443
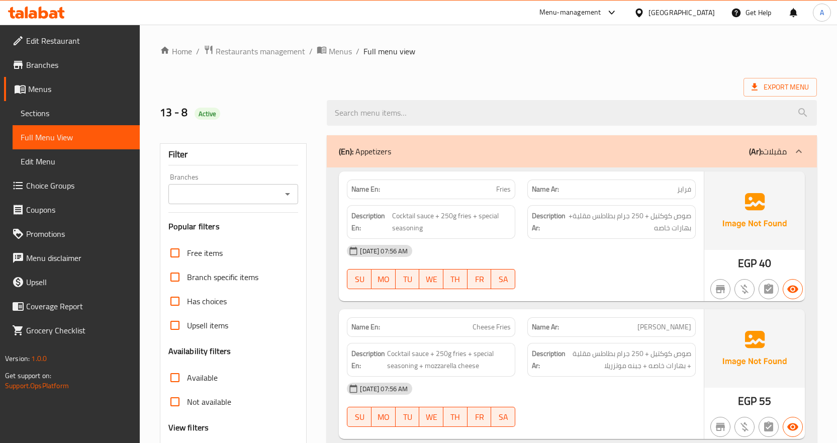
click at [53, 114] on span "Sections" at bounding box center [76, 113] width 111 height 12
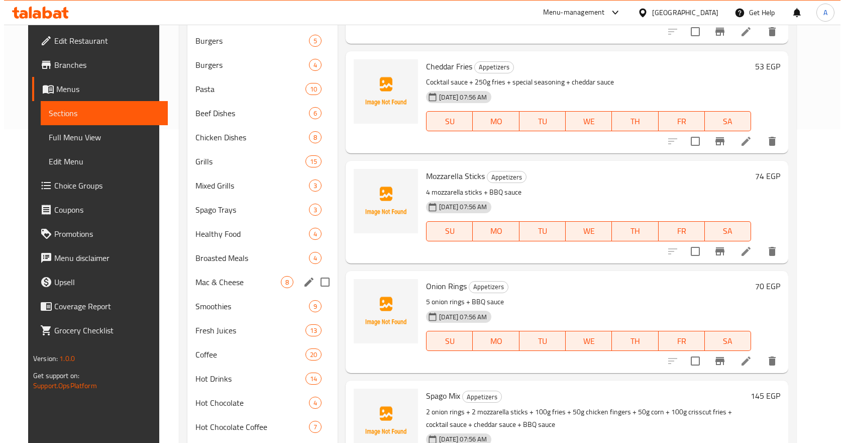
scroll to position [414, 0]
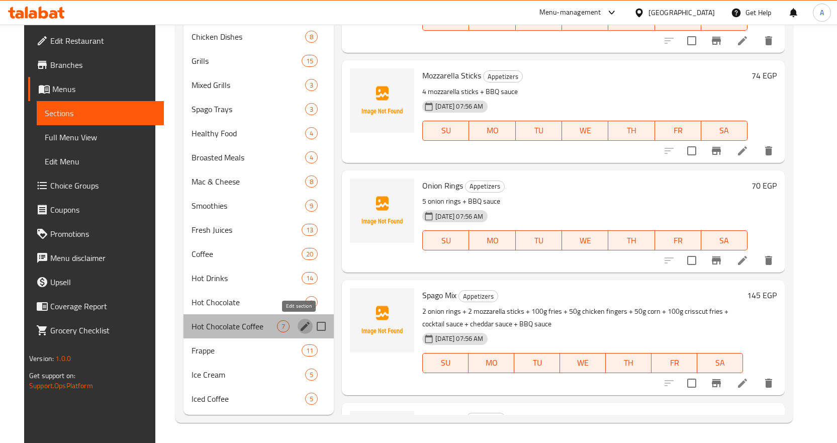
click at [299, 327] on icon "edit" at bounding box center [305, 326] width 12 height 12
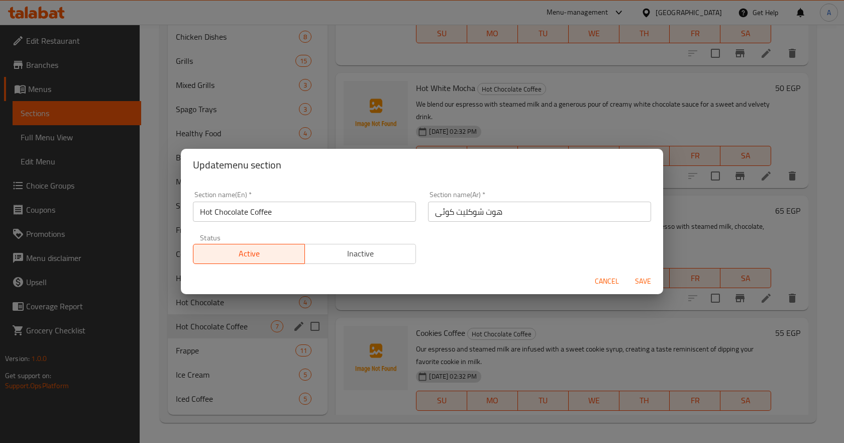
click at [440, 211] on input "هوت شوكليت کوئی" at bounding box center [539, 211] width 223 height 20
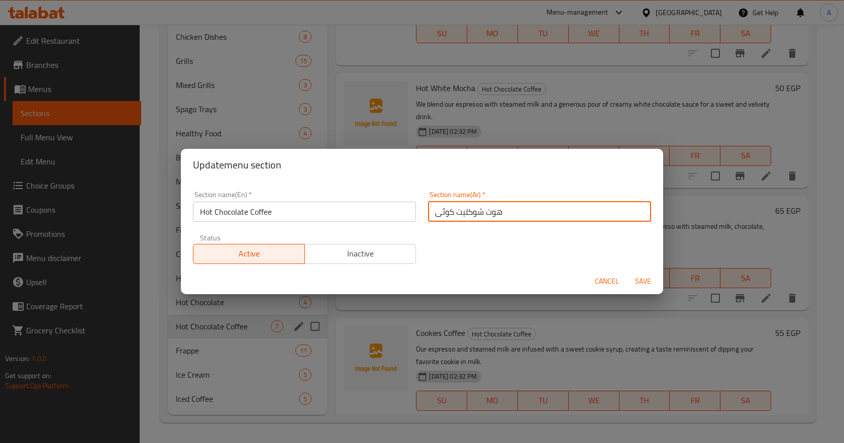
click at [439, 210] on input "هوت شوكليت کوئی" at bounding box center [539, 211] width 223 height 20
click at [438, 212] on input "هوت شوكليت کوئی" at bounding box center [539, 211] width 223 height 20
type input "هوت شوكليت [PERSON_NAME]"
click at [639, 278] on button "Save" at bounding box center [643, 281] width 32 height 19
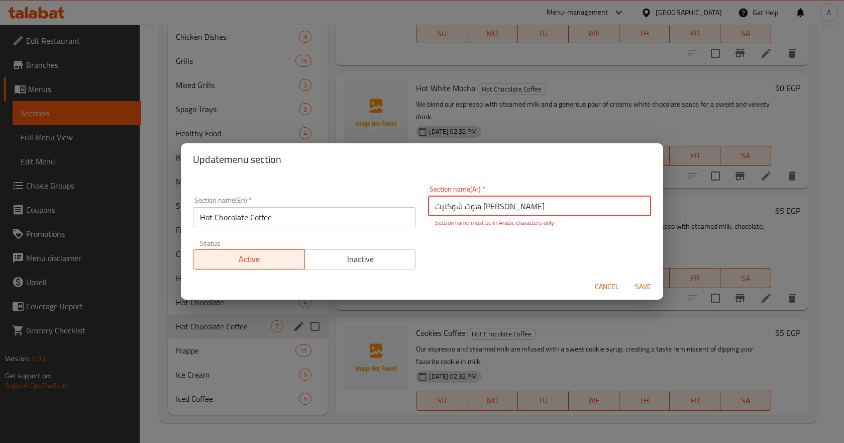
click at [462, 254] on div "Section name(En)   * Hot Chocolate Coffee Section name(En) * Section name(Ar)  …" at bounding box center [422, 227] width 470 height 96
click at [524, 206] on input "هوت شوكليت [PERSON_NAME]" at bounding box center [539, 206] width 223 height 20
click at [488, 206] on input "هوت شوكليت [PERSON_NAME]" at bounding box center [539, 206] width 223 height 20
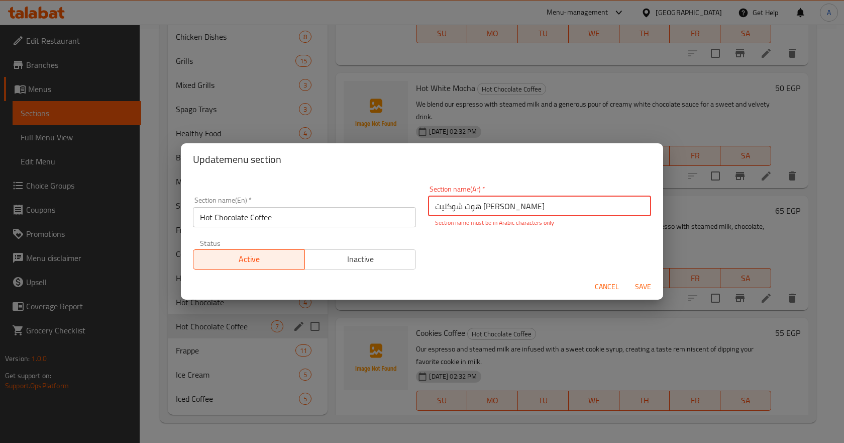
click at [488, 206] on input "هوت شوكليت [PERSON_NAME]" at bounding box center [539, 206] width 223 height 20
click at [502, 243] on div "Section name(En)   * Hot Chocolate Coffee Section name(En) * Section name(Ar)  …" at bounding box center [422, 227] width 470 height 96
click at [472, 264] on div "Section name(En)   * Hot Chocolate Coffee Section name(En) * Section name(Ar)  …" at bounding box center [422, 227] width 470 height 96
click at [473, 264] on div "Section name(En)   * Hot Chocolate Coffee Section name(En) * Section name(Ar)  …" at bounding box center [422, 227] width 470 height 96
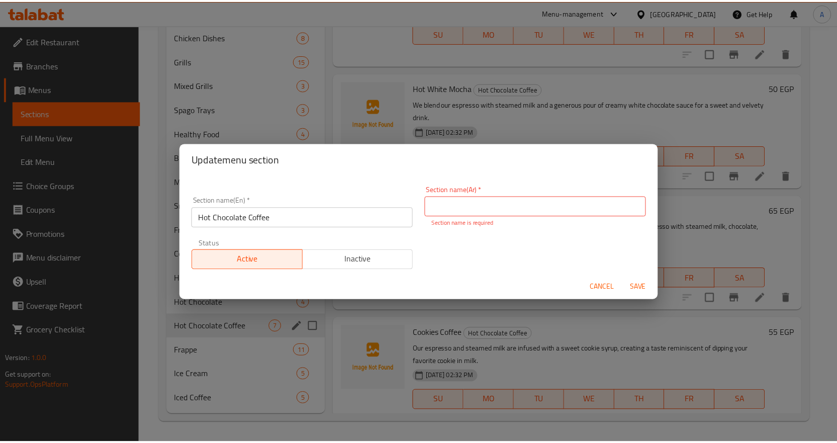
scroll to position [2, 0]
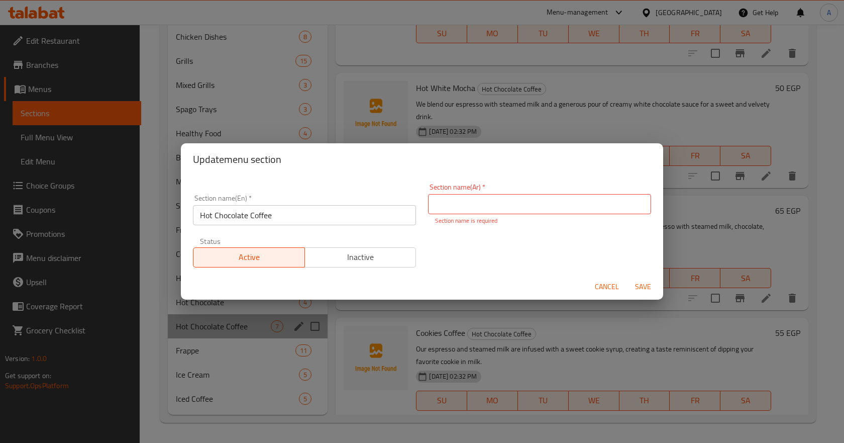
click at [474, 264] on div "Section name(En)   * Hot Chocolate Coffee Section name(En) * Section name(Ar)  …" at bounding box center [422, 225] width 470 height 96
click at [482, 206] on input "text" at bounding box center [539, 204] width 223 height 20
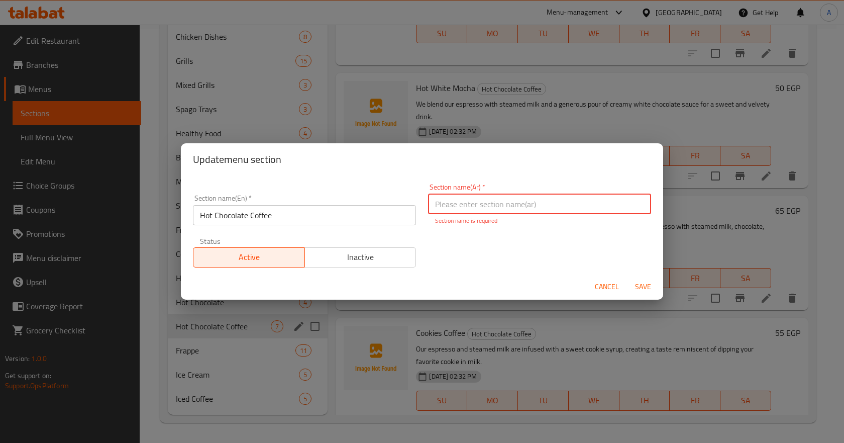
drag, startPoint x: 482, startPoint y: 206, endPoint x: 441, endPoint y: 269, distance: 75.1
click at [441, 266] on div "Section name(En)   * Hot Chocolate Coffee Section name(En) * Section name(Ar)  …" at bounding box center [422, 225] width 470 height 96
click at [389, 177] on div "Section name(En)   * Hot Chocolate Coffee Section name(En) * Section name(Ar)  …" at bounding box center [422, 225] width 470 height 96
click at [602, 285] on span "Cancel" at bounding box center [607, 286] width 24 height 13
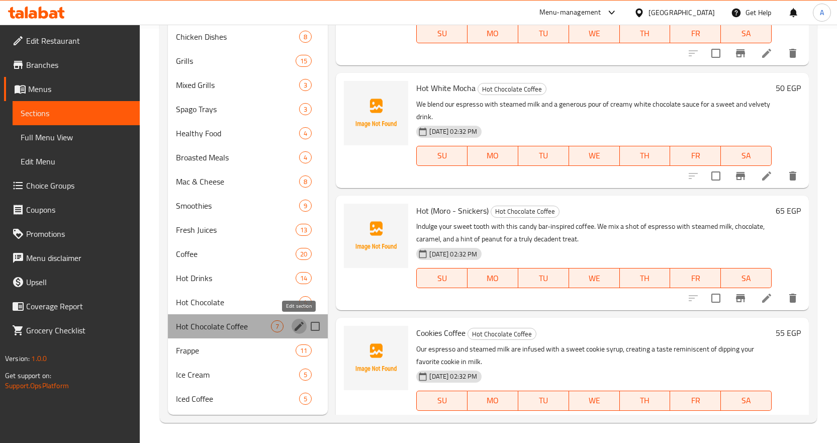
click at [297, 324] on icon "edit" at bounding box center [299, 326] width 12 height 12
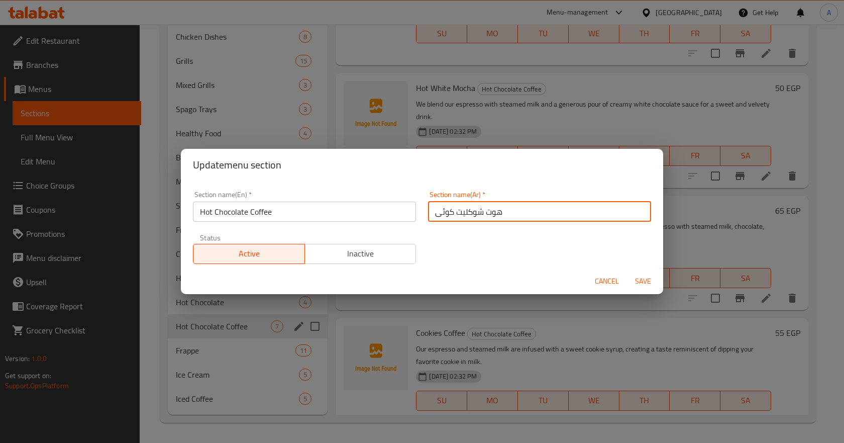
click at [439, 214] on input "هوت شوكليت کوئی" at bounding box center [539, 211] width 223 height 20
type input "هوت شوكليت [PERSON_NAME]"
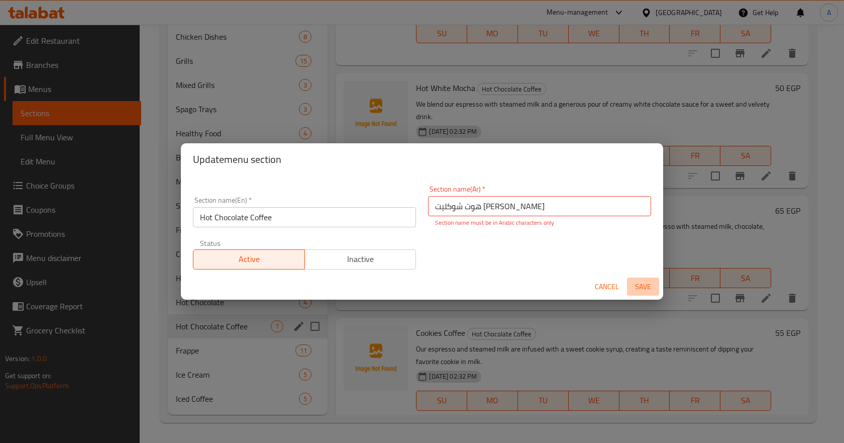
click at [642, 280] on span "Save" at bounding box center [643, 286] width 24 height 13
click at [486, 210] on input "هوت شوكليت [PERSON_NAME]" at bounding box center [539, 206] width 223 height 20
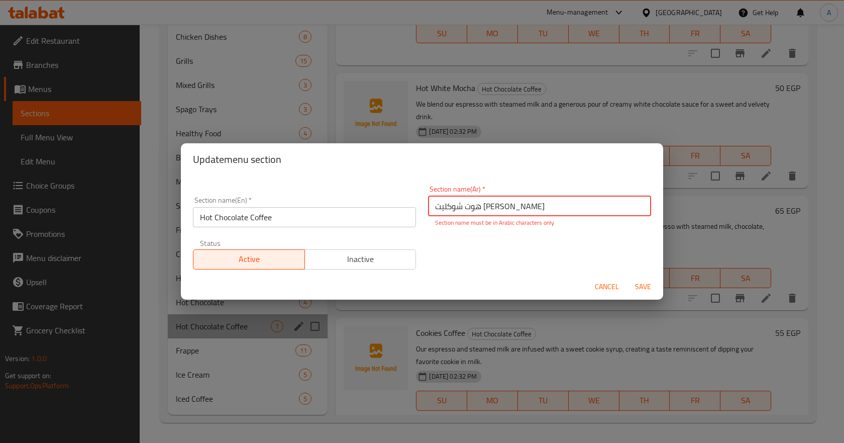
click at [486, 210] on input "هوت شوكليت [PERSON_NAME]" at bounding box center [539, 206] width 223 height 20
click at [649, 286] on span "Save" at bounding box center [643, 286] width 24 height 13
click at [518, 211] on input "هوت شوكليت [PERSON_NAME]" at bounding box center [539, 206] width 223 height 20
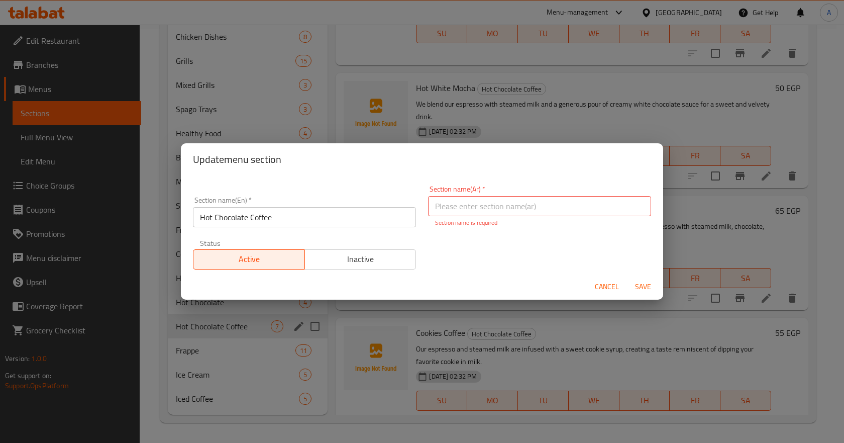
click at [487, 241] on div "Section name(En)   * Hot Chocolate Coffee Section name(En) * Section name(Ar)  …" at bounding box center [422, 227] width 470 height 96
click at [516, 211] on input "text" at bounding box center [539, 206] width 223 height 20
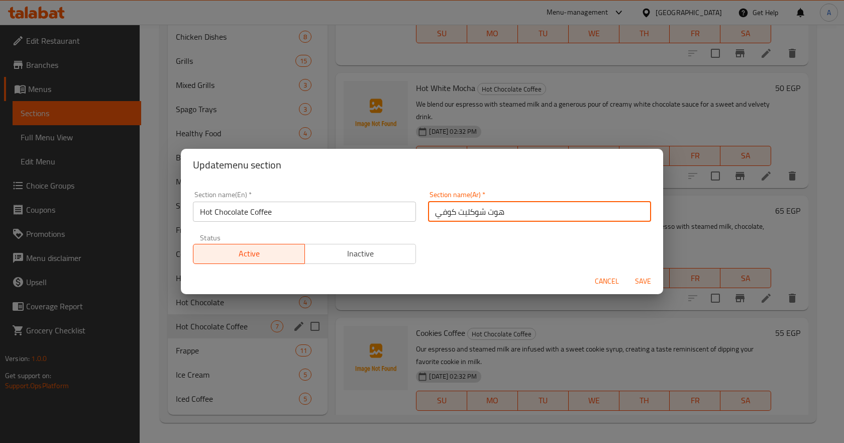
type input "هوت شوكليت كوفي"
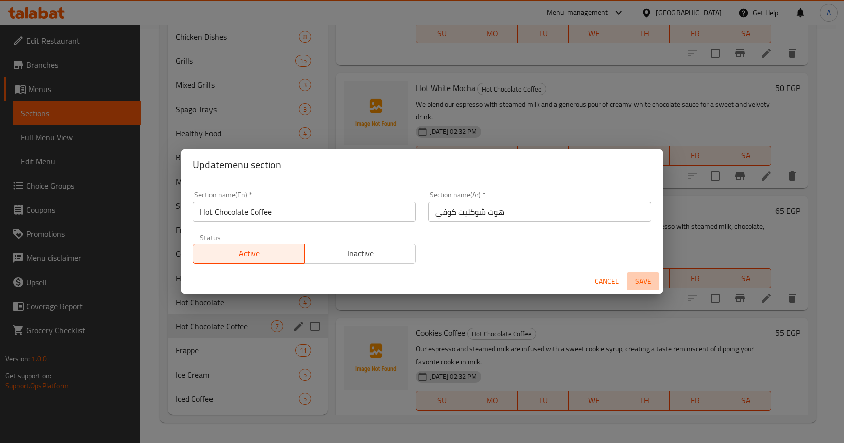
click at [644, 283] on span "Save" at bounding box center [643, 281] width 24 height 13
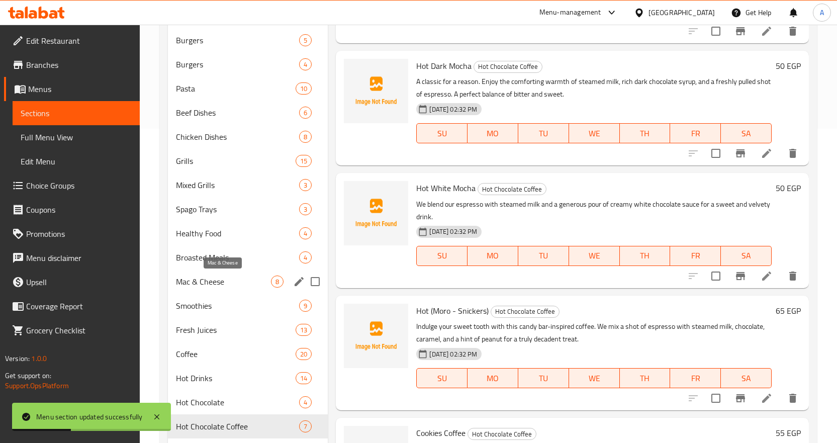
scroll to position [314, 0]
click at [297, 208] on icon "edit" at bounding box center [299, 210] width 12 height 12
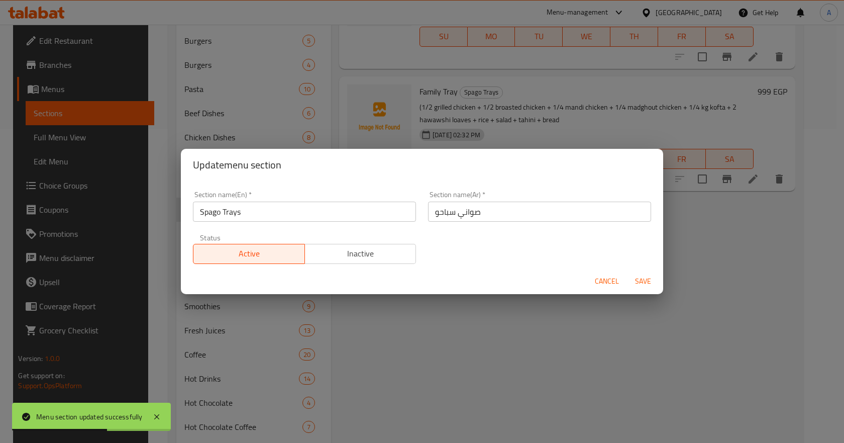
click at [435, 212] on input "صواني سباحو" at bounding box center [539, 211] width 223 height 20
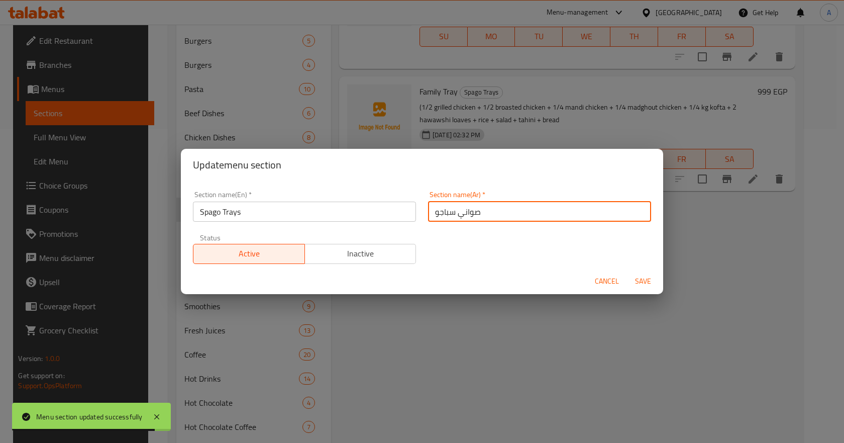
type input "صواني سباجو"
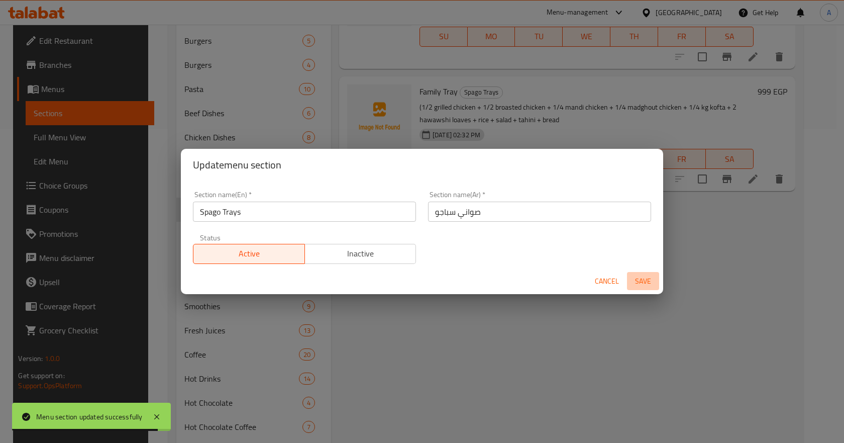
click at [641, 281] on span "Save" at bounding box center [643, 281] width 24 height 13
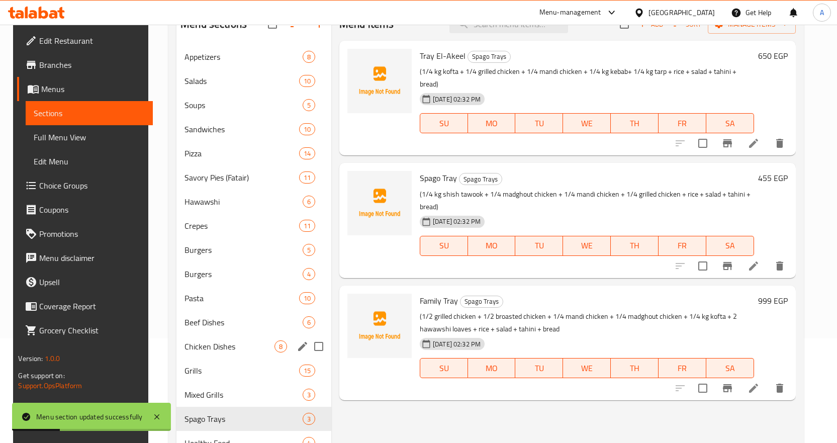
scroll to position [163, 0]
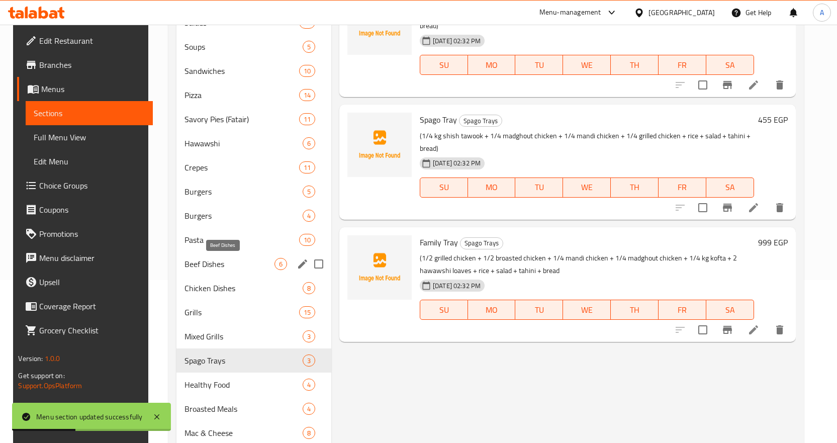
click at [217, 264] on span "Beef Dishes" at bounding box center [229, 264] width 90 height 12
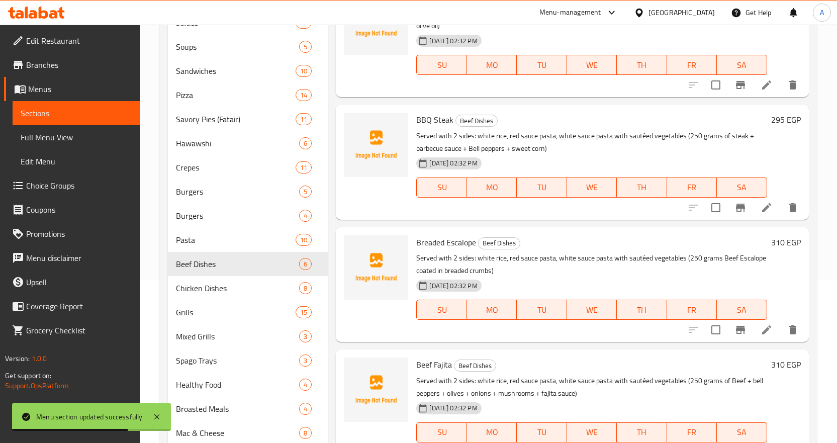
click at [67, 189] on span "Choice Groups" at bounding box center [79, 185] width 106 height 12
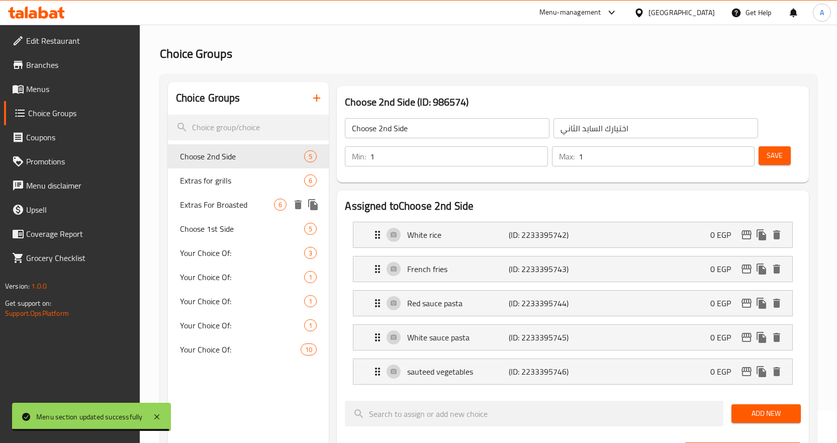
scroll to position [50, 0]
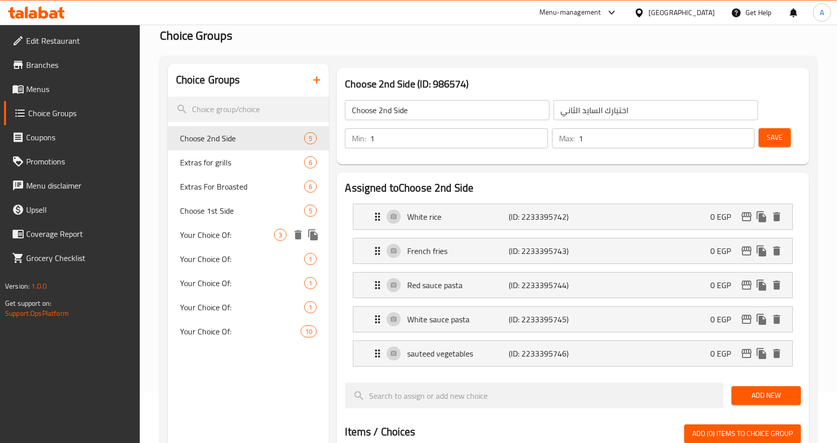
click at [237, 238] on span "Your Choice Of:" at bounding box center [227, 235] width 94 height 12
type input "Your Choice Of:"
type input "اختيارك من:"
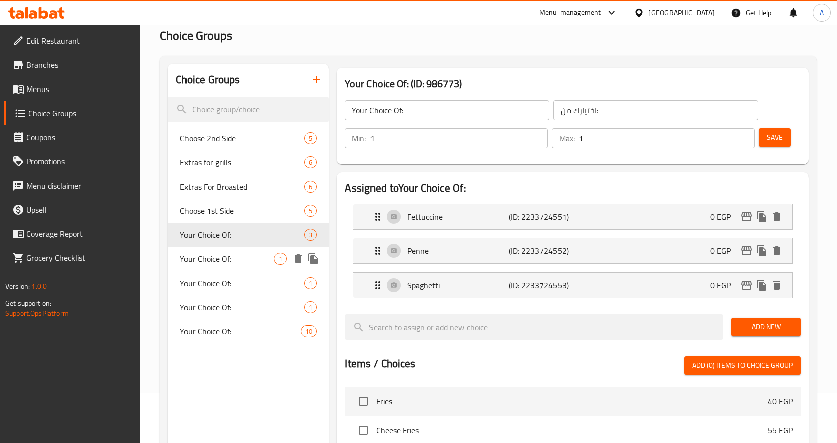
click at [238, 260] on span "Your Choice Of:" at bounding box center [227, 259] width 94 height 12
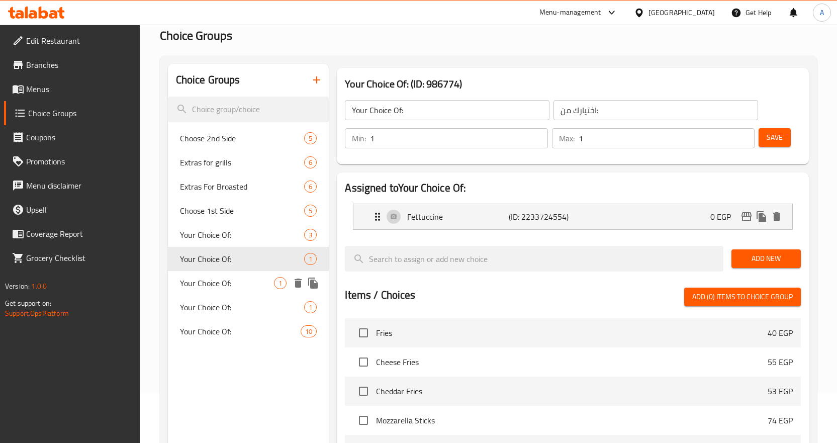
click at [236, 274] on div "Your Choice Of: 1" at bounding box center [248, 283] width 161 height 24
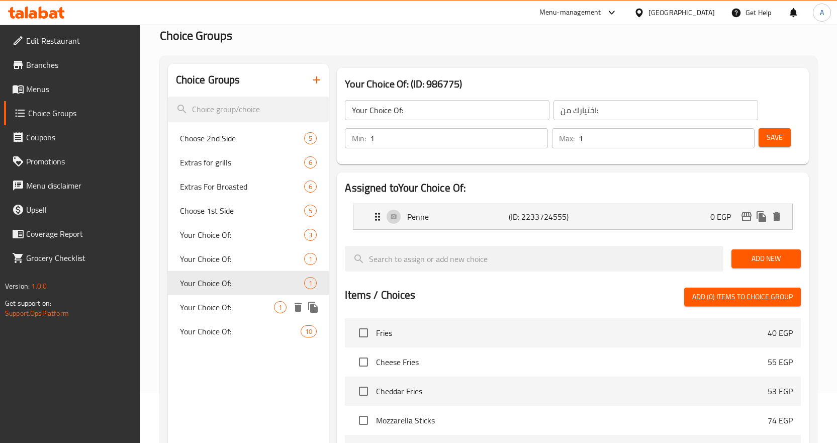
click at [231, 310] on span "Your Choice Of:" at bounding box center [227, 307] width 94 height 12
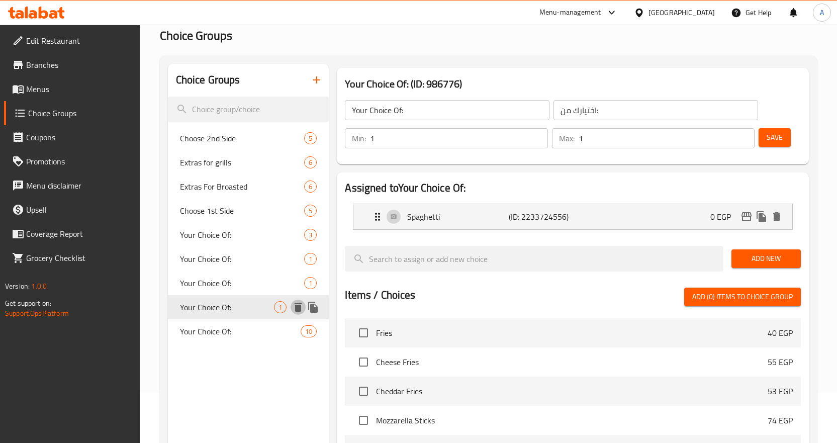
click at [300, 304] on icon "delete" at bounding box center [298, 307] width 12 height 12
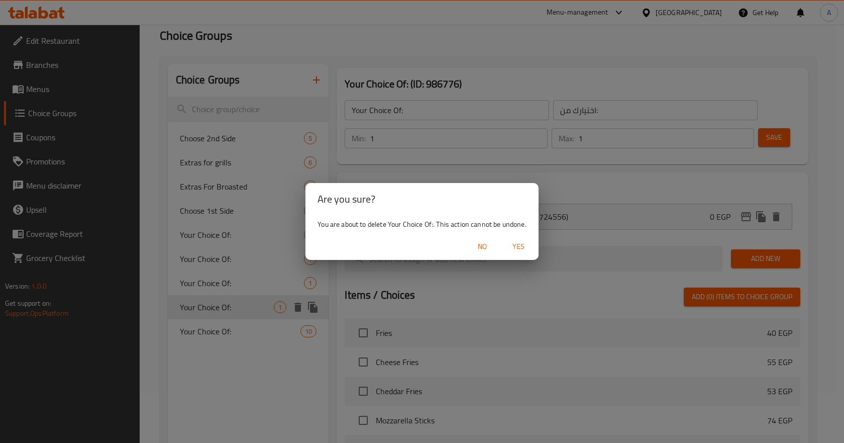
click at [515, 245] on span "Yes" at bounding box center [518, 246] width 24 height 13
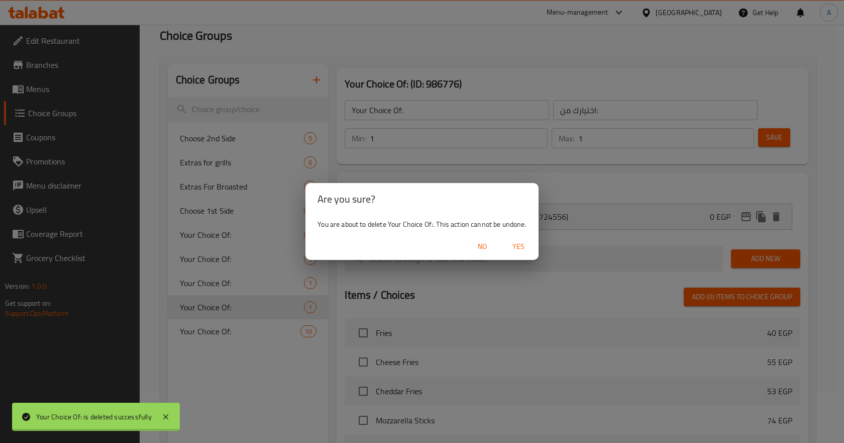
type input "Choose 2nd Side"
type input "اختيارك السايد الثاني"
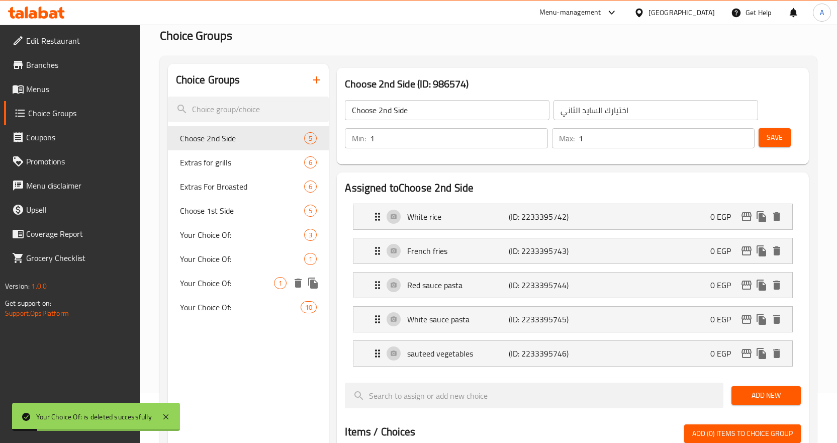
click at [244, 282] on span "Your Choice Of:" at bounding box center [227, 283] width 94 height 12
type input "Your Choice Of:"
type input "اختيارك من:"
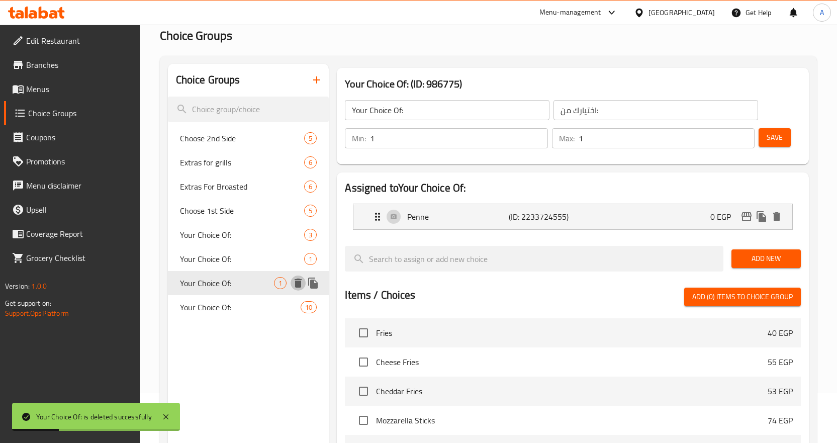
click at [298, 282] on icon "delete" at bounding box center [297, 282] width 7 height 9
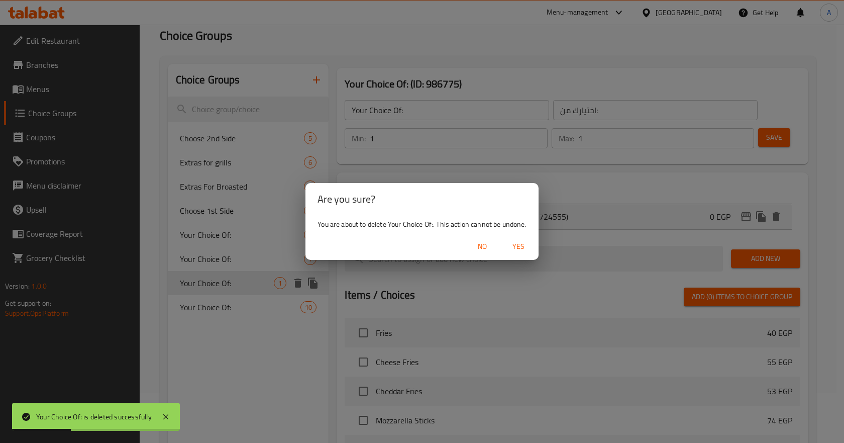
click at [519, 242] on span "Yes" at bounding box center [518, 246] width 24 height 13
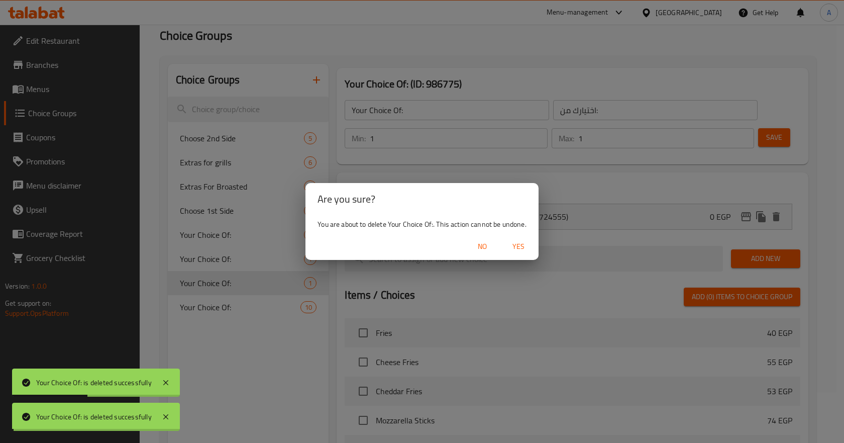
type input "Choose 2nd Side"
type input "اختيارك السايد الثاني"
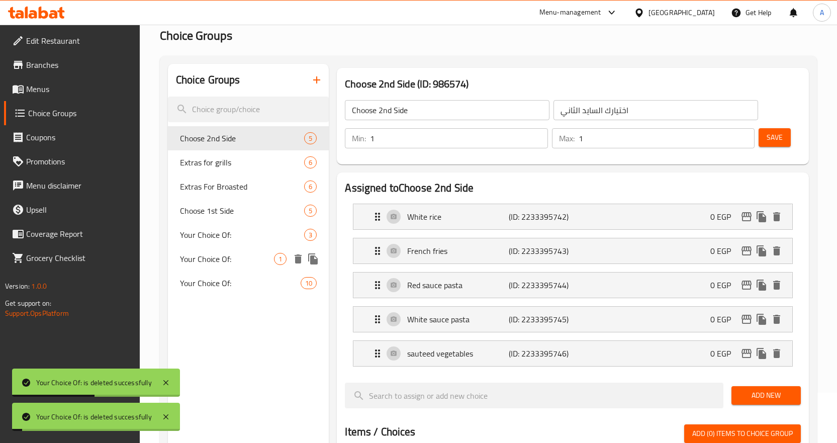
click at [250, 258] on span "Your Choice Of:" at bounding box center [227, 259] width 94 height 12
type input "Your Choice Of:"
type input "اختيارك من:"
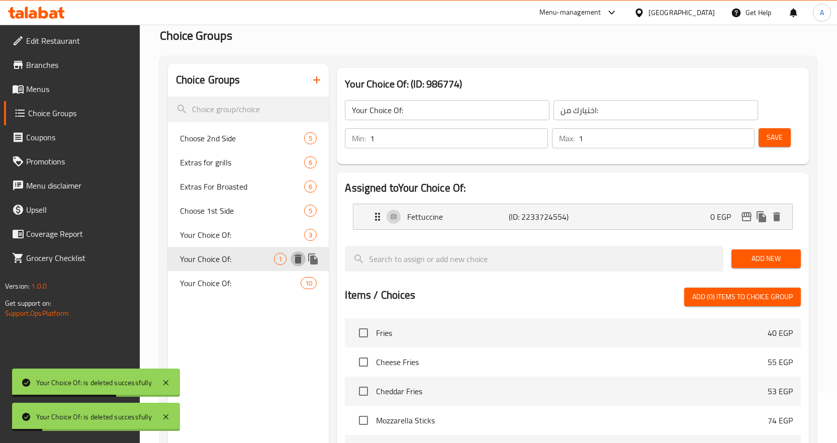
click at [296, 258] on icon "delete" at bounding box center [297, 258] width 7 height 9
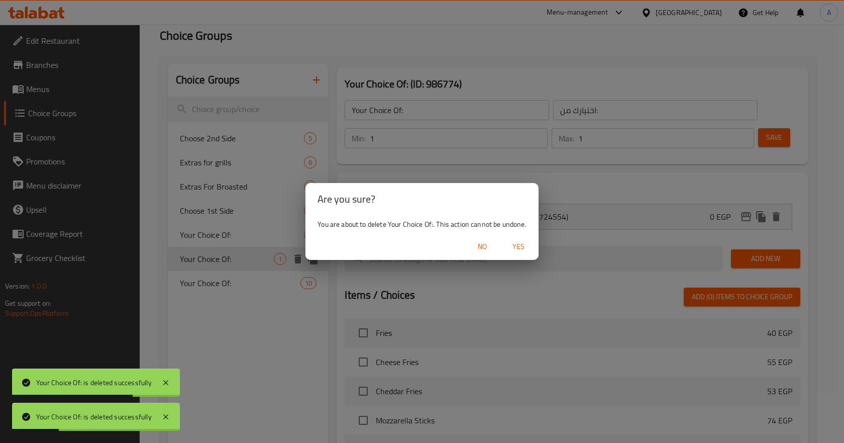
click at [518, 246] on span "Yes" at bounding box center [518, 246] width 24 height 13
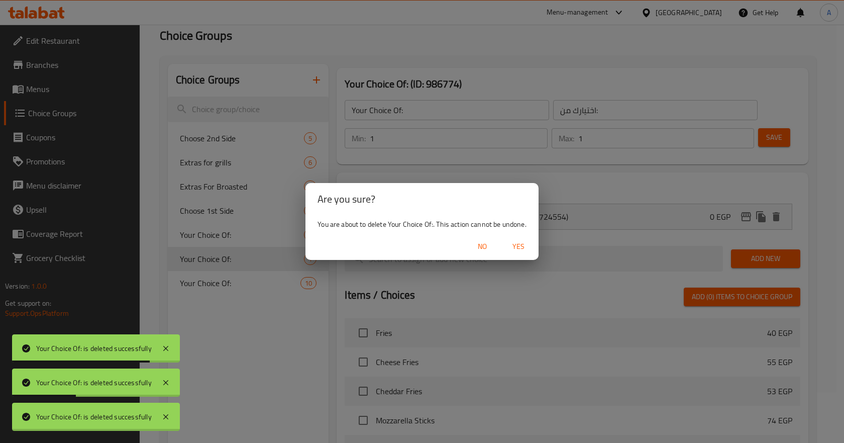
type input "Choose 2nd Side"
type input "اختيارك السايد الثاني"
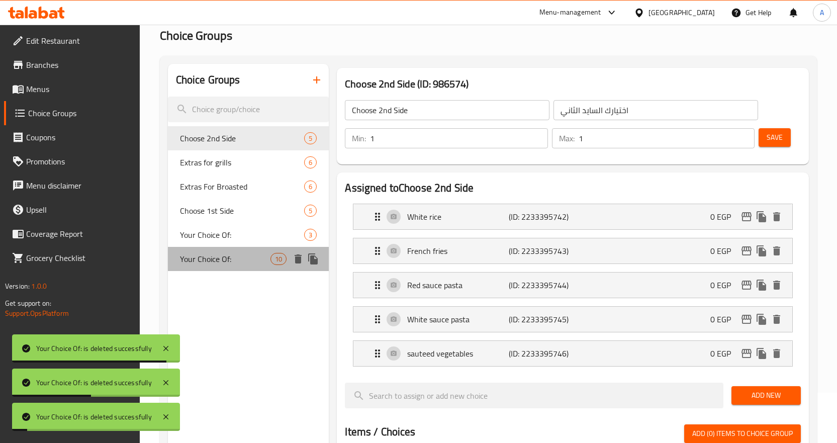
click at [253, 260] on span "Your Choice Of:" at bounding box center [225, 259] width 91 height 12
type input "Your Choice Of:"
type input "اختيارك من:"
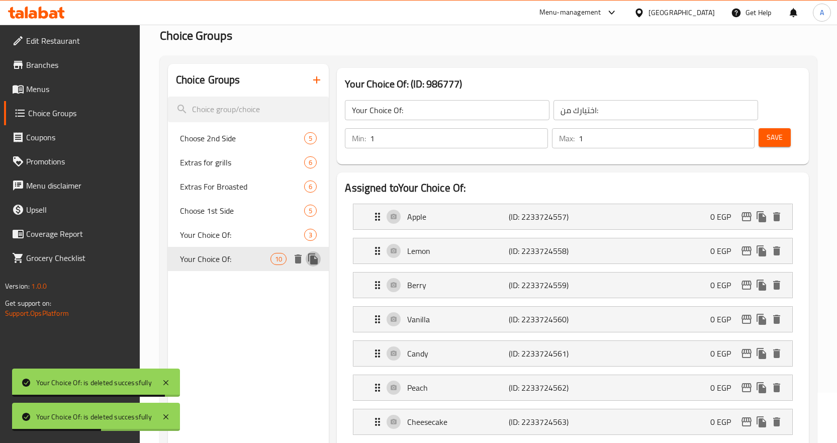
click at [314, 260] on icon "duplicate" at bounding box center [313, 258] width 10 height 11
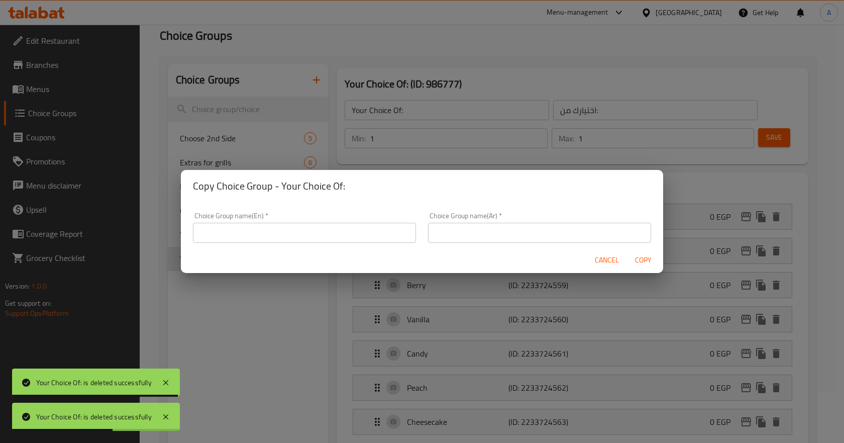
click at [329, 231] on input "text" at bounding box center [304, 233] width 223 height 20
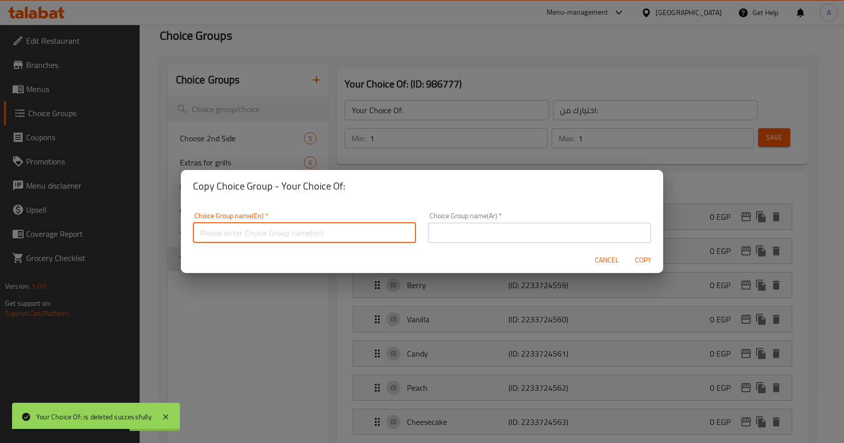
type input "Your Choice Of:"
click at [446, 229] on input "text" at bounding box center [539, 233] width 223 height 20
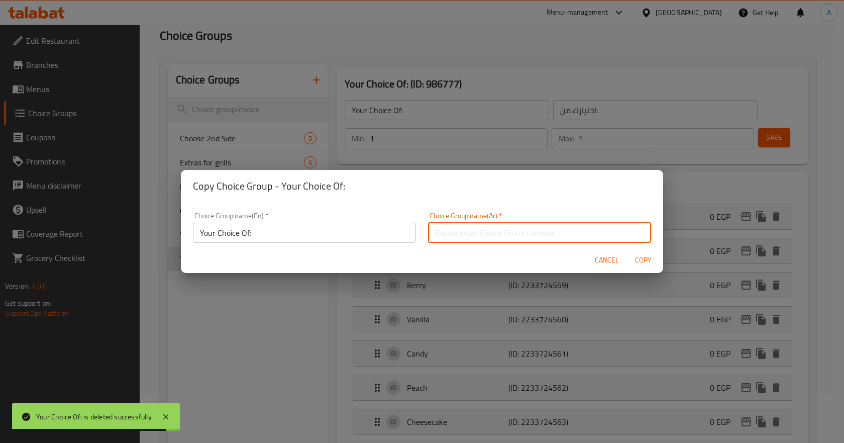
type input "اختيارك من:"
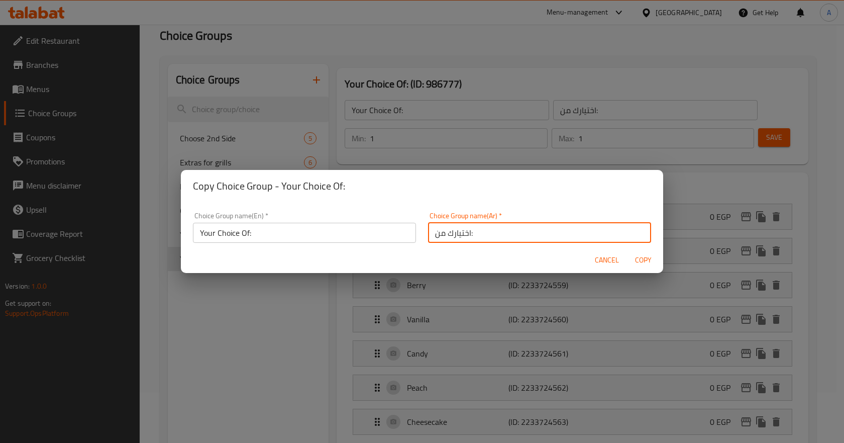
click at [606, 258] on span "Cancel" at bounding box center [607, 260] width 24 height 13
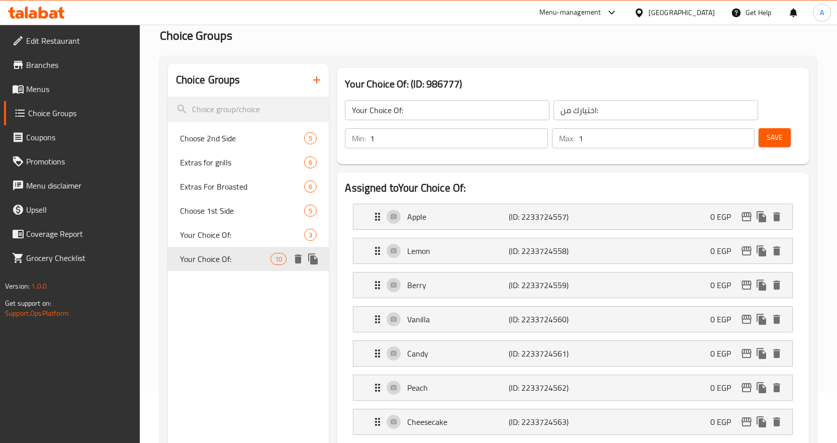
click at [311, 253] on icon "duplicate" at bounding box center [313, 259] width 12 height 12
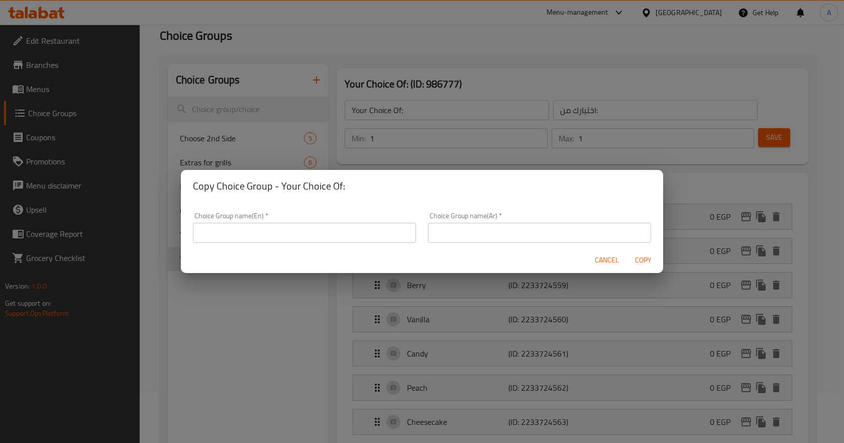
click at [255, 335] on div "Copy Choice Group - Your Choice Of: Choice Group name(En)   * Choice Group name…" at bounding box center [422, 221] width 844 height 443
drag, startPoint x: 250, startPoint y: 326, endPoint x: 263, endPoint y: 305, distance: 25.1
click at [250, 326] on div "Copy Choice Group - Your Choice Of: Choice Group name(En)   * Choice Group name…" at bounding box center [422, 221] width 844 height 443
click at [600, 259] on span "Cancel" at bounding box center [607, 260] width 24 height 13
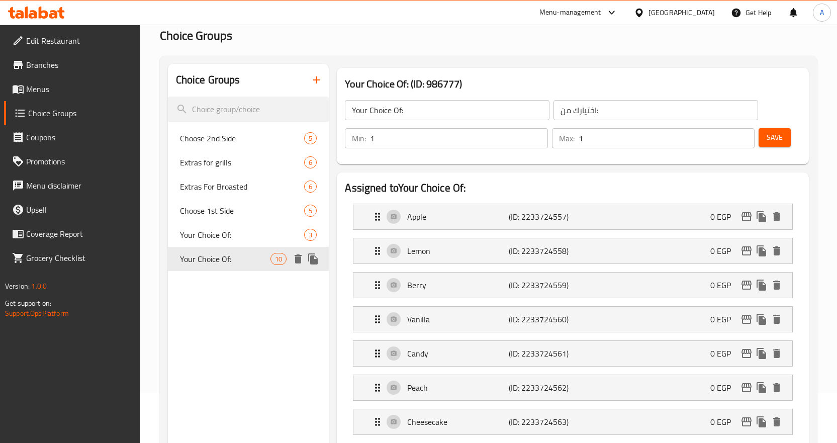
click at [316, 259] on icon "duplicate" at bounding box center [313, 258] width 10 height 11
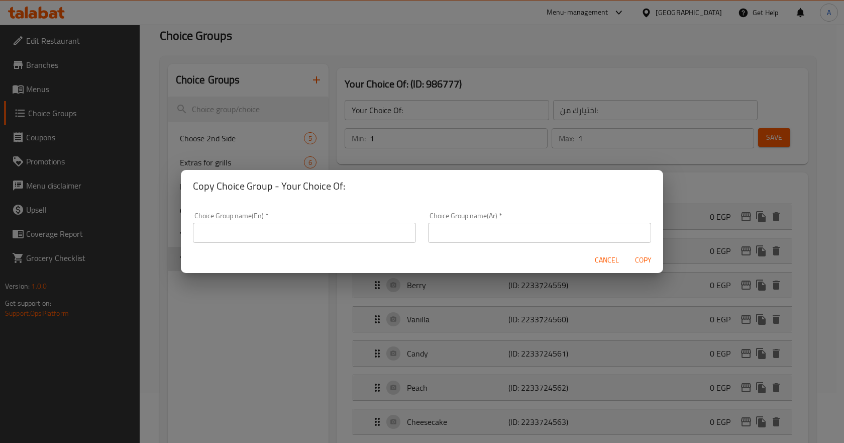
click at [378, 234] on input "text" at bounding box center [304, 233] width 223 height 20
type input "إ"
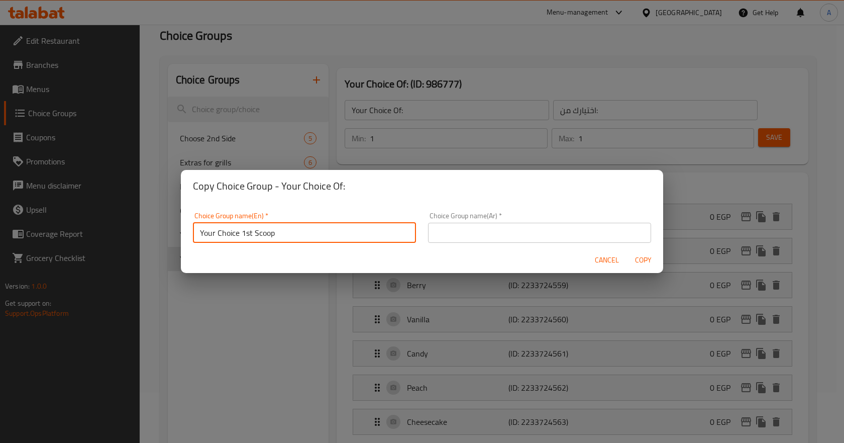
type input "Your Choice 1st Scoop"
click at [568, 227] on input "text" at bounding box center [539, 233] width 223 height 20
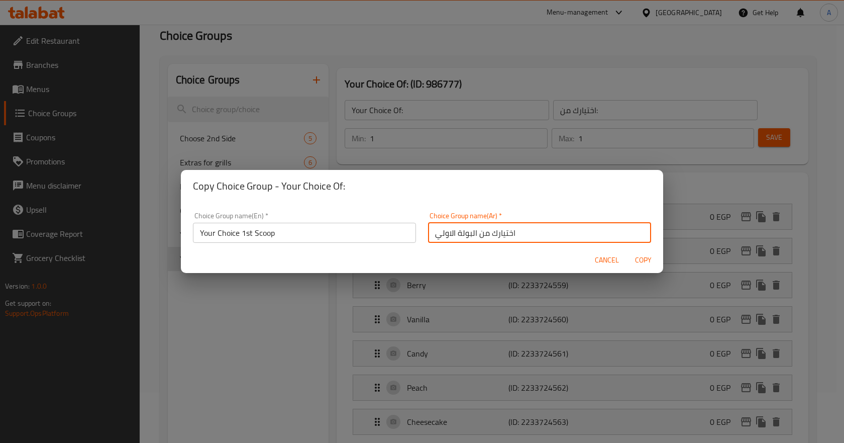
type input "اختيارك من البولة الاولي"
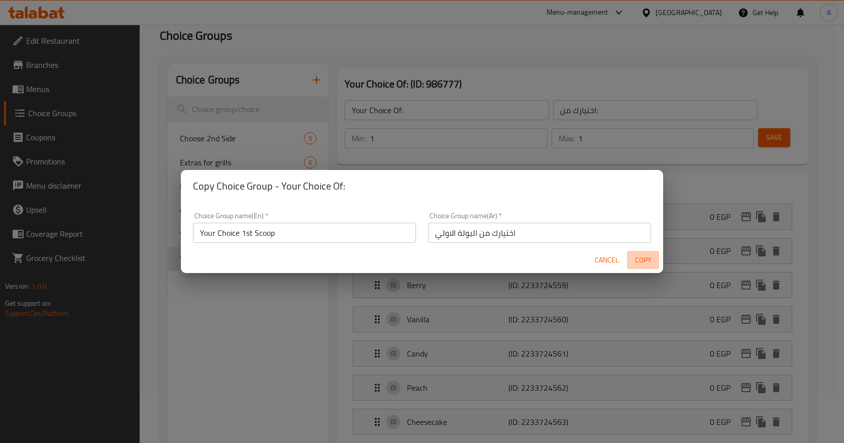
click at [641, 259] on span "Copy" at bounding box center [643, 260] width 24 height 13
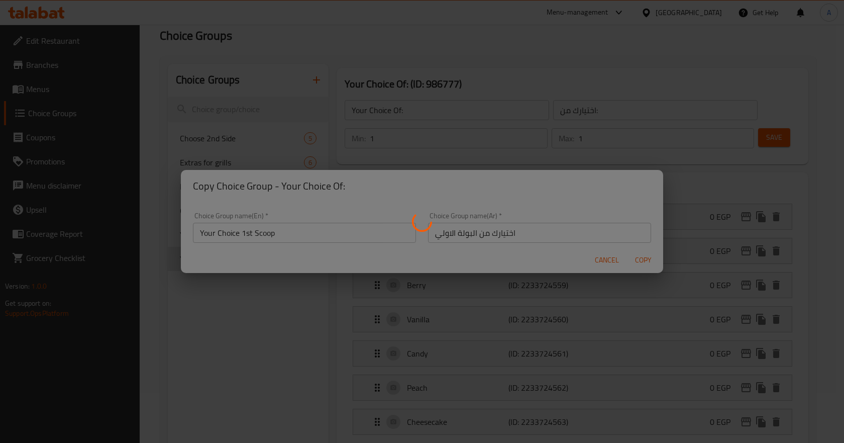
type input "Your Choice 1st Scoop"
type input "اختيارك من البولة الاولي"
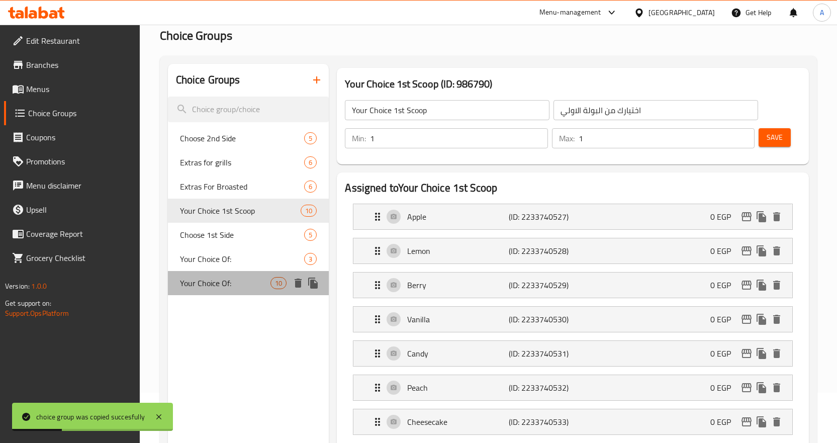
click at [236, 287] on span "Your Choice Of:" at bounding box center [225, 283] width 91 height 12
type input "Your Choice Of:"
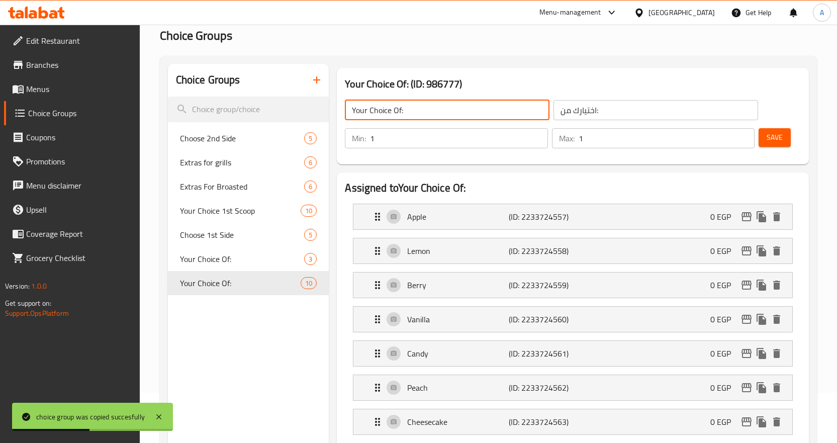
click at [469, 110] on input "Your Choice Of:" at bounding box center [447, 110] width 205 height 20
click at [567, 113] on input "اختيارك من:" at bounding box center [655, 110] width 205 height 20
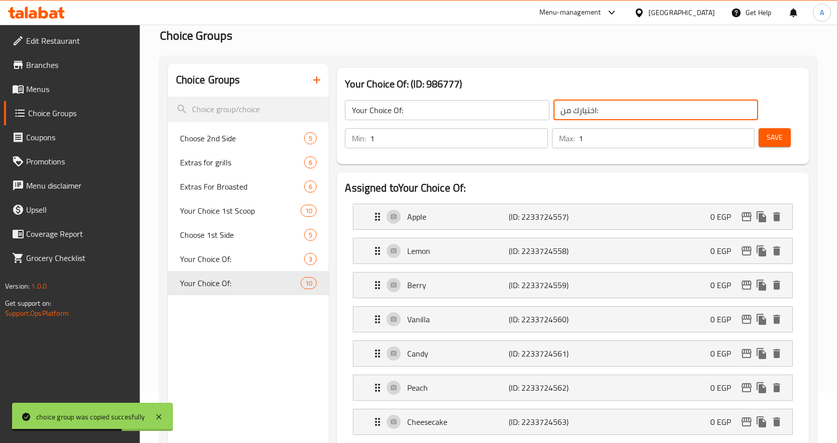
click at [594, 111] on input "اختيارك من:" at bounding box center [655, 110] width 205 height 20
click at [595, 112] on input "اختيارك من:" at bounding box center [655, 110] width 205 height 20
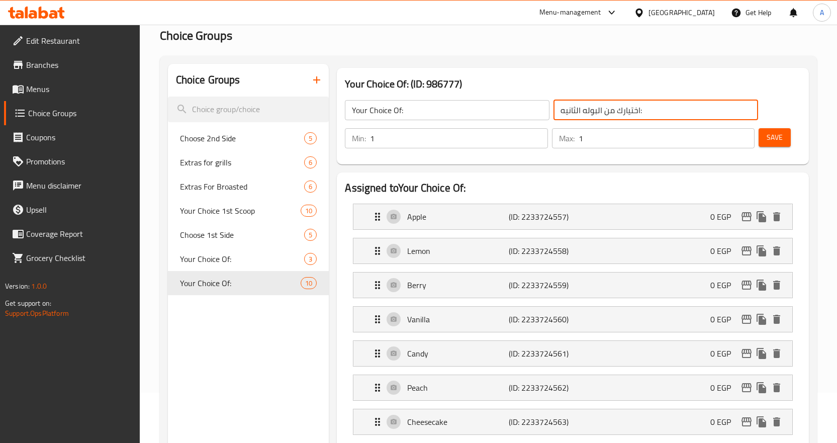
type input "اختيارك من البوله الثانيه:"
click at [436, 109] on input "Your Choice Of:" at bounding box center [447, 110] width 205 height 20
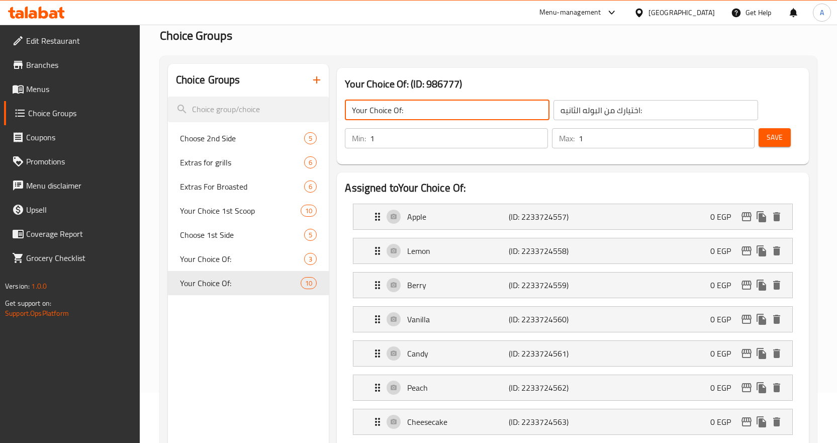
click at [436, 109] on input "Your Choice Of:" at bounding box center [447, 110] width 205 height 20
type input "إ"
type input "Your Choice of 2nd Scoop"
click at [774, 139] on span "Save" at bounding box center [774, 137] width 16 height 13
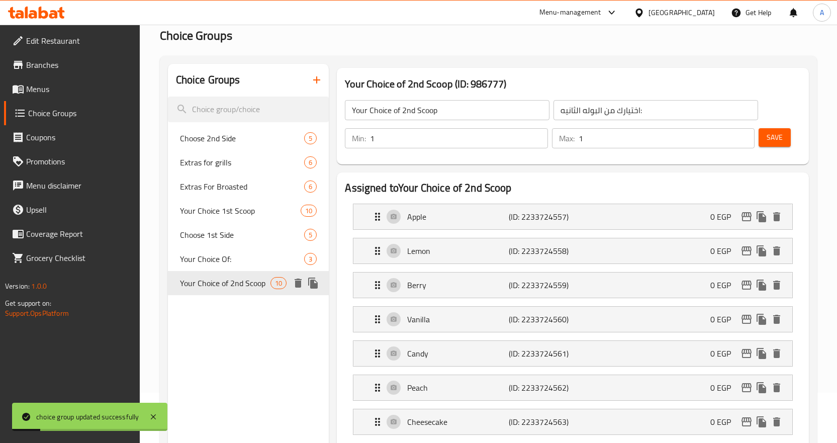
click at [313, 281] on icon "duplicate" at bounding box center [313, 282] width 10 height 11
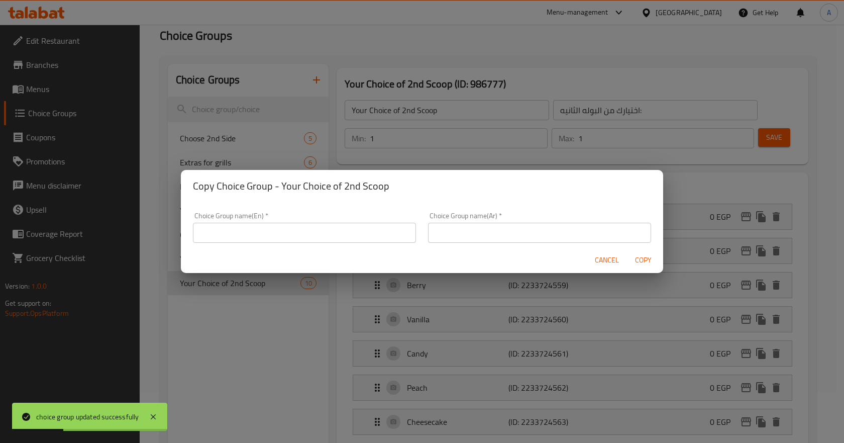
click at [341, 235] on input "text" at bounding box center [304, 233] width 223 height 20
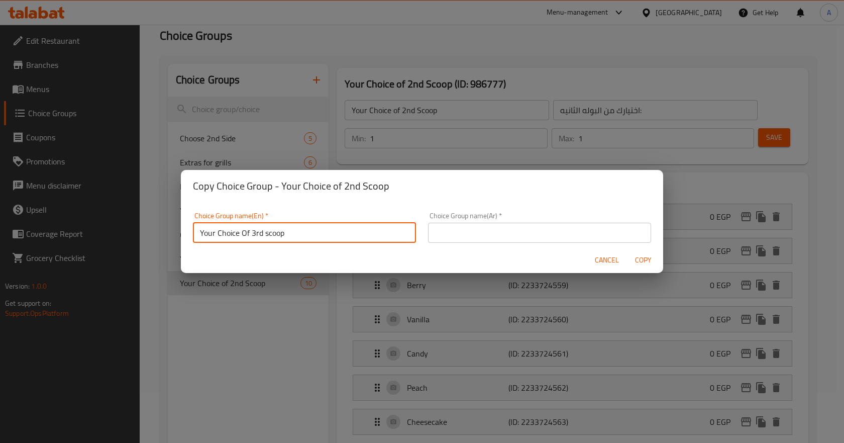
type input "Your Choice Of 3rd scoop"
drag, startPoint x: 492, startPoint y: 228, endPoint x: 497, endPoint y: 230, distance: 5.2
click at [495, 230] on input "text" at bounding box center [539, 233] width 223 height 20
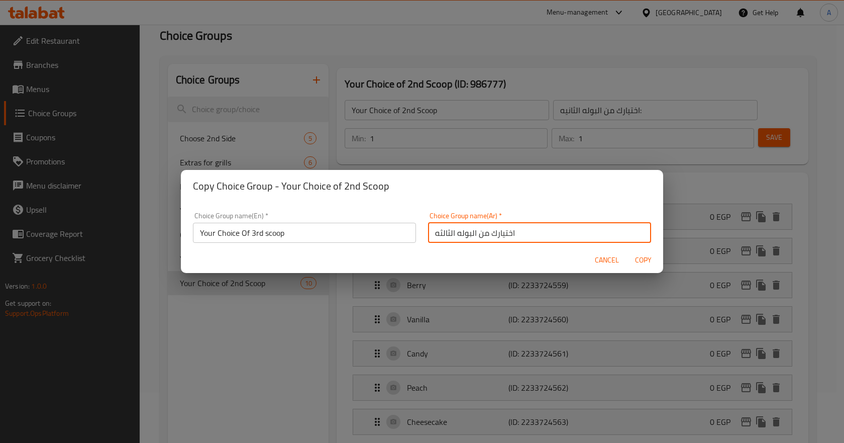
type input "اختيارك من البوله الثالثه"
click at [640, 257] on span "Copy" at bounding box center [643, 260] width 24 height 13
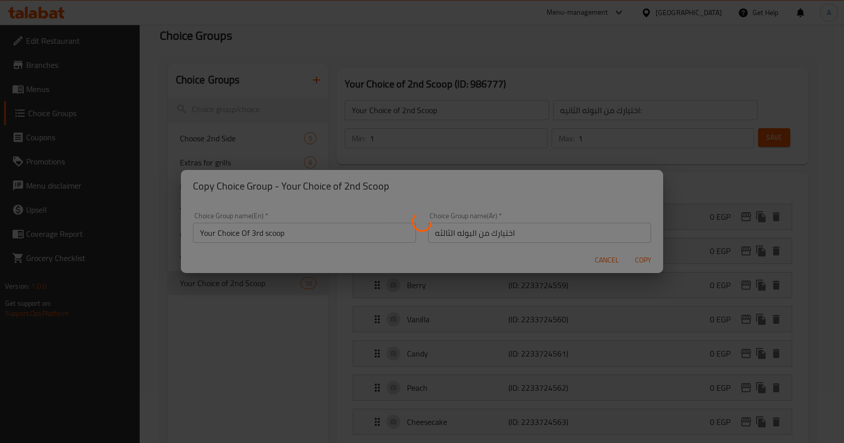
type input "Your Choice Of 3rd scoop"
type input "اختيارك من البوله الثالثه"
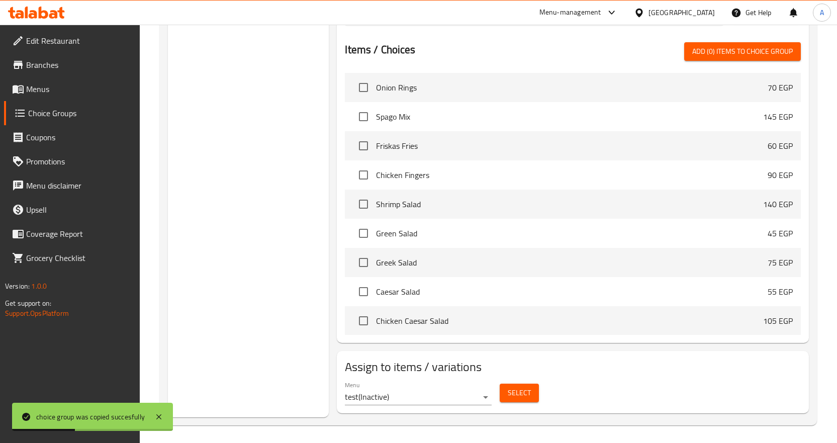
scroll to position [151, 0]
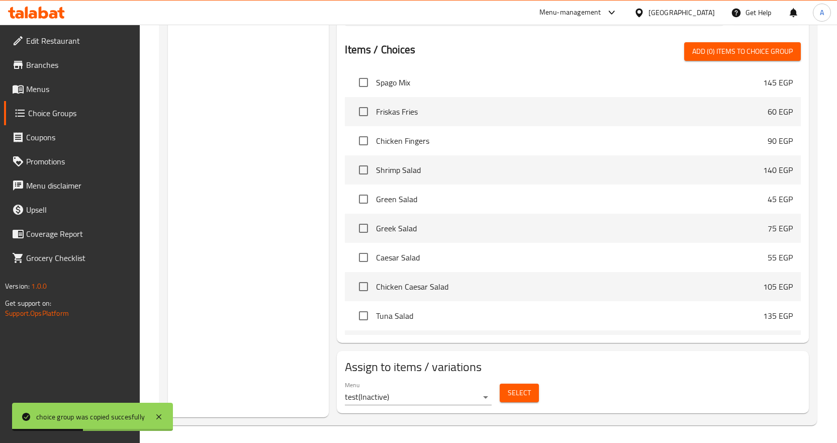
click at [521, 387] on span "Select" at bounding box center [519, 392] width 23 height 13
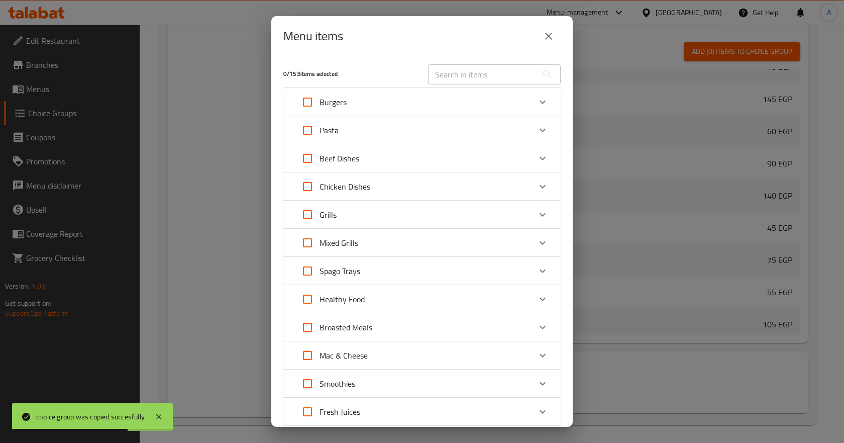
click at [493, 74] on input "text" at bounding box center [483, 74] width 110 height 20
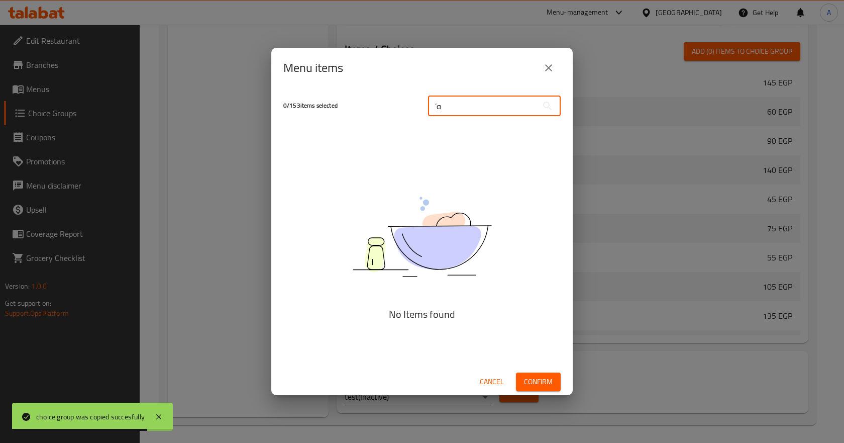
type input "’"
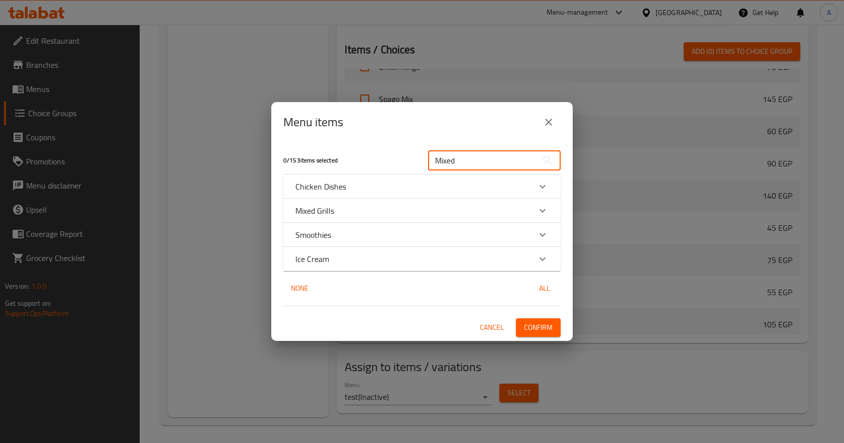
type input "Mixed"
click at [541, 259] on icon "Expand" at bounding box center [543, 259] width 6 height 4
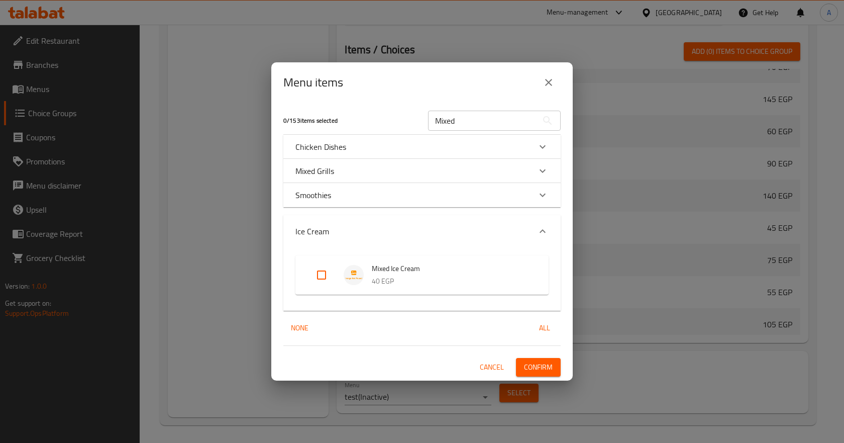
click at [321, 271] on input "Expand" at bounding box center [322, 275] width 24 height 24
checkbox input "true"
click at [538, 362] on span "Confirm" at bounding box center [538, 367] width 29 height 13
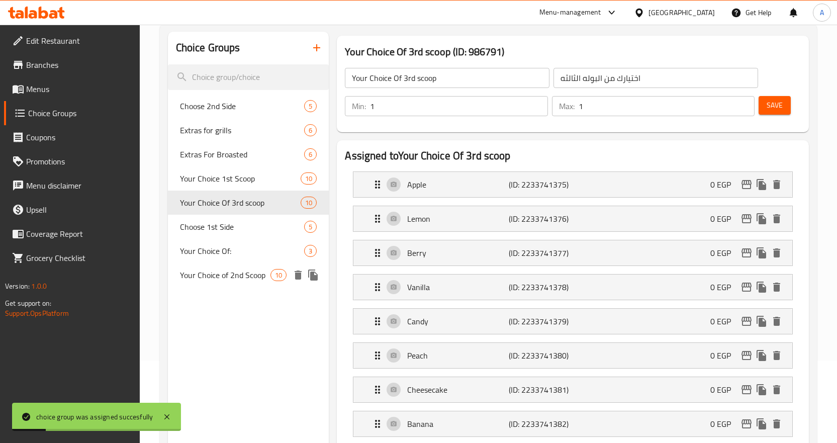
scroll to position [100, 0]
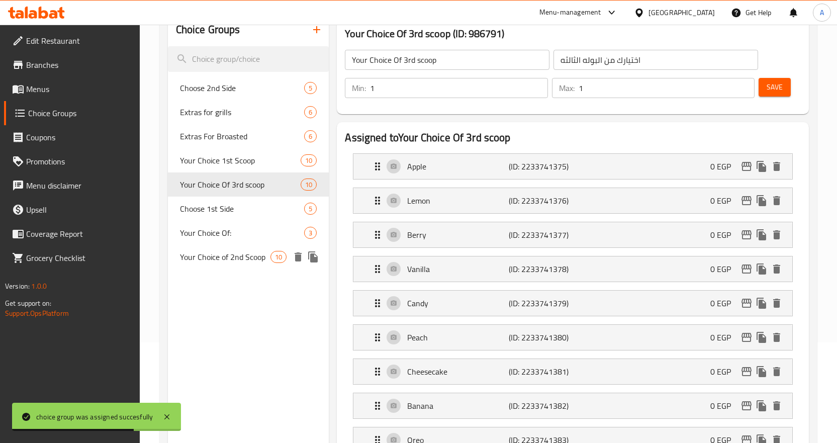
click at [230, 257] on span "Your Choice of 2nd Scoop" at bounding box center [225, 257] width 91 height 12
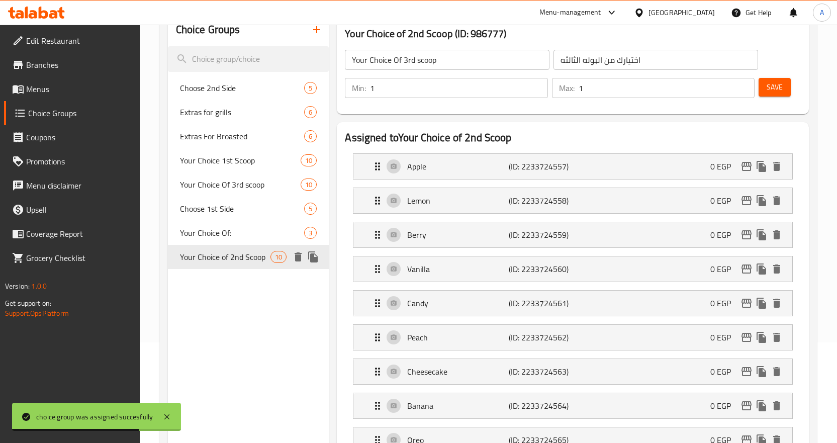
type input "Your Choice of 2nd Scoop"
type input "اختيارك من البوله الثانيه:"
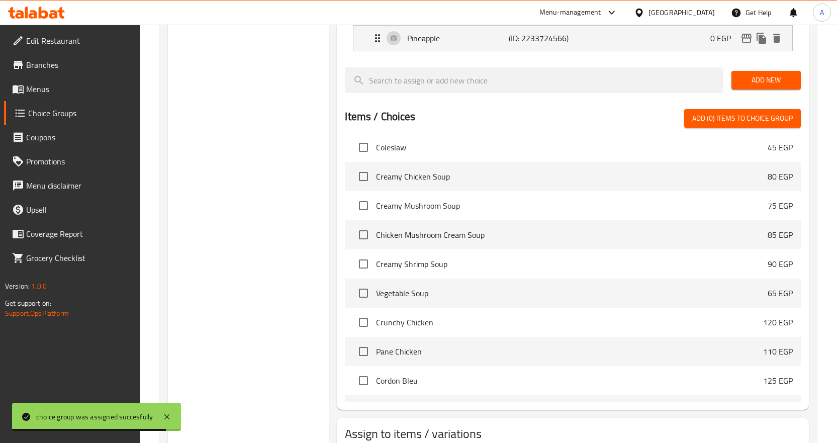
scroll to position [605, 0]
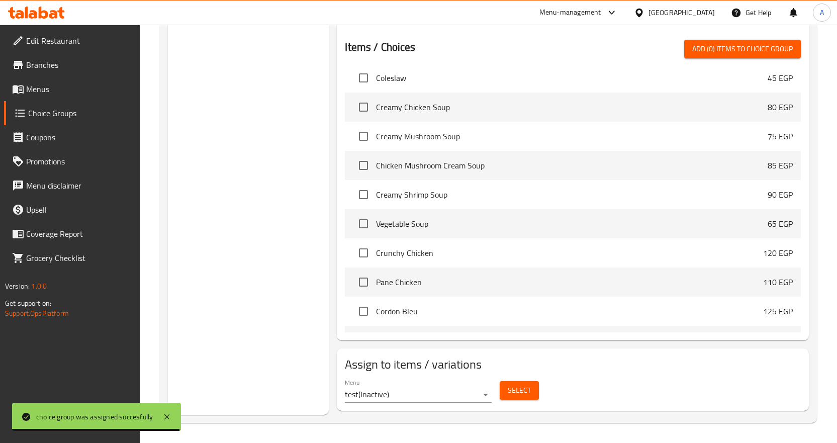
click at [532, 383] on button "Select" at bounding box center [518, 390] width 39 height 19
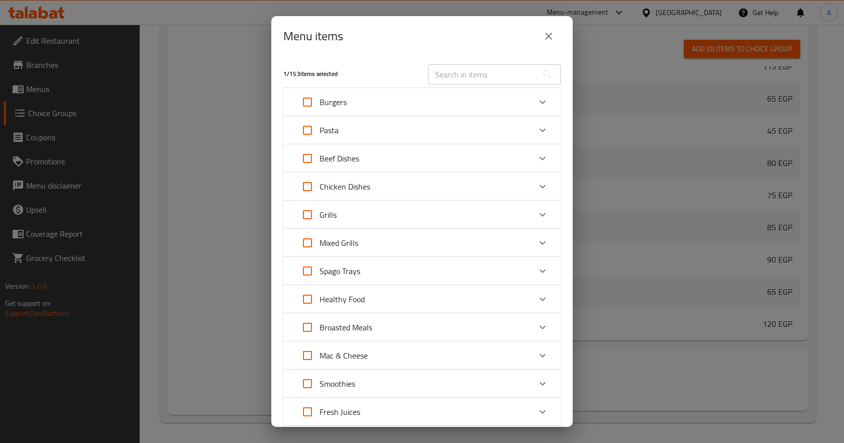
click at [468, 78] on input "text" at bounding box center [483, 74] width 110 height 20
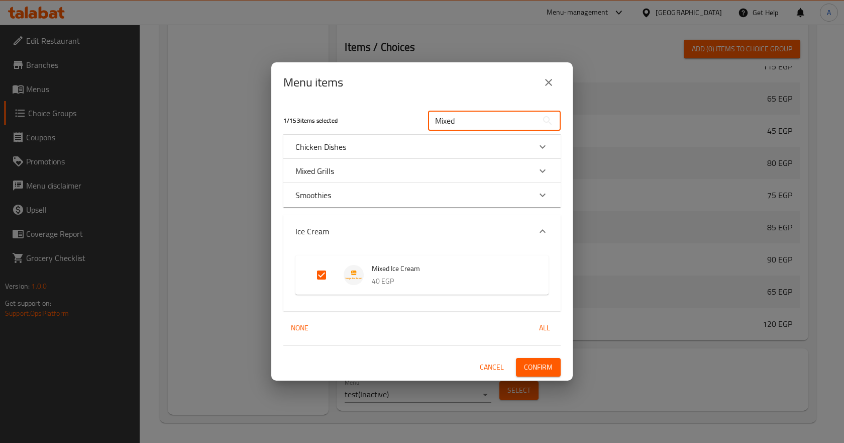
type input "Mixed"
click at [321, 272] on input "Expand" at bounding box center [322, 275] width 24 height 24
click at [323, 275] on input "Expand" at bounding box center [322, 275] width 24 height 24
checkbox input "true"
click at [537, 364] on span "Confirm" at bounding box center [538, 367] width 29 height 13
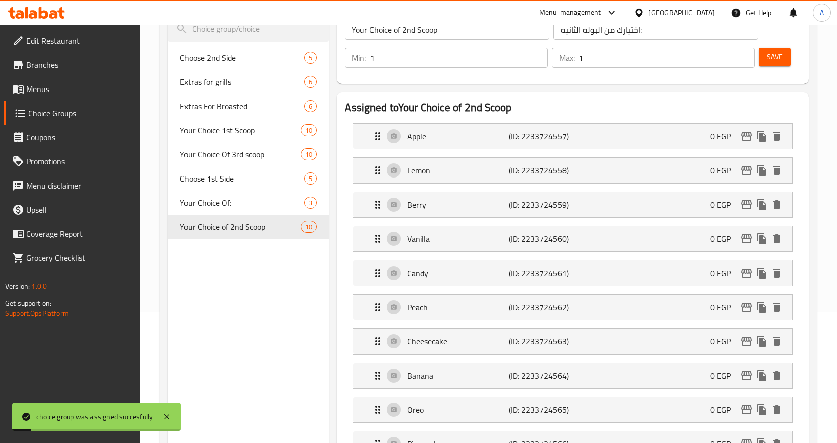
scroll to position [0, 0]
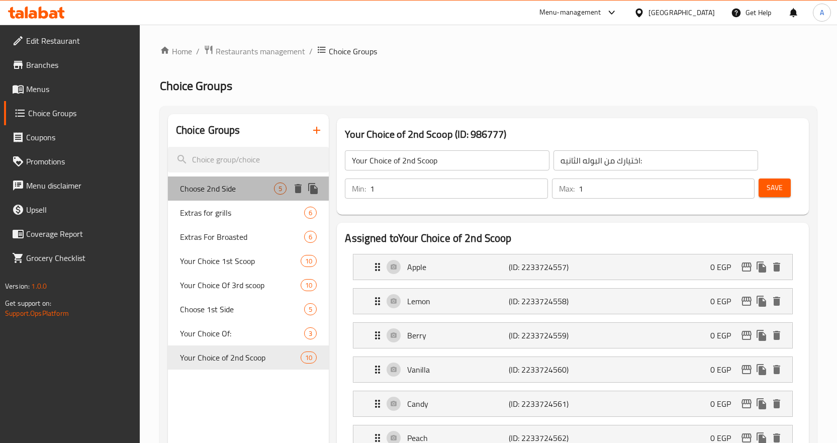
click at [248, 193] on span "Choose 2nd Side" at bounding box center [227, 188] width 94 height 12
type input "Choose 2nd Side"
type input "اختيارك السايد الثاني"
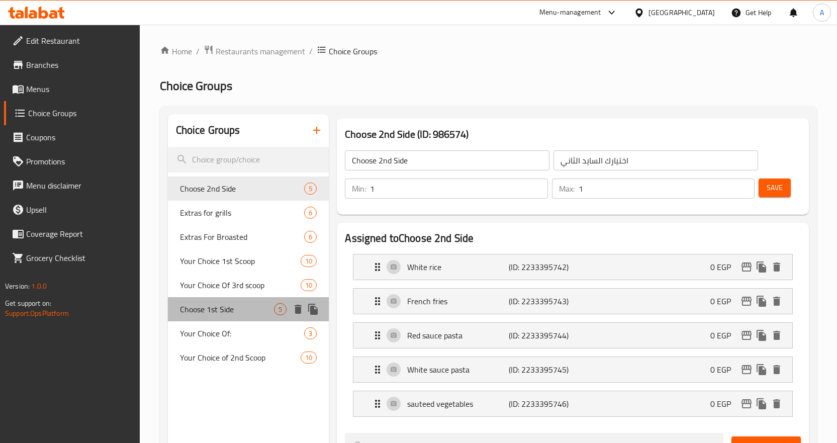
click at [242, 311] on span "Choose 1st Side" at bounding box center [227, 309] width 94 height 12
type input "Choose 1st Side"
type input "اختيارك من السايد الاول"
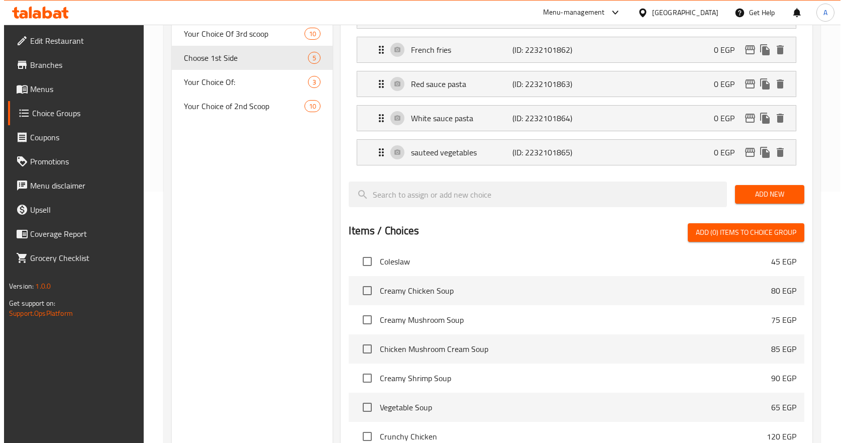
scroll to position [435, 0]
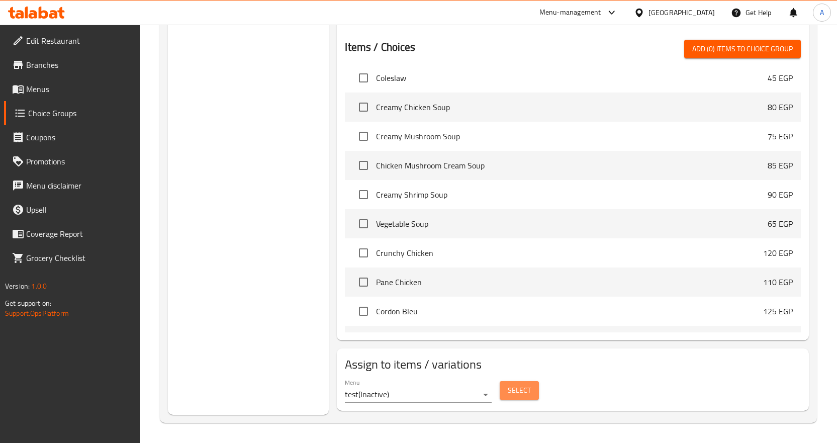
click at [521, 385] on span "Select" at bounding box center [519, 390] width 23 height 13
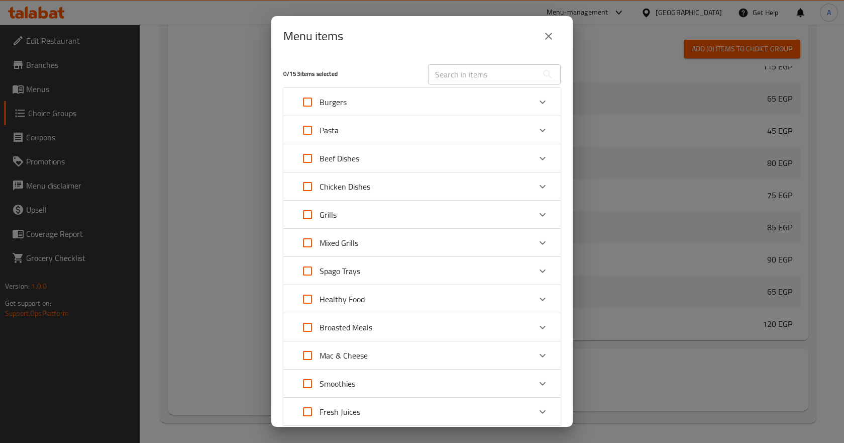
click at [492, 115] on div "Burgers" at bounding box center [421, 102] width 277 height 28
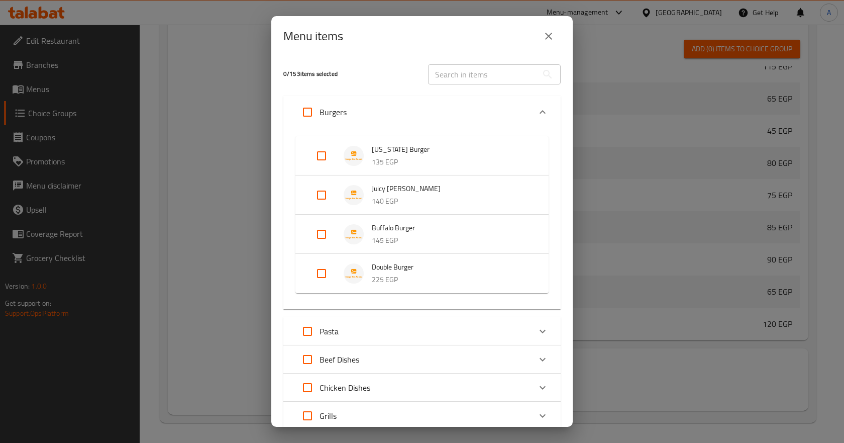
click at [503, 106] on div "Burgers" at bounding box center [412, 112] width 235 height 24
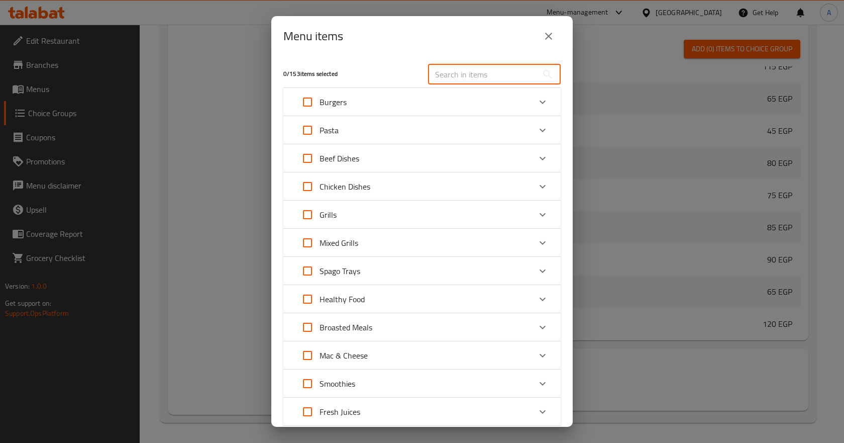
click at [521, 73] on input "text" at bounding box center [483, 74] width 110 height 20
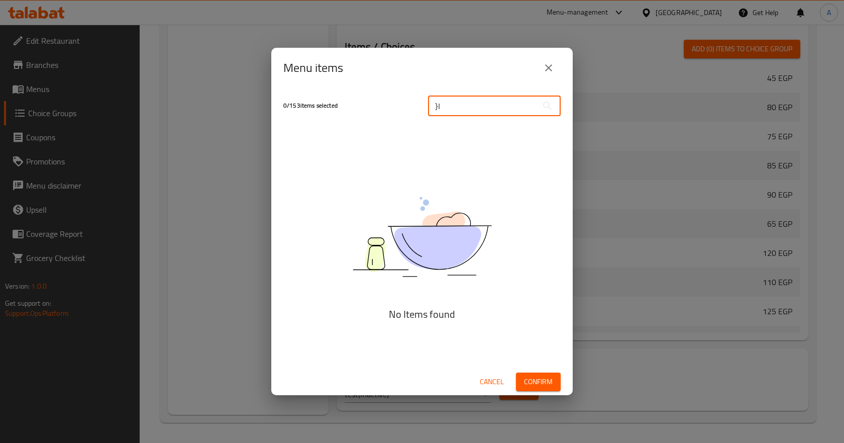
type input "}"
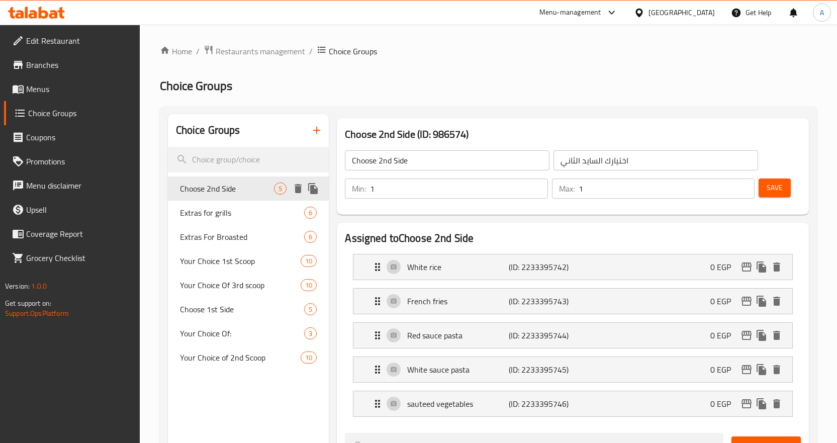
click at [251, 188] on span "Choose 2nd Side" at bounding box center [227, 188] width 94 height 12
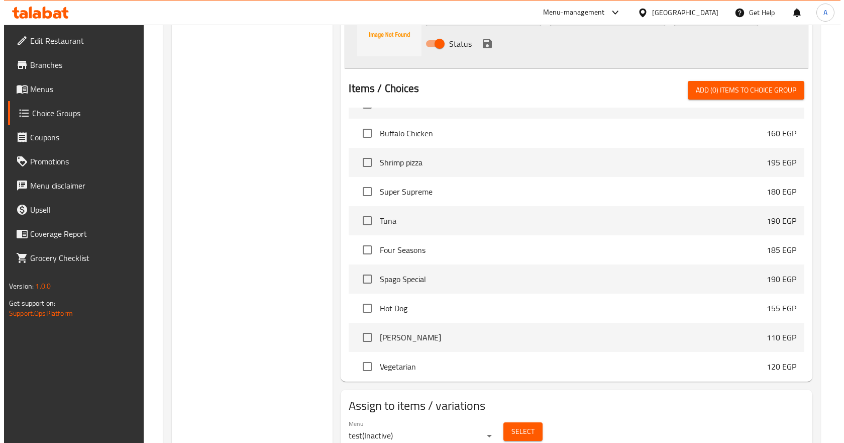
scroll to position [532, 0]
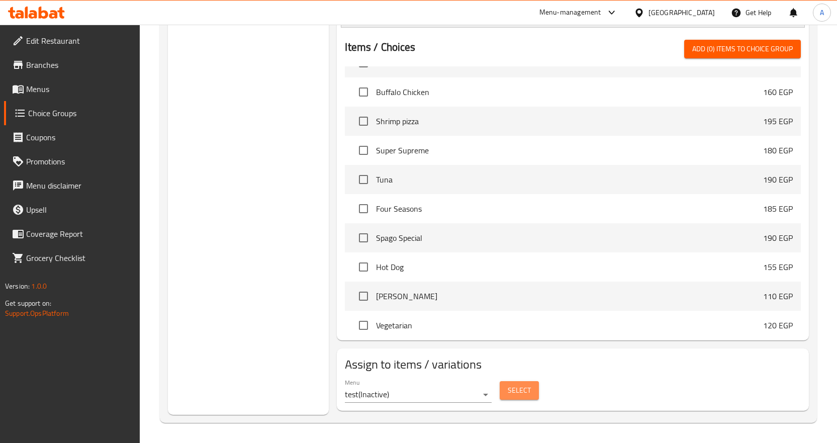
click at [526, 389] on span "Select" at bounding box center [519, 390] width 23 height 13
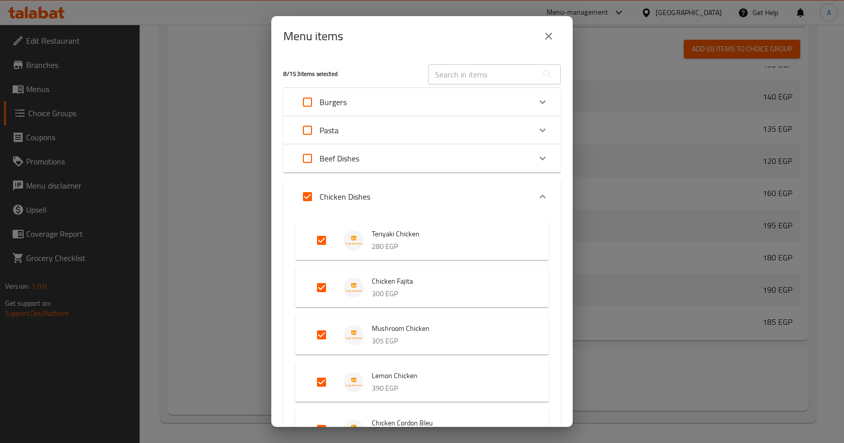
click at [540, 193] on icon "Expand" at bounding box center [543, 196] width 12 height 12
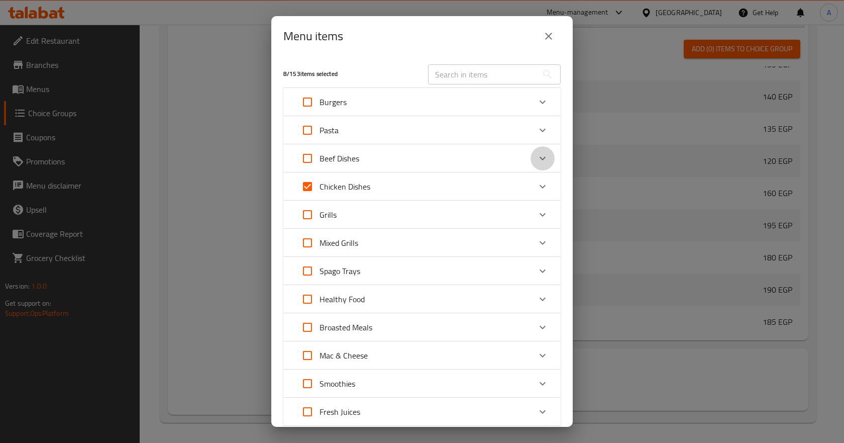
click at [537, 154] on icon "Expand" at bounding box center [543, 158] width 12 height 12
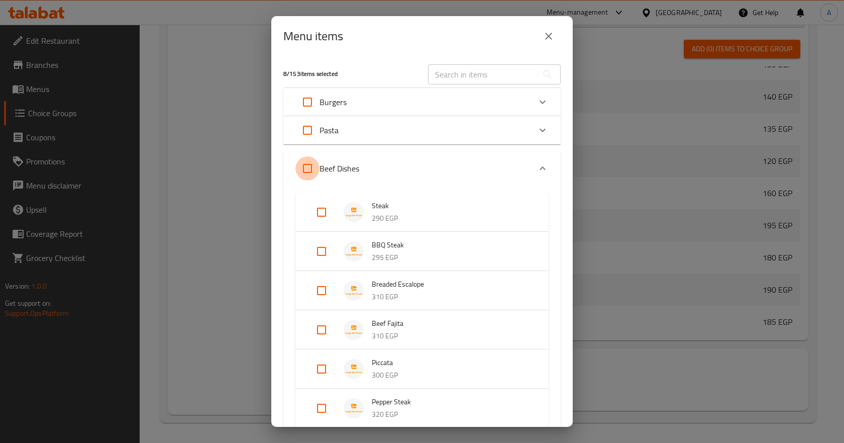
click at [309, 168] on input "Expand" at bounding box center [307, 168] width 24 height 24
checkbox input "true"
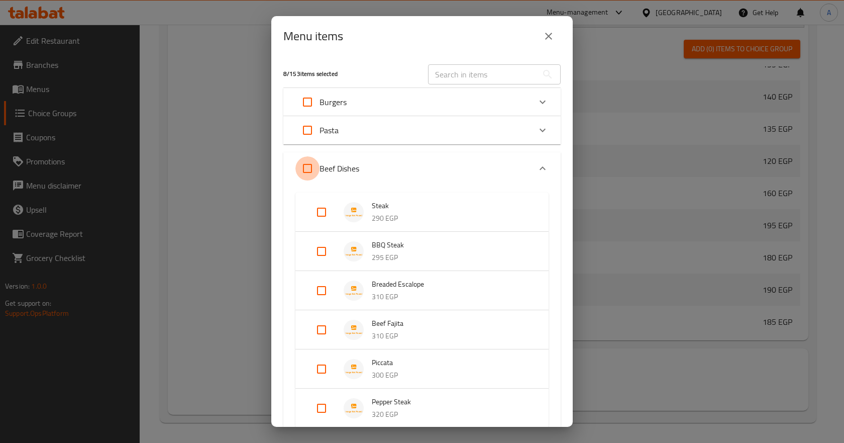
checkbox input "true"
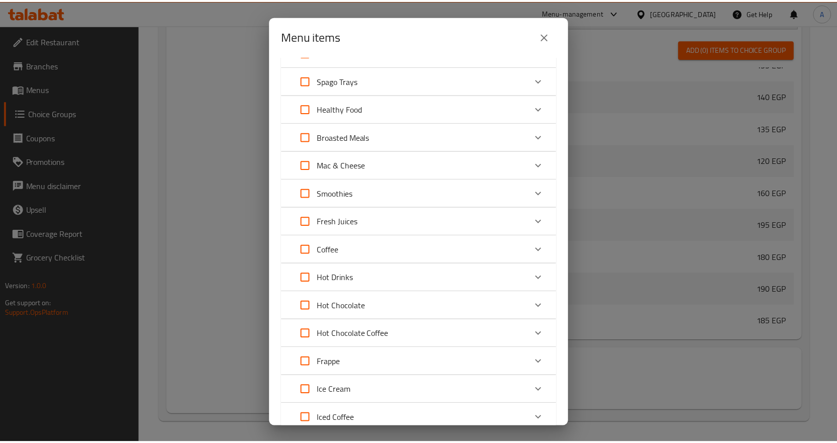
scroll to position [545, 0]
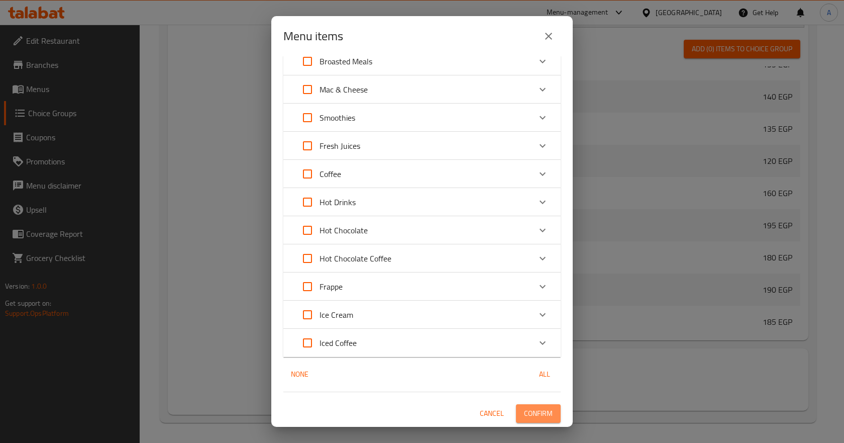
click at [540, 417] on span "Confirm" at bounding box center [538, 413] width 29 height 13
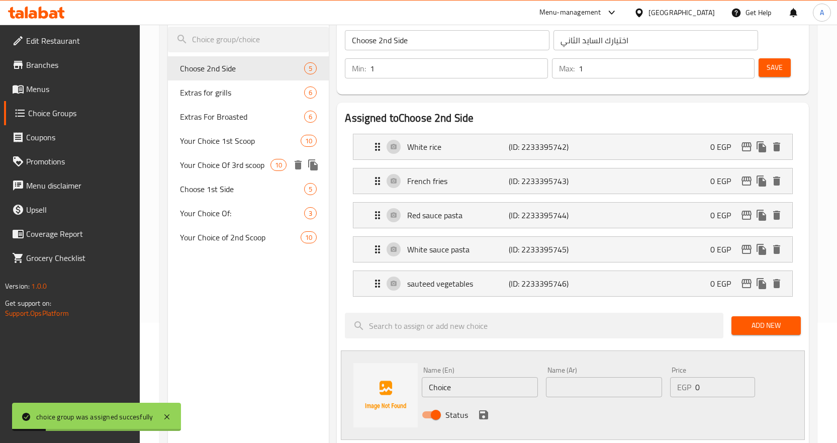
scroll to position [0, 0]
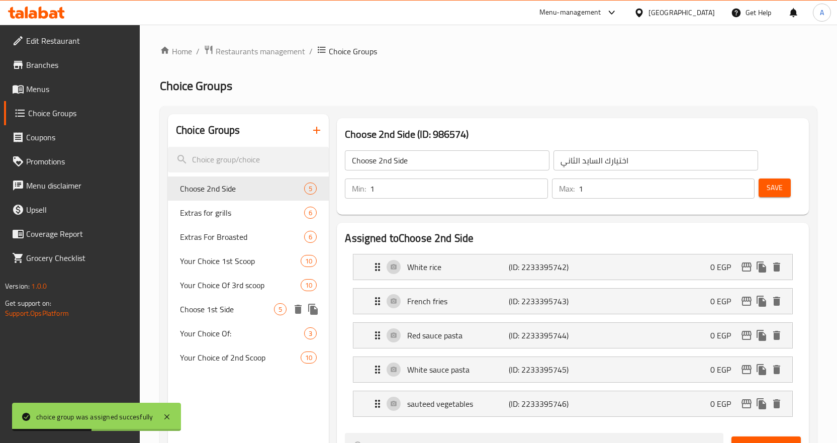
click at [229, 311] on span "Choose 1st Side" at bounding box center [227, 309] width 94 height 12
type input "Choose 1st Side"
type input "اختيارك من السايد الاول"
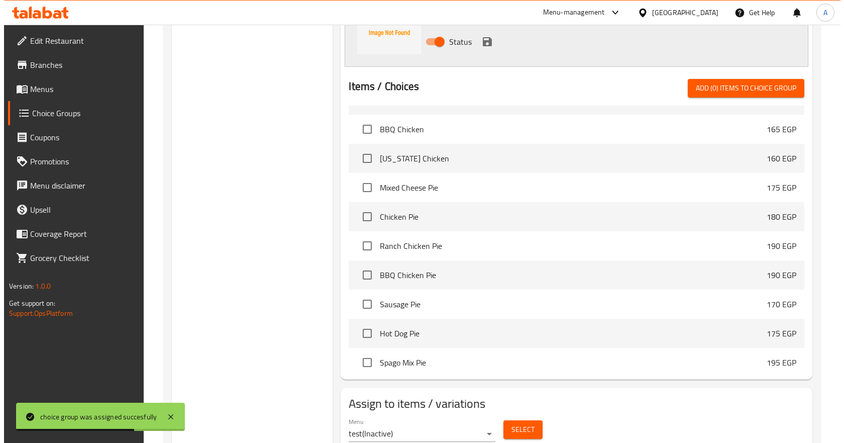
scroll to position [532, 0]
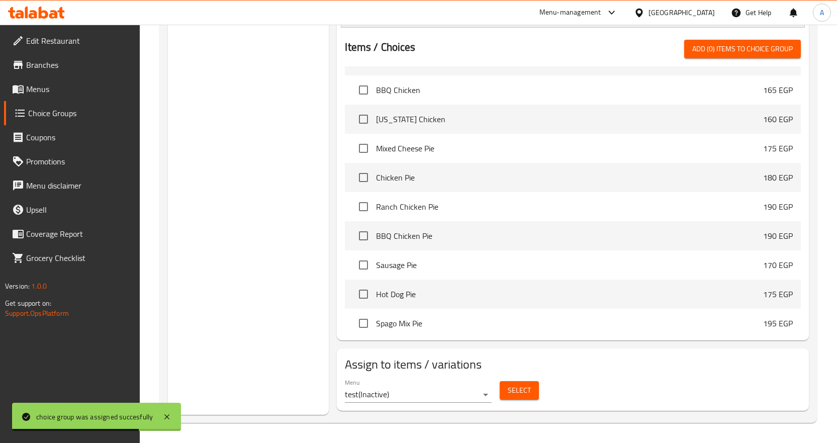
click at [506, 385] on button "Select" at bounding box center [518, 390] width 39 height 19
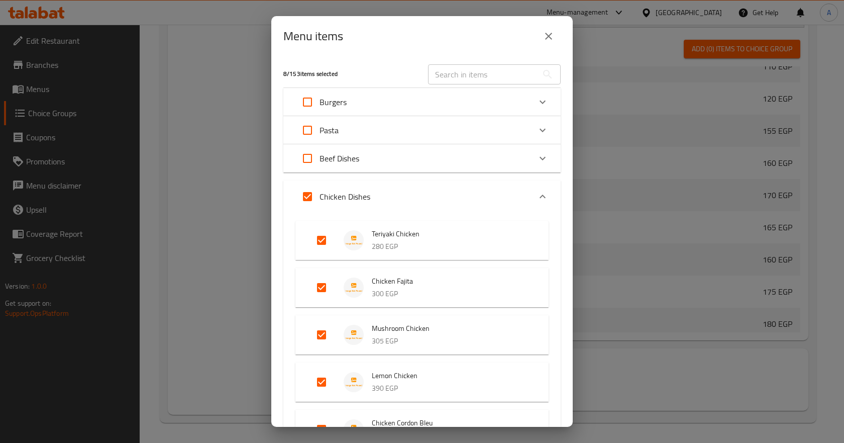
click at [537, 195] on icon "Expand" at bounding box center [543, 196] width 12 height 12
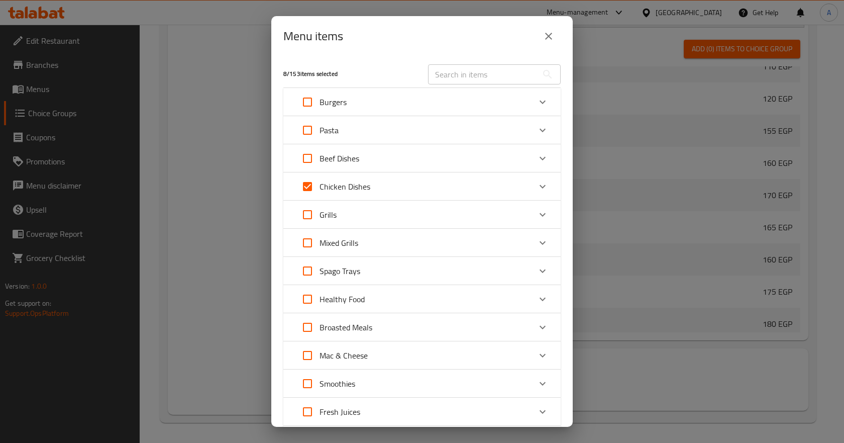
click at [537, 159] on icon "Expand" at bounding box center [543, 158] width 12 height 12
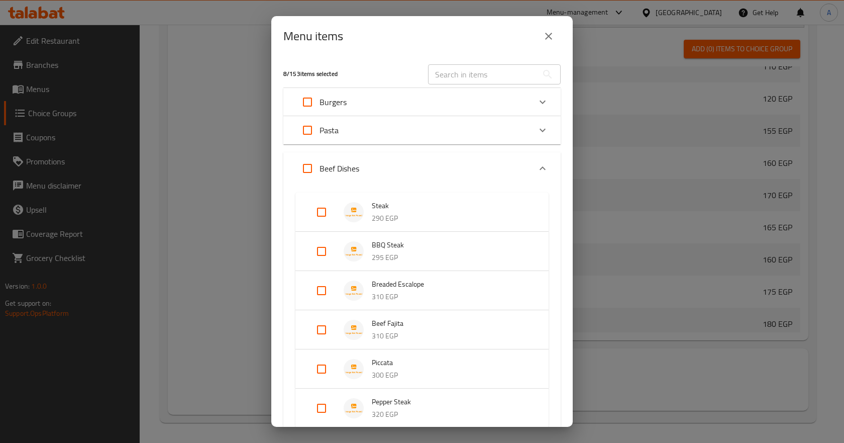
click at [307, 170] on input "Expand" at bounding box center [307, 168] width 24 height 24
checkbox input "true"
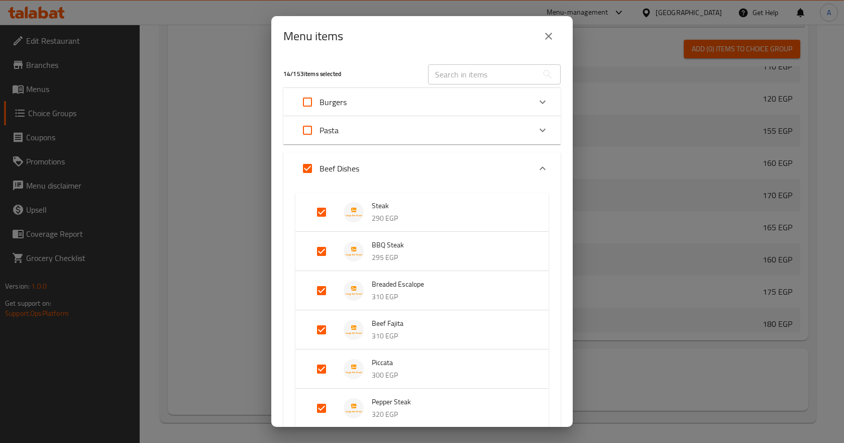
checkbox input "true"
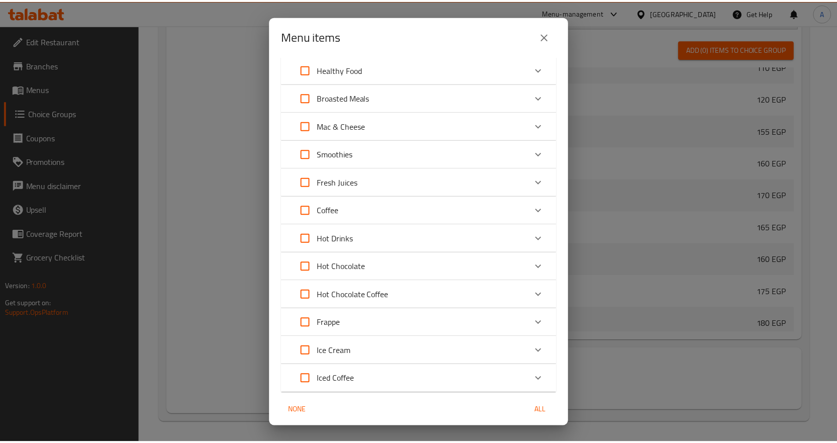
scroll to position [545, 0]
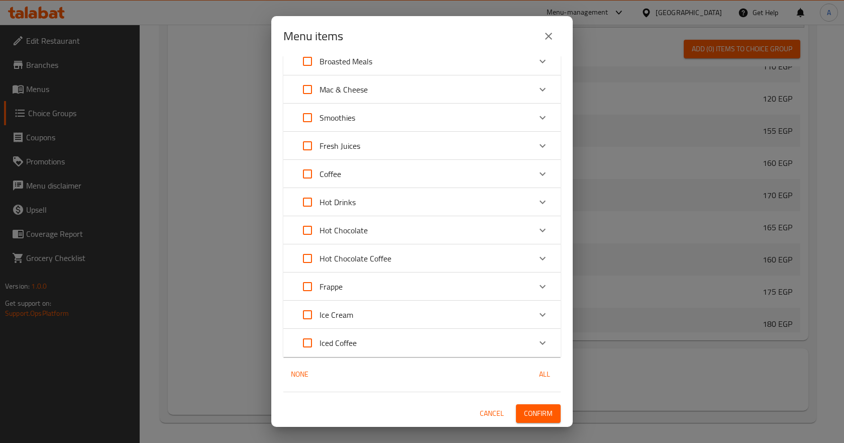
click at [531, 409] on span "Confirm" at bounding box center [538, 413] width 29 height 13
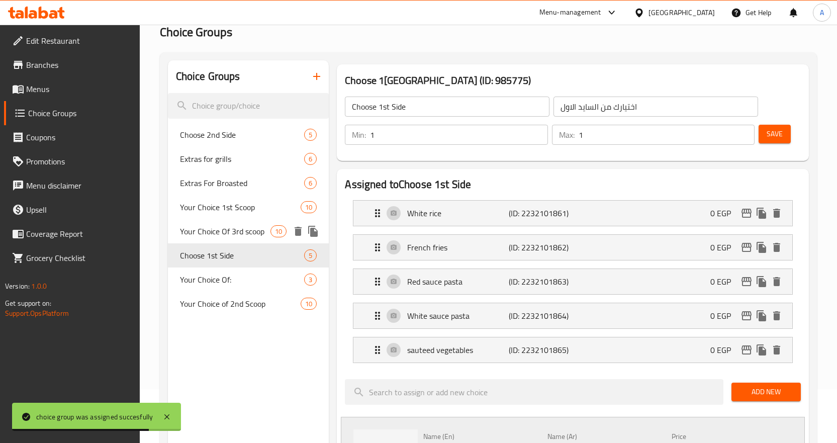
scroll to position [0, 0]
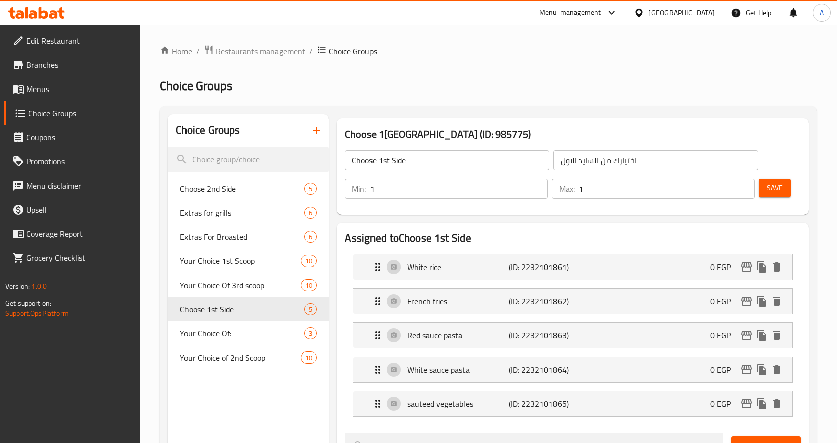
click at [60, 91] on span "Menus" at bounding box center [79, 89] width 106 height 12
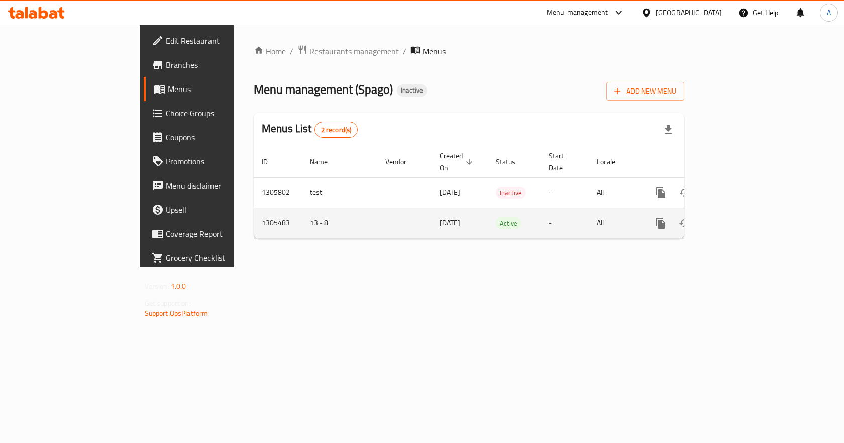
click at [739, 217] on icon "enhanced table" at bounding box center [733, 223] width 12 height 12
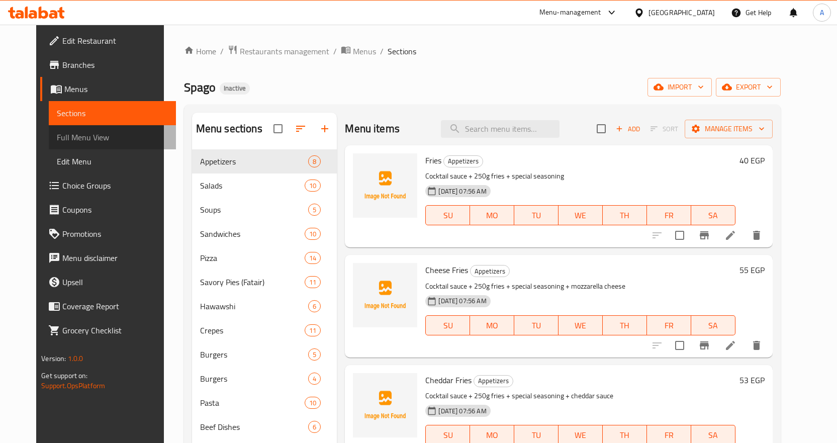
click at [74, 134] on span "Full Menu View" at bounding box center [112, 137] width 111 height 12
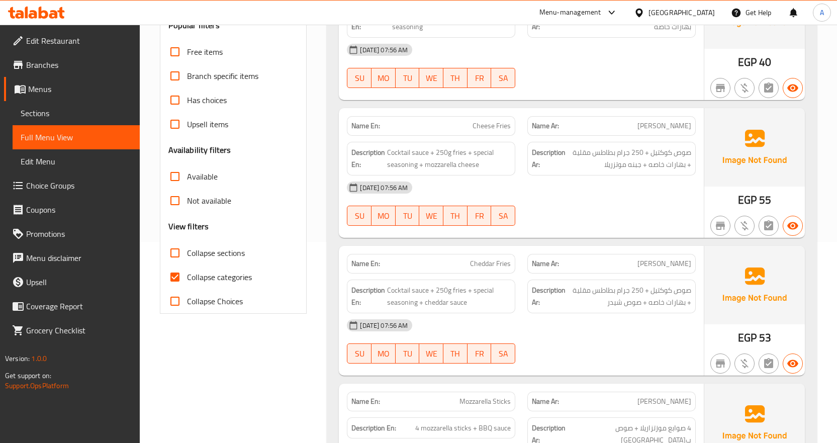
scroll to position [402, 0]
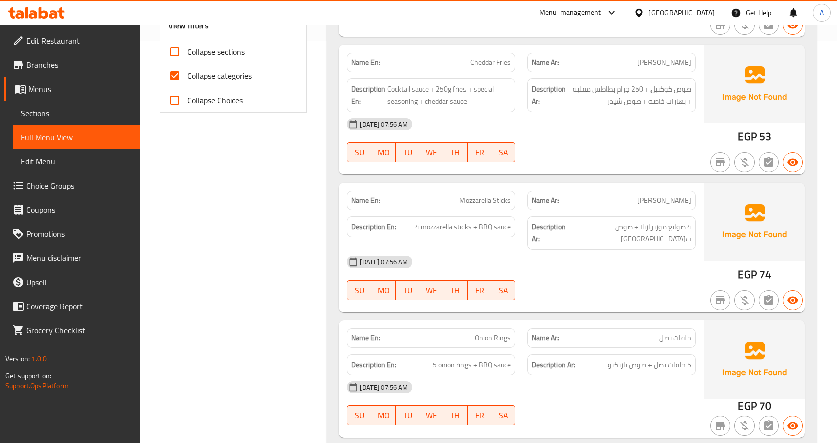
click at [174, 74] on input "Collapse categories" at bounding box center [175, 76] width 24 height 24
checkbox input "false"
click at [173, 55] on input "Collapse sections" at bounding box center [175, 52] width 24 height 24
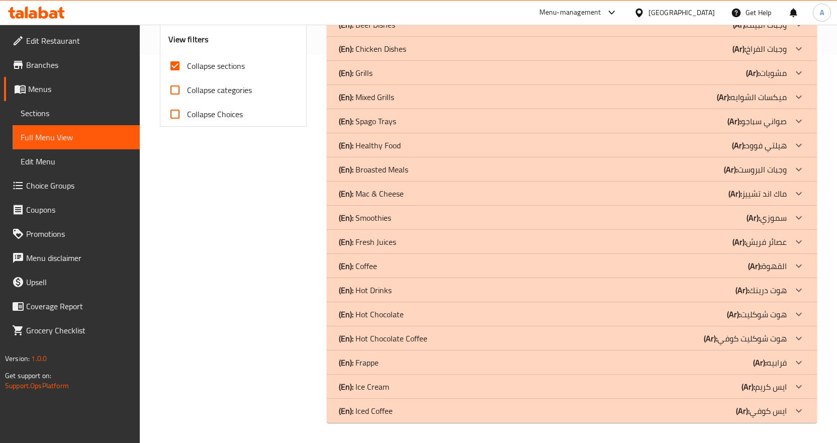
scroll to position [388, 0]
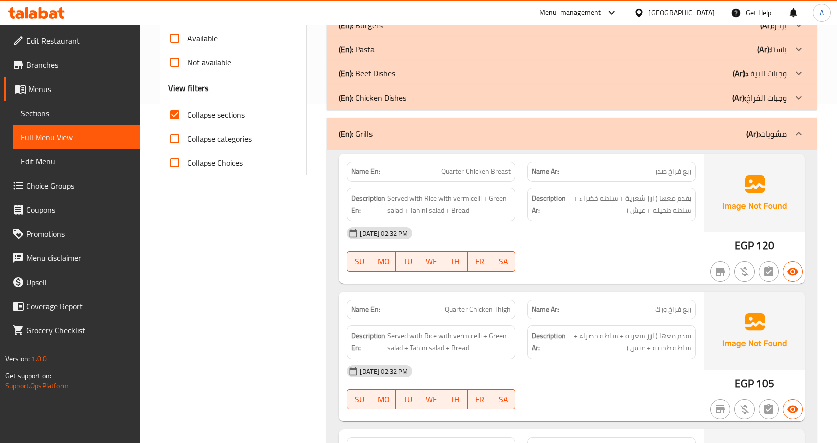
scroll to position [338, 0]
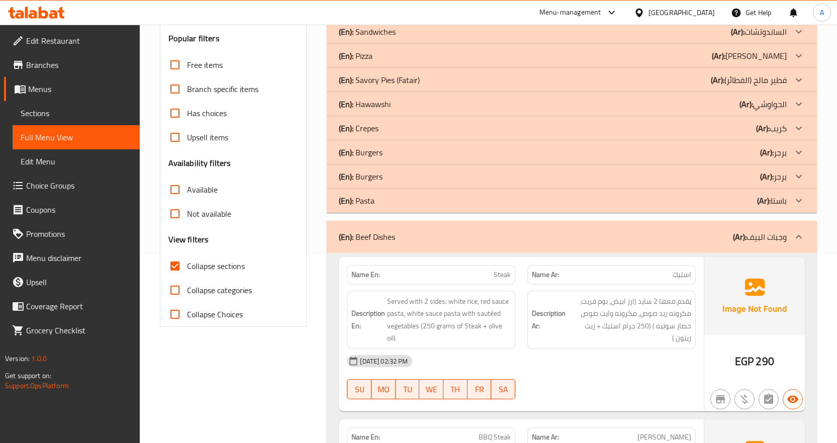
scroll to position [187, 0]
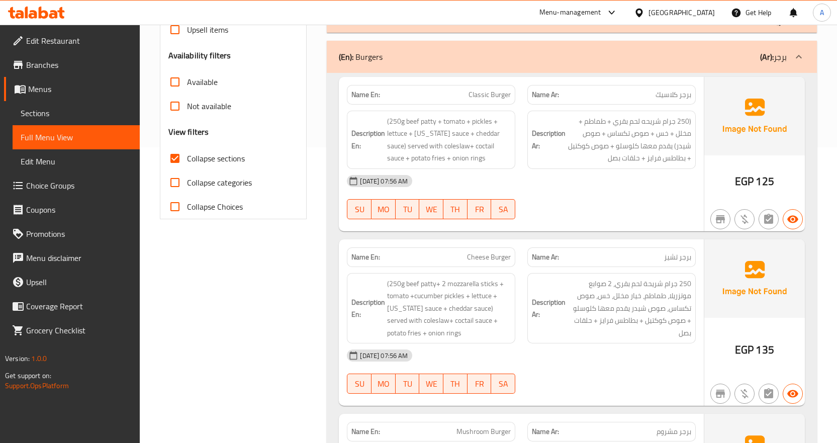
scroll to position [287, 0]
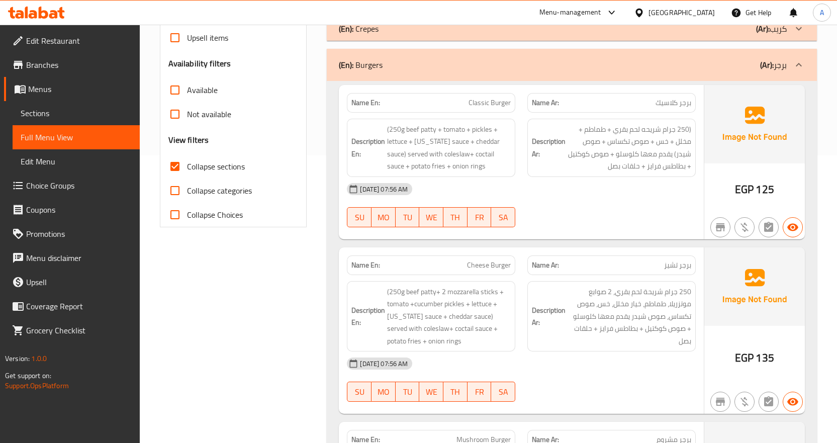
click at [176, 164] on input "Collapse sections" at bounding box center [175, 166] width 24 height 24
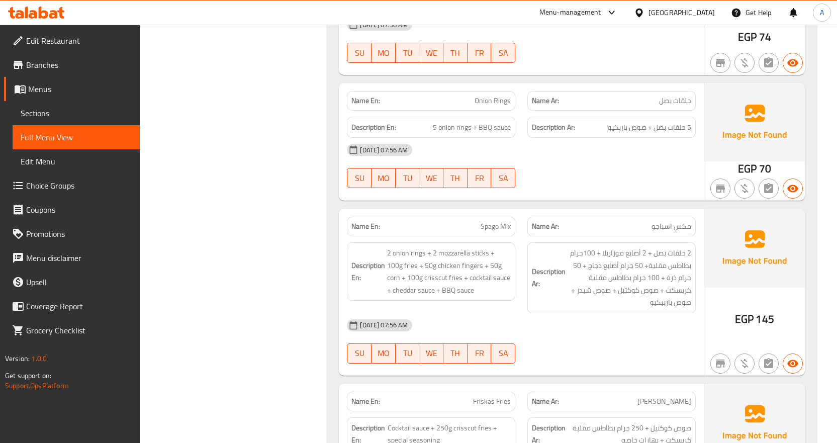
scroll to position [338, 0]
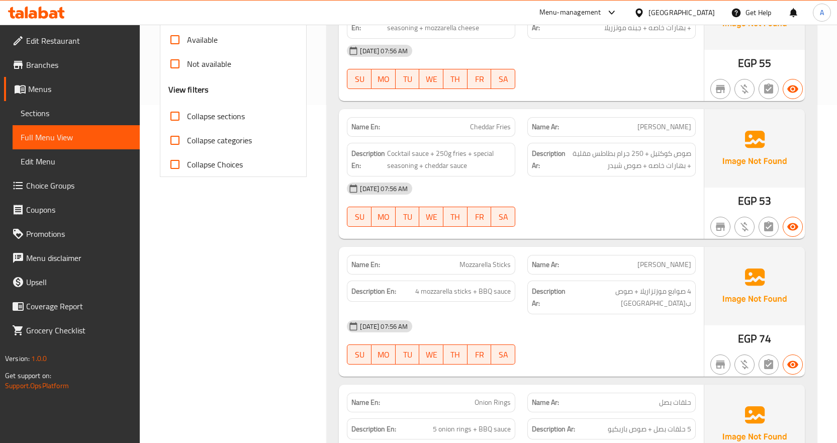
click at [171, 113] on input "Collapse sections" at bounding box center [175, 116] width 24 height 24
checkbox input "true"
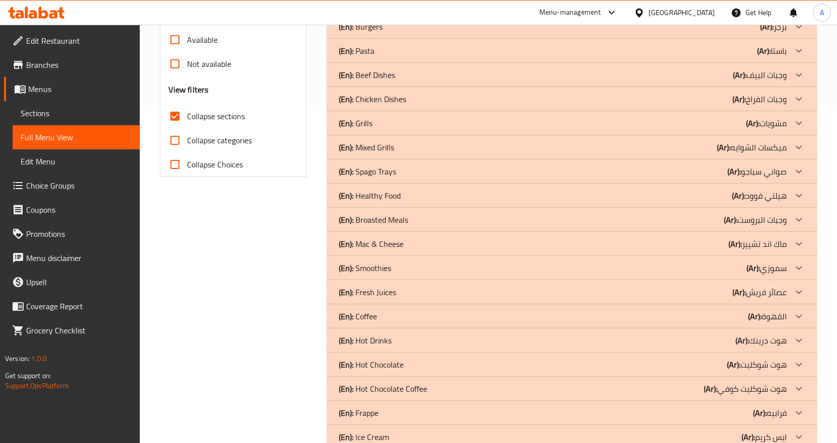
scroll to position [388, 0]
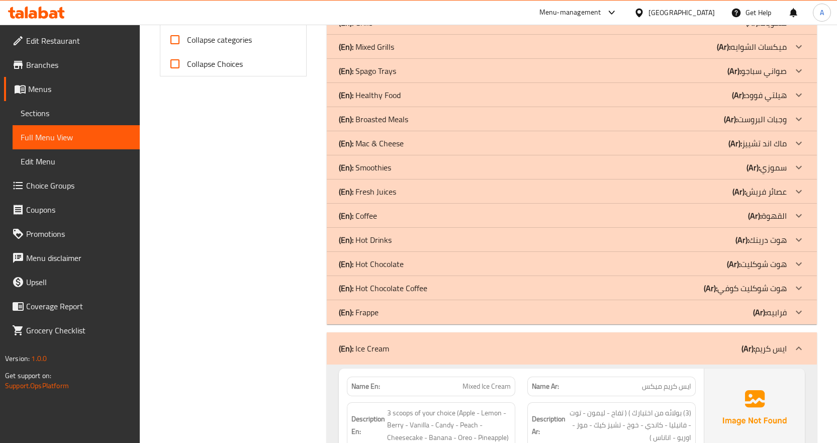
scroll to position [589, 0]
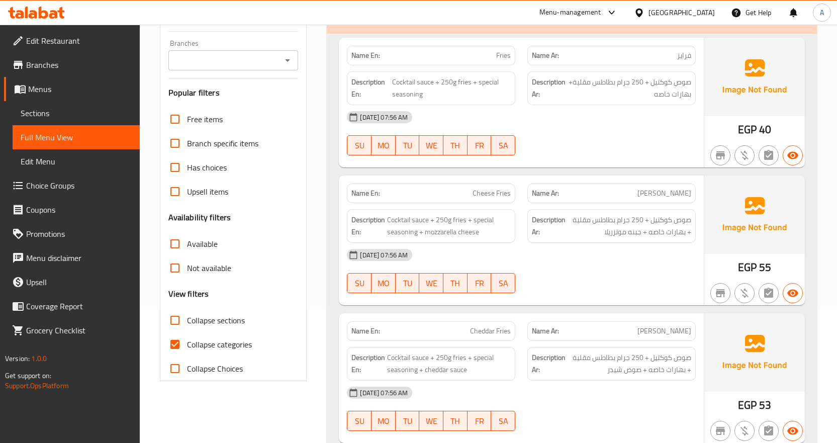
scroll to position [151, 0]
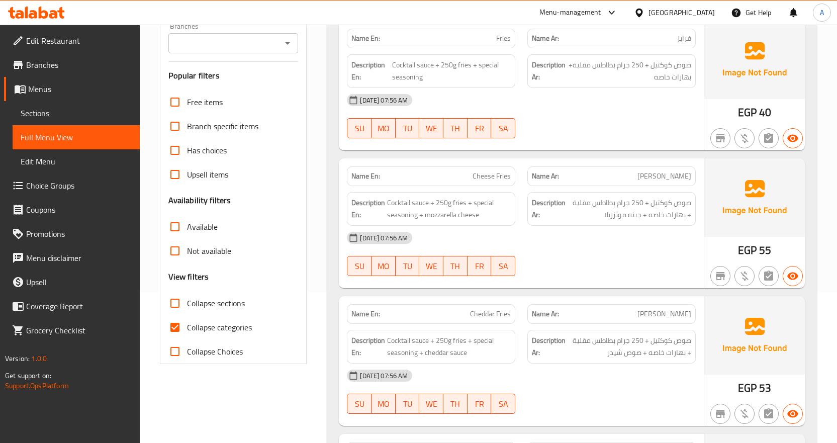
click at [174, 321] on input "Collapse categories" at bounding box center [175, 327] width 24 height 24
checkbox input "false"
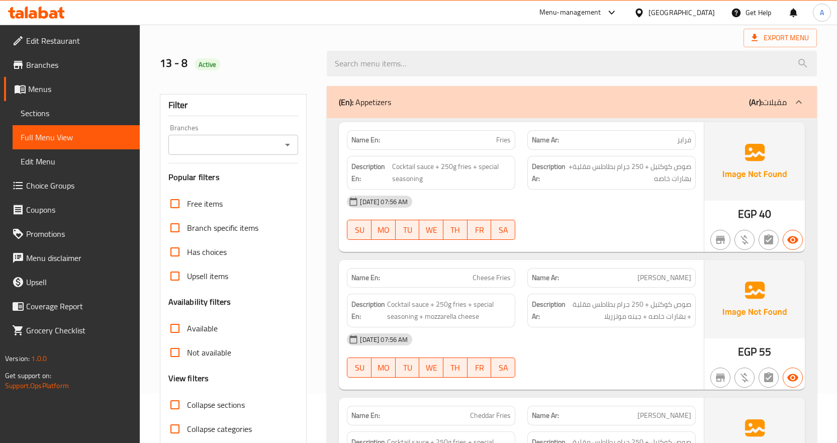
scroll to position [0, 0]
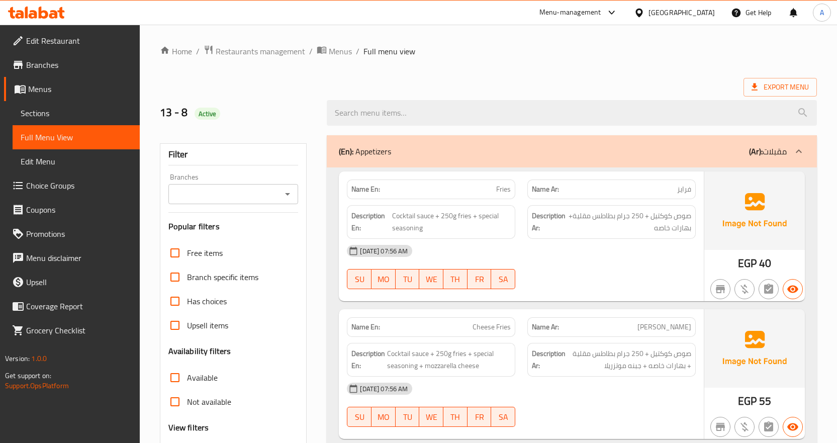
click at [61, 114] on span "Sections" at bounding box center [76, 113] width 111 height 12
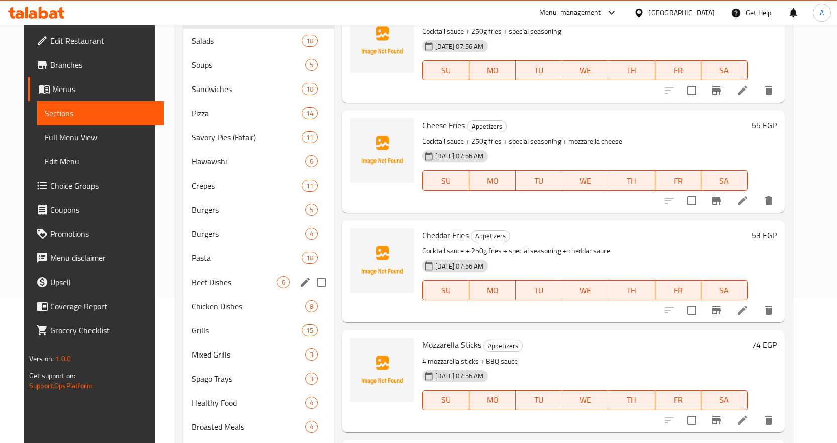
scroll to position [151, 0]
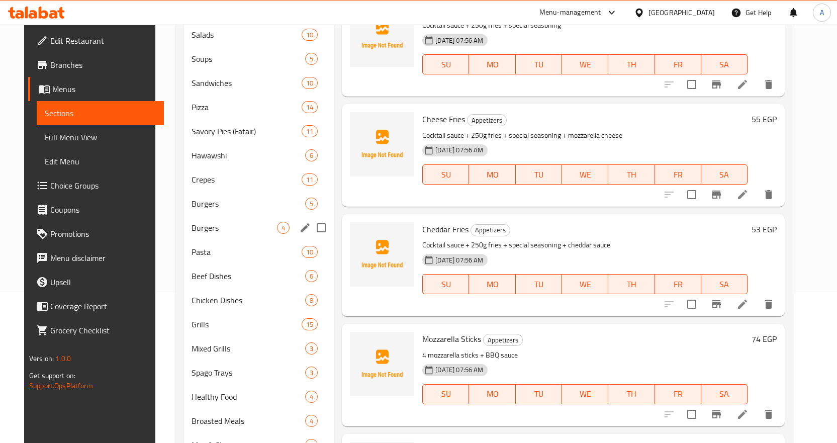
click at [314, 228] on input "Menu sections" at bounding box center [321, 227] width 21 height 21
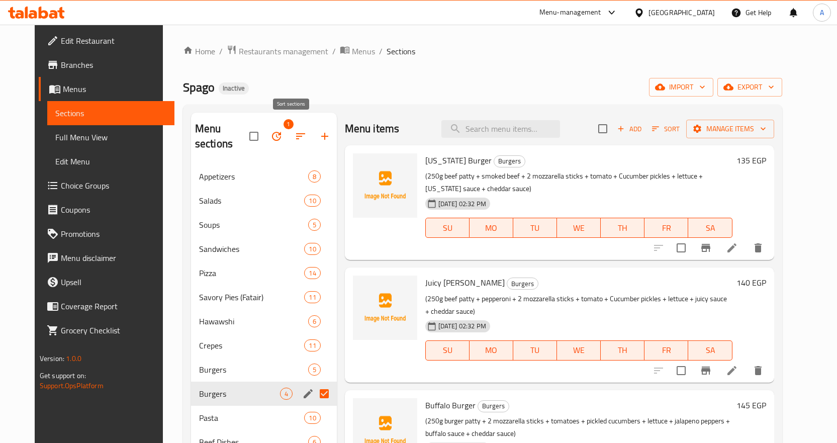
click at [294, 130] on icon "button" at bounding box center [300, 136] width 12 height 12
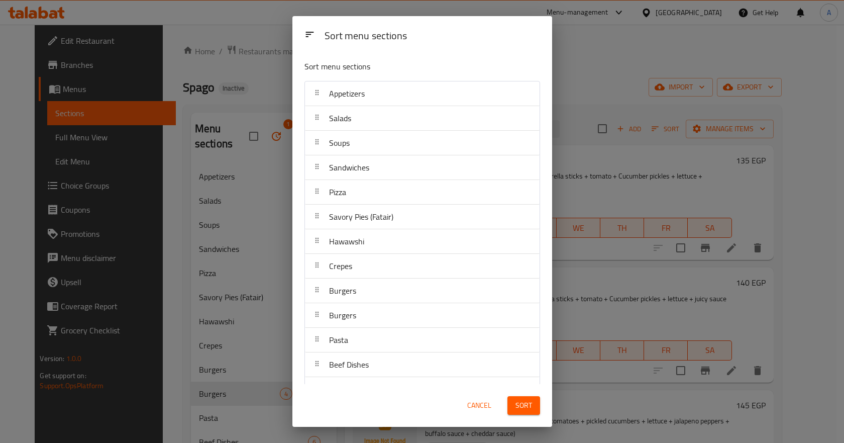
click at [265, 147] on div "Sort menu sections Sort menu sections Appetizers Salads Soups Sandwiches Pizza …" at bounding box center [422, 221] width 844 height 443
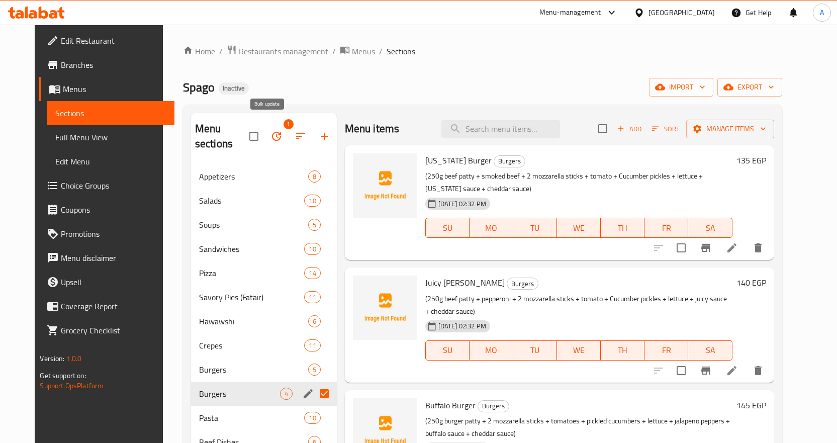
click at [270, 132] on icon "button" at bounding box center [276, 136] width 12 height 12
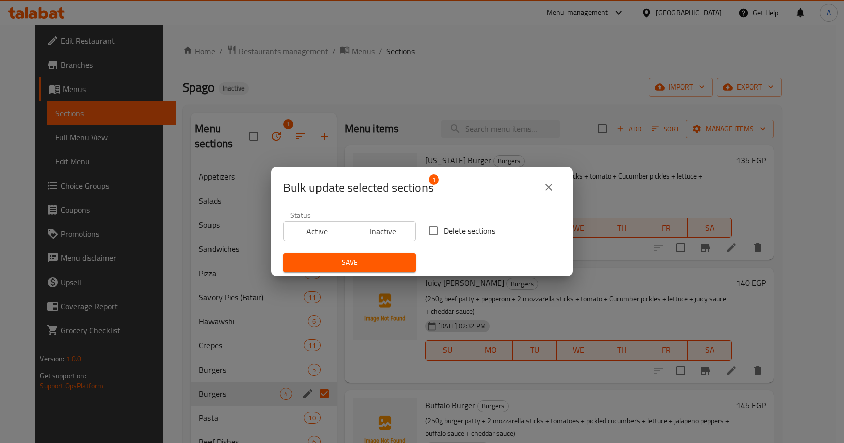
click at [521, 96] on div "Bulk update selected sections 1 Status Active Inactive Delete sections Save" at bounding box center [422, 221] width 844 height 443
click at [551, 187] on icon "close" at bounding box center [549, 187] width 12 height 12
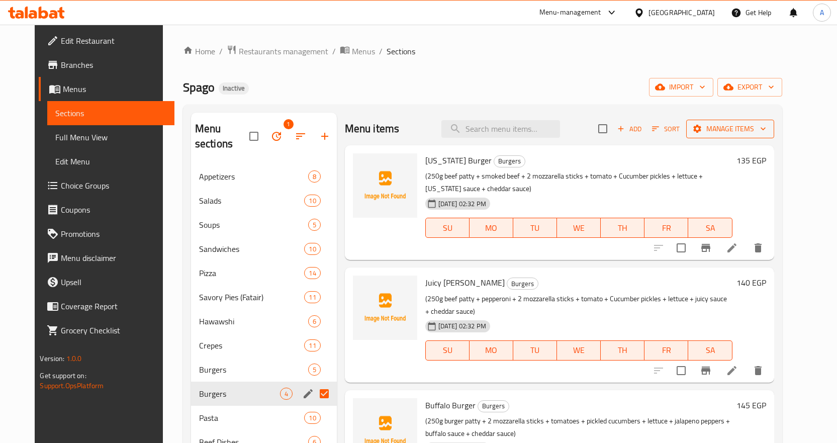
click at [766, 131] on span "Manage items" at bounding box center [730, 129] width 72 height 13
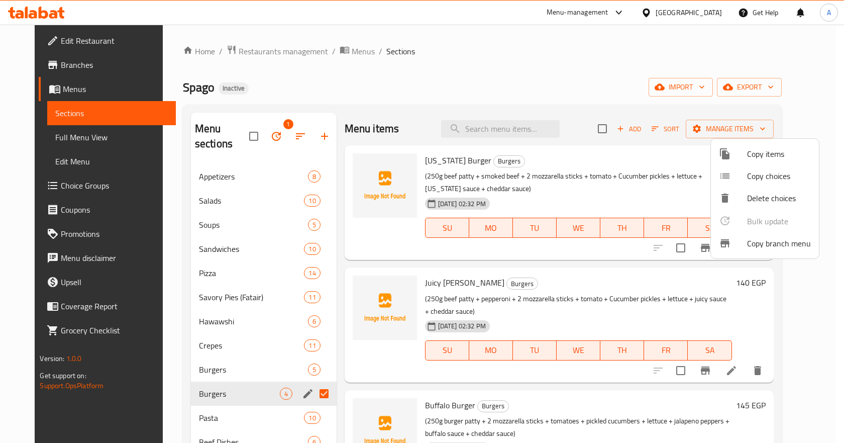
click at [237, 382] on div at bounding box center [422, 221] width 844 height 443
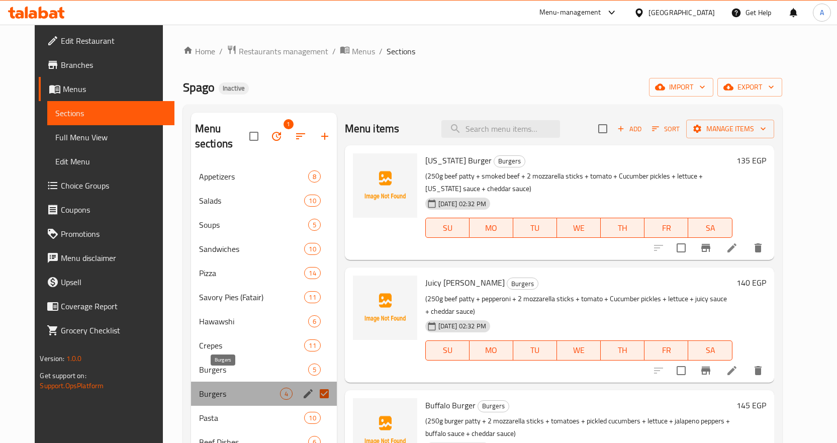
click at [224, 387] on span "Burgers" at bounding box center [239, 393] width 81 height 12
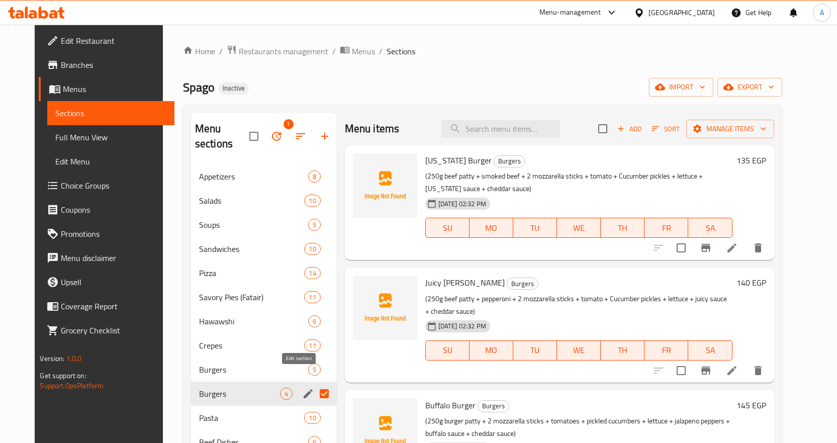
click at [302, 387] on icon "edit" at bounding box center [308, 393] width 12 height 12
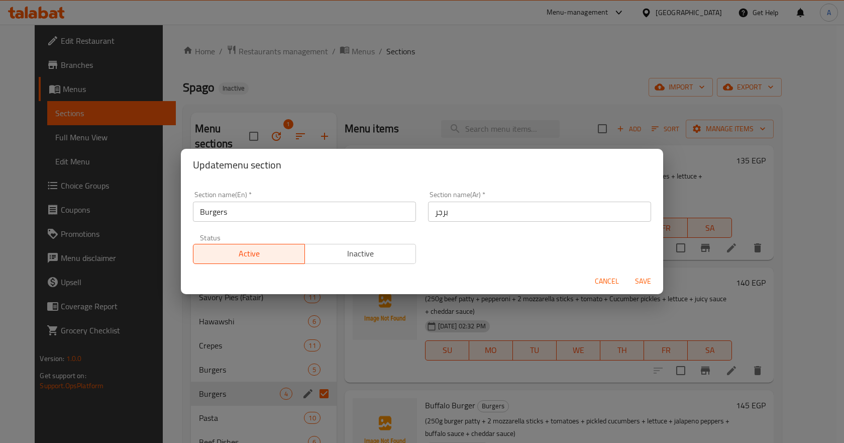
click at [603, 281] on span "Cancel" at bounding box center [607, 281] width 24 height 13
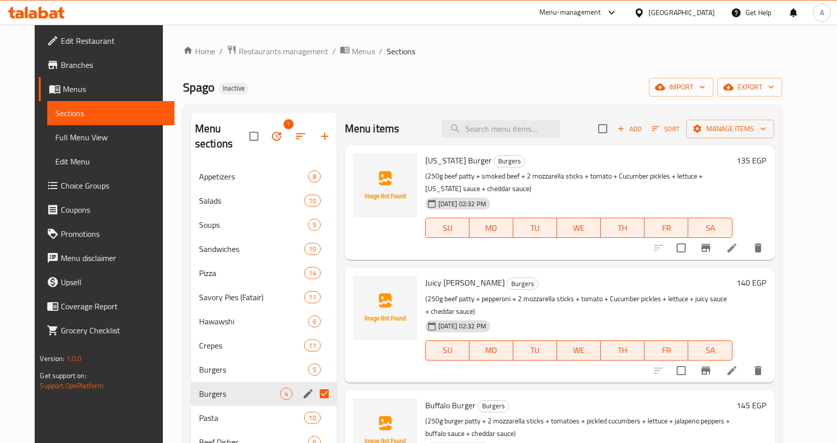
click at [318, 383] on input "Menu sections" at bounding box center [324, 393] width 21 height 21
checkbox input "false"
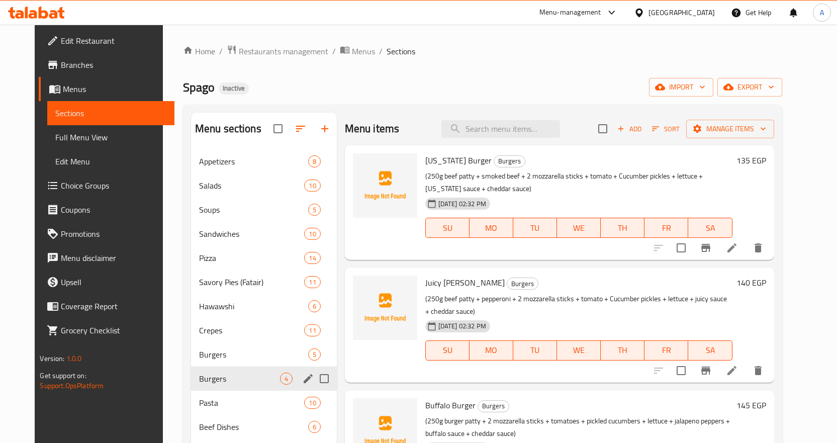
click at [238, 382] on span "Burgers" at bounding box center [239, 378] width 81 height 12
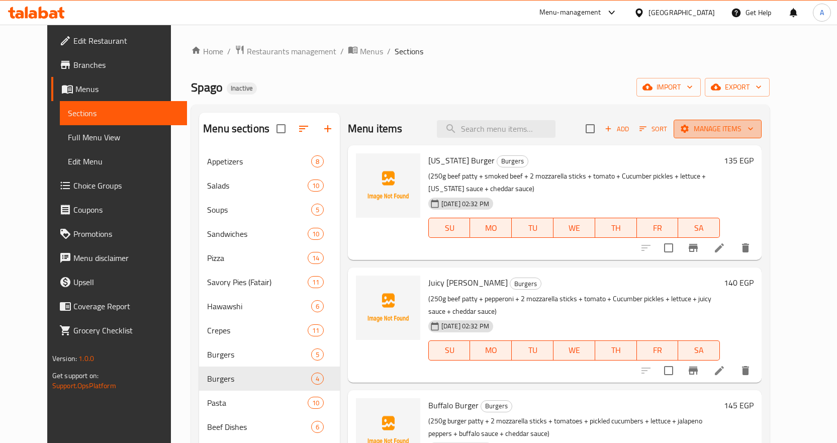
click at [753, 129] on span "Manage items" at bounding box center [717, 129] width 72 height 13
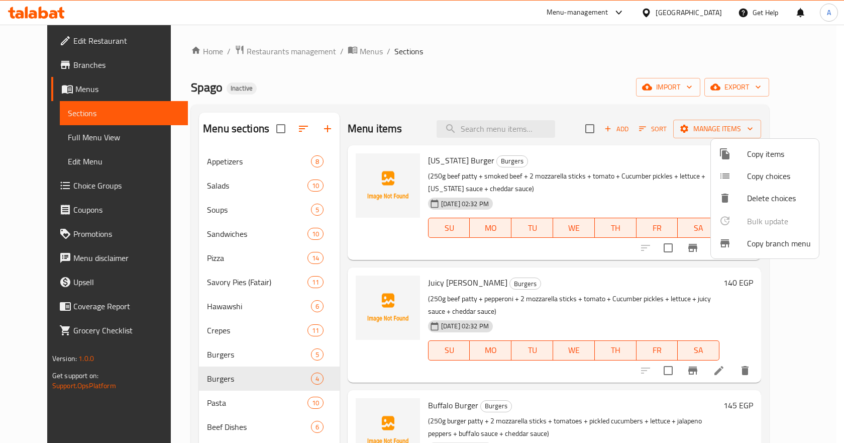
click at [777, 156] on span "Copy items" at bounding box center [779, 154] width 64 height 12
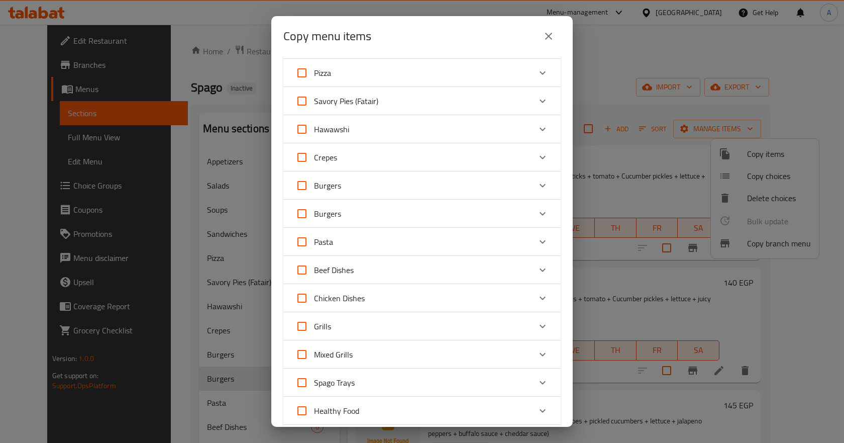
scroll to position [91, 0]
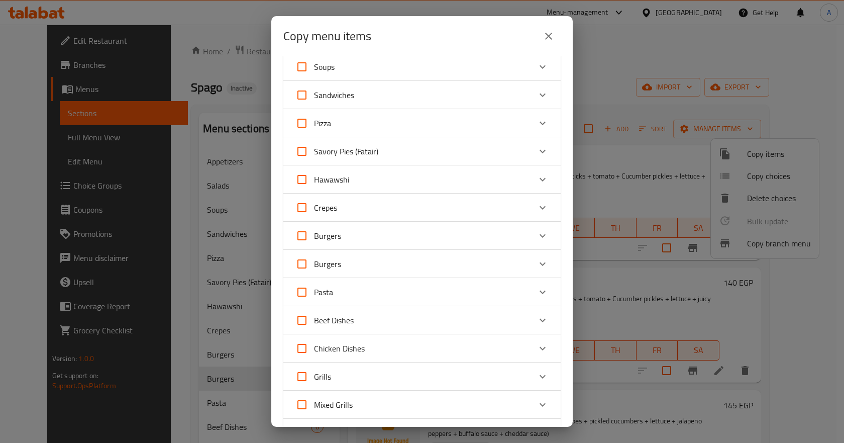
click at [302, 262] on input "Burgers" at bounding box center [302, 264] width 24 height 24
checkbox input "true"
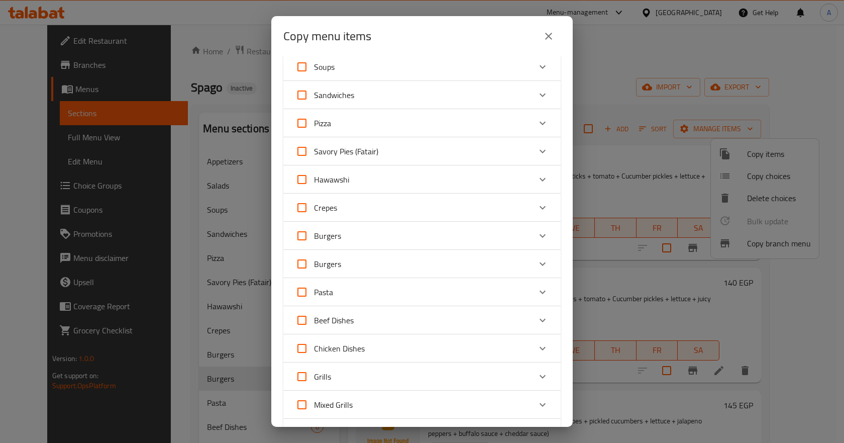
checkbox input "true"
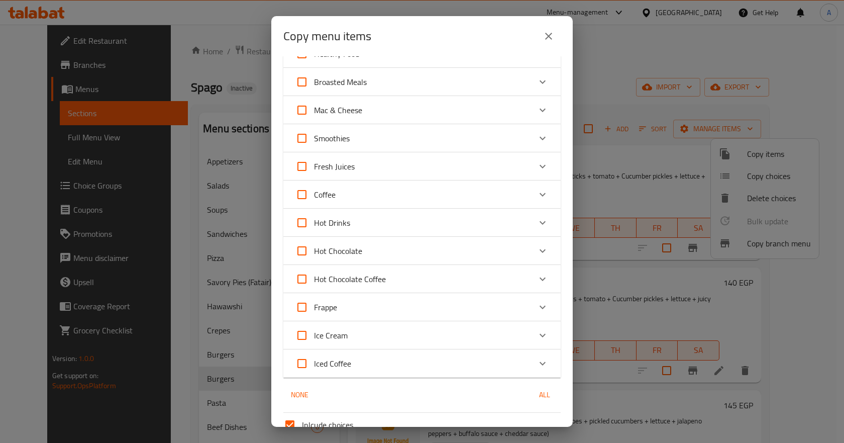
scroll to position [594, 0]
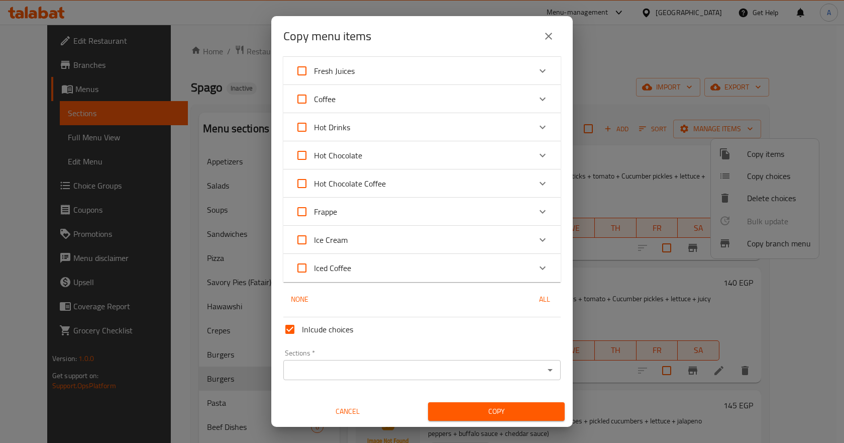
click at [429, 315] on div "Inlcude choices" at bounding box center [421, 329] width 285 height 32
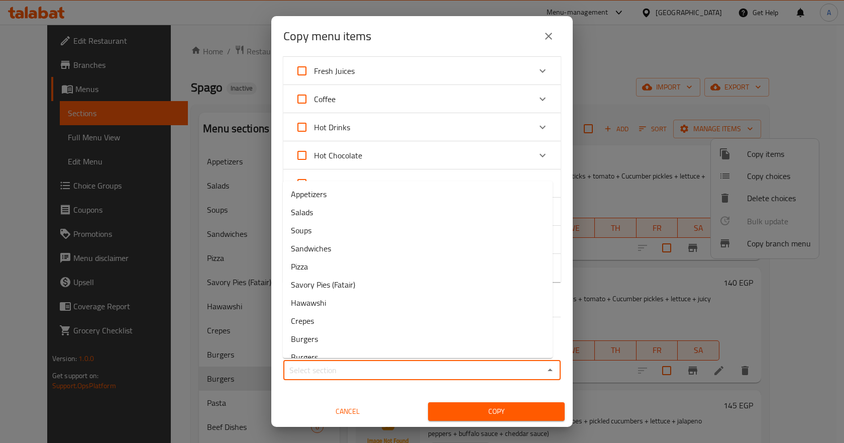
click at [397, 364] on input "Sections   *" at bounding box center [413, 370] width 255 height 14
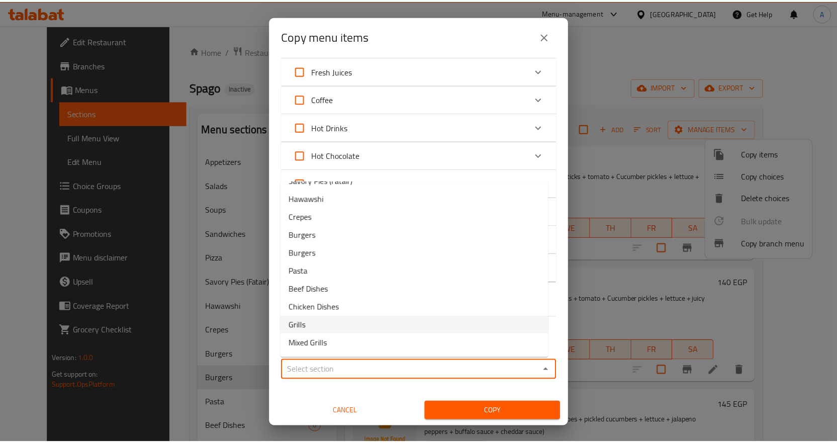
scroll to position [86, 0]
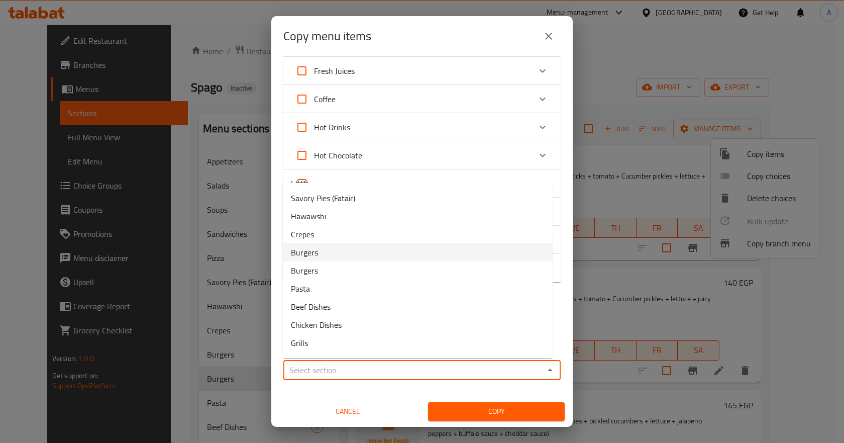
click at [321, 252] on li "Burgers" at bounding box center [418, 252] width 270 height 18
type input "Burgers"
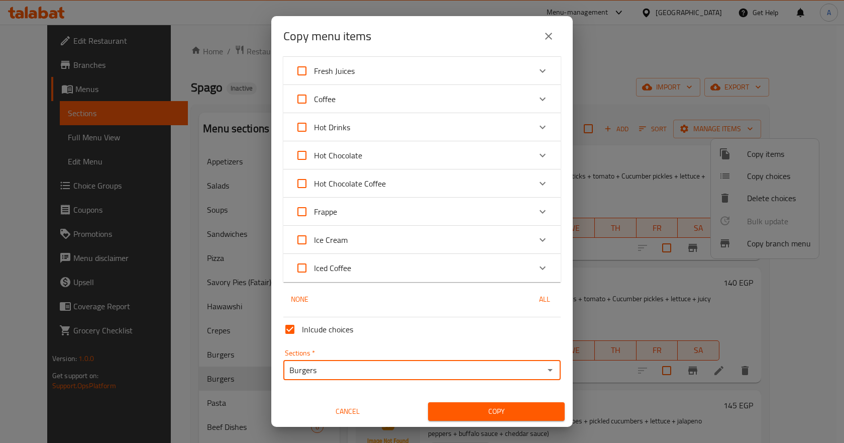
click at [451, 334] on div "Inlcude choices" at bounding box center [421, 329] width 285 height 32
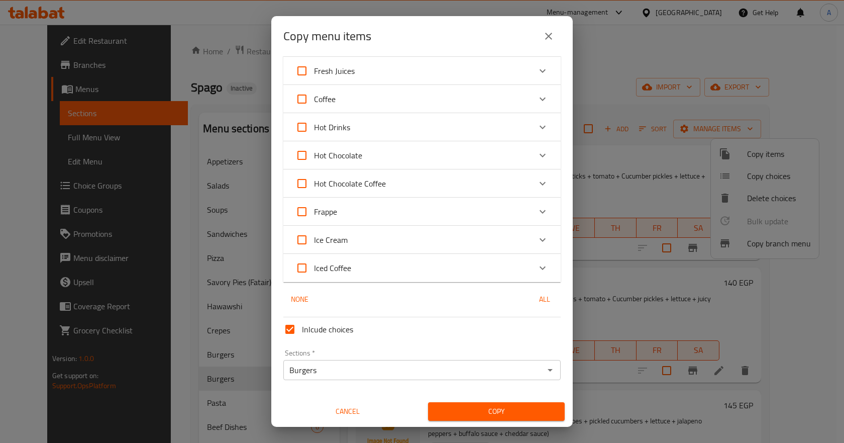
click at [499, 412] on span "Copy" at bounding box center [496, 411] width 121 height 13
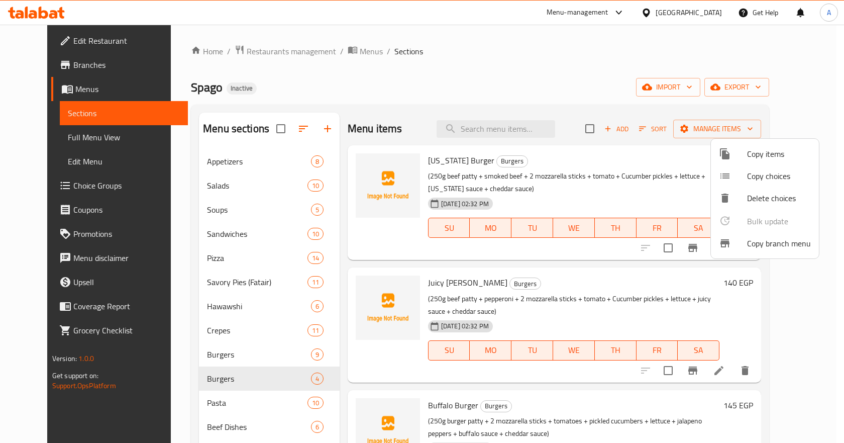
click at [280, 380] on div at bounding box center [422, 221] width 844 height 443
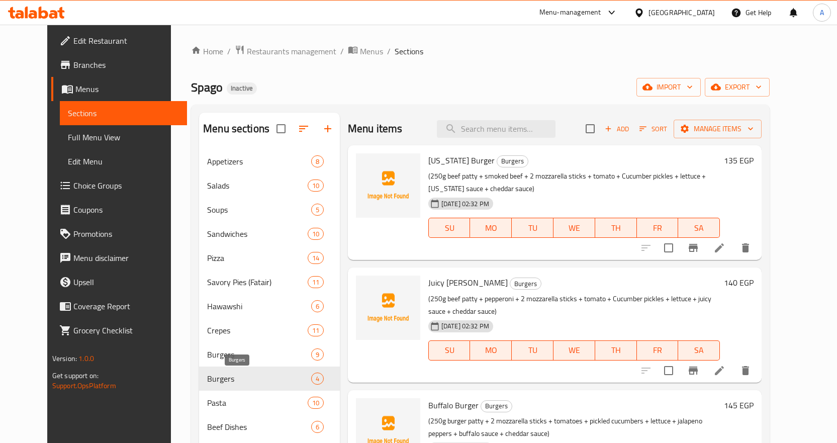
click at [254, 382] on span "Burgers" at bounding box center [259, 378] width 104 height 12
click at [753, 131] on span "Manage items" at bounding box center [717, 129] width 72 height 13
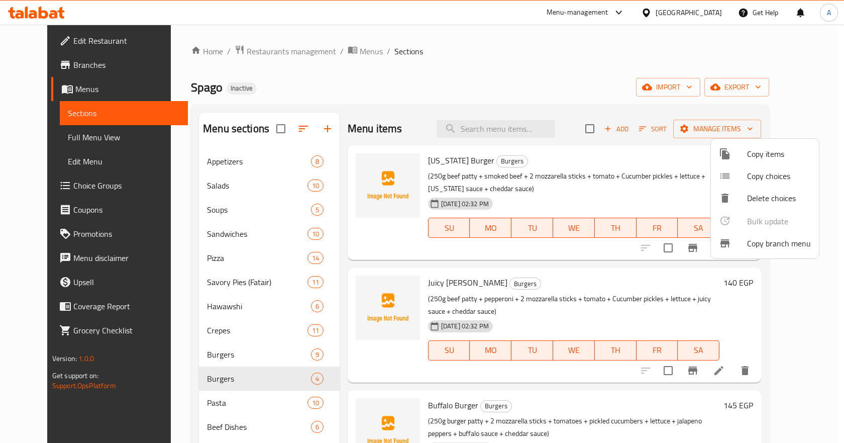
click at [672, 150] on div at bounding box center [422, 221] width 844 height 443
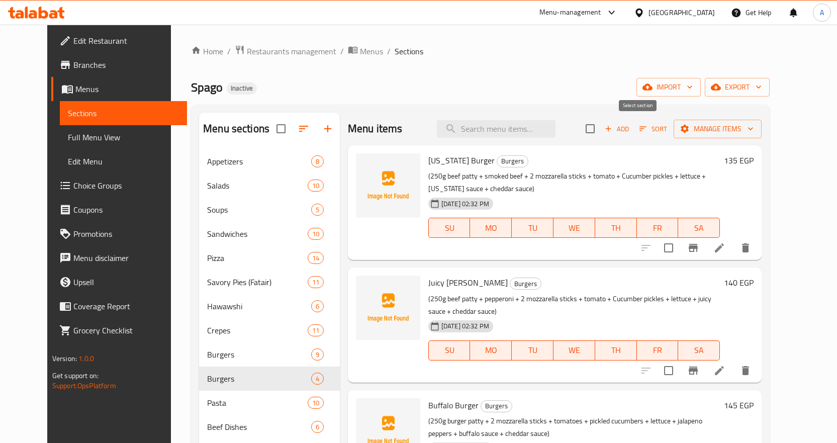
click at [600, 129] on input "checkbox" at bounding box center [589, 128] width 21 height 21
checkbox input "true"
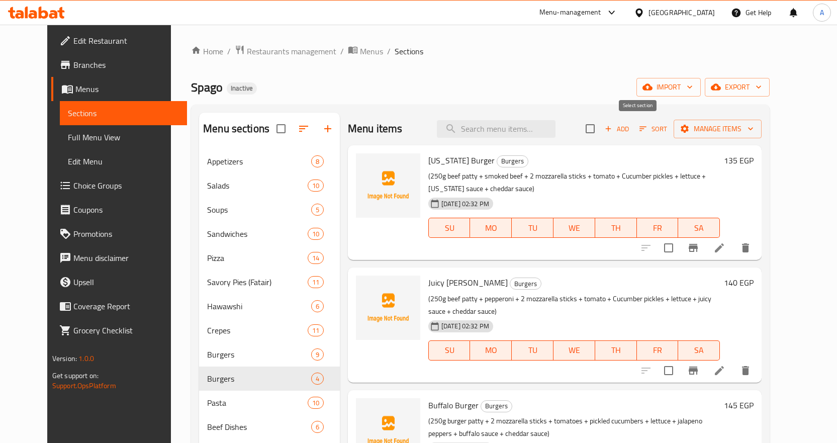
checkbox input "true"
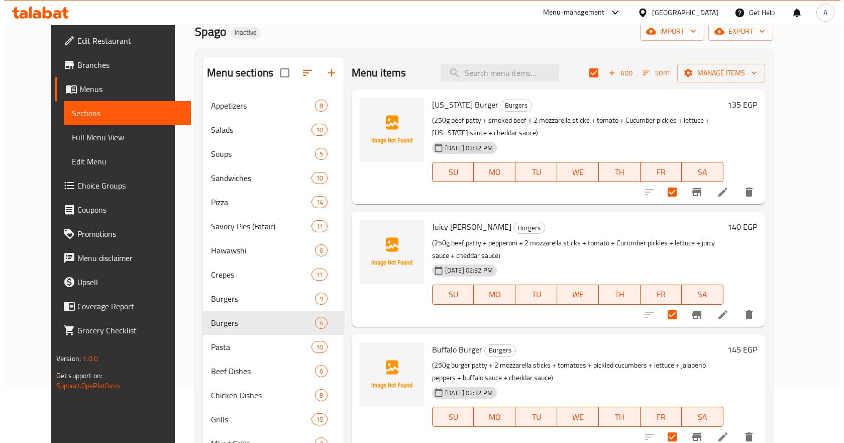
scroll to position [0, 0]
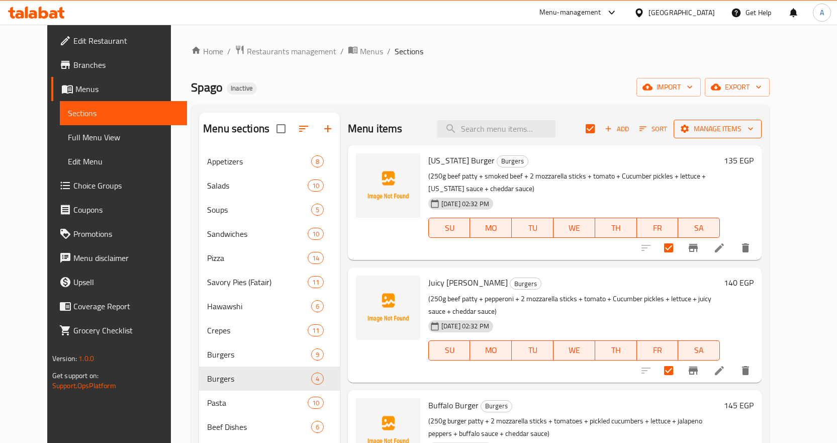
click at [753, 131] on span "Manage items" at bounding box center [717, 129] width 72 height 13
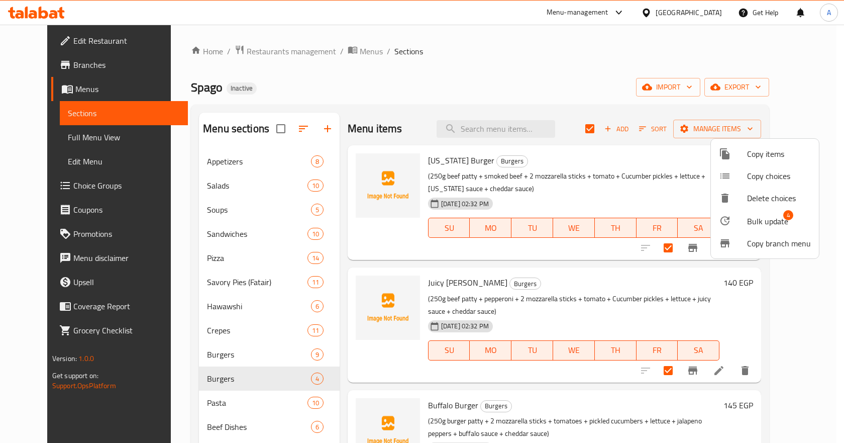
click at [776, 223] on span "Bulk update" at bounding box center [767, 221] width 41 height 12
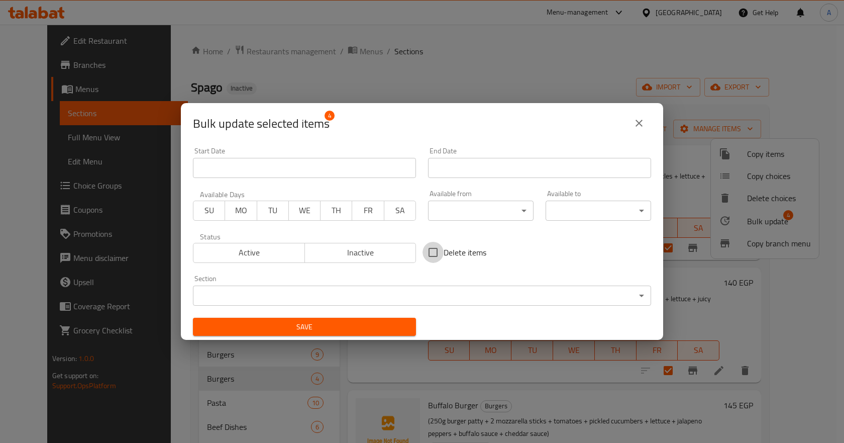
click at [428, 255] on input "Delete items" at bounding box center [433, 252] width 21 height 21
checkbox input "true"
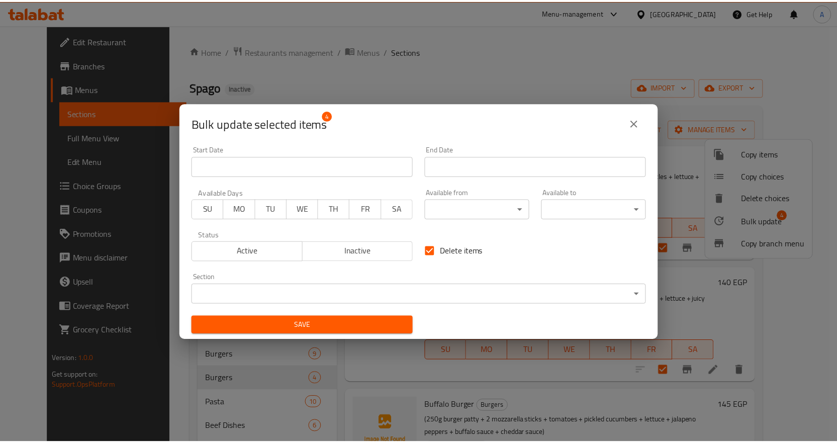
scroll to position [2, 0]
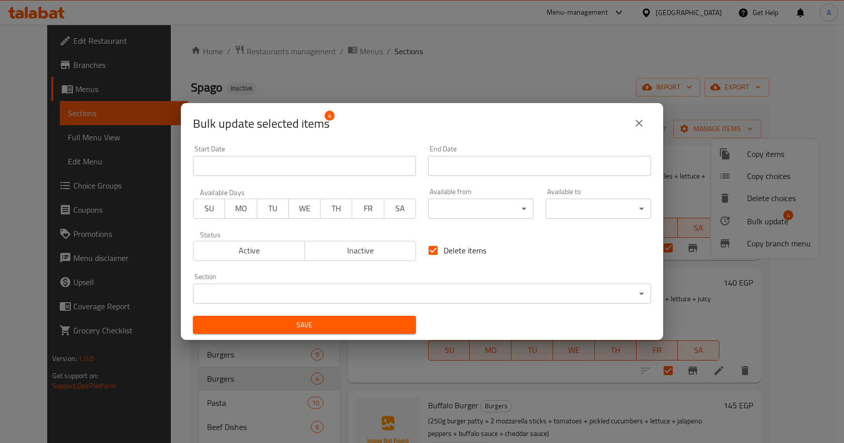
click at [434, 298] on body "​ Menu-management Egypt Get Help A Edit Restaurant Branches Menus Sections Full…" at bounding box center [422, 234] width 844 height 418
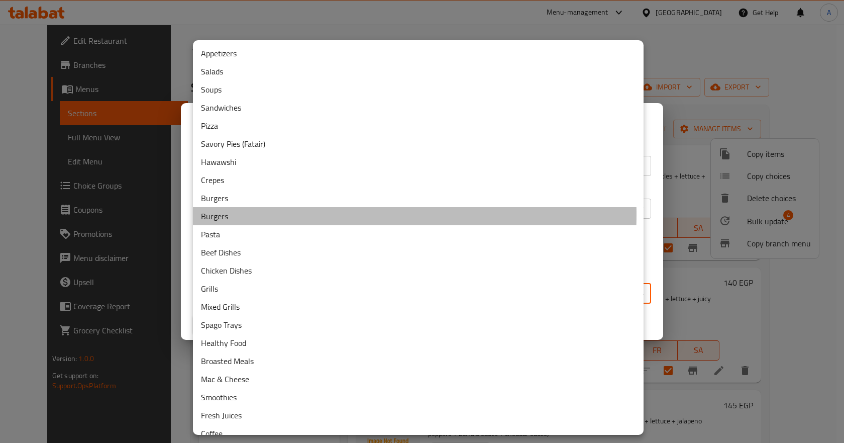
click at [245, 214] on li "Burgers" at bounding box center [418, 216] width 451 height 18
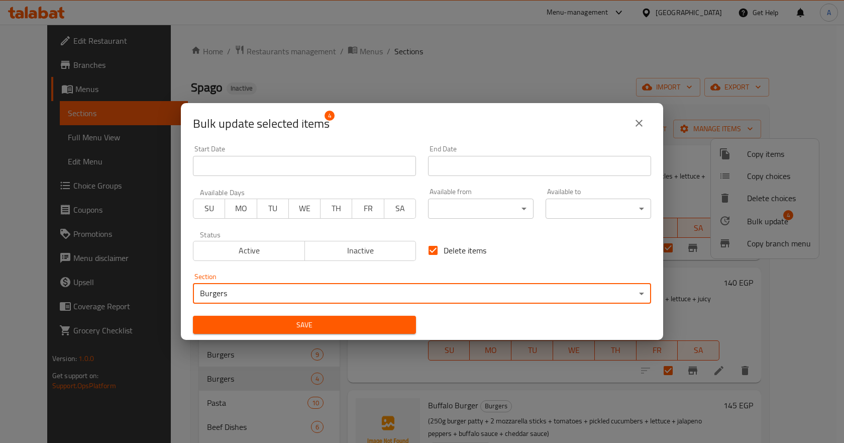
click at [365, 326] on span "Save" at bounding box center [304, 325] width 207 height 13
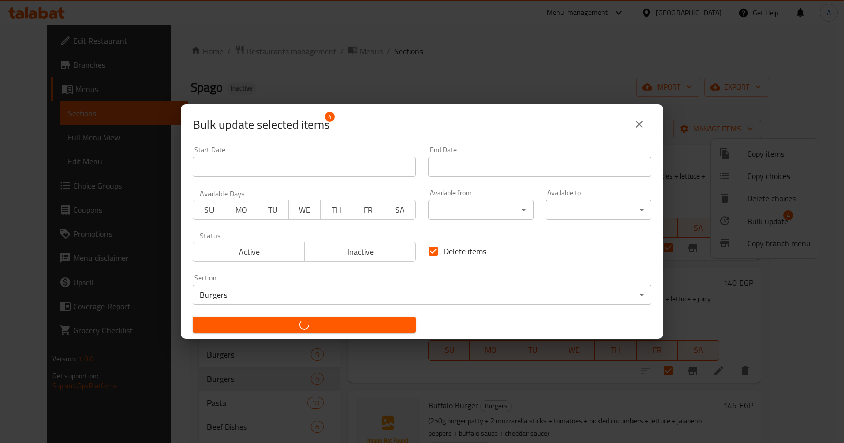
checkbox input "false"
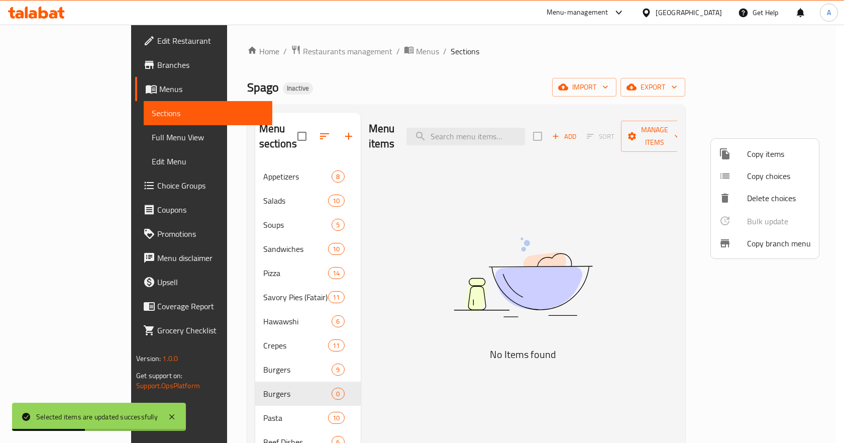
click at [274, 375] on div at bounding box center [422, 221] width 844 height 443
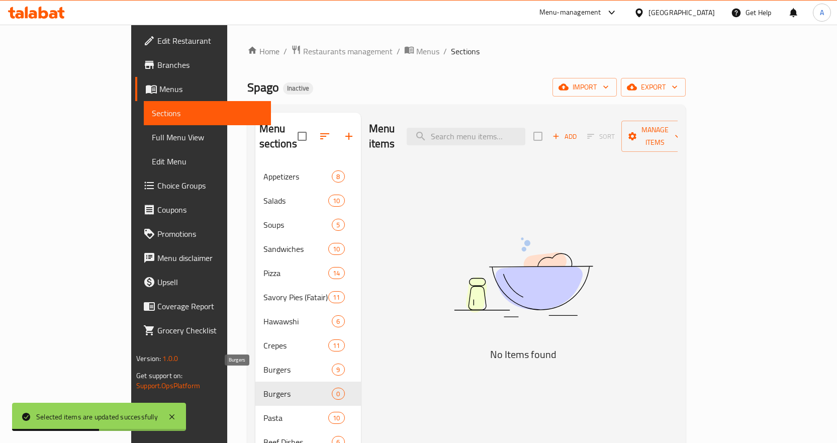
click at [279, 387] on span "Burgers" at bounding box center [297, 393] width 69 height 12
click at [291, 130] on input "checkbox" at bounding box center [301, 136] width 21 height 21
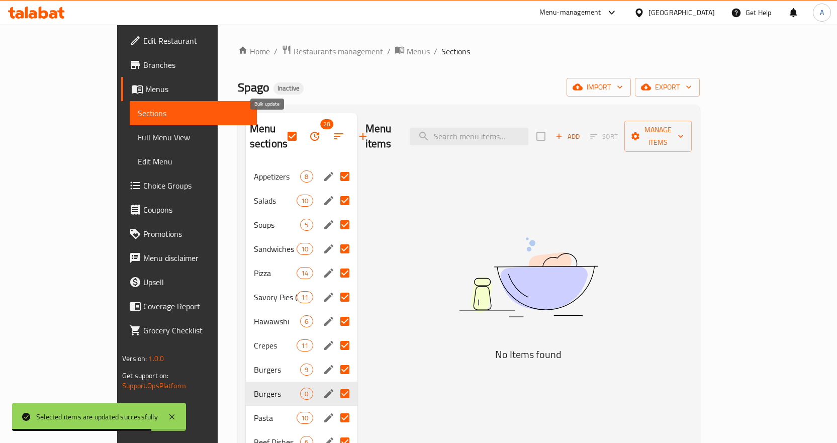
click at [309, 130] on icon "button" at bounding box center [315, 136] width 12 height 12
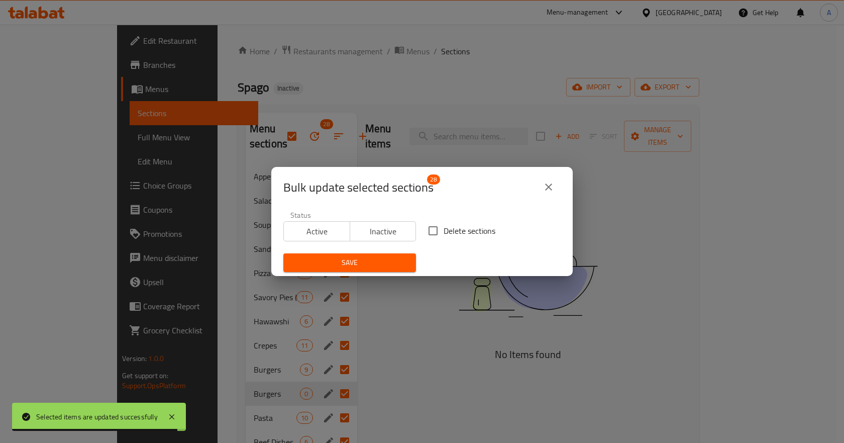
click at [549, 186] on icon "close" at bounding box center [548, 186] width 7 height 7
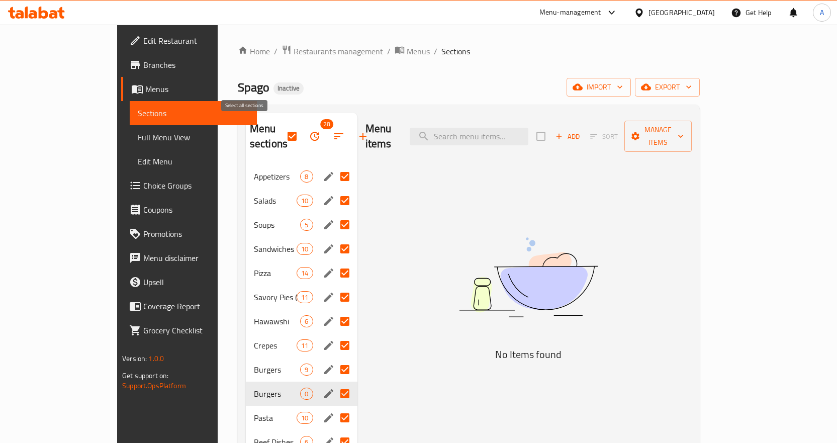
click at [281, 132] on input "checkbox" at bounding box center [291, 136] width 21 height 21
checkbox input "false"
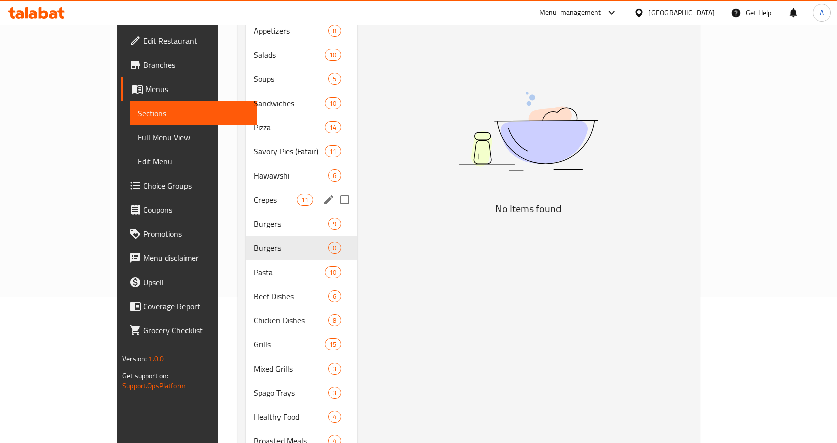
scroll to position [151, 0]
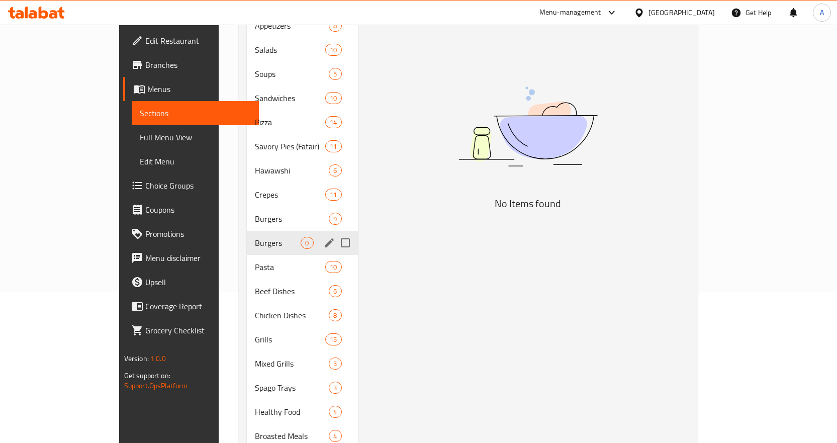
click at [335, 232] on input "Menu sections" at bounding box center [345, 242] width 21 height 21
checkbox input "true"
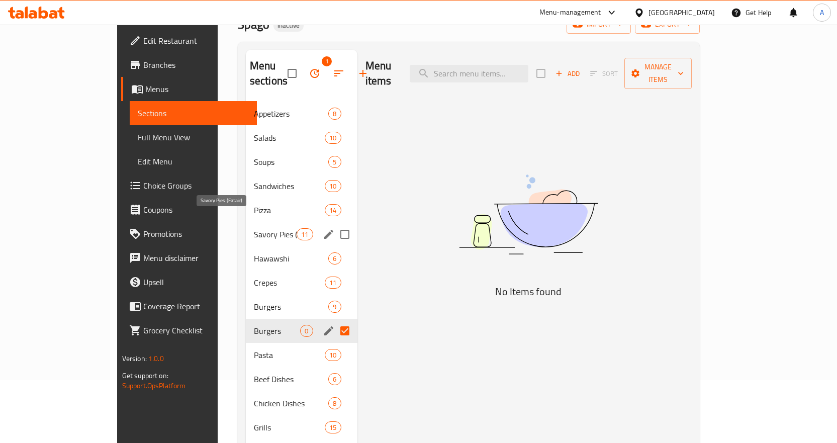
scroll to position [0, 0]
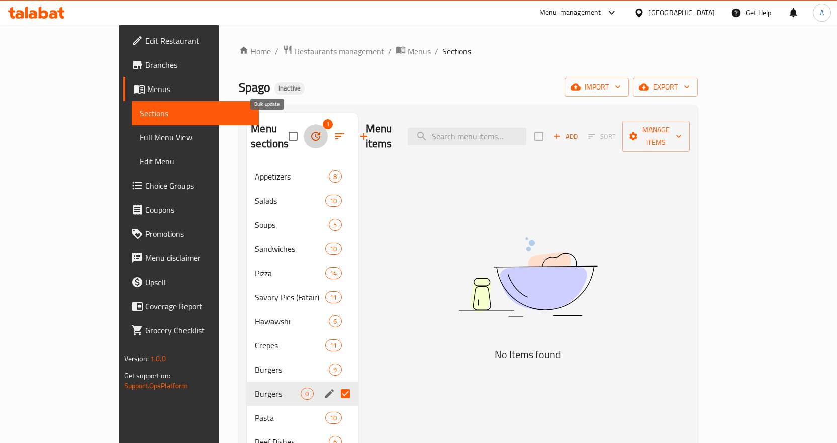
click at [310, 130] on icon "button" at bounding box center [316, 136] width 12 height 12
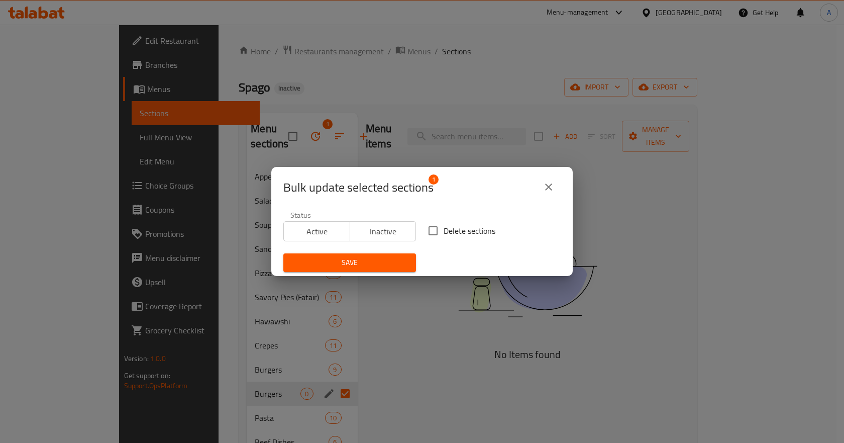
click at [444, 228] on span "Delete sections" at bounding box center [470, 231] width 52 height 12
click at [441, 228] on input "Delete sections" at bounding box center [433, 230] width 21 height 21
checkbox input "true"
click at [377, 259] on span "Save" at bounding box center [349, 262] width 117 height 13
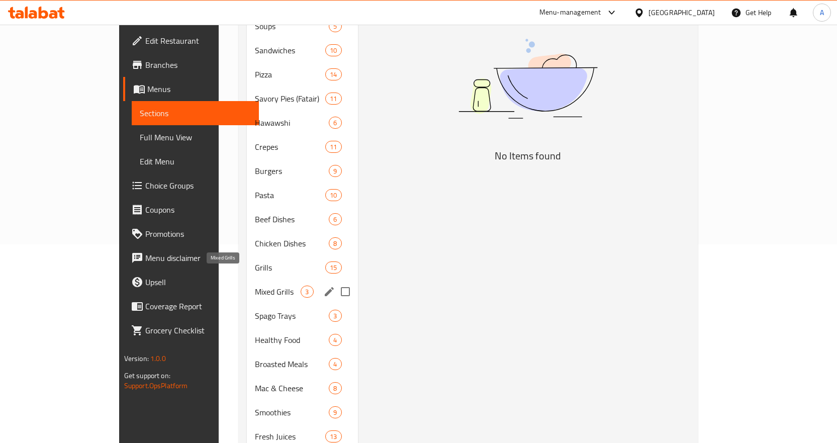
scroll to position [201, 0]
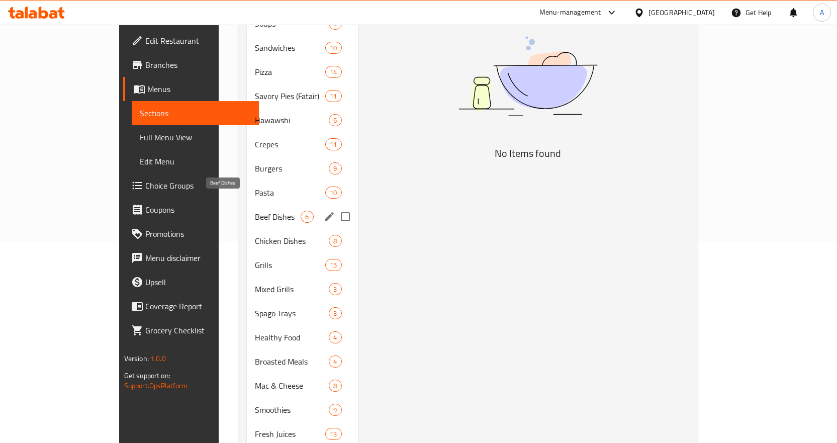
click at [255, 211] on span "Beef Dishes" at bounding box center [278, 217] width 46 height 12
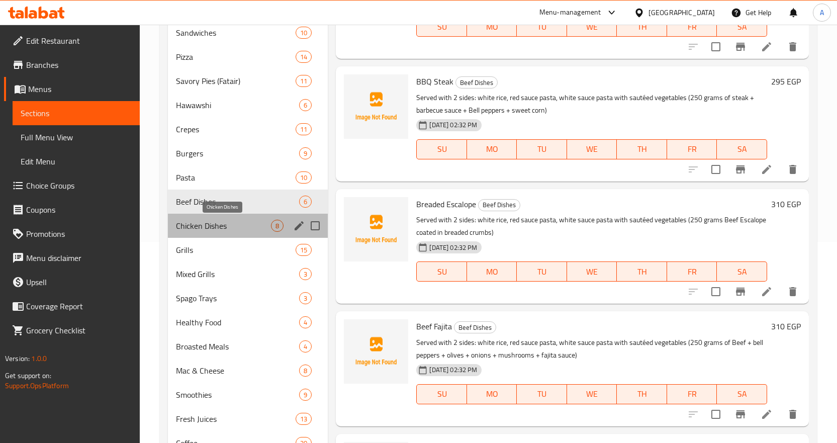
click at [230, 222] on span "Chicken Dishes" at bounding box center [223, 226] width 95 height 12
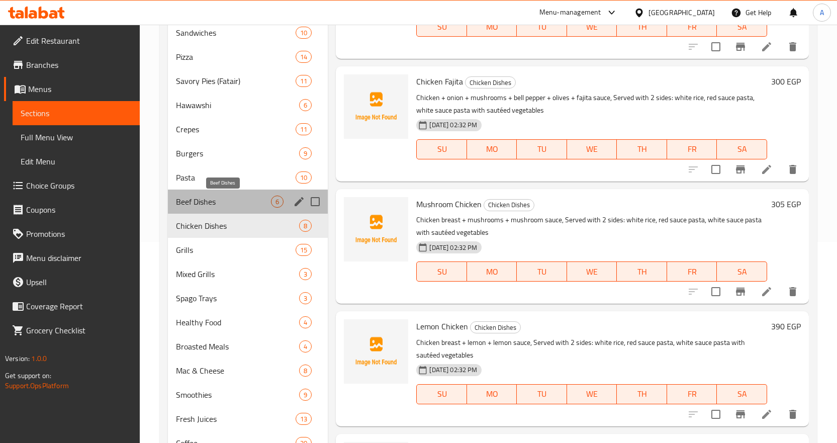
click at [233, 206] on span "Beef Dishes" at bounding box center [223, 201] width 95 height 12
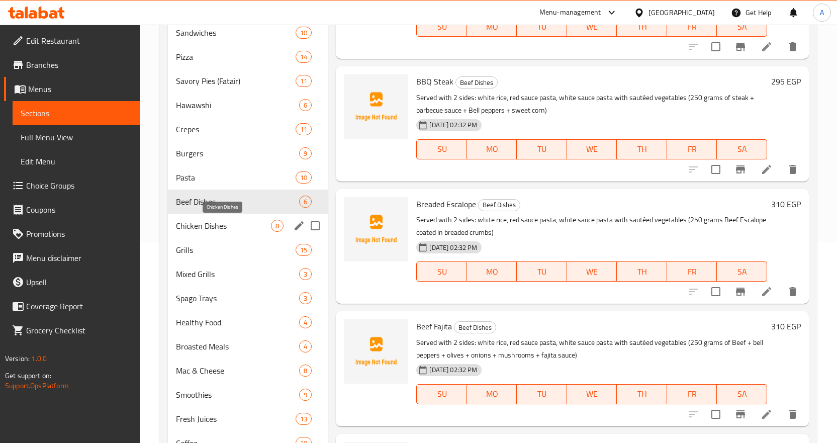
click at [226, 222] on span "Chicken Dishes" at bounding box center [223, 226] width 95 height 12
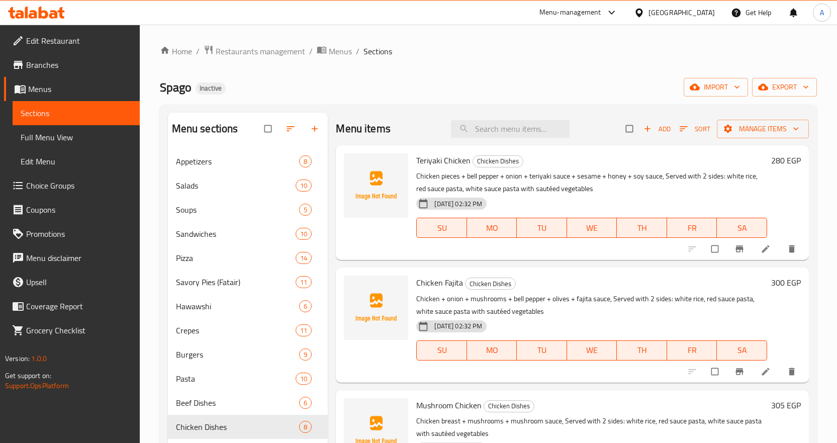
click at [58, 184] on span "Choice Groups" at bounding box center [79, 185] width 106 height 12
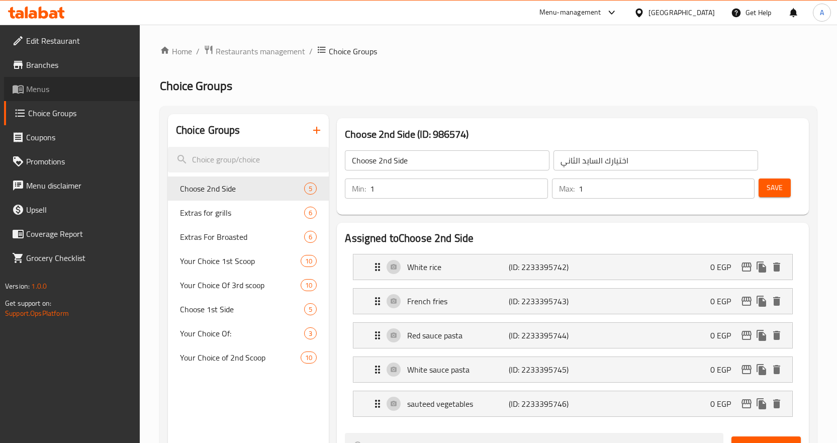
click at [60, 91] on span "Menus" at bounding box center [79, 89] width 106 height 12
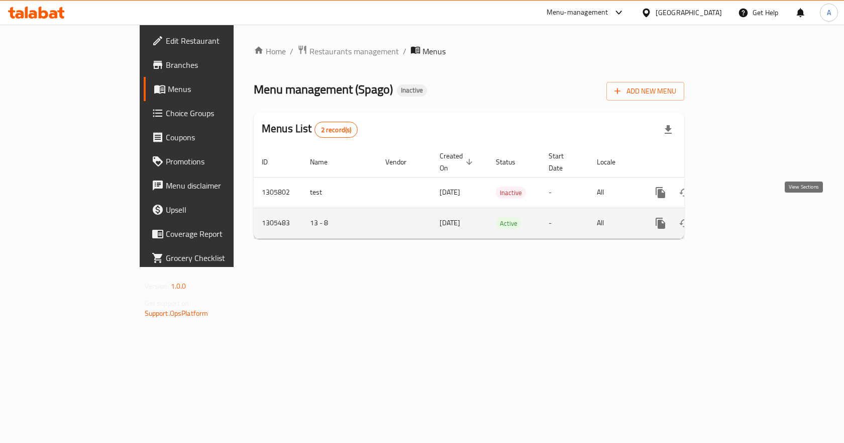
click at [739, 217] on icon "enhanced table" at bounding box center [733, 223] width 12 height 12
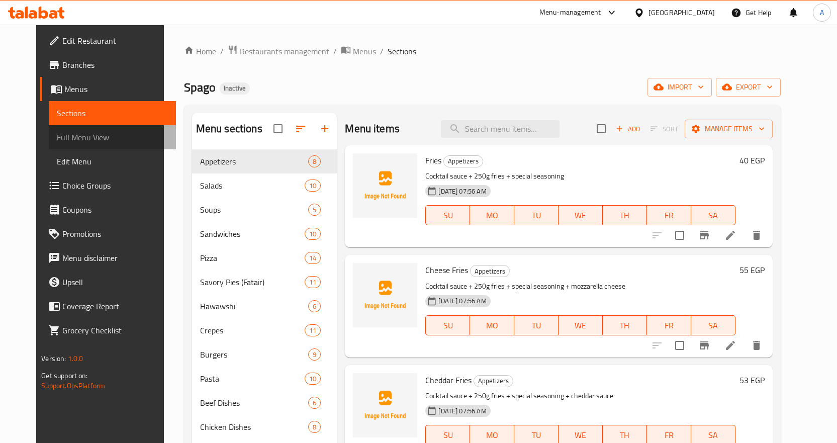
click at [81, 135] on span "Full Menu View" at bounding box center [112, 137] width 111 height 12
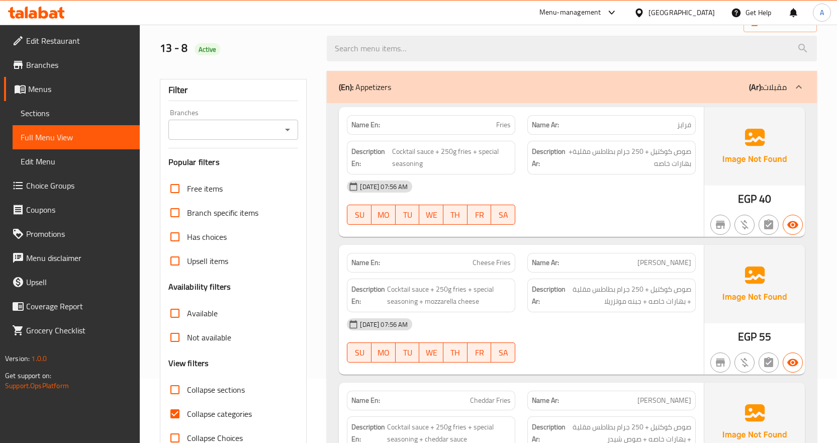
scroll to position [251, 0]
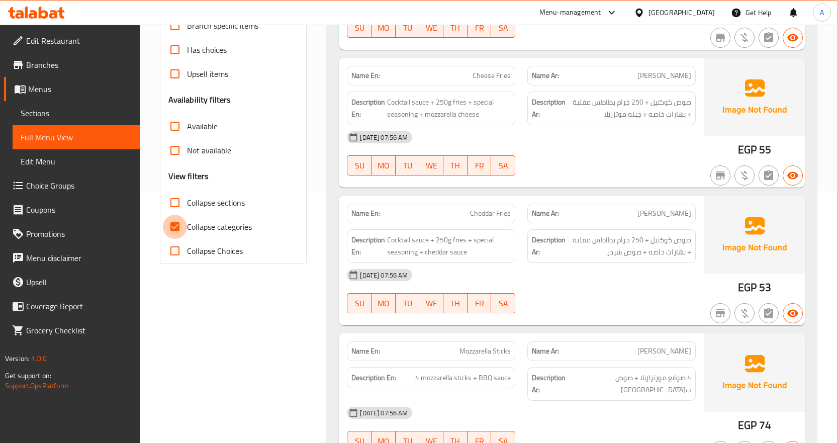
click at [177, 226] on input "Collapse categories" at bounding box center [175, 227] width 24 height 24
checkbox input "false"
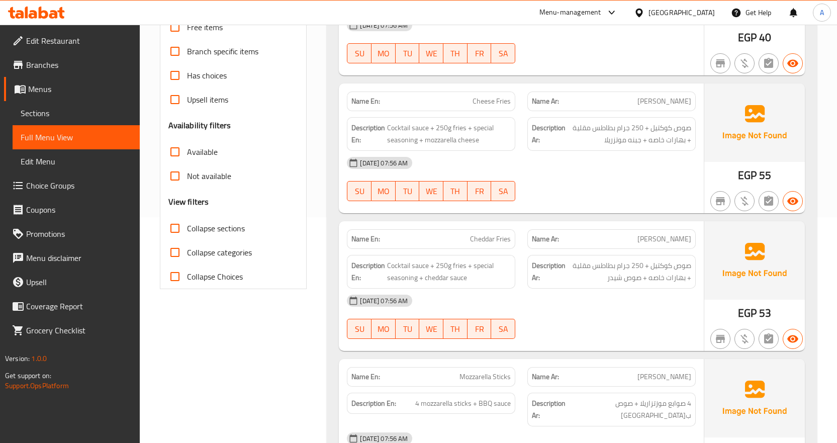
scroll to position [151, 0]
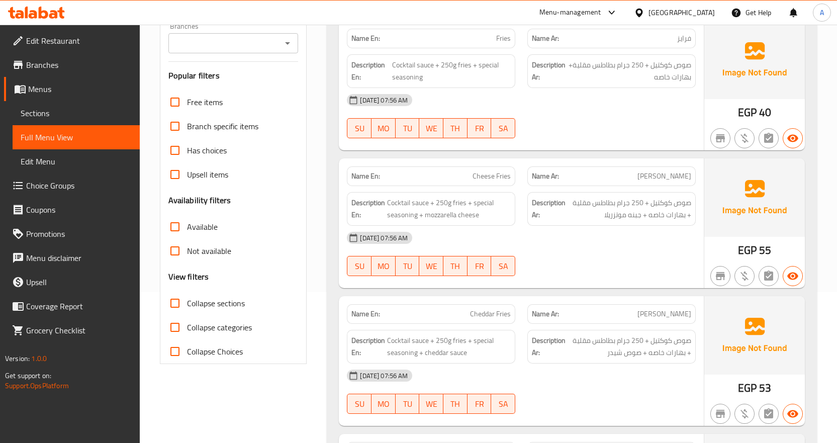
click at [174, 300] on input "Collapse sections" at bounding box center [175, 303] width 24 height 24
checkbox input "true"
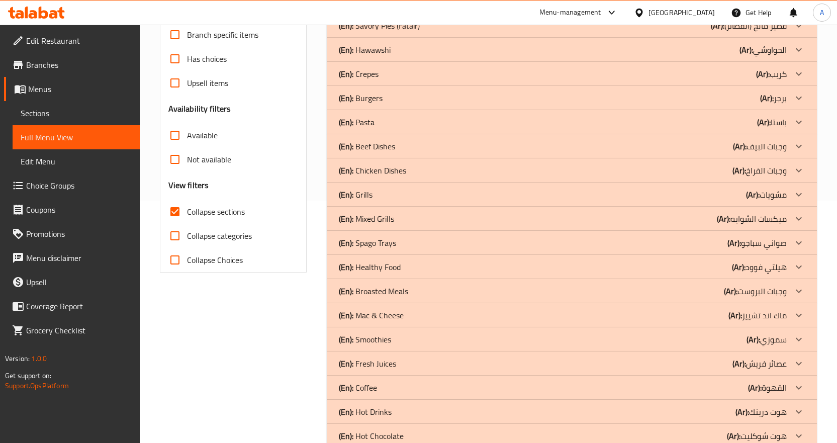
scroll to position [251, 0]
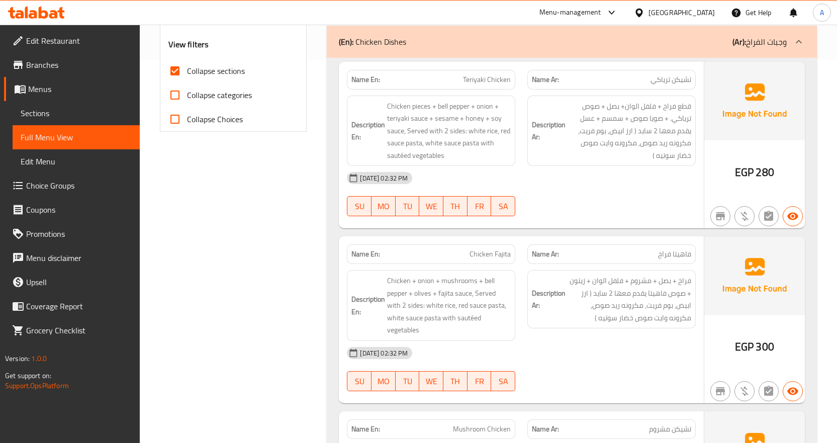
scroll to position [352, 0]
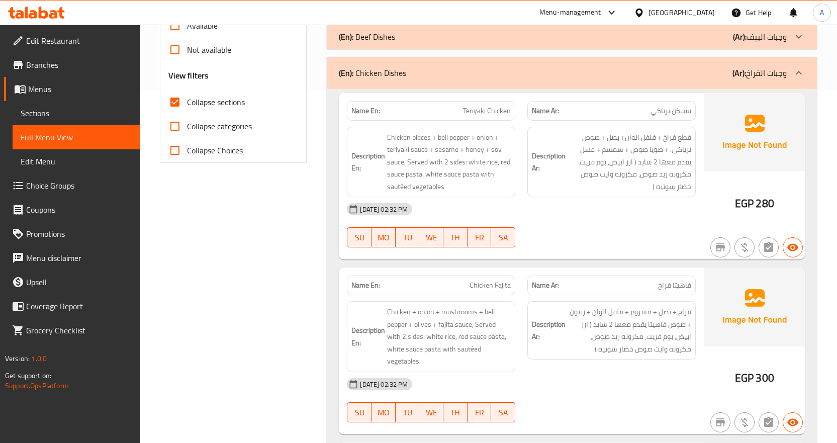
click at [56, 186] on span "Choice Groups" at bounding box center [79, 185] width 106 height 12
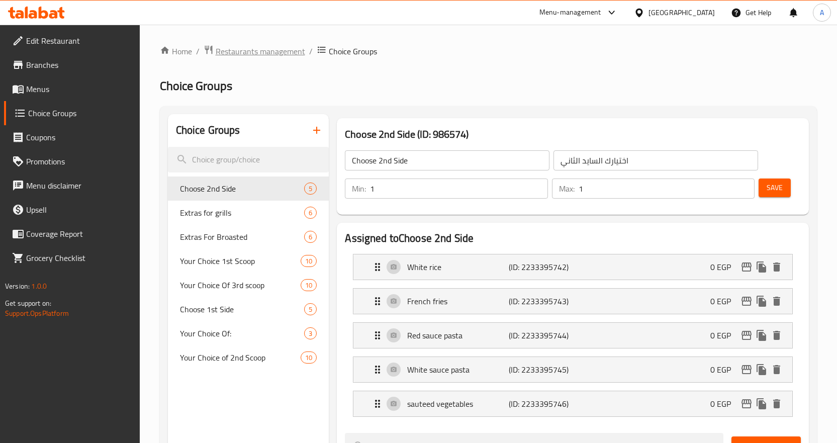
click at [296, 52] on span "Restaurants management" at bounding box center [260, 51] width 89 height 12
click at [40, 87] on span "Menus" at bounding box center [79, 89] width 106 height 12
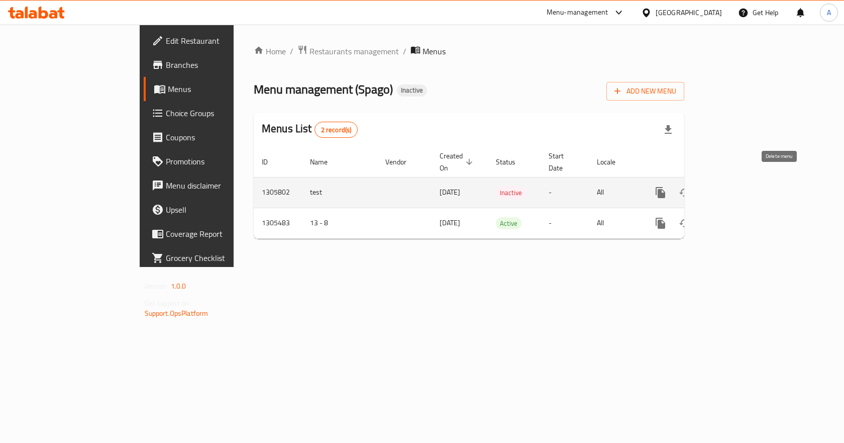
click at [713, 188] on icon "enhanced table" at bounding box center [708, 192] width 7 height 9
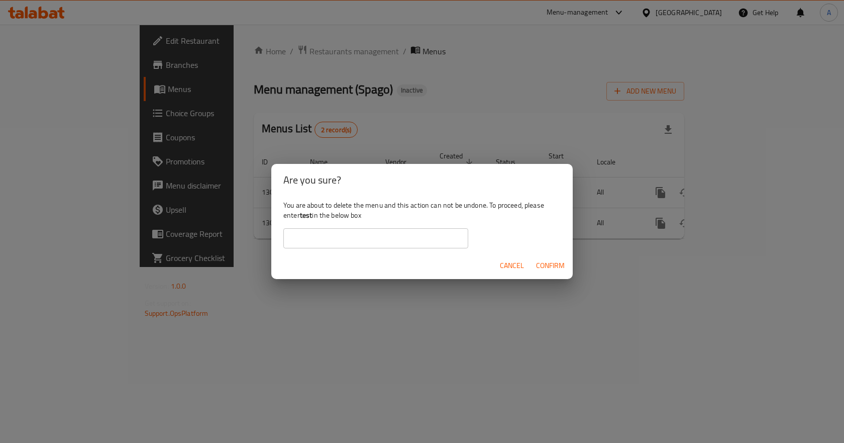
click at [308, 214] on b "test" at bounding box center [306, 215] width 13 height 13
copy div "test"
click at [345, 238] on input "text" at bounding box center [375, 238] width 185 height 20
paste input "test"
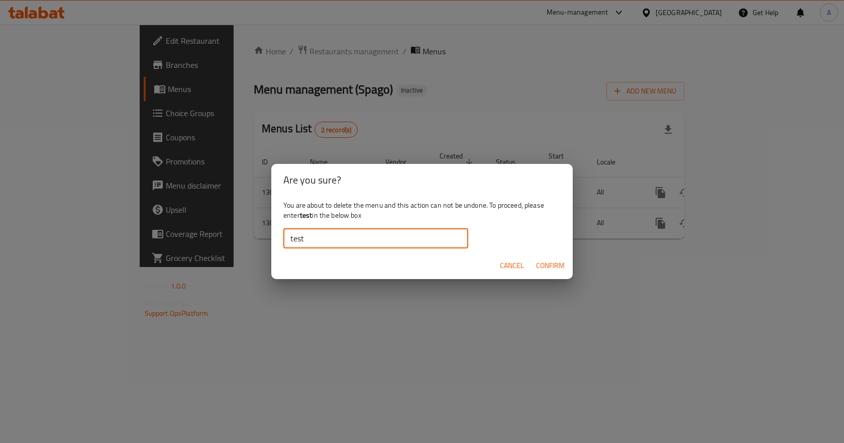
type input "test"
click at [545, 264] on span "Confirm" at bounding box center [550, 265] width 29 height 13
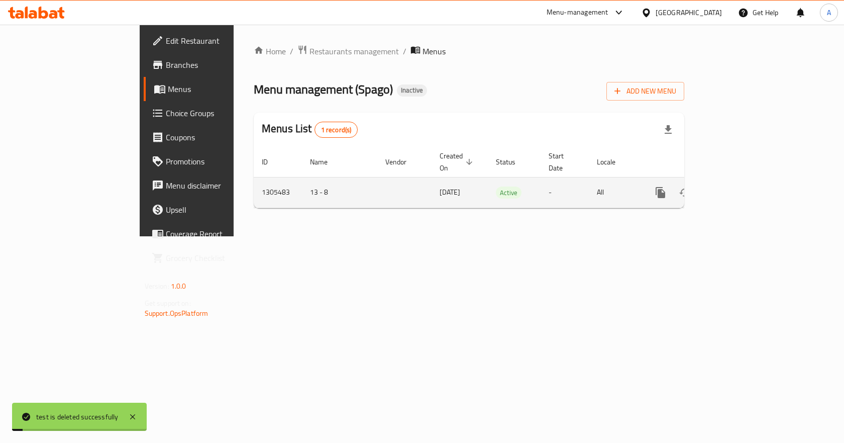
click at [738, 188] on icon "enhanced table" at bounding box center [733, 192] width 9 height 9
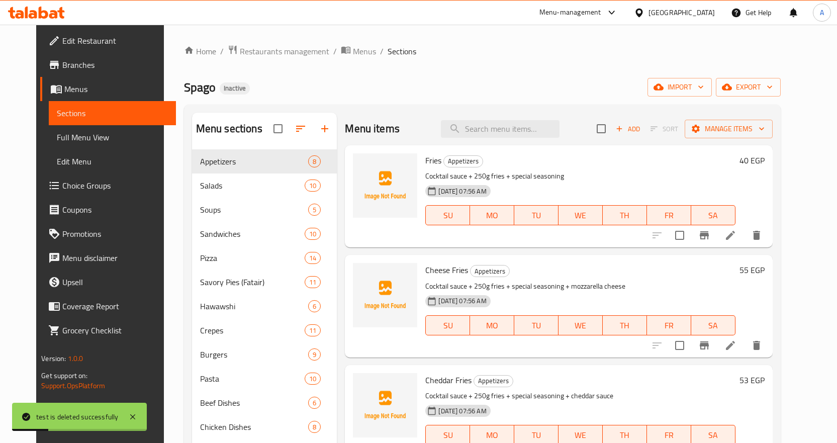
click at [62, 181] on span "Choice Groups" at bounding box center [115, 185] width 106 height 12
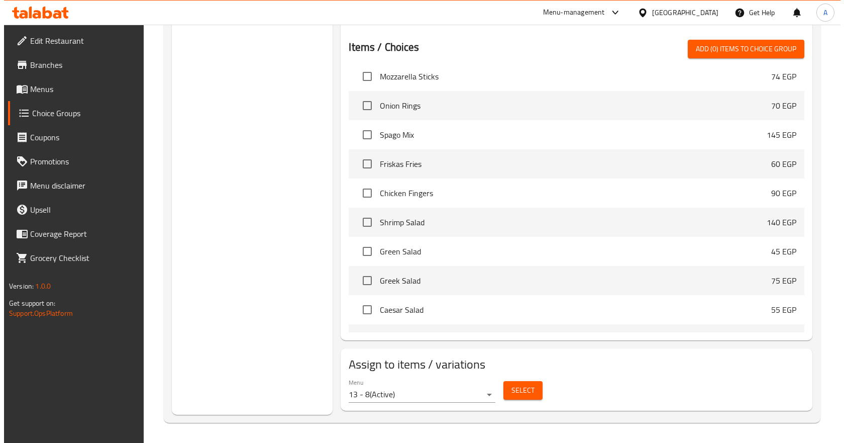
scroll to position [151, 0]
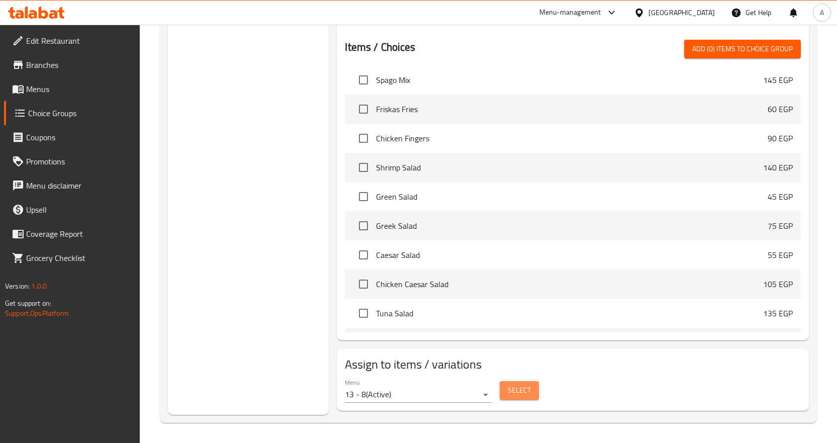
click at [517, 392] on span "Select" at bounding box center [519, 390] width 23 height 13
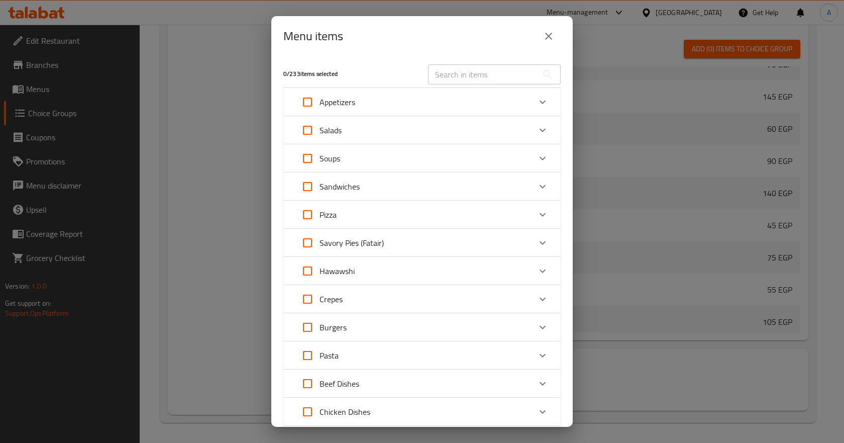
click at [537, 102] on icon "Expand" at bounding box center [543, 102] width 12 height 12
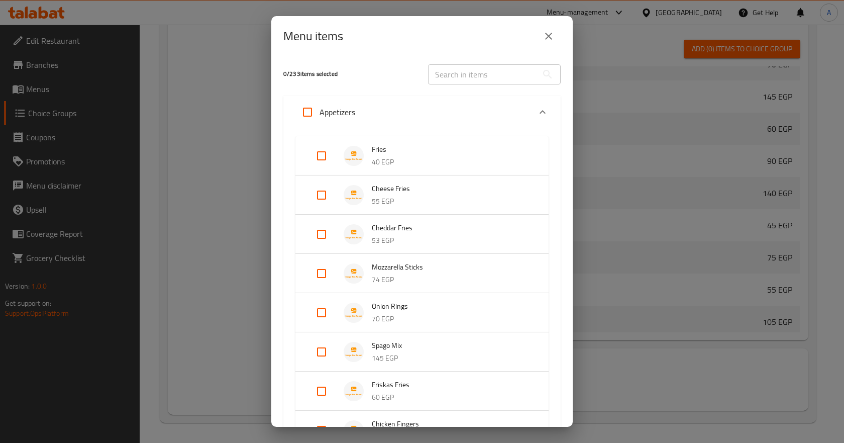
click at [535, 102] on div "Expand" at bounding box center [543, 112] width 24 height 24
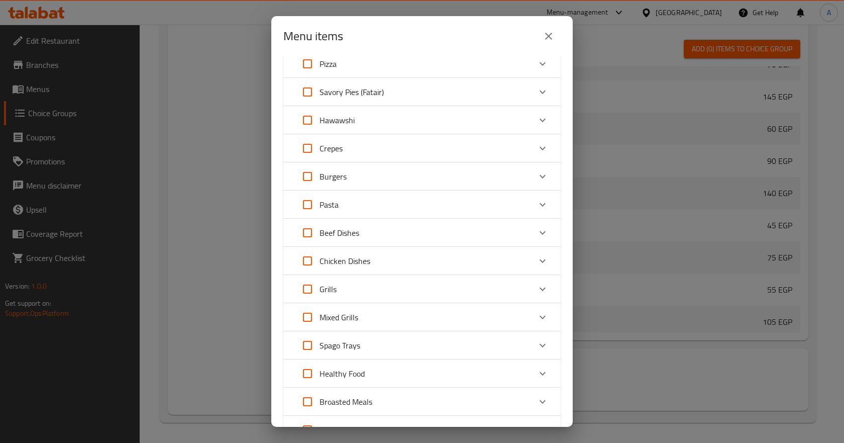
click at [540, 233] on icon "Expand" at bounding box center [543, 233] width 6 height 4
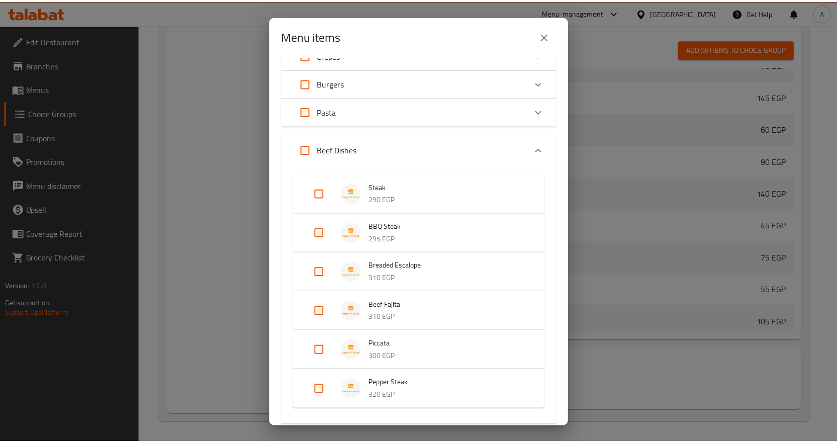
scroll to position [251, 0]
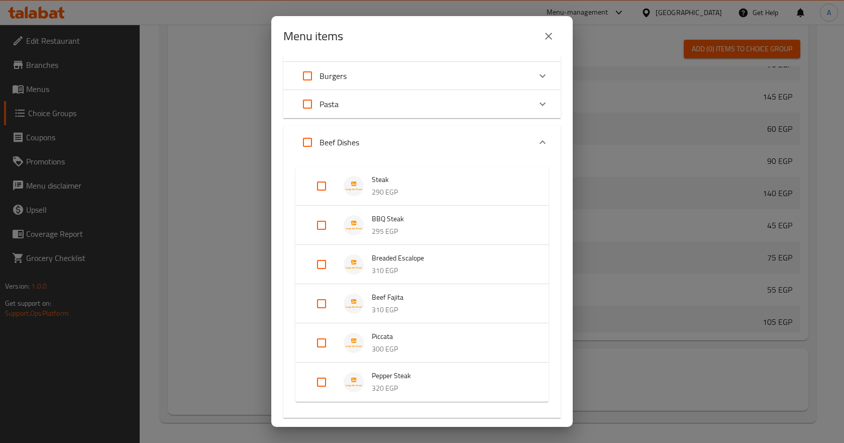
click at [310, 142] on input "Expand" at bounding box center [307, 142] width 24 height 24
checkbox input "true"
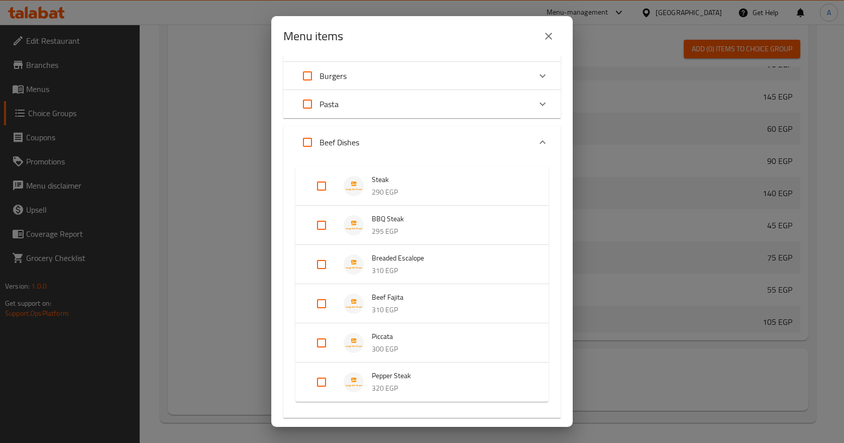
checkbox input "true"
click at [550, 36] on icon "close" at bounding box center [549, 36] width 12 height 12
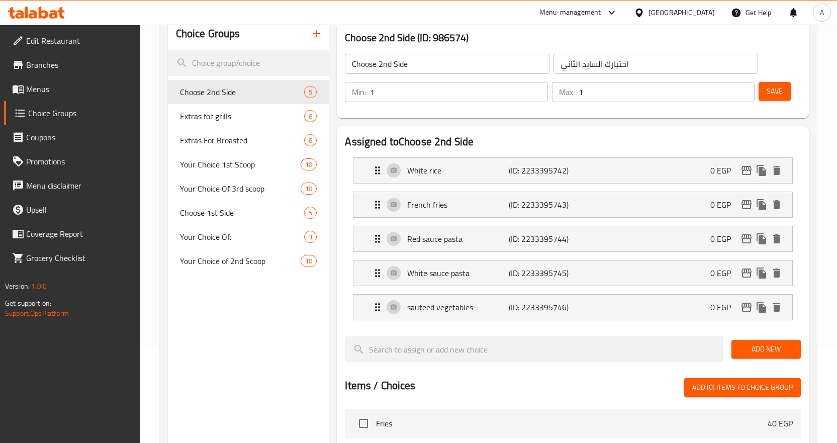
scroll to position [0, 0]
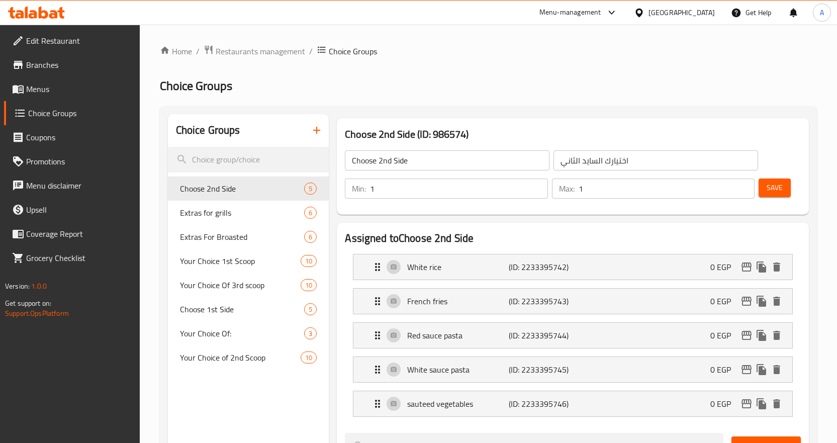
click at [43, 87] on span "Menus" at bounding box center [79, 89] width 106 height 12
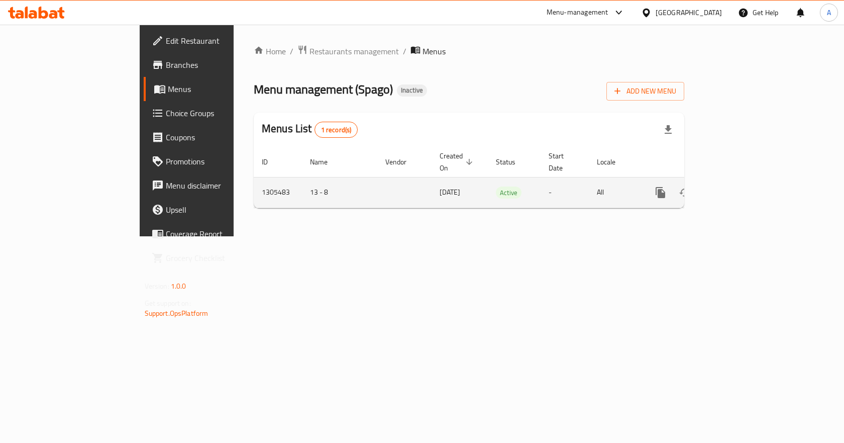
click at [739, 186] on icon "enhanced table" at bounding box center [733, 192] width 12 height 12
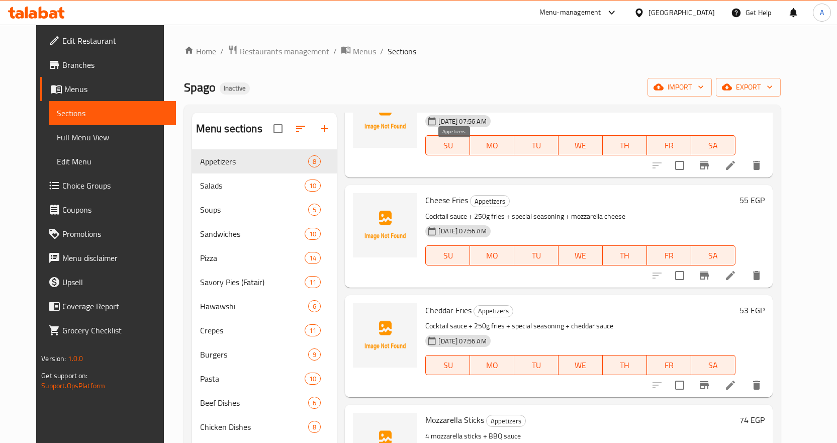
scroll to position [151, 0]
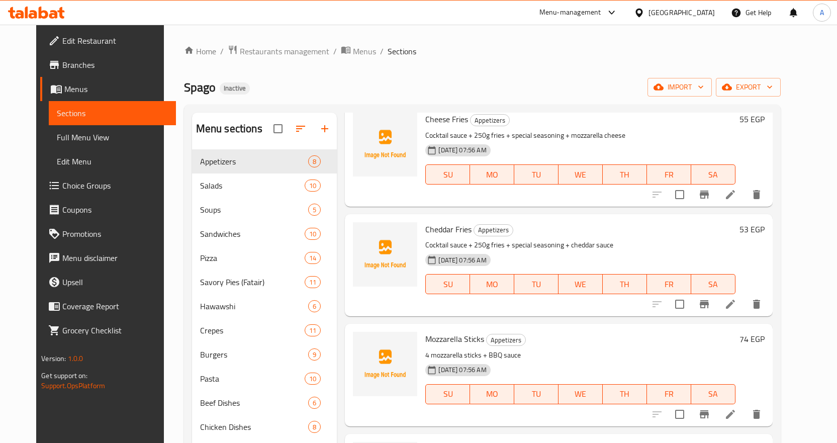
click at [75, 137] on span "Full Menu View" at bounding box center [112, 137] width 111 height 12
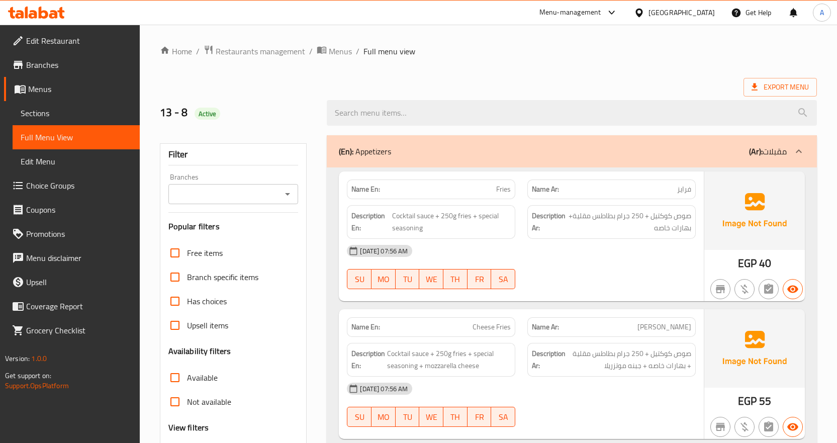
scroll to position [301, 0]
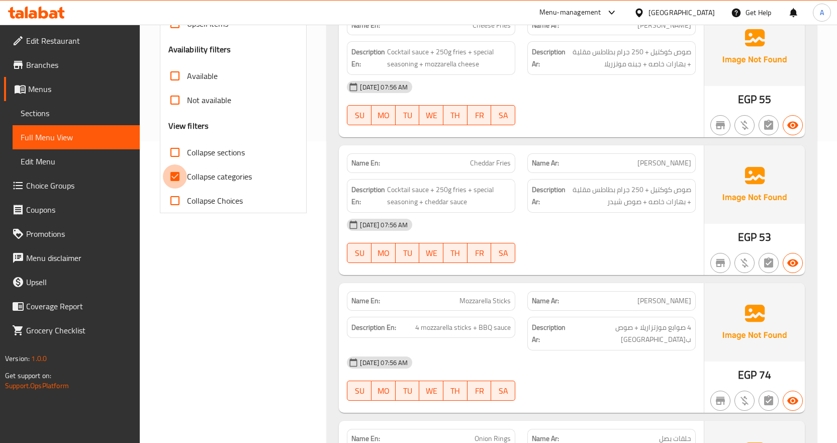
click at [172, 176] on input "Collapse categories" at bounding box center [175, 176] width 24 height 24
checkbox input "false"
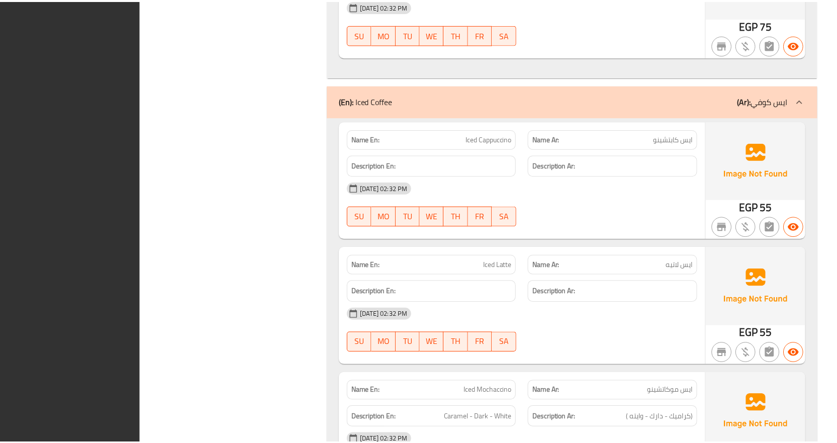
scroll to position [37181, 0]
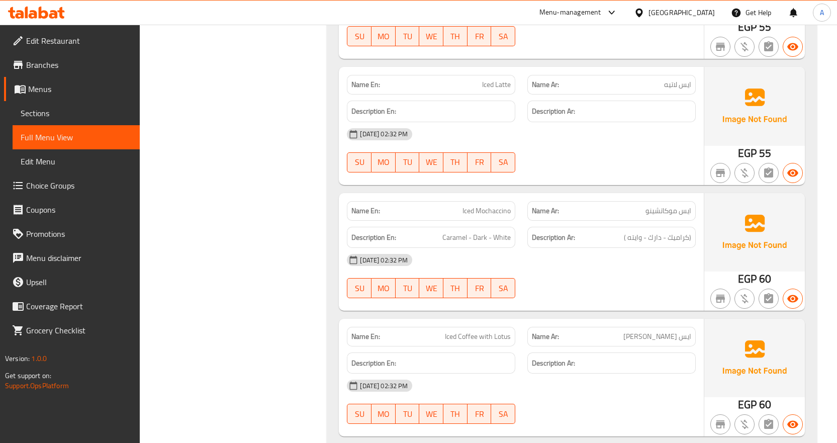
click at [68, 189] on span "Choice Groups" at bounding box center [79, 185] width 106 height 12
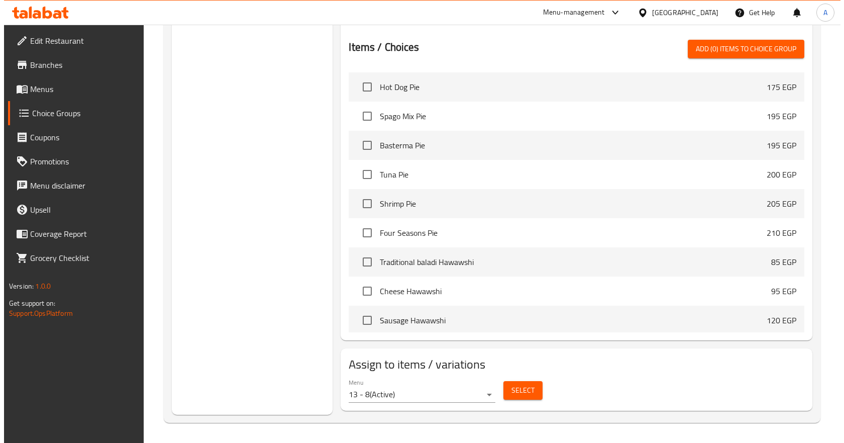
scroll to position [1708, 0]
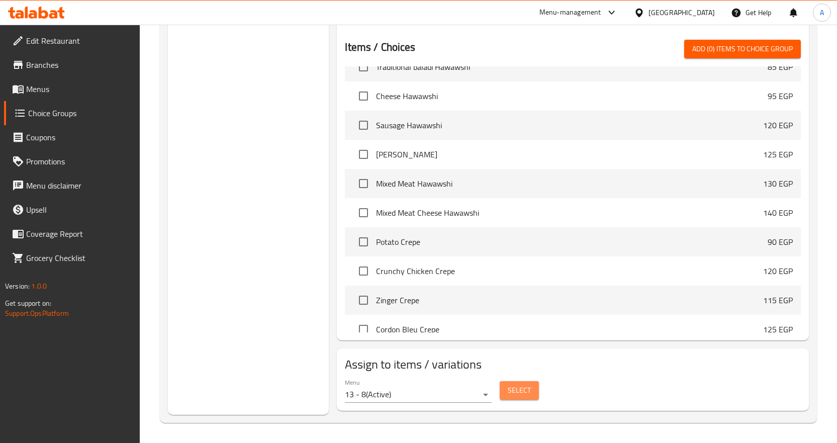
click at [519, 383] on button "Select" at bounding box center [518, 390] width 39 height 19
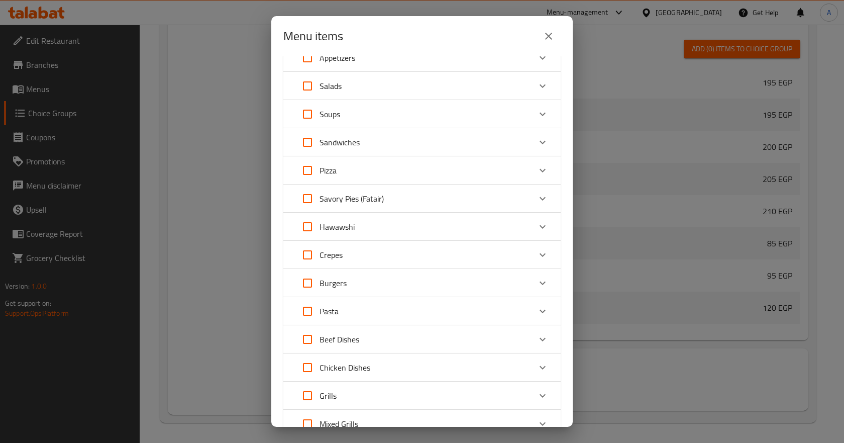
scroll to position [100, 0]
click at [307, 285] on input "Expand" at bounding box center [307, 283] width 24 height 24
checkbox input "true"
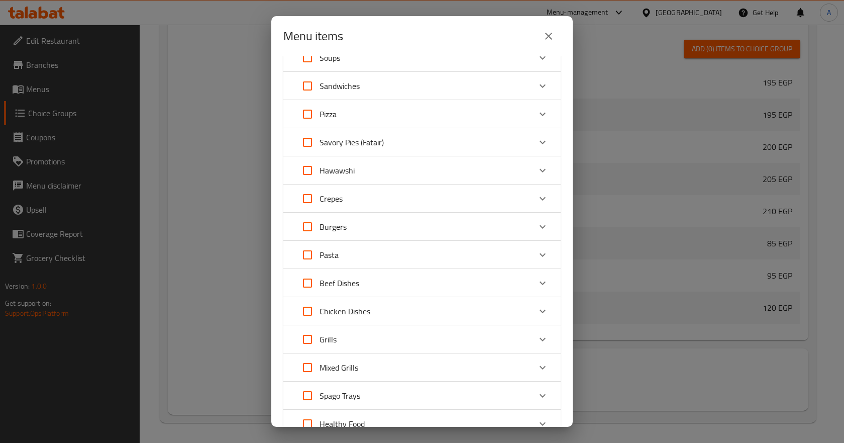
checkbox input "true"
click at [309, 312] on input "Expand" at bounding box center [307, 311] width 24 height 24
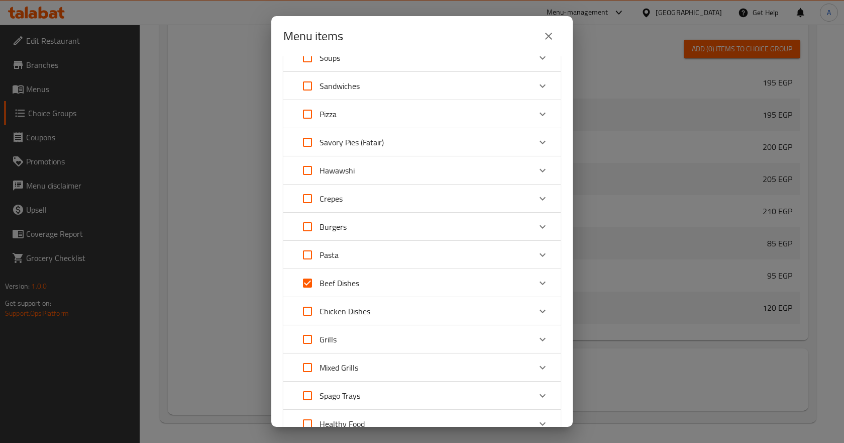
checkbox input "true"
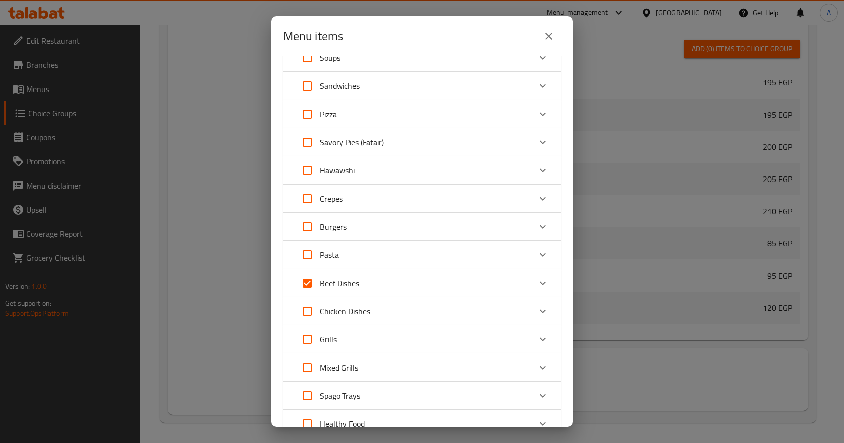
checkbox input "true"
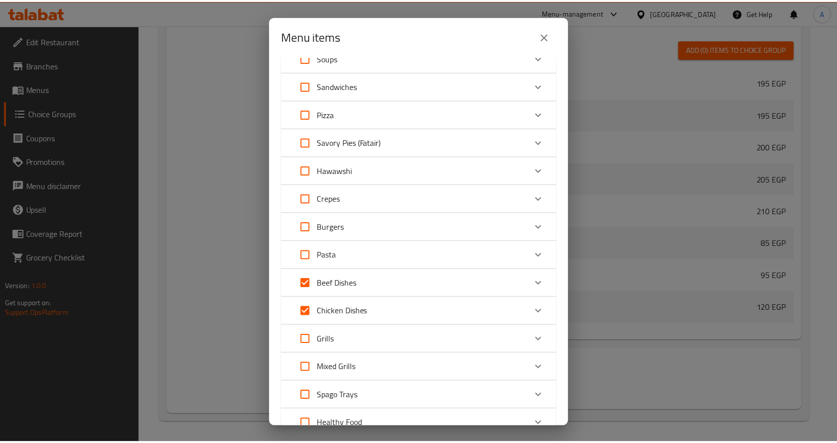
scroll to position [491, 0]
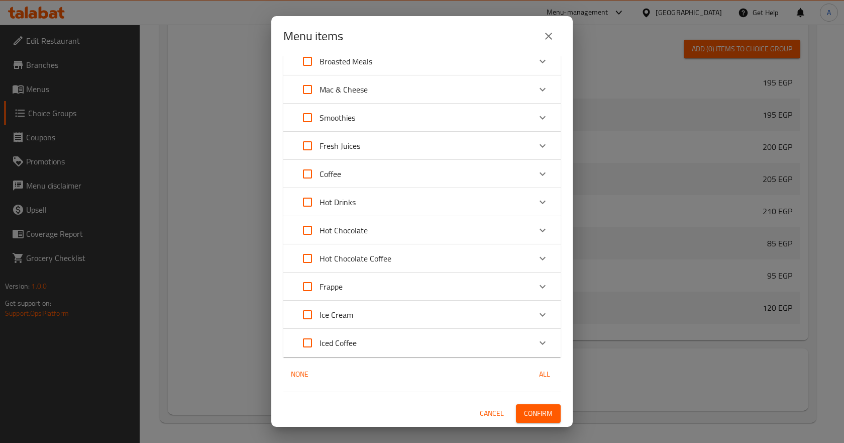
click at [532, 412] on span "Confirm" at bounding box center [538, 413] width 29 height 13
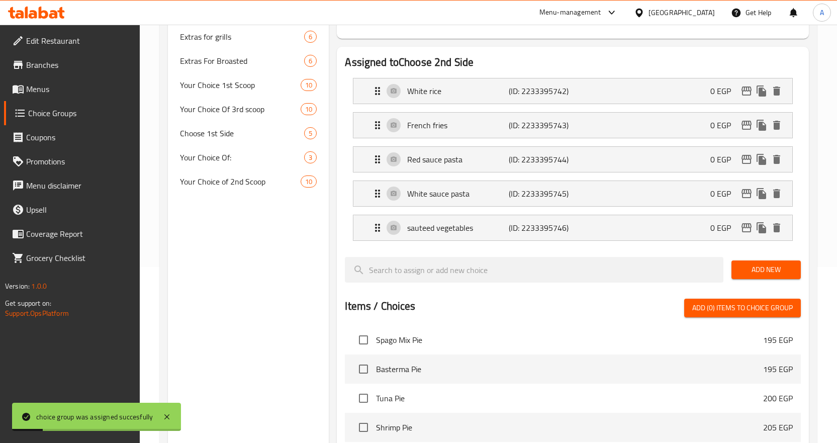
scroll to position [0, 0]
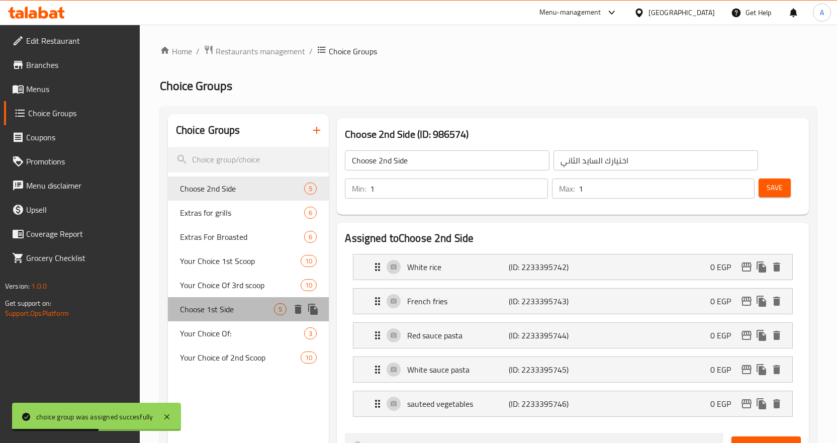
click at [243, 309] on span "Choose 1st Side" at bounding box center [227, 309] width 94 height 12
type input "Choose 1st Side"
type input "اختيارك من السايد الاول"
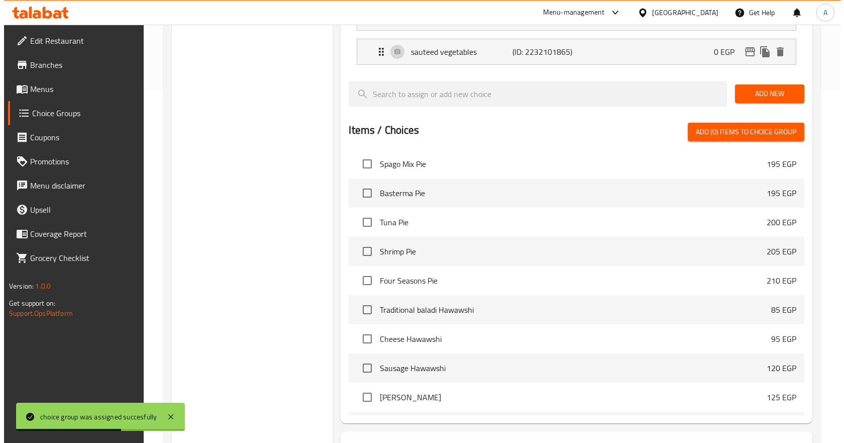
scroll to position [435, 0]
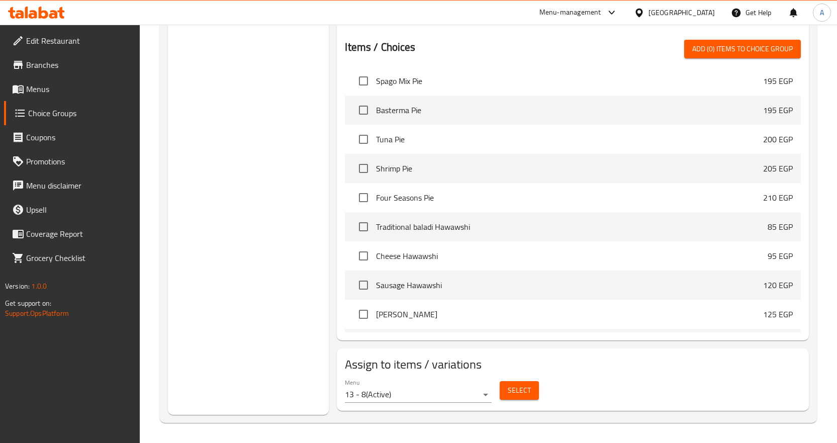
click at [520, 391] on span "Select" at bounding box center [519, 390] width 23 height 13
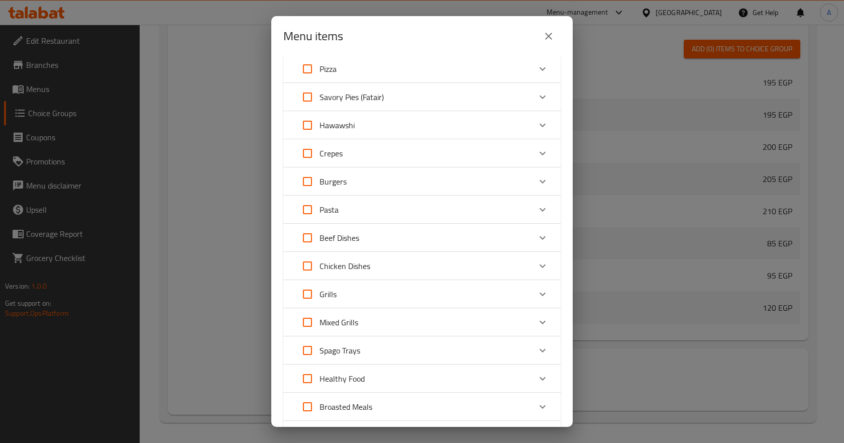
scroll to position [201, 0]
click at [309, 181] on input "Expand" at bounding box center [307, 182] width 24 height 24
checkbox input "true"
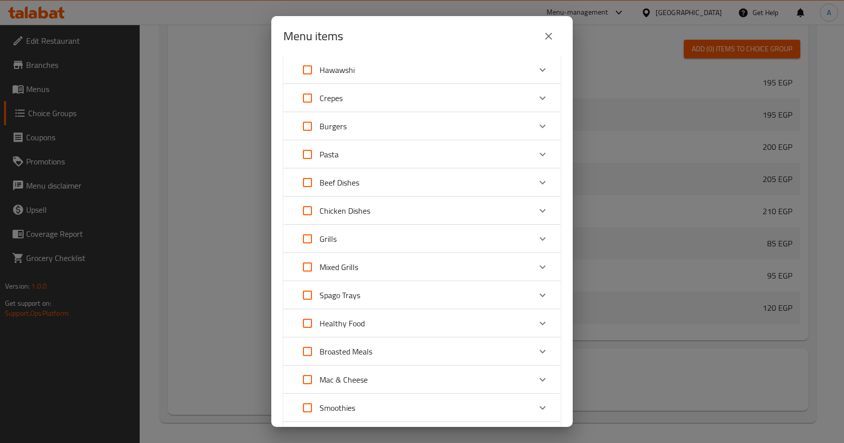
checkbox input "true"
click at [307, 215] on input "Expand" at bounding box center [307, 210] width 24 height 24
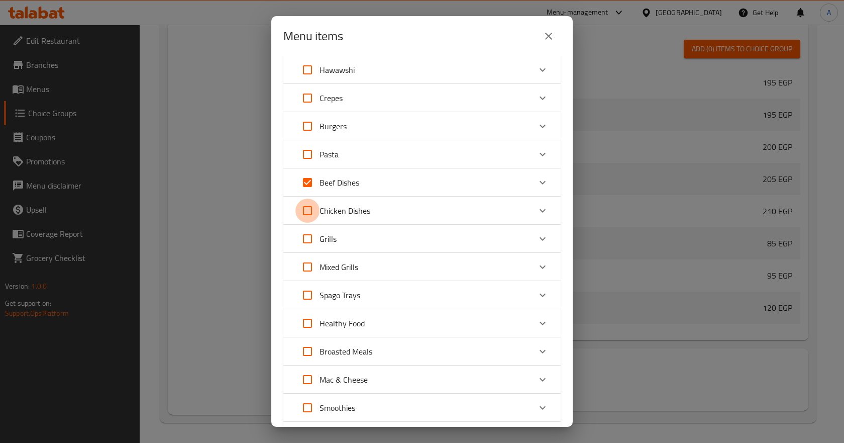
checkbox input "true"
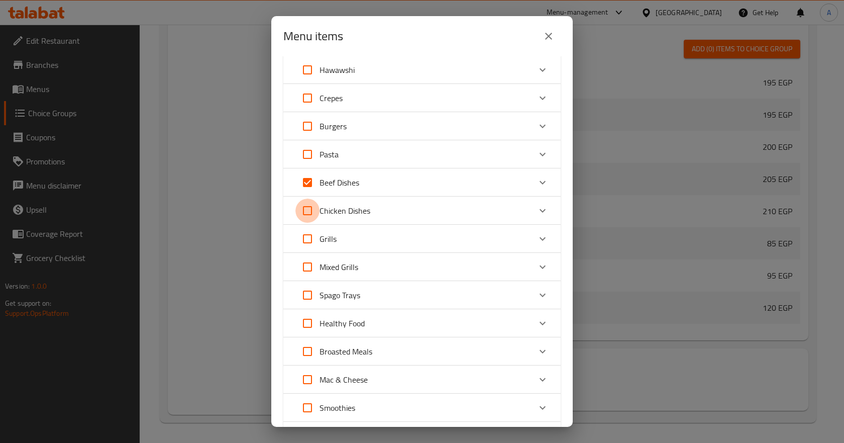
checkbox input "true"
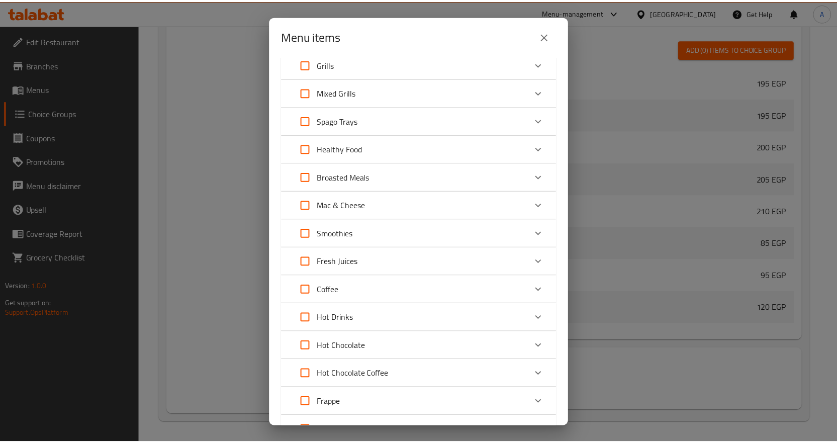
scroll to position [491, 0]
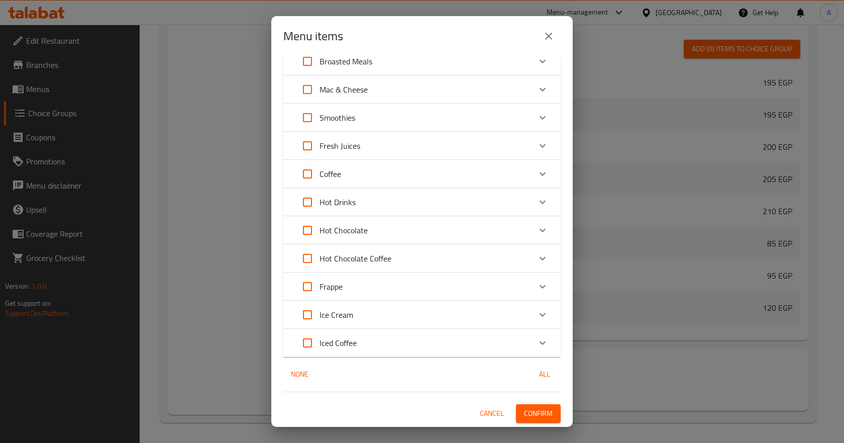
click at [537, 409] on span "Confirm" at bounding box center [538, 413] width 29 height 13
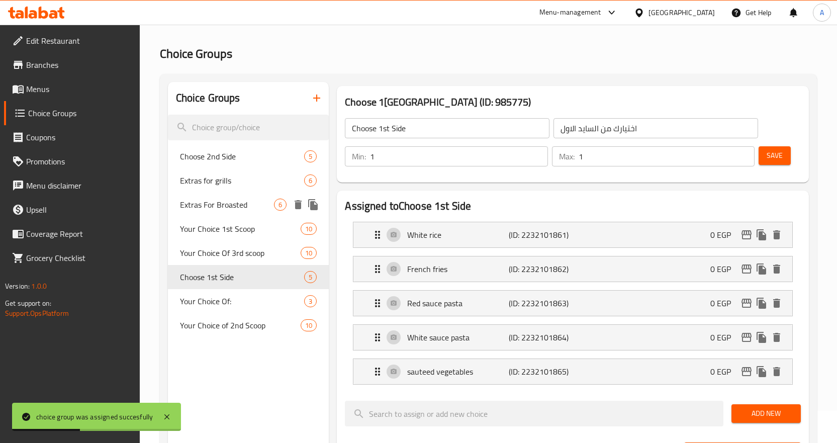
scroll to position [50, 0]
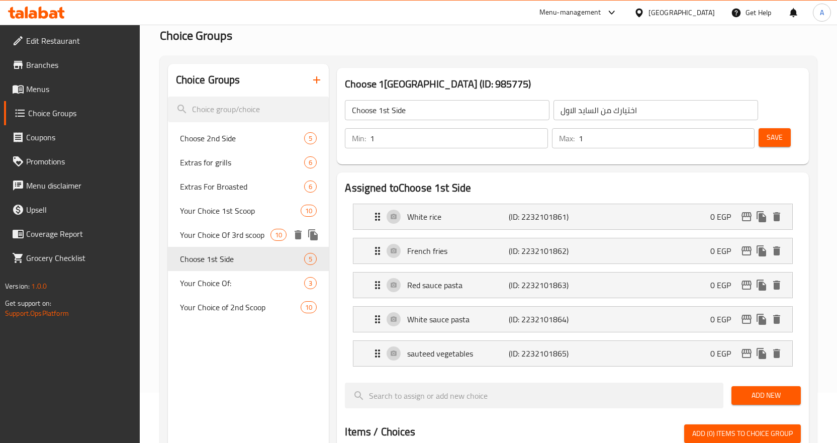
click at [252, 236] on span "Your Choice Of 3rd scoop" at bounding box center [225, 235] width 91 height 12
type input "Your Choice Of 3rd scoop"
type input "اختيارك من البوله الثالثه"
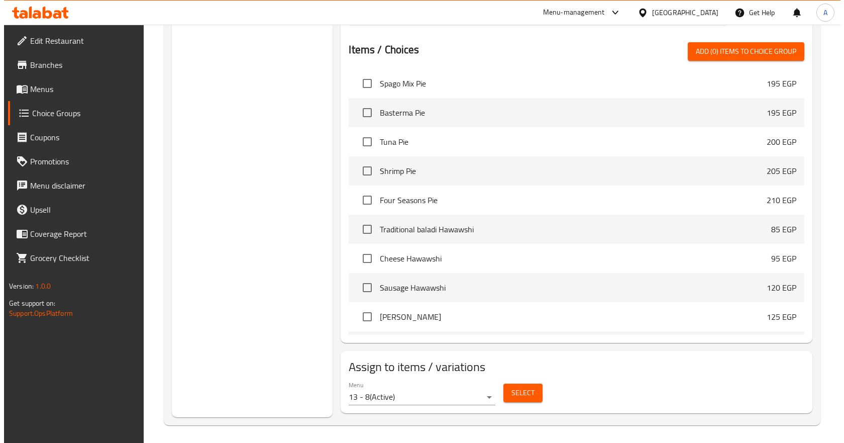
scroll to position [605, 0]
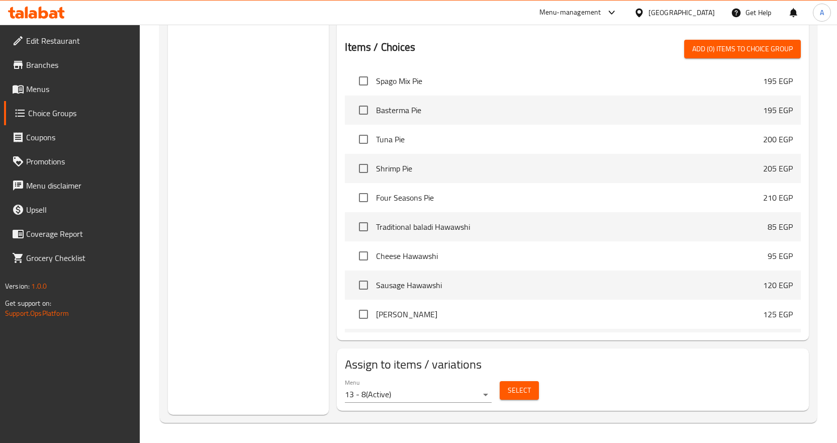
click at [521, 389] on span "Select" at bounding box center [519, 390] width 23 height 13
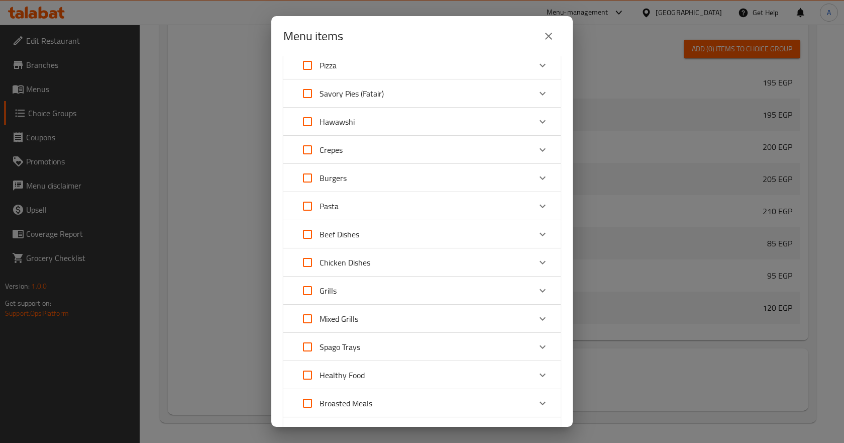
scroll to position [452, 0]
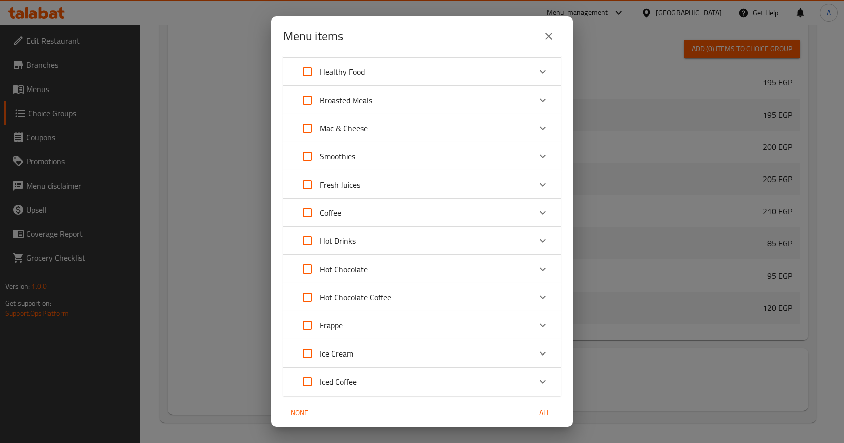
click at [540, 354] on icon "Expand" at bounding box center [543, 354] width 6 height 4
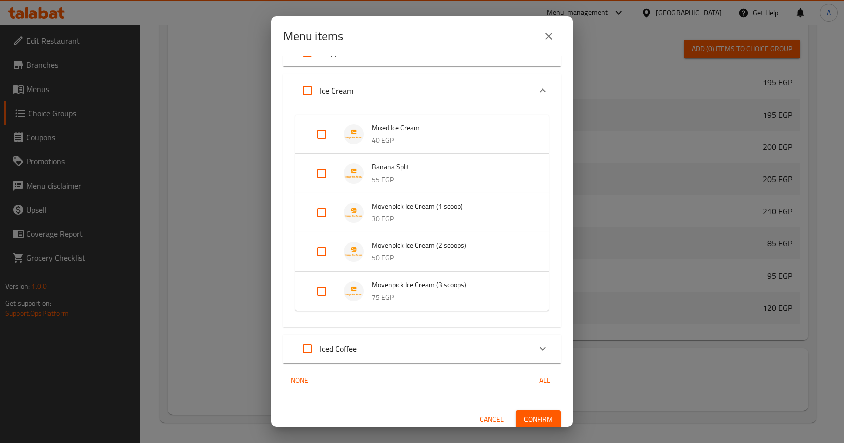
scroll to position [731, 0]
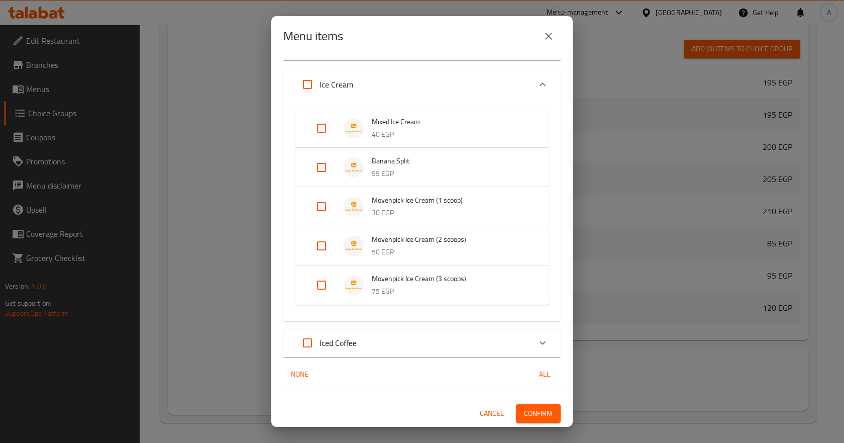
click at [320, 127] on input "Expand" at bounding box center [322, 128] width 24 height 24
checkbox input "true"
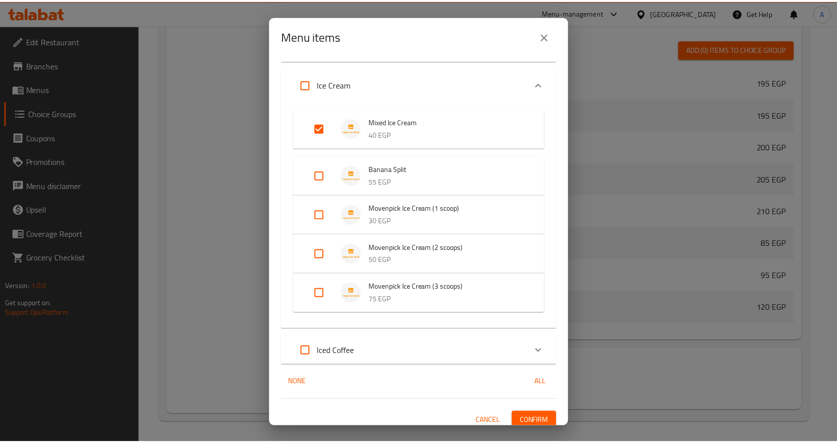
scroll to position [739, 0]
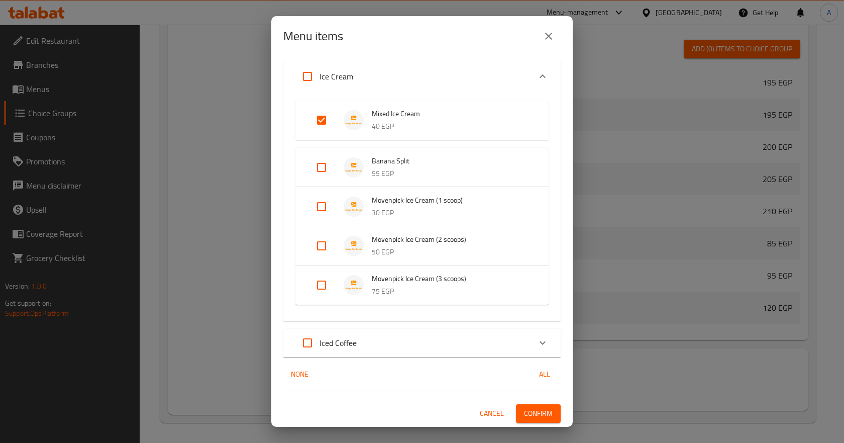
click at [531, 413] on span "Confirm" at bounding box center [538, 413] width 29 height 13
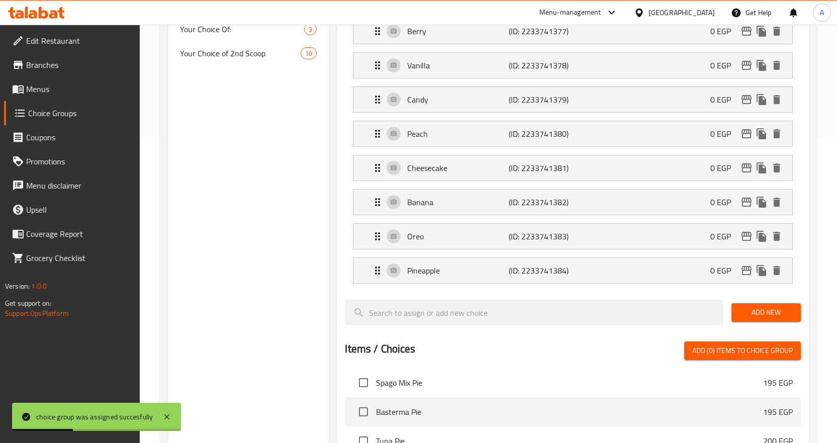
scroll to position [53, 0]
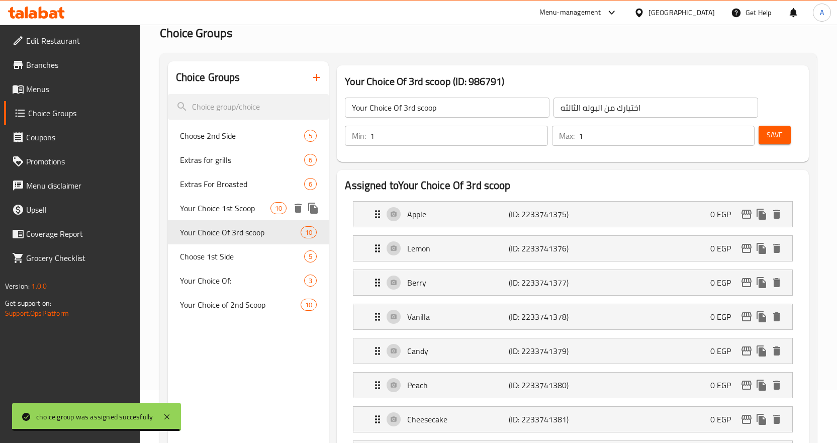
click at [246, 209] on span "Your Choice 1st Scoop" at bounding box center [225, 208] width 91 height 12
type input "Your Choice 1st Scoop"
type input "اختيارك من البولة الاولي"
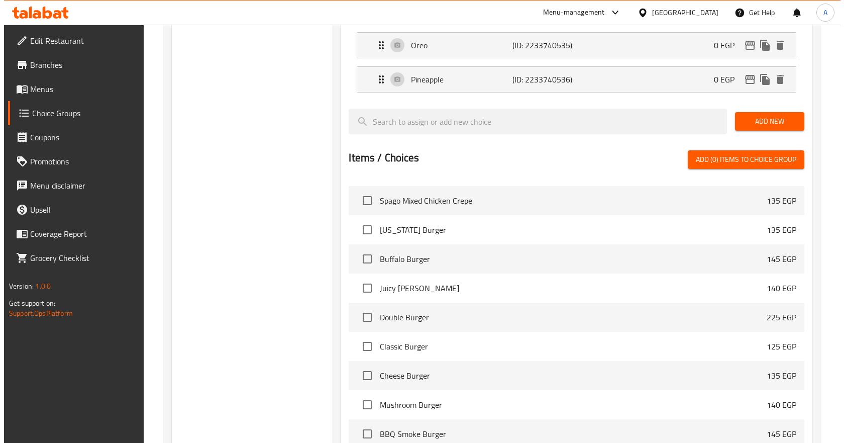
scroll to position [605, 0]
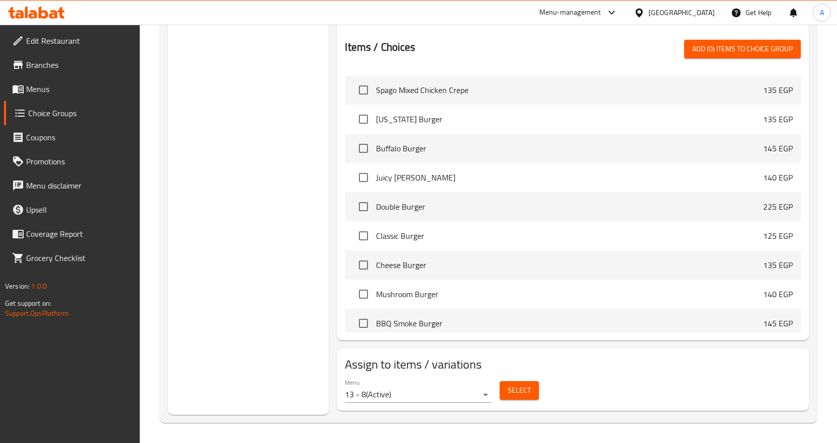
click at [513, 390] on span "Select" at bounding box center [519, 390] width 23 height 13
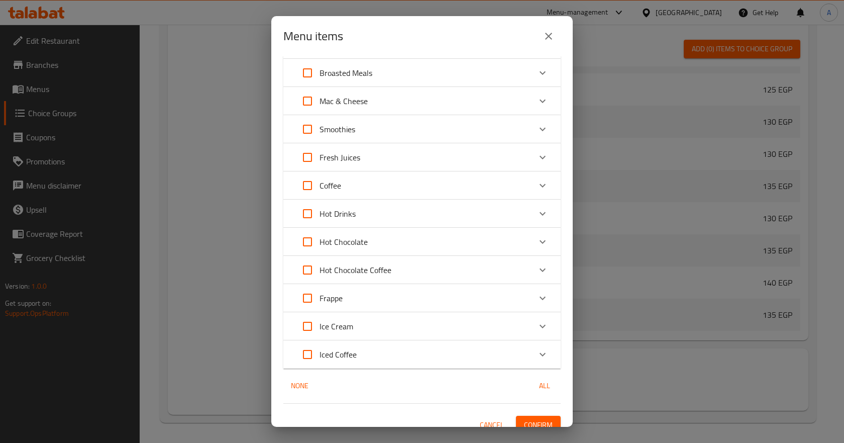
scroll to position [491, 0]
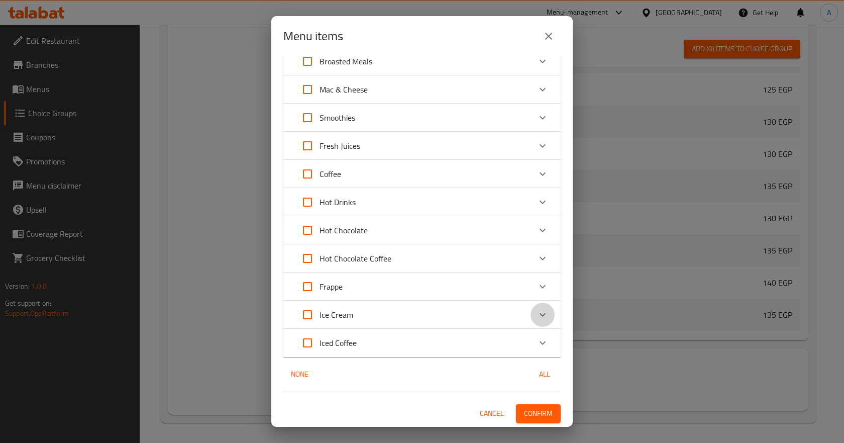
click at [539, 313] on icon "Expand" at bounding box center [543, 315] width 12 height 12
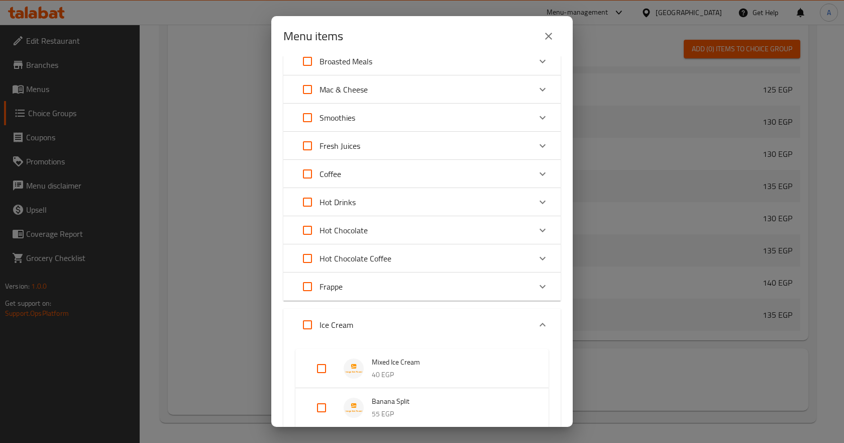
click at [320, 366] on input "Expand" at bounding box center [322, 368] width 24 height 24
checkbox input "true"
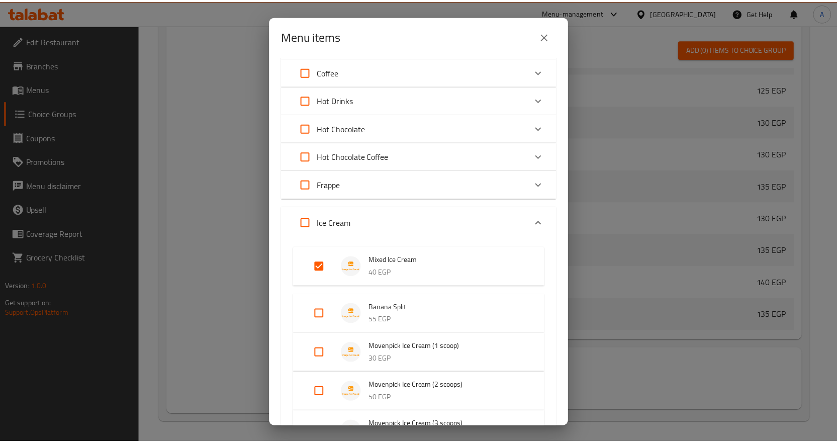
scroll to position [739, 0]
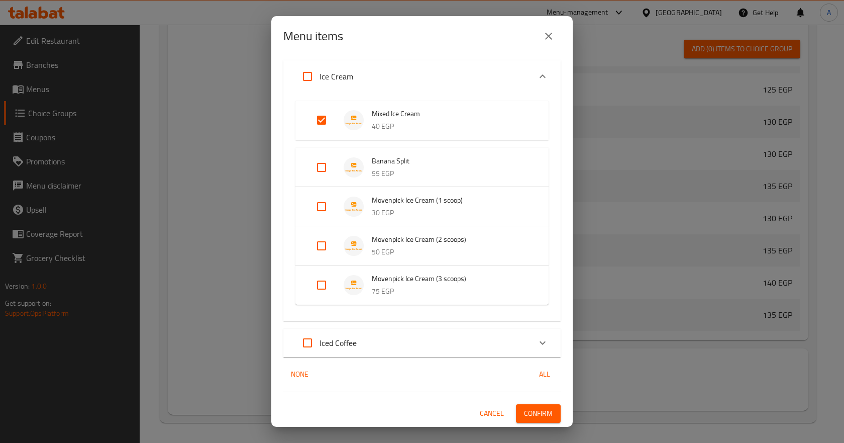
click at [532, 412] on span "Confirm" at bounding box center [538, 413] width 29 height 13
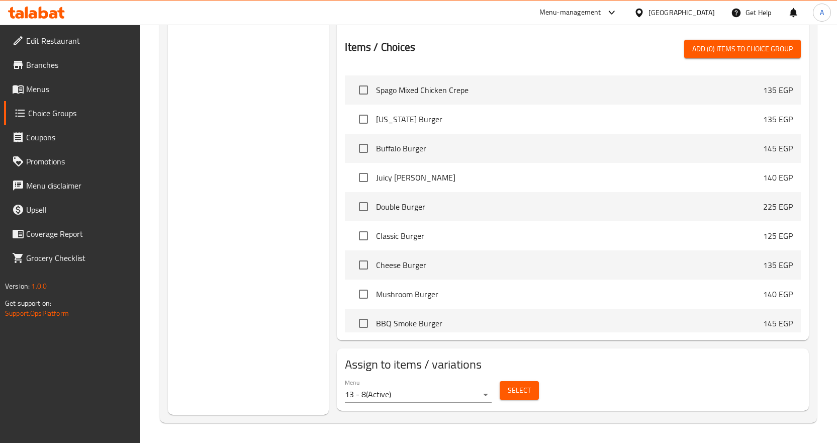
click at [32, 90] on span "Menus" at bounding box center [79, 89] width 106 height 12
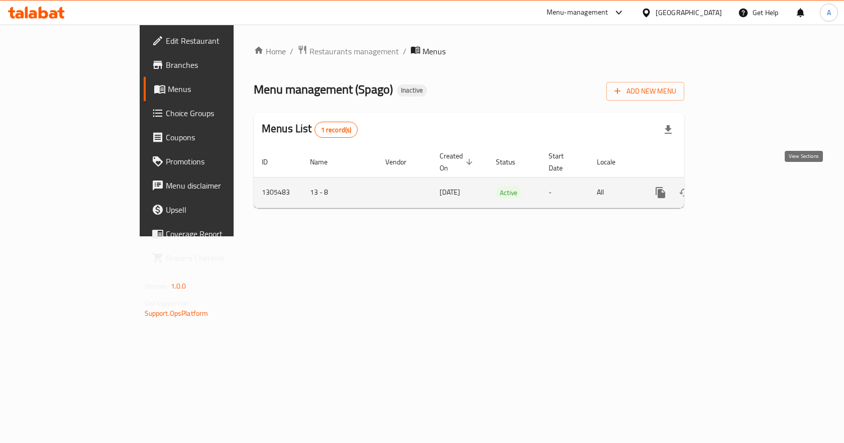
click at [739, 186] on icon "enhanced table" at bounding box center [733, 192] width 12 height 12
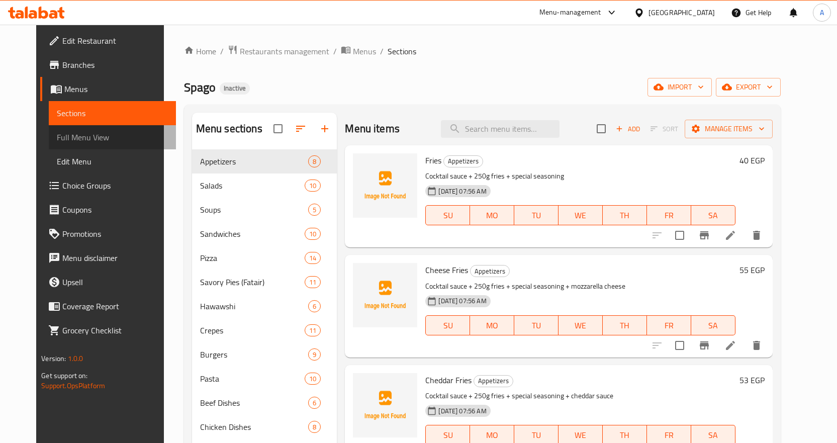
click at [60, 138] on span "Full Menu View" at bounding box center [112, 137] width 111 height 12
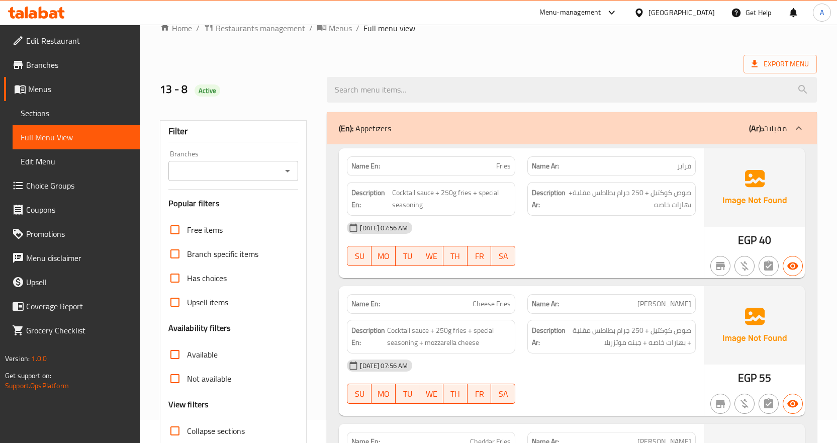
scroll to position [352, 0]
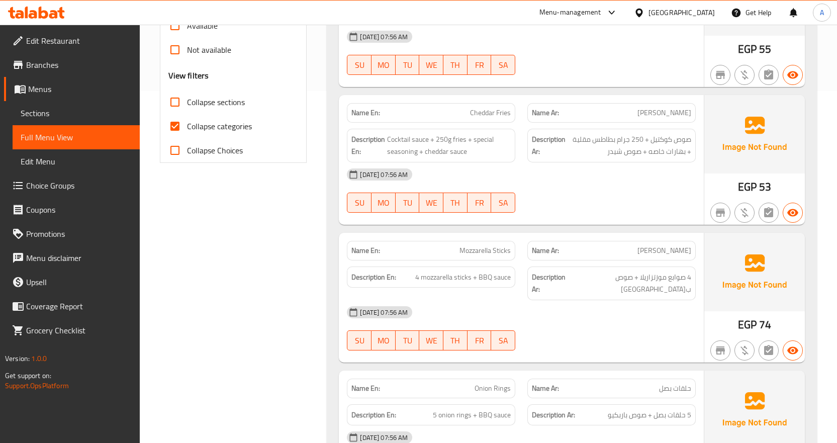
click at [171, 124] on input "Collapse categories" at bounding box center [175, 126] width 24 height 24
checkbox input "false"
click at [175, 102] on input "Collapse sections" at bounding box center [175, 102] width 24 height 24
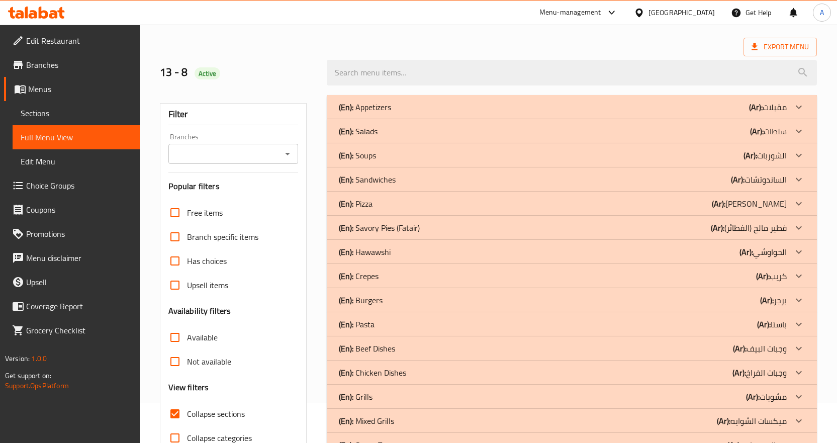
scroll to position [100, 0]
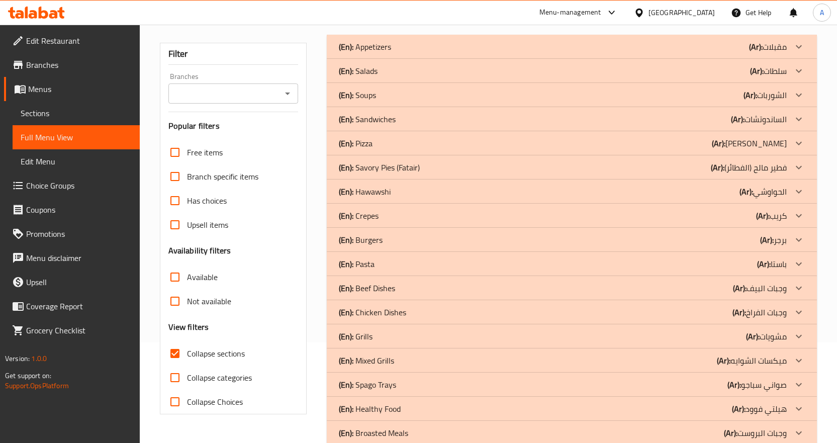
click at [798, 53] on icon at bounding box center [798, 47] width 12 height 12
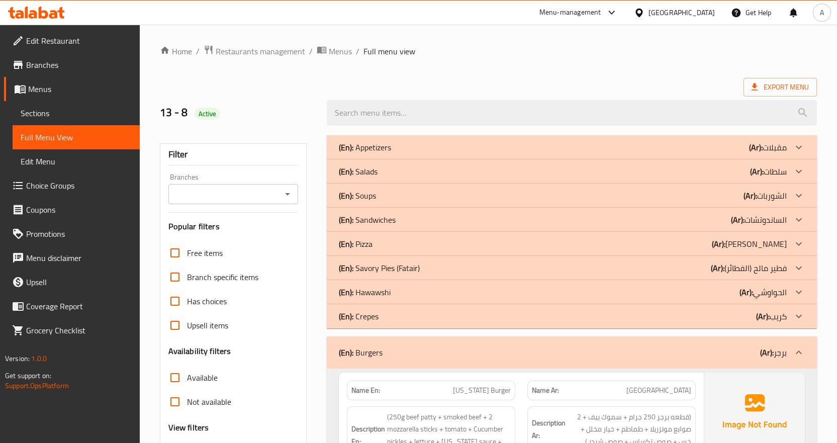
scroll to position [201, 0]
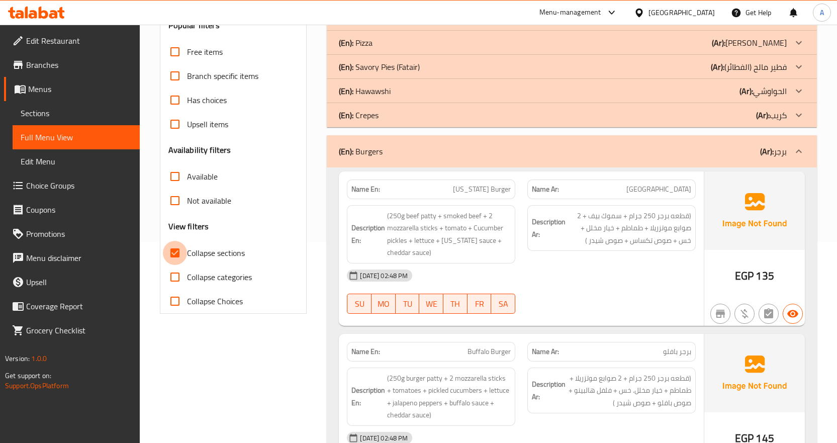
click at [167, 247] on input "Collapse sections" at bounding box center [175, 253] width 24 height 24
click at [177, 253] on input "Collapse sections" at bounding box center [175, 253] width 24 height 24
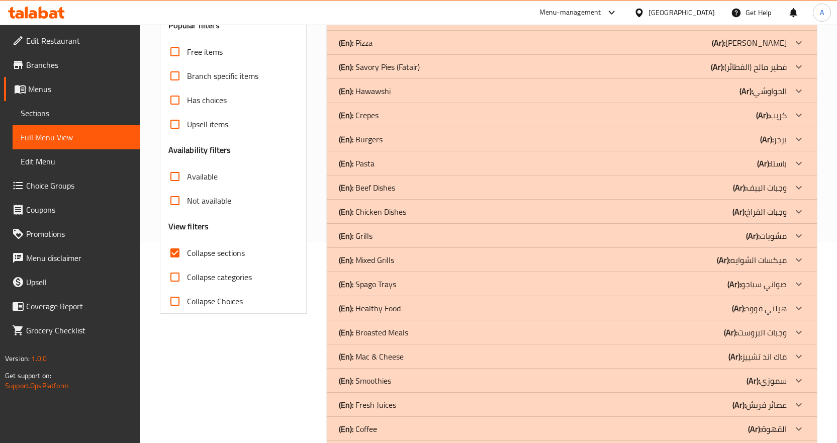
click at [176, 254] on input "Collapse sections" at bounding box center [175, 253] width 24 height 24
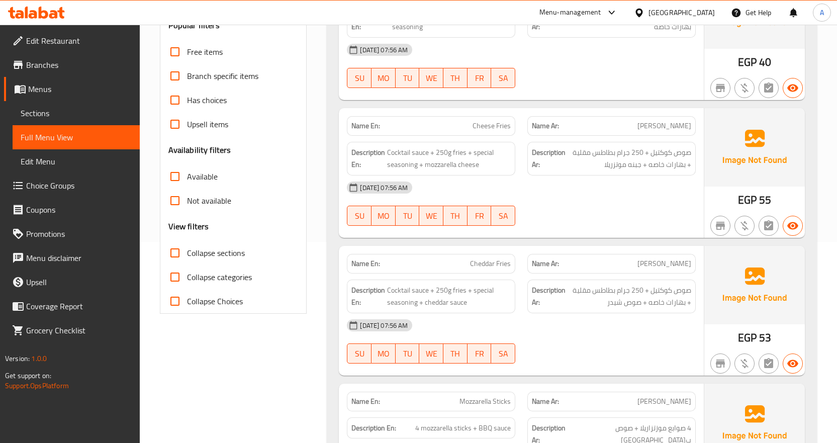
click at [175, 253] on input "Collapse sections" at bounding box center [175, 253] width 24 height 24
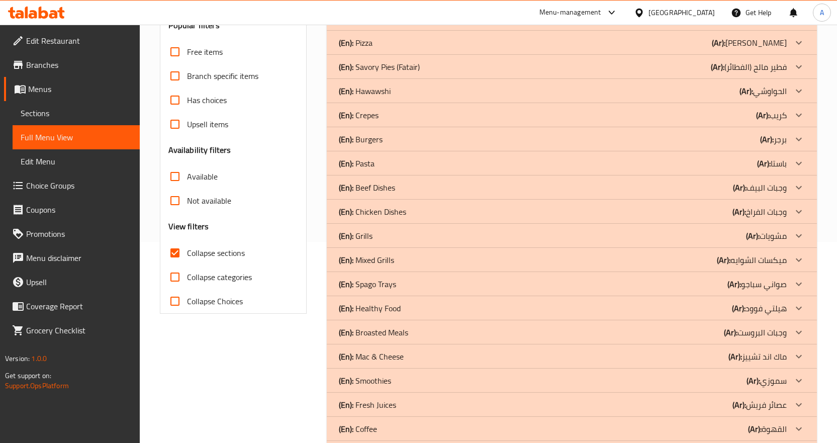
click at [177, 253] on input "Collapse sections" at bounding box center [175, 253] width 24 height 24
checkbox input "false"
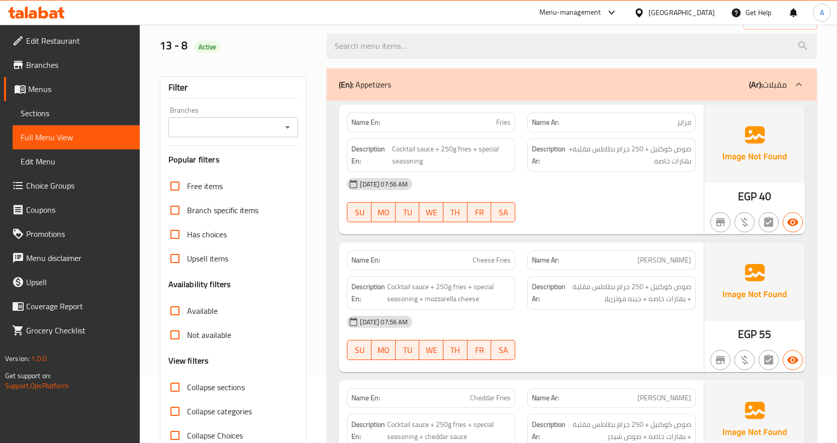
scroll to position [0, 0]
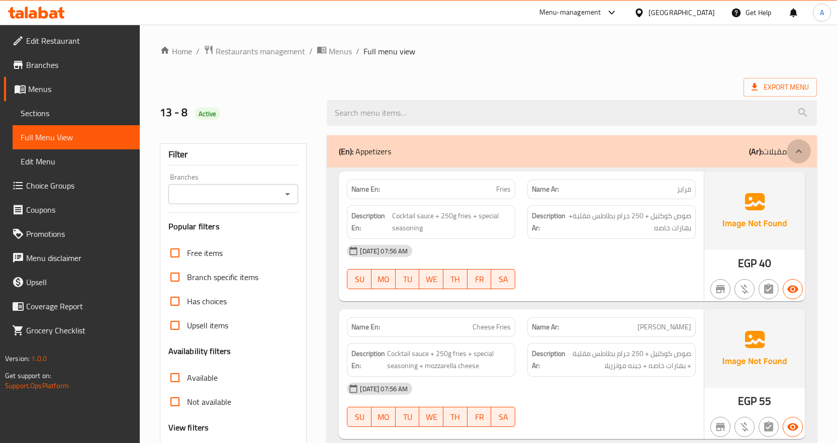
click at [800, 147] on icon at bounding box center [798, 151] width 12 height 12
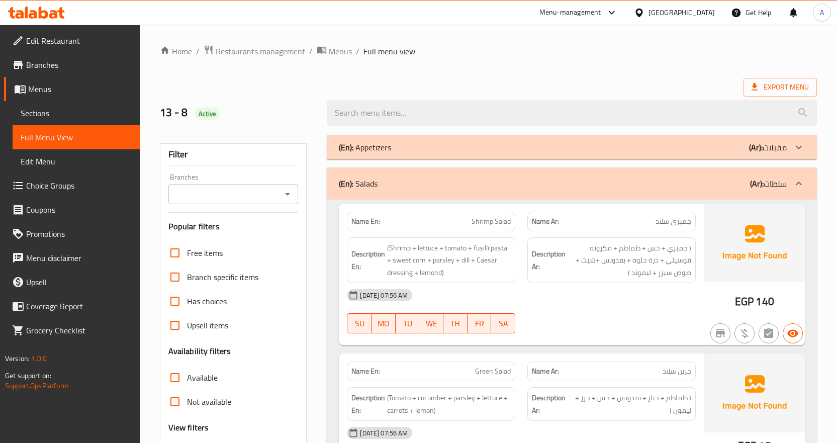
click at [796, 180] on icon at bounding box center [798, 183] width 12 height 12
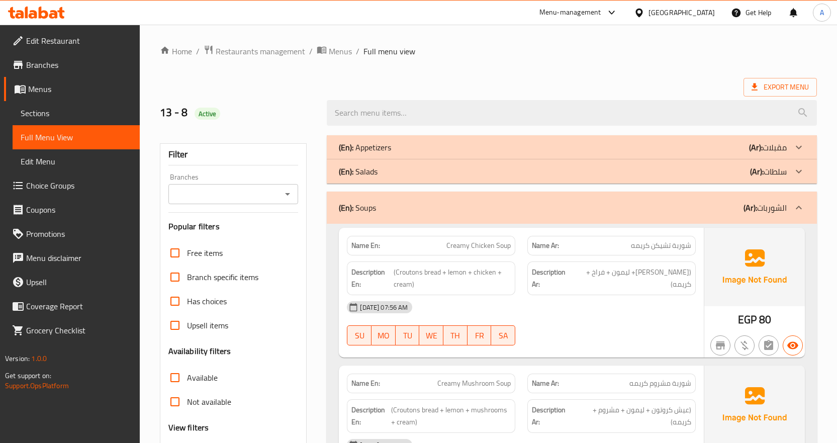
click at [795, 204] on icon at bounding box center [798, 207] width 12 height 12
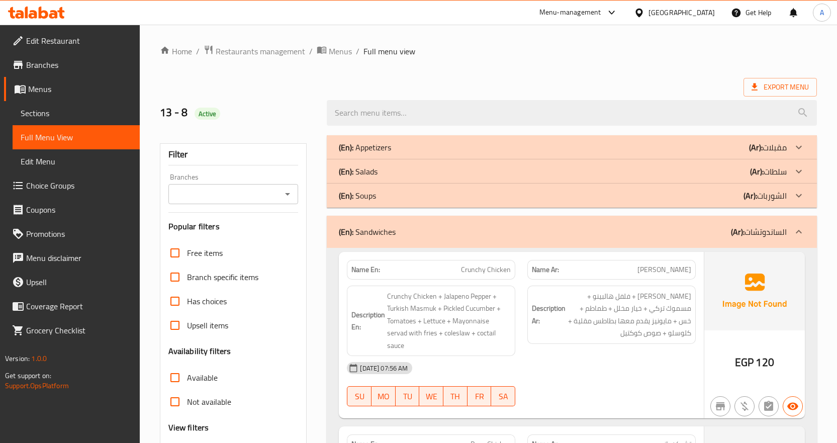
click at [795, 231] on icon at bounding box center [798, 232] width 12 height 12
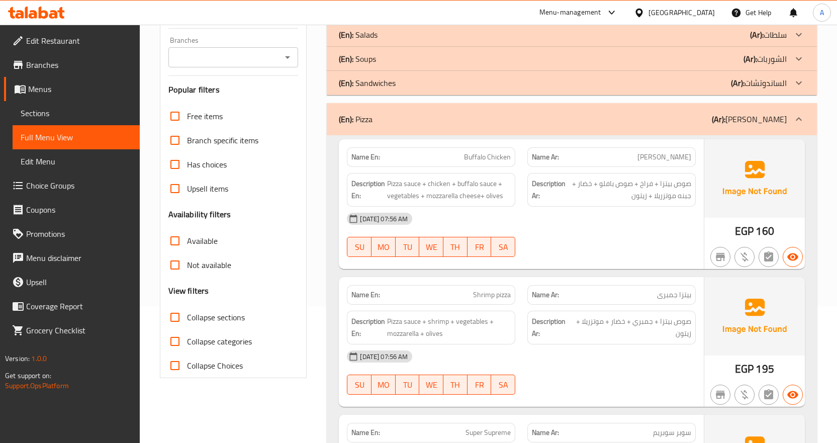
scroll to position [151, 0]
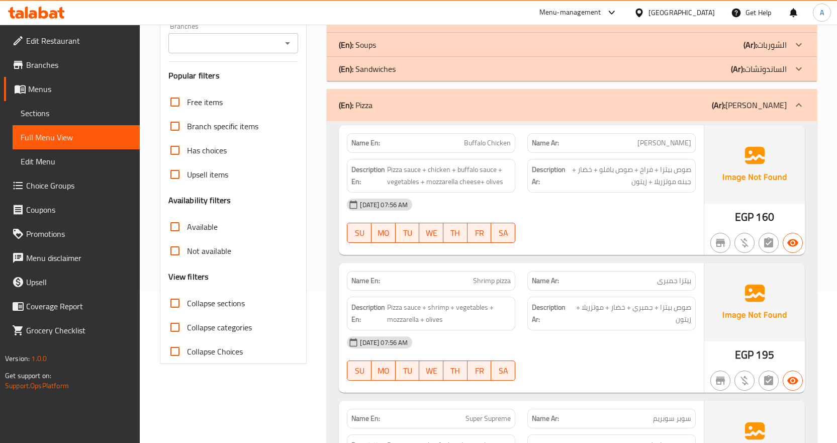
click at [798, 102] on icon at bounding box center [798, 105] width 12 height 12
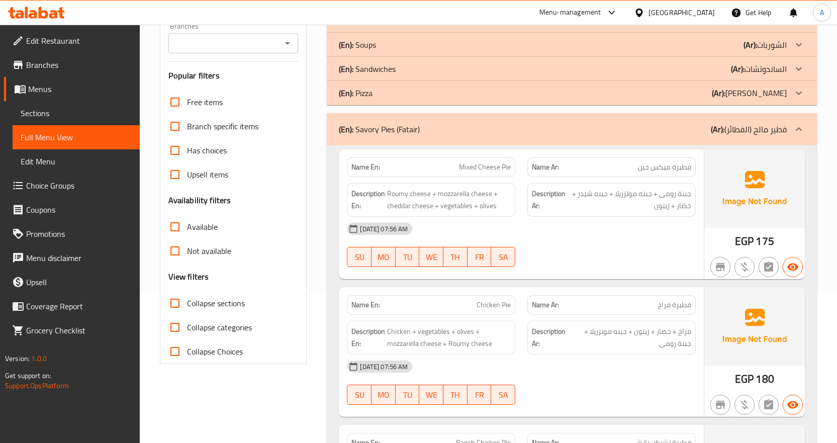
click at [797, 125] on icon at bounding box center [798, 129] width 12 height 12
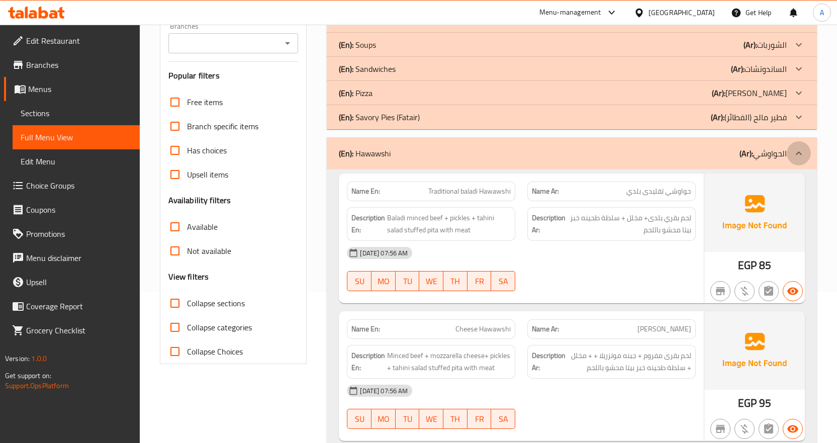
click at [798, 152] on icon at bounding box center [798, 153] width 6 height 4
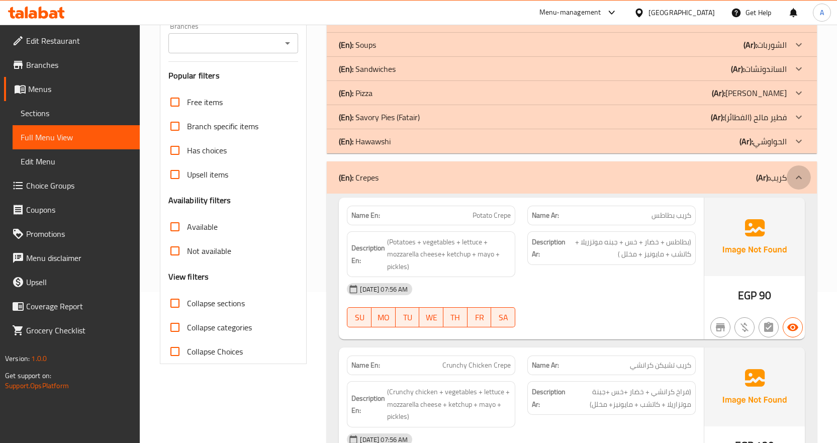
click at [797, 175] on icon at bounding box center [798, 177] width 12 height 12
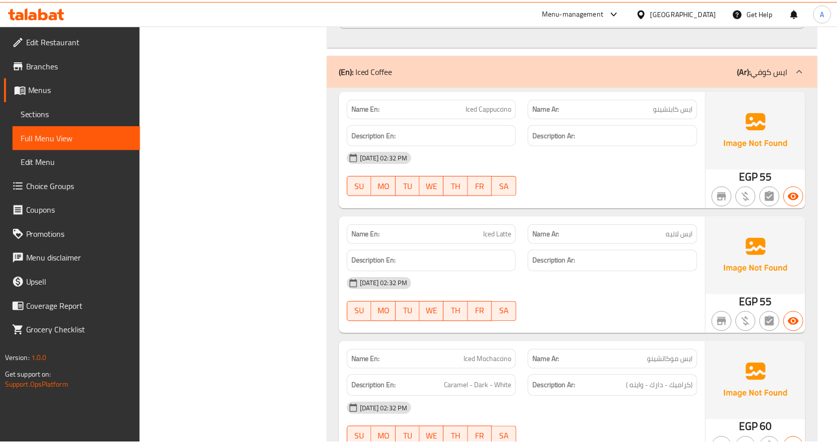
scroll to position [33769, 0]
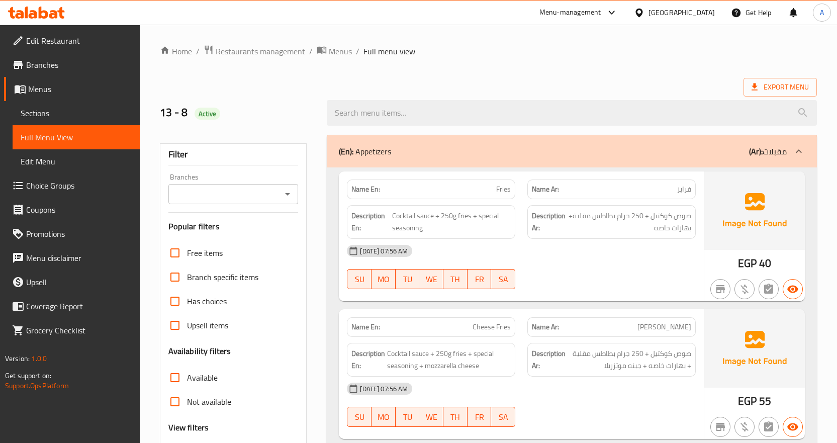
scroll to position [301, 0]
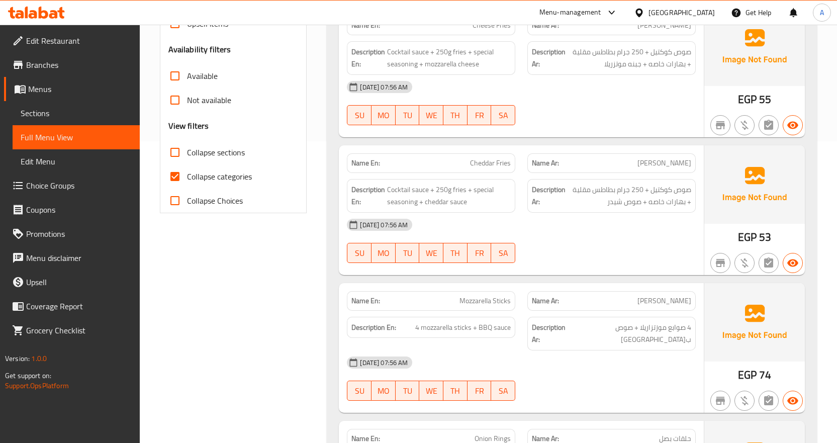
click at [174, 173] on input "Collapse categories" at bounding box center [175, 176] width 24 height 24
checkbox input "false"
click at [174, 156] on input "Collapse sections" at bounding box center [175, 152] width 24 height 24
checkbox input "true"
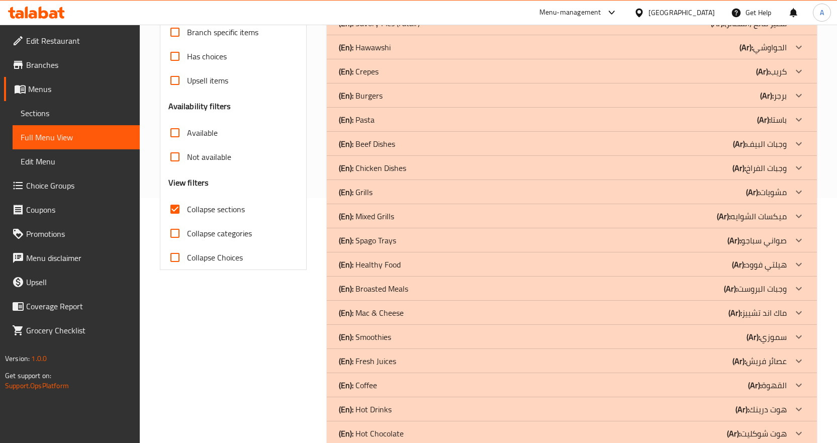
scroll to position [213, 0]
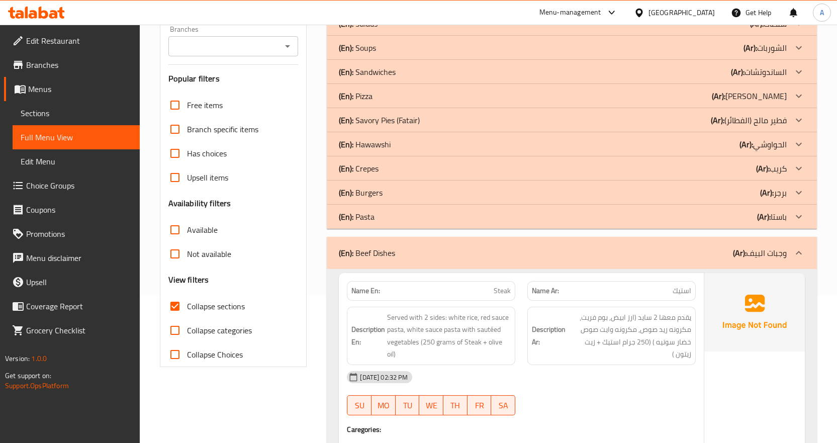
scroll to position [301, 0]
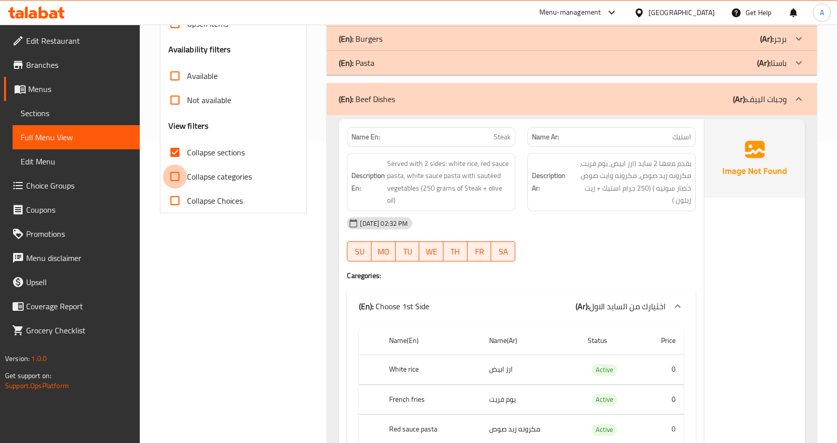
click at [177, 179] on input "Collapse categories" at bounding box center [175, 176] width 24 height 24
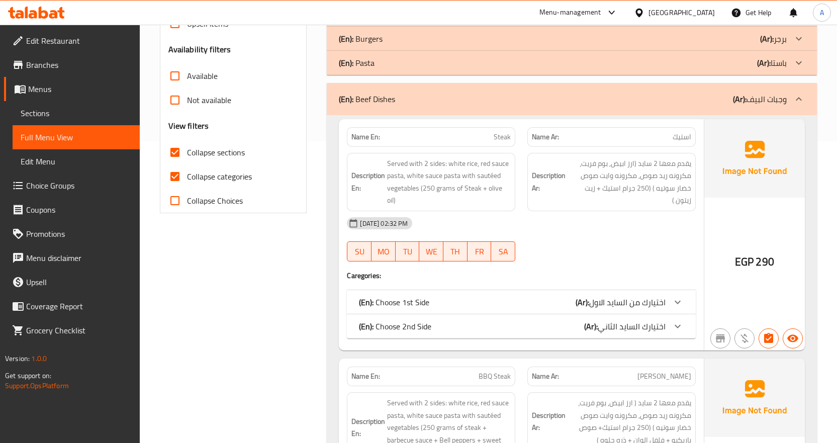
click at [174, 177] on input "Collapse categories" at bounding box center [175, 176] width 24 height 24
checkbox input "false"
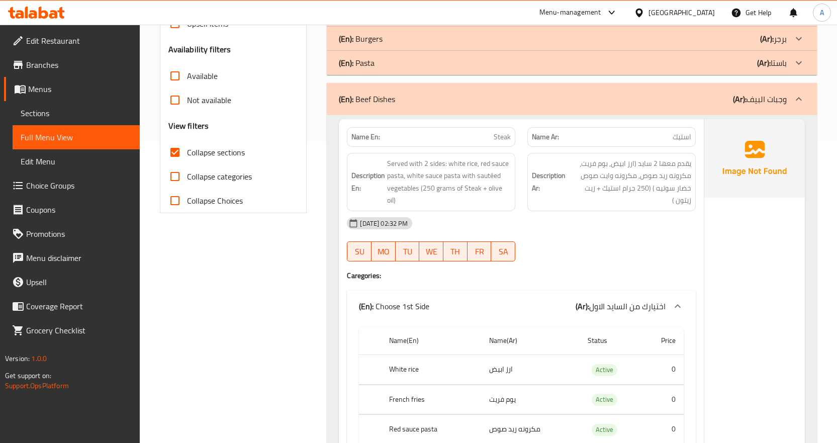
click at [175, 154] on input "Collapse sections" at bounding box center [175, 152] width 24 height 24
checkbox input "false"
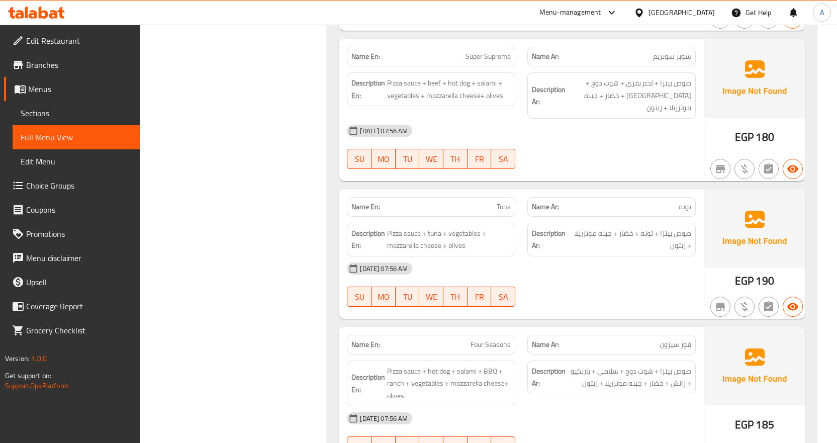
scroll to position [5326, 0]
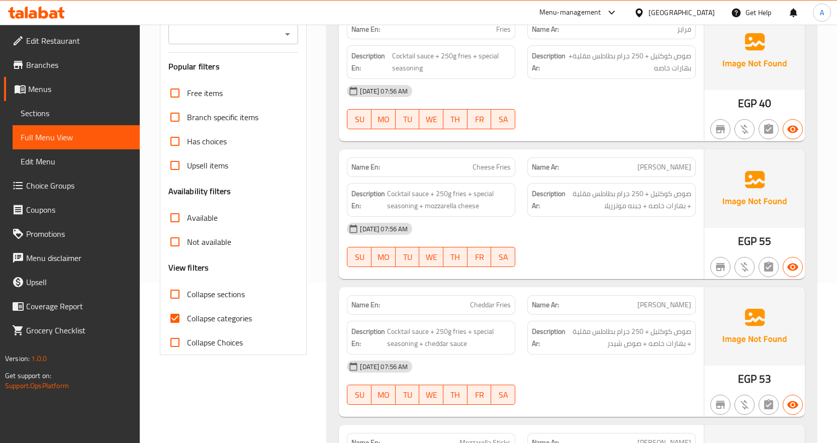
scroll to position [201, 0]
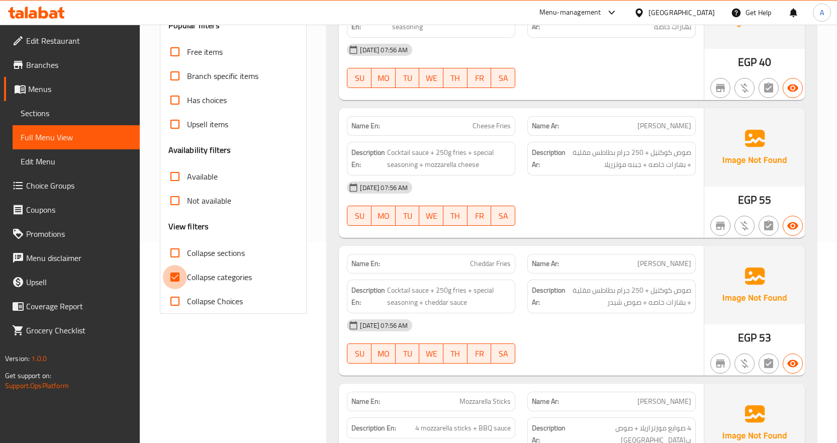
click at [175, 276] on input "Collapse categories" at bounding box center [175, 277] width 24 height 24
checkbox input "false"
click at [177, 255] on input "Collapse sections" at bounding box center [175, 253] width 24 height 24
checkbox input "true"
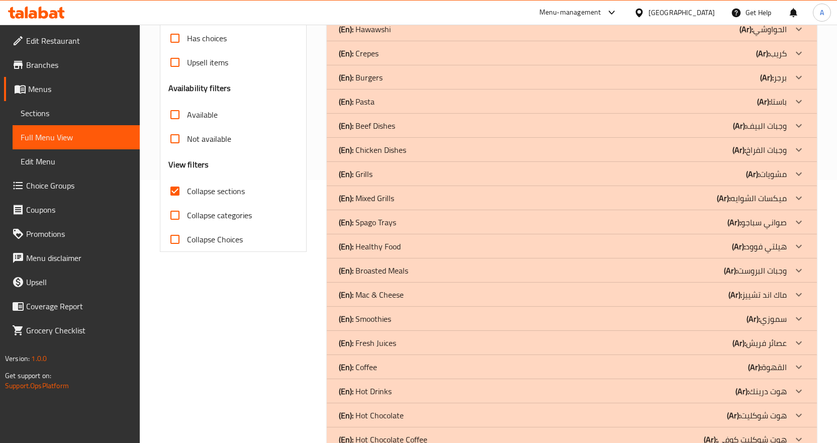
scroll to position [364, 0]
